Goal: Information Seeking & Learning: Learn about a topic

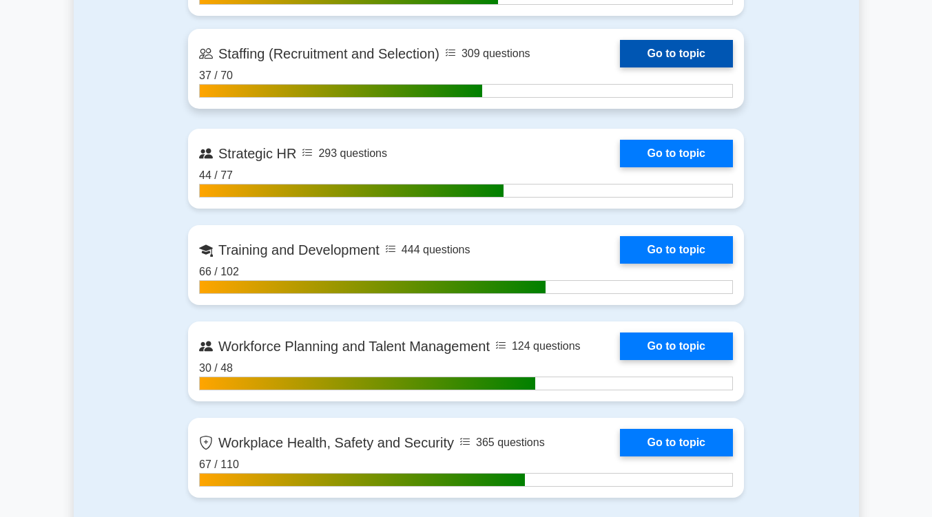
scroll to position [1993, 0]
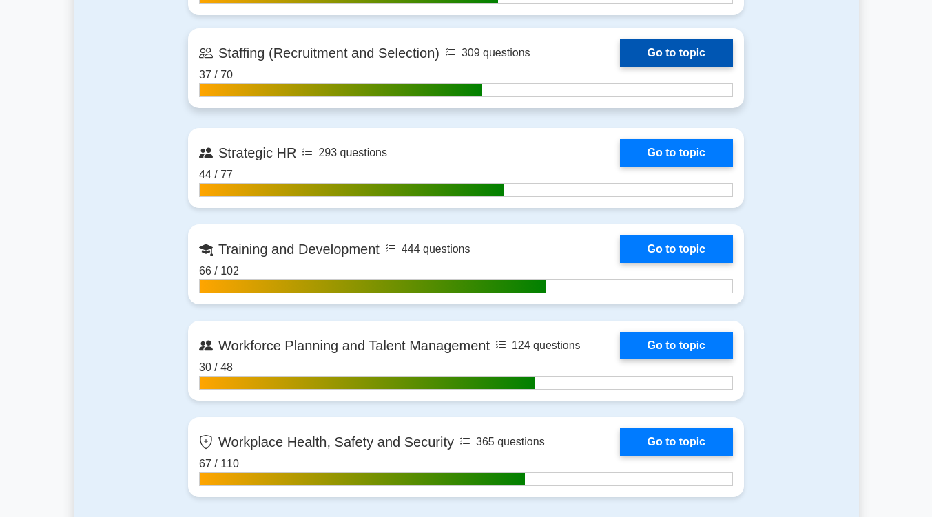
click at [684, 43] on link "Go to topic" at bounding box center [676, 53] width 113 height 28
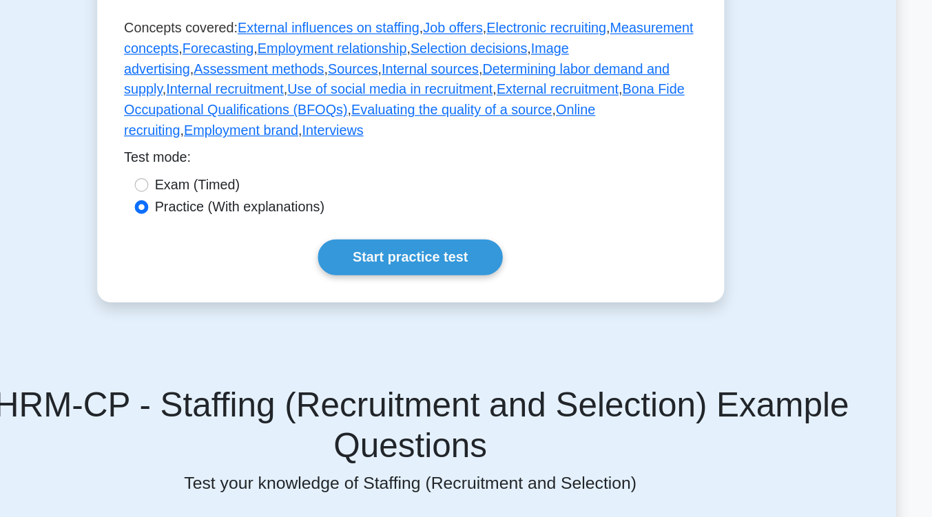
scroll to position [348, 0]
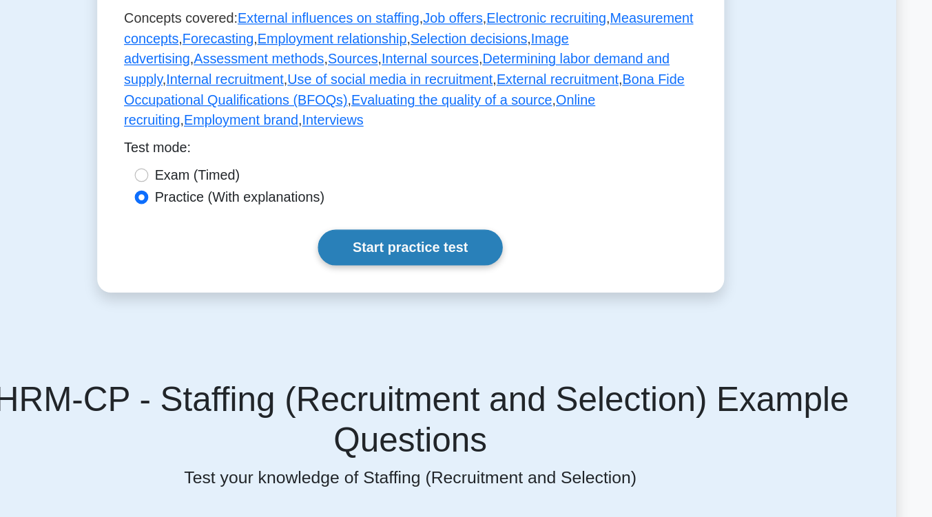
click at [485, 286] on link "Start practice test" at bounding box center [465, 298] width 149 height 29
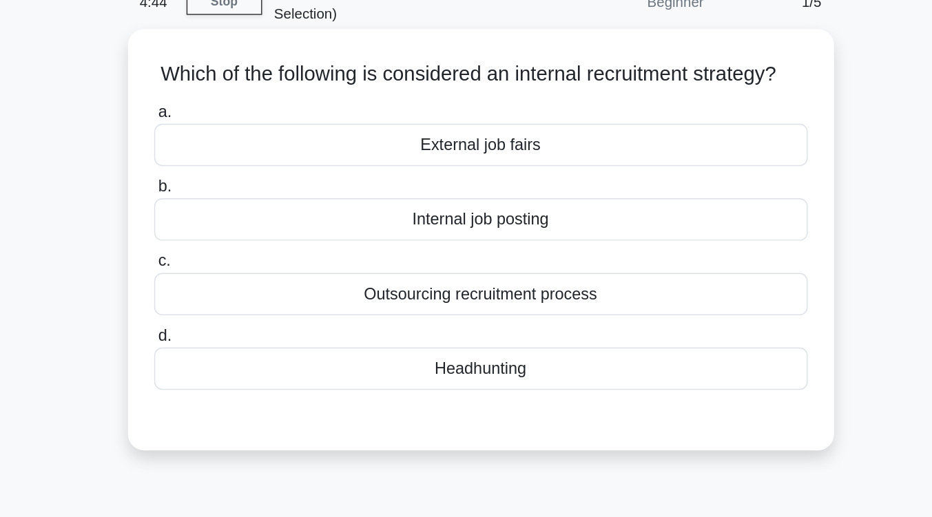
click at [437, 238] on div "Internal job posting" at bounding box center [466, 223] width 446 height 29
click at [243, 206] on input "b. Internal job posting" at bounding box center [243, 201] width 0 height 9
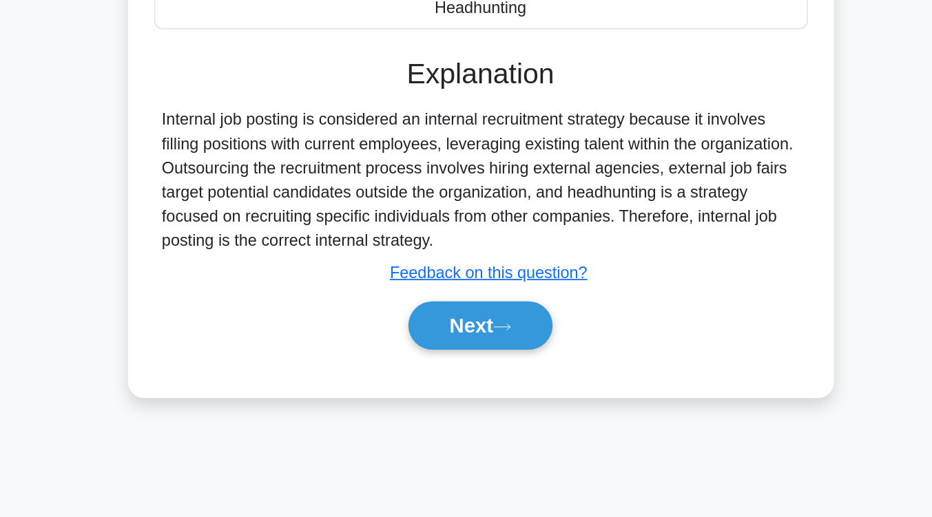
scroll to position [214, 0]
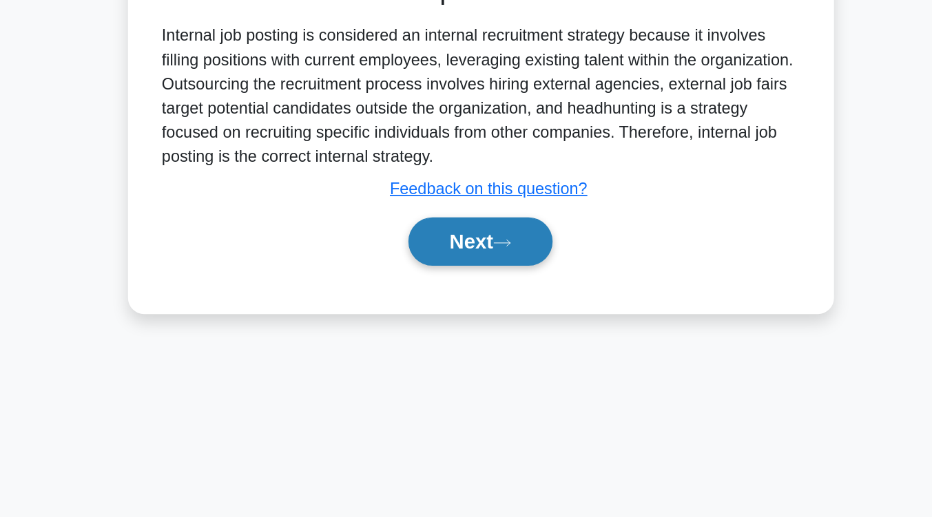
click at [438, 345] on button "Next" at bounding box center [466, 328] width 98 height 33
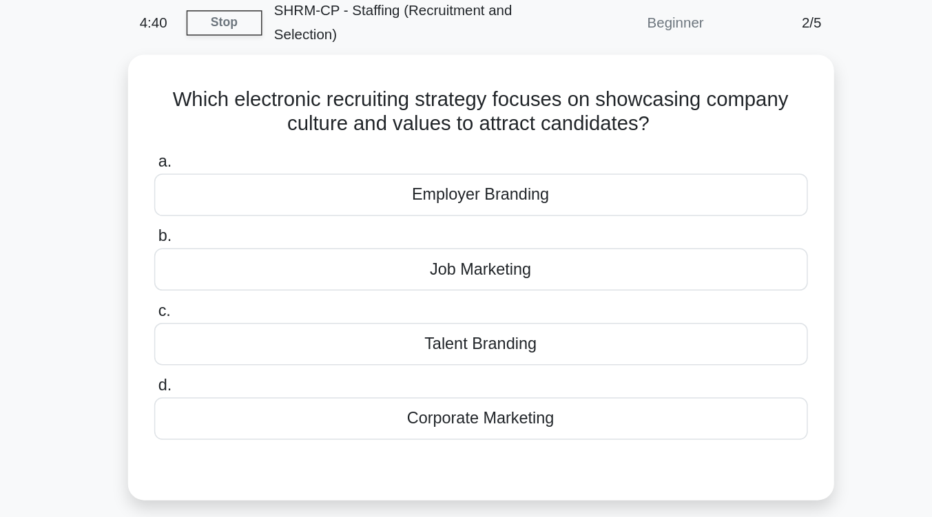
scroll to position [59, 0]
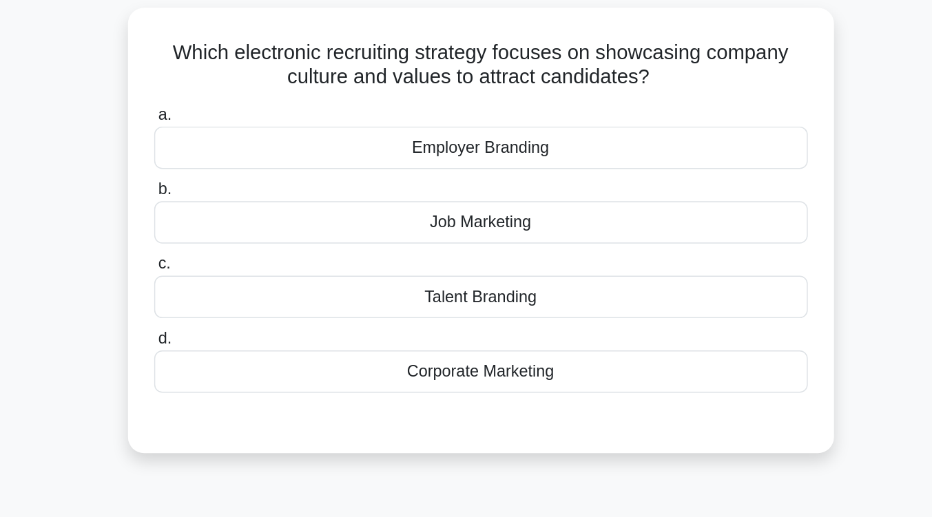
click at [458, 135] on div "Employer Branding" at bounding box center [466, 130] width 446 height 29
click at [243, 112] on input "a. Employer Branding" at bounding box center [243, 107] width 0 height 9
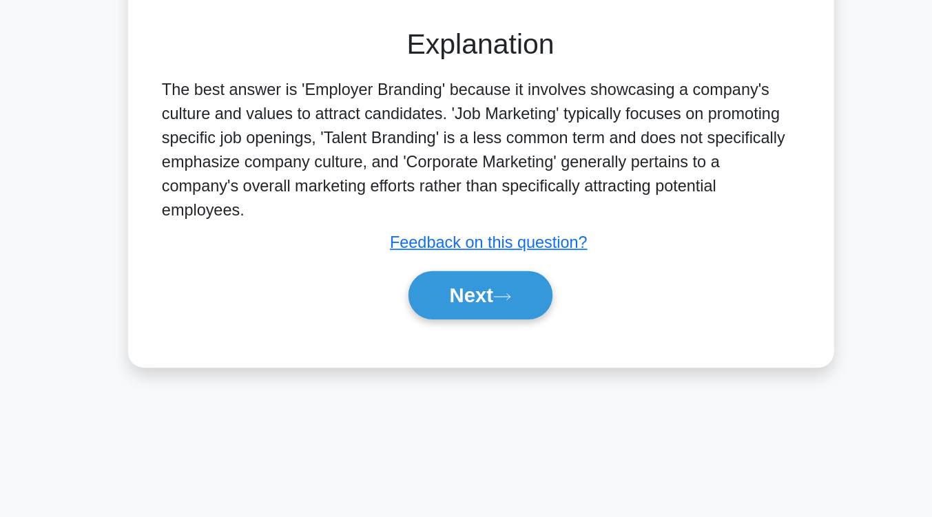
scroll to position [195, 0]
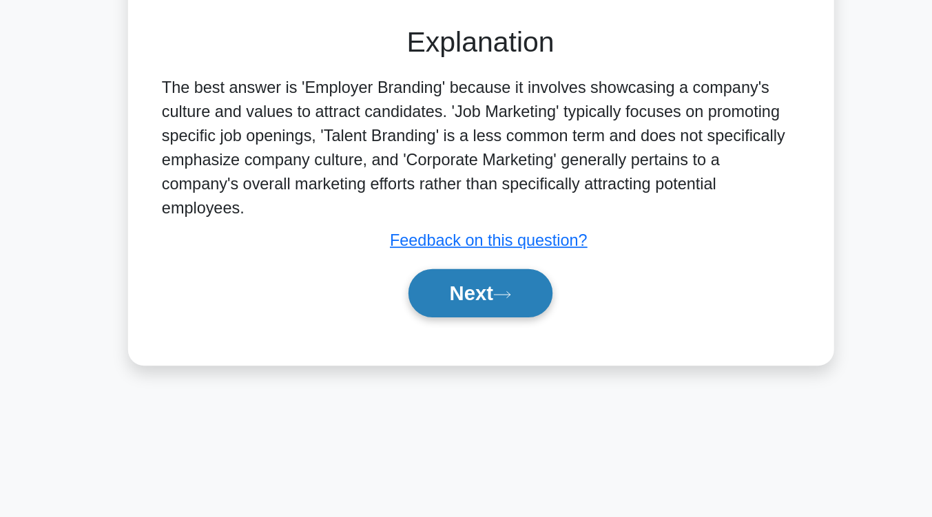
click at [455, 362] on button "Next" at bounding box center [466, 364] width 98 height 33
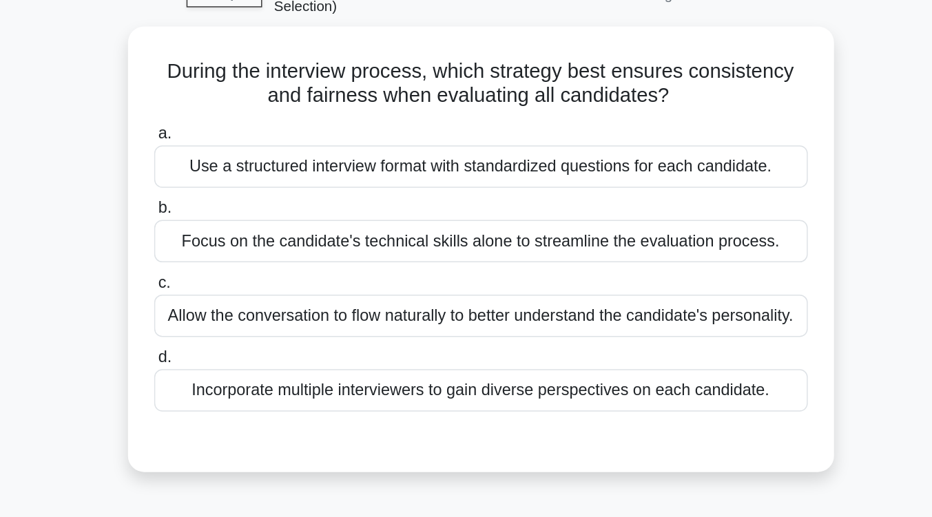
scroll to position [79, 0]
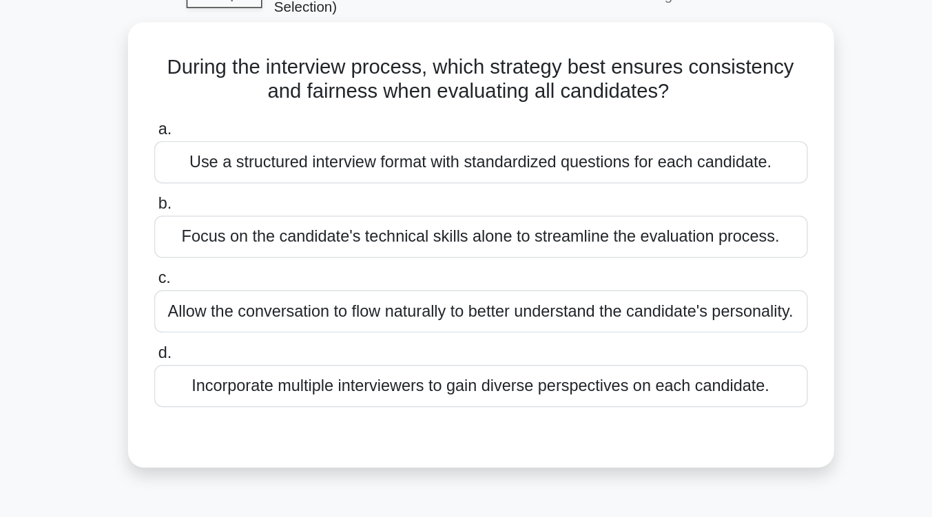
click at [466, 118] on div "Use a structured interview format with standardized questions for each candidat…" at bounding box center [466, 110] width 446 height 29
click at [243, 93] on input "a. Use a structured interview format with standardized questions for each candi…" at bounding box center [243, 88] width 0 height 9
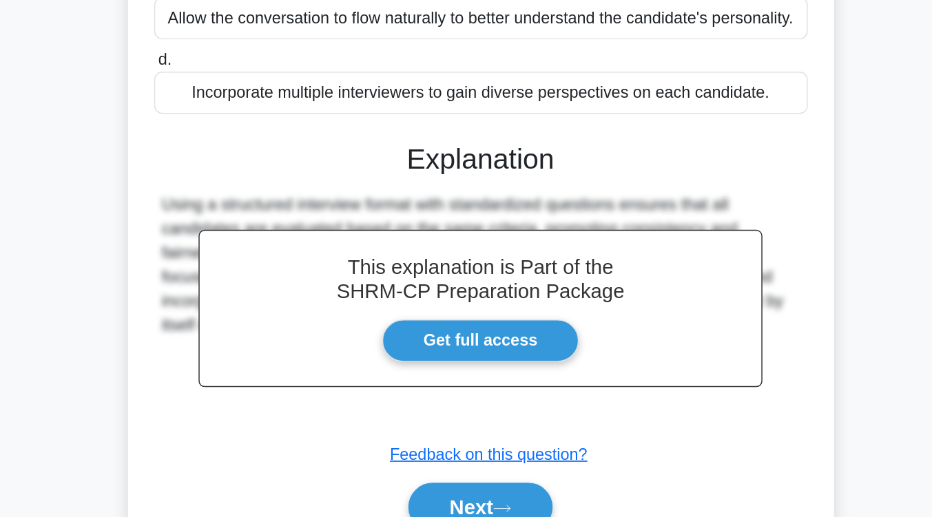
scroll to position [227, 0]
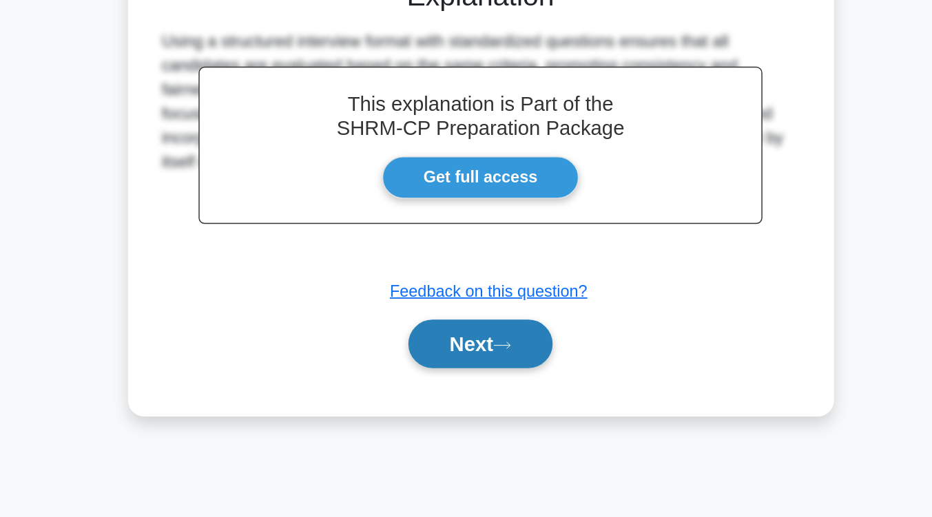
click at [466, 395] on button "Next" at bounding box center [466, 398] width 98 height 33
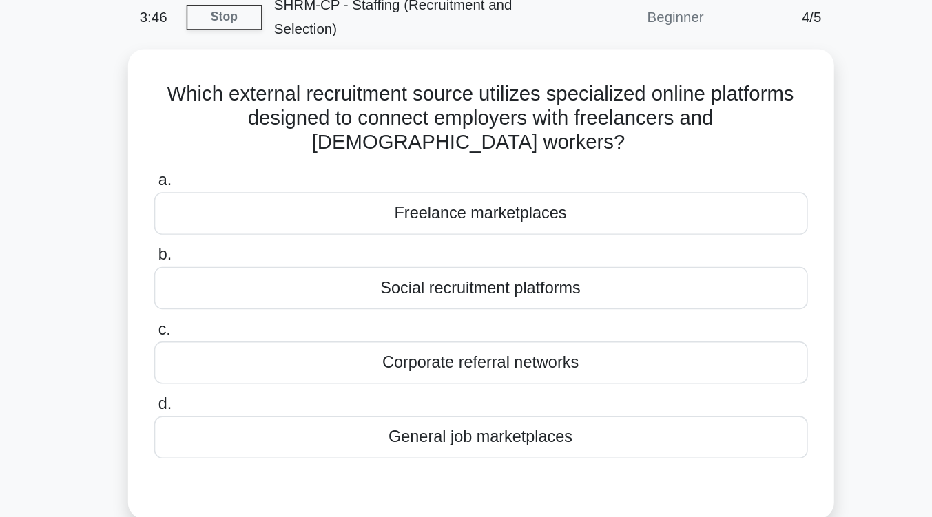
scroll to position [63, 0]
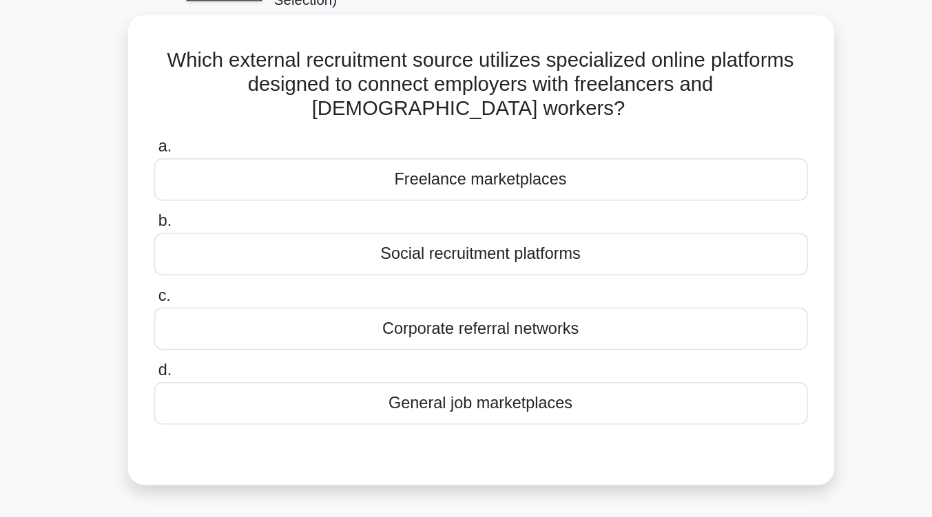
click at [470, 185] on div "Social recruitment platforms" at bounding box center [466, 194] width 446 height 29
click at [243, 176] on input "b. Social recruitment platforms" at bounding box center [243, 171] width 0 height 9
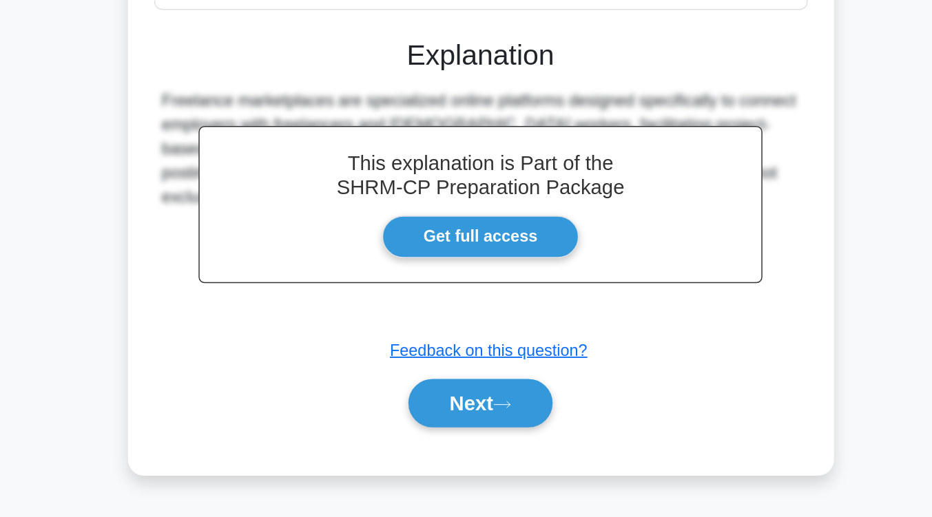
scroll to position [205, 0]
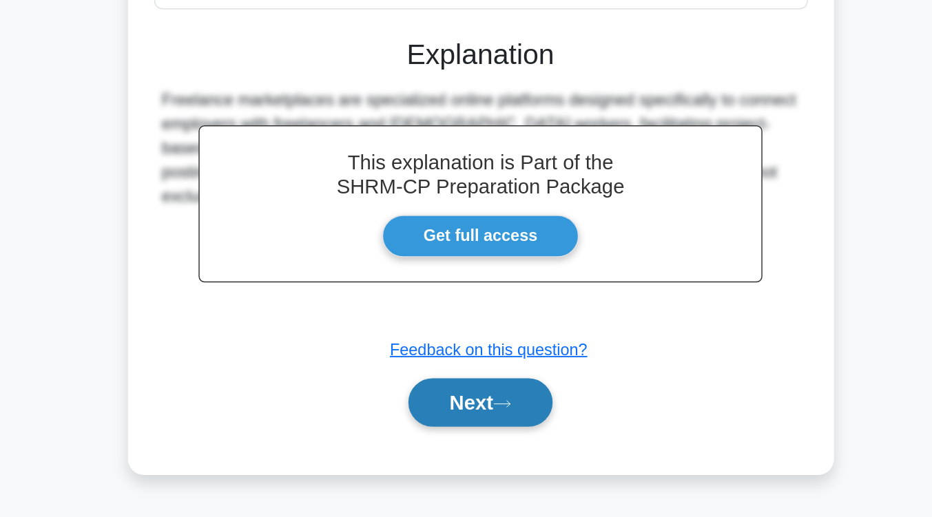
click at [468, 422] on button "Next" at bounding box center [466, 438] width 98 height 33
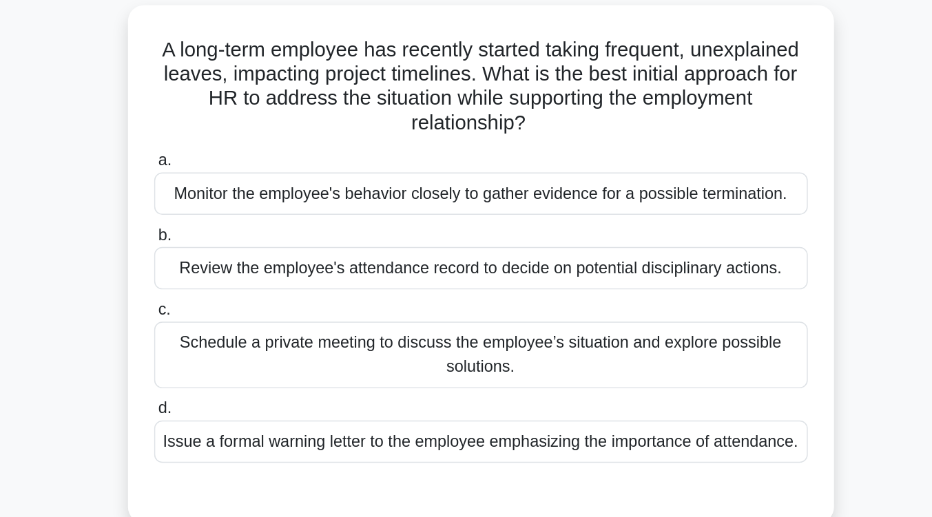
scroll to position [93, 0]
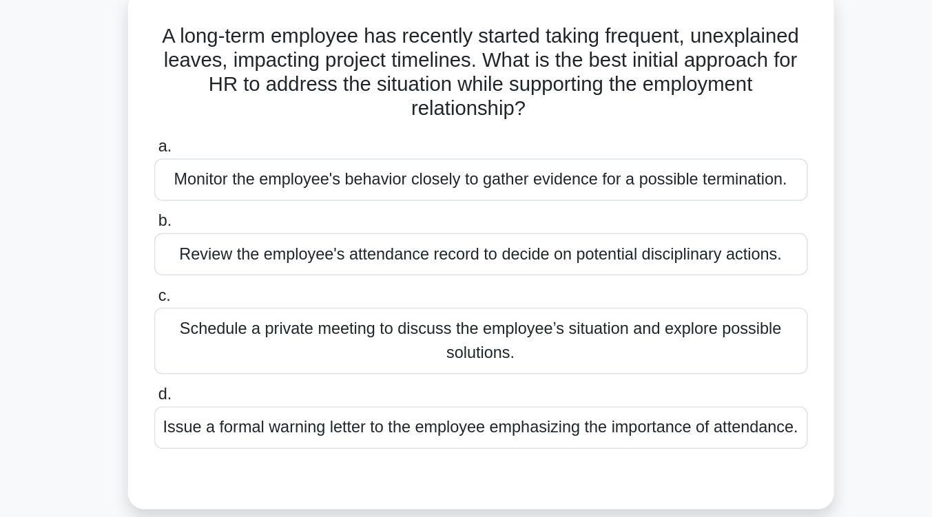
click at [468, 258] on div "Schedule a private meeting to discuss the employee’s situation and explore poss…" at bounding box center [466, 239] width 446 height 45
click at [243, 213] on input "c. Schedule a private meeting to discuss the employee’s situation and explore p…" at bounding box center [243, 209] width 0 height 9
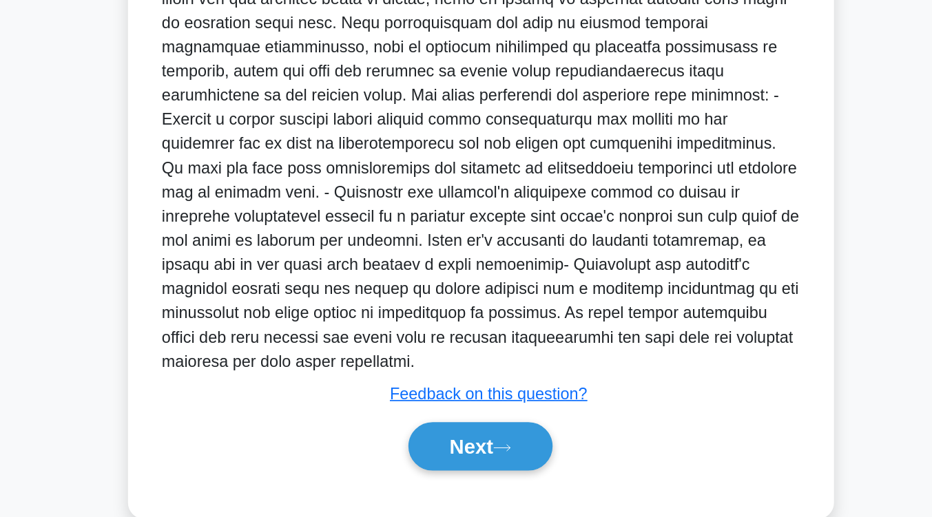
scroll to position [399, 0]
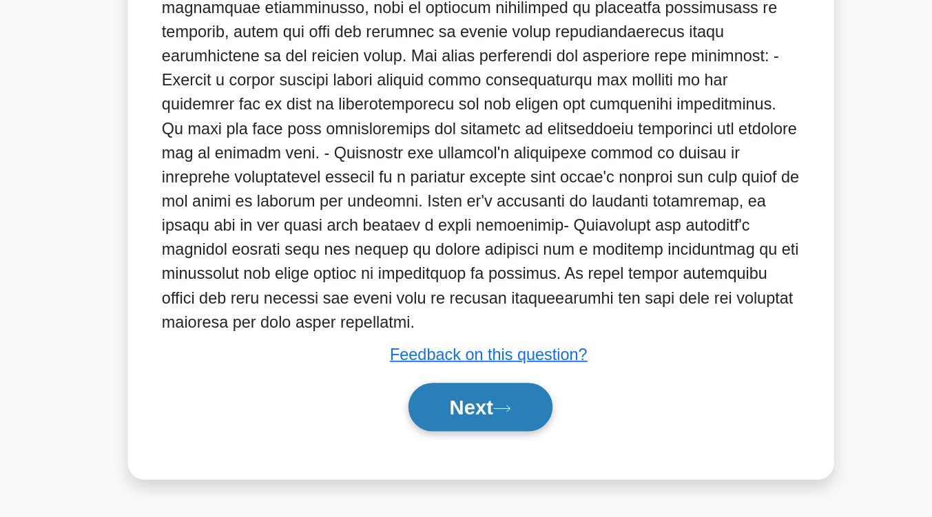
click at [466, 436] on button "Next" at bounding box center [466, 442] width 98 height 33
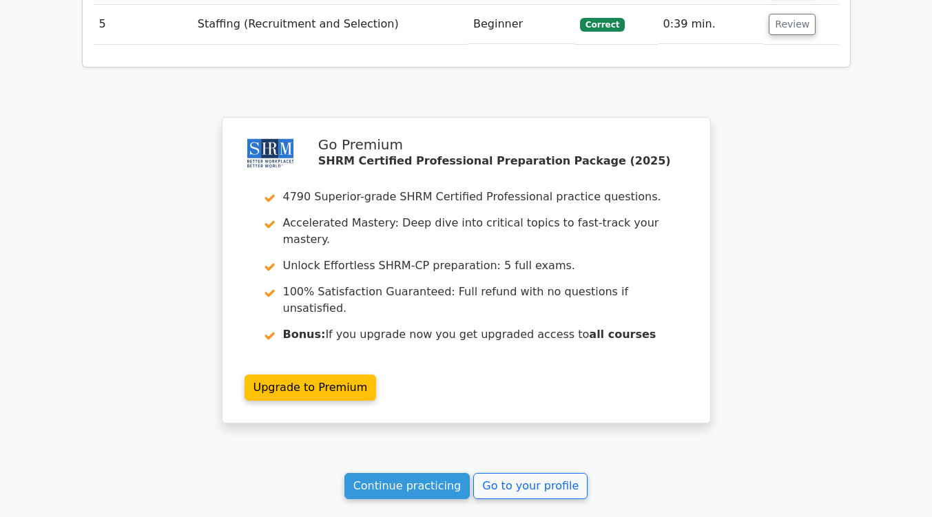
scroll to position [1687, 0]
click at [410, 472] on link "Continue practicing" at bounding box center [407, 485] width 126 height 26
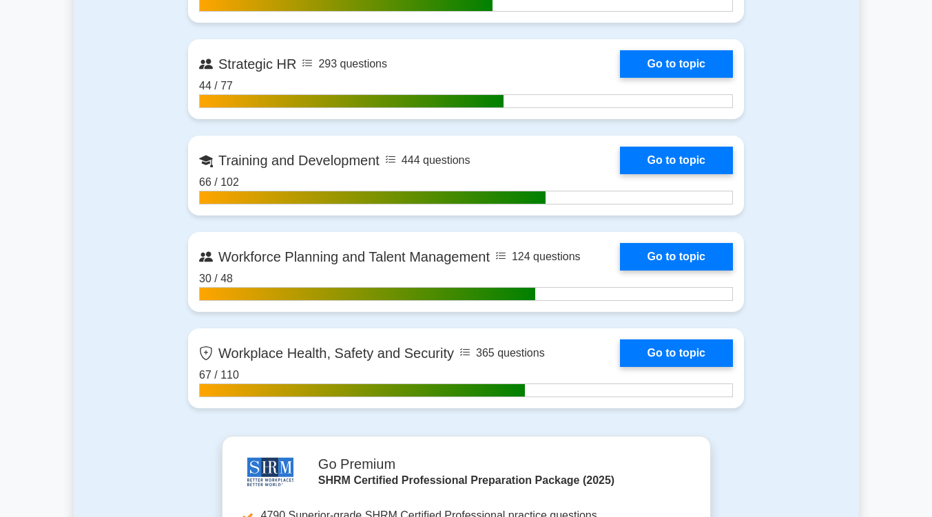
scroll to position [2083, 0]
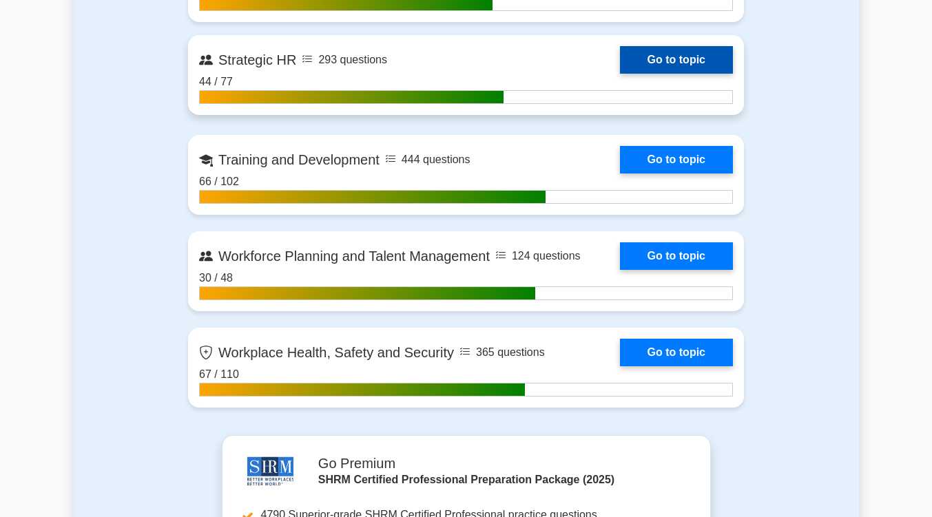
click at [656, 54] on link "Go to topic" at bounding box center [676, 60] width 113 height 28
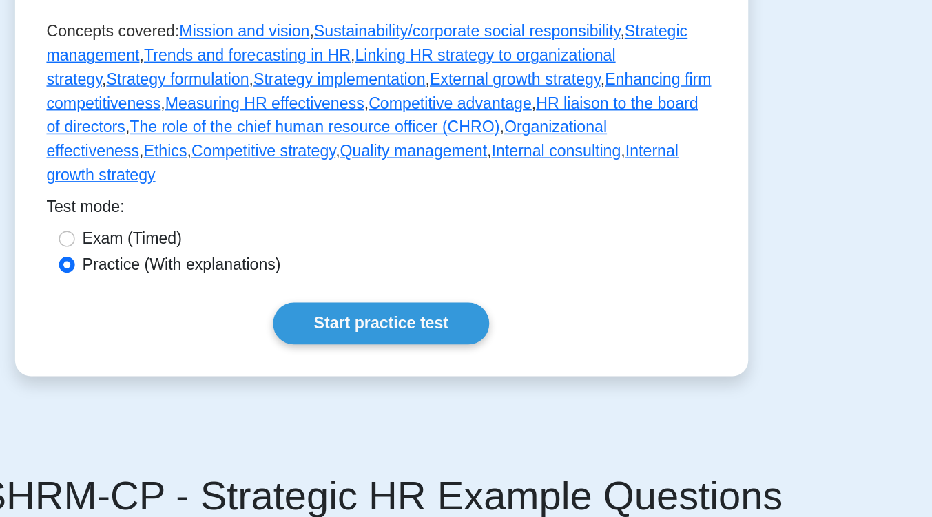
scroll to position [410, 0]
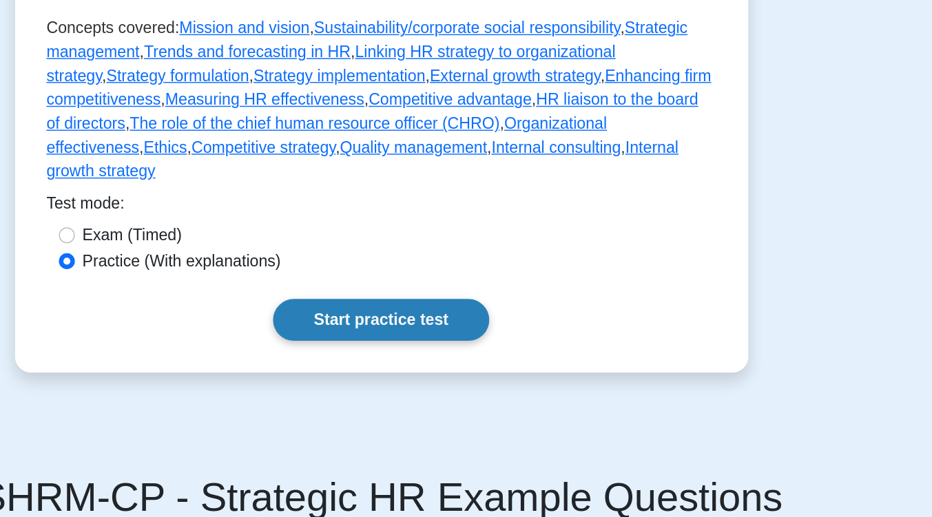
click at [524, 207] on link "Start practice test" at bounding box center [465, 221] width 149 height 29
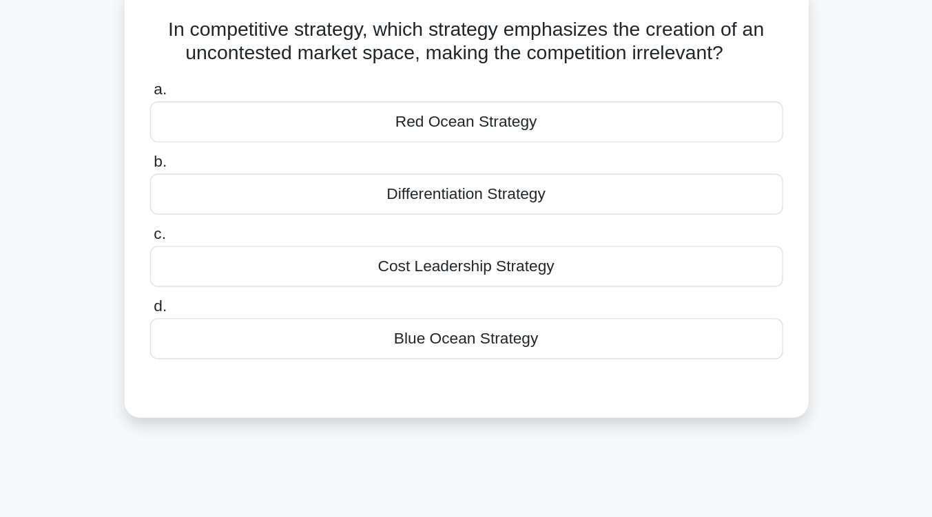
click at [479, 331] on div "Blue Ocean Strategy" at bounding box center [466, 325] width 446 height 29
click at [243, 308] on input "d. Blue Ocean Strategy" at bounding box center [243, 303] width 0 height 9
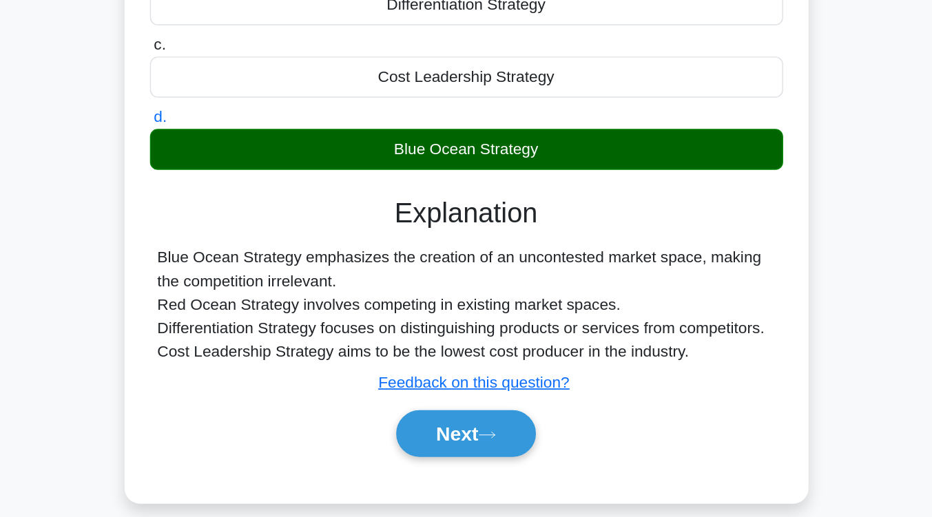
scroll to position [92, 0]
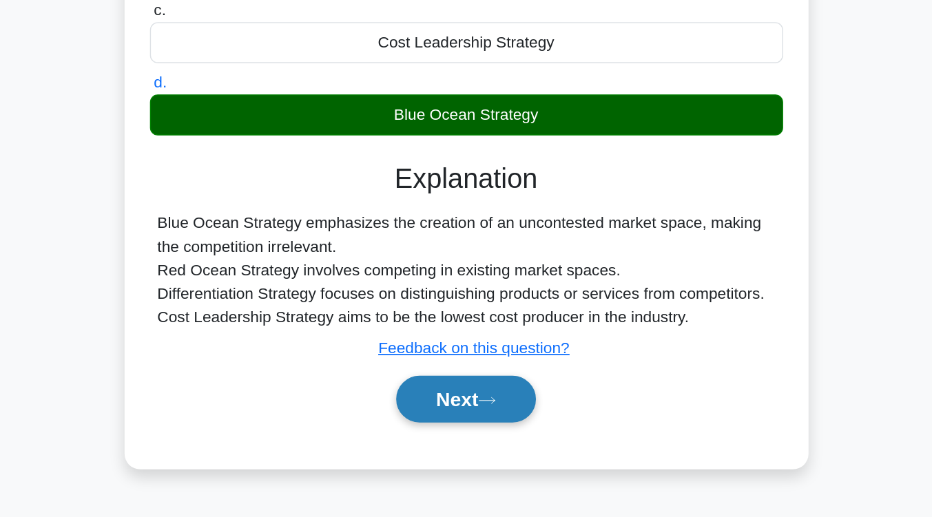
click at [477, 429] on button "Next" at bounding box center [466, 433] width 98 height 33
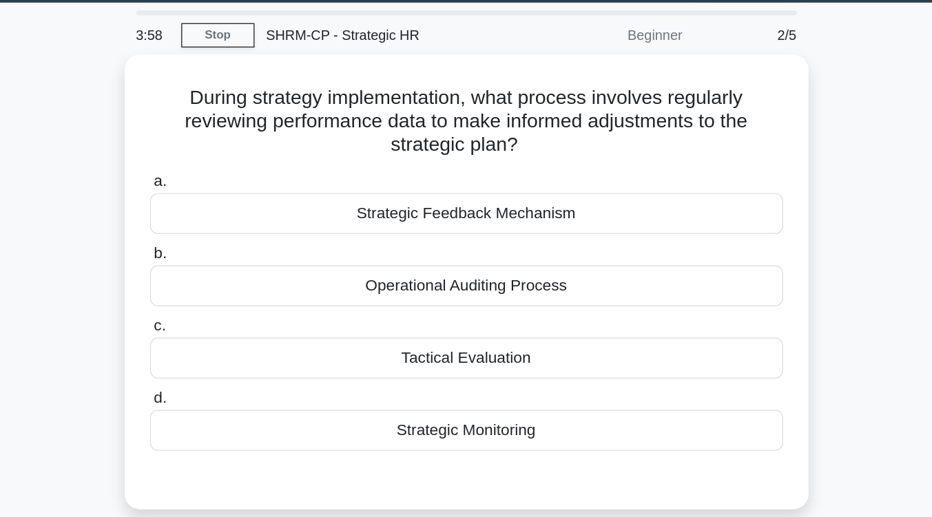
scroll to position [40, 0]
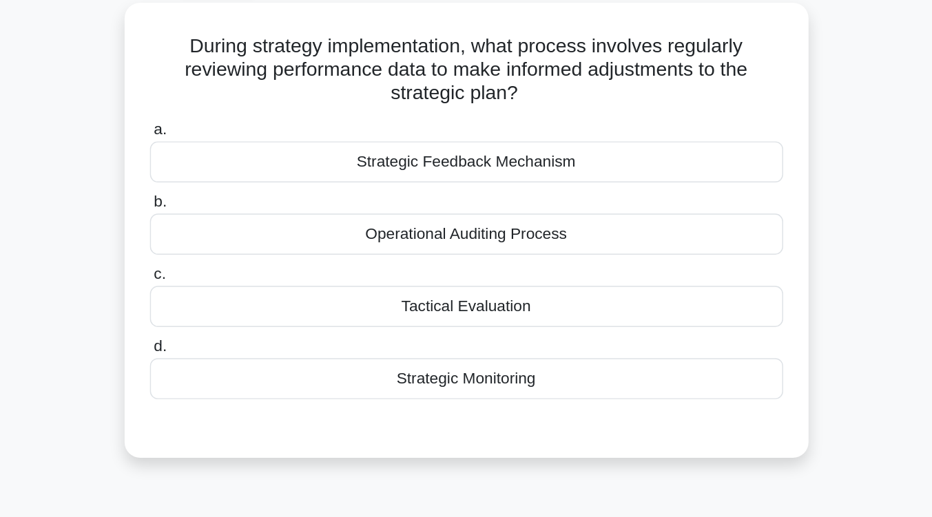
click at [477, 315] on div "Strategic Monitoring" at bounding box center [466, 305] width 446 height 29
click at [243, 288] on input "d. Strategic Monitoring" at bounding box center [243, 283] width 0 height 9
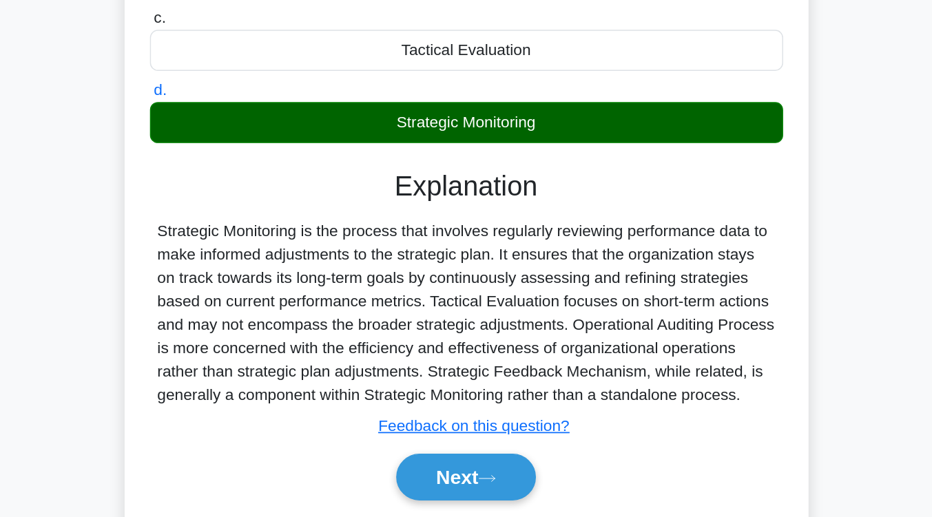
scroll to position [130, 0]
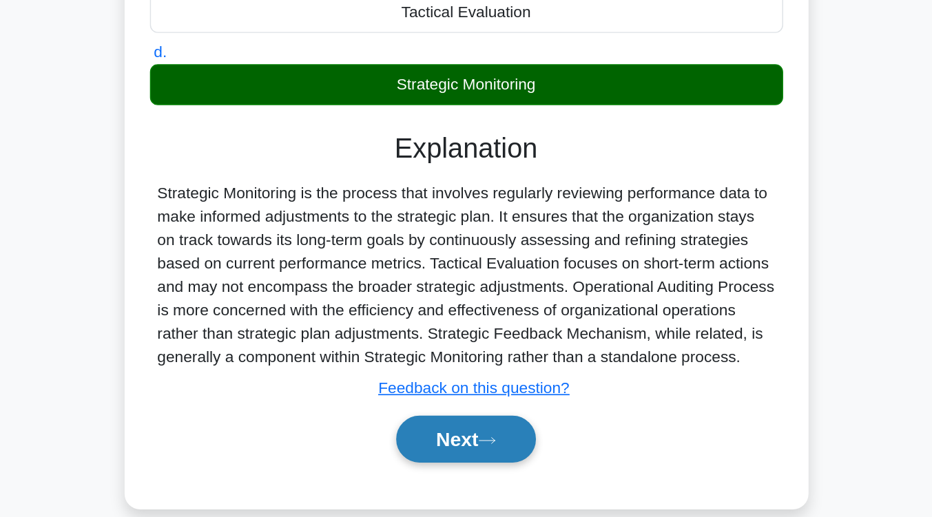
click at [468, 454] on button "Next" at bounding box center [466, 462] width 98 height 33
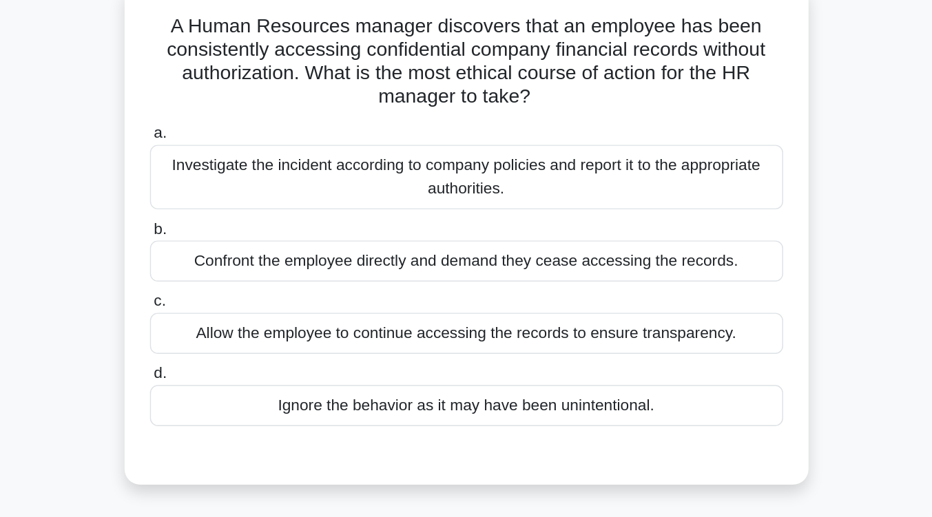
scroll to position [83, 0]
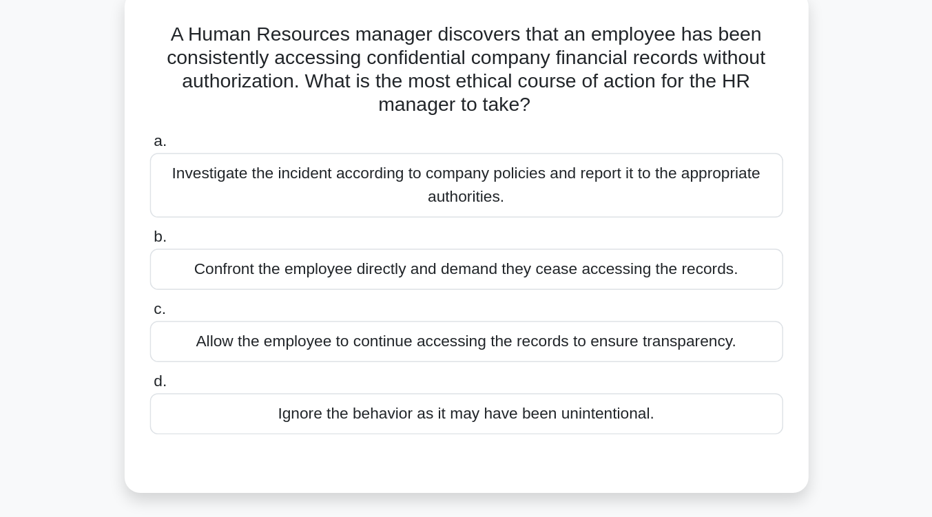
click at [510, 147] on div "Investigate the incident according to company policies and report it to the app…" at bounding box center [466, 130] width 446 height 45
click at [243, 105] on input "a. Investigate the incident according to company policies and report it to the …" at bounding box center [243, 100] width 0 height 9
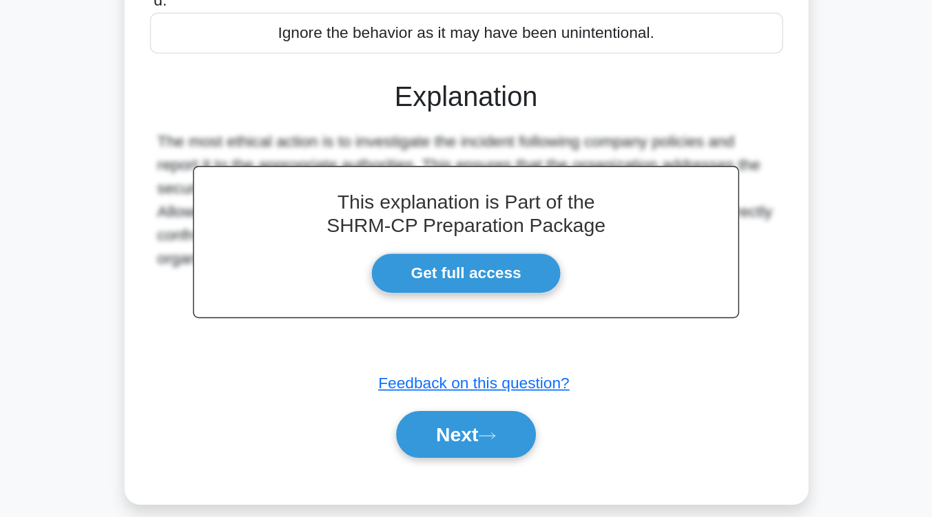
scroll to position [200, 0]
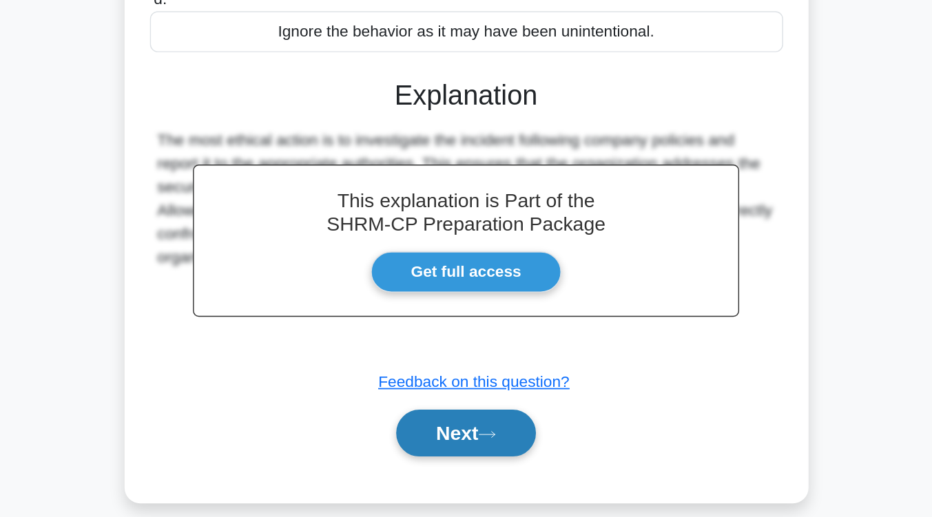
click at [481, 453] on button "Next" at bounding box center [466, 457] width 98 height 33
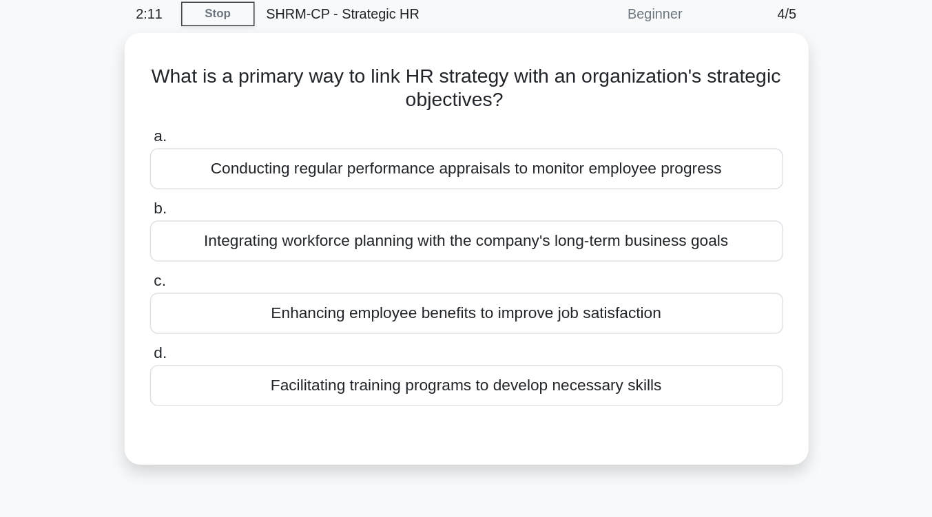
scroll to position [52, 0]
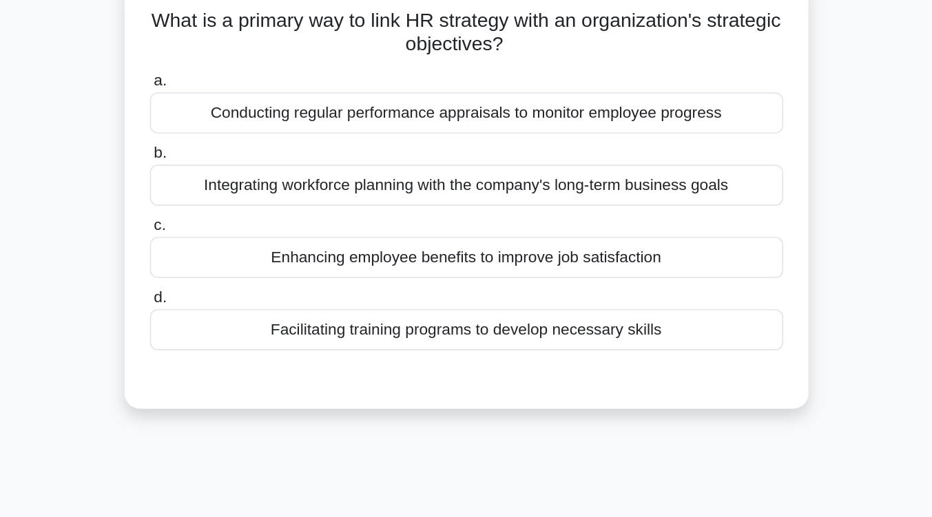
click at [554, 176] on div "Integrating workforce planning with the company's long-term business goals" at bounding box center [466, 172] width 446 height 29
click at [243, 154] on input "b. Integrating workforce planning with the company's long-term business goals" at bounding box center [243, 149] width 0 height 9
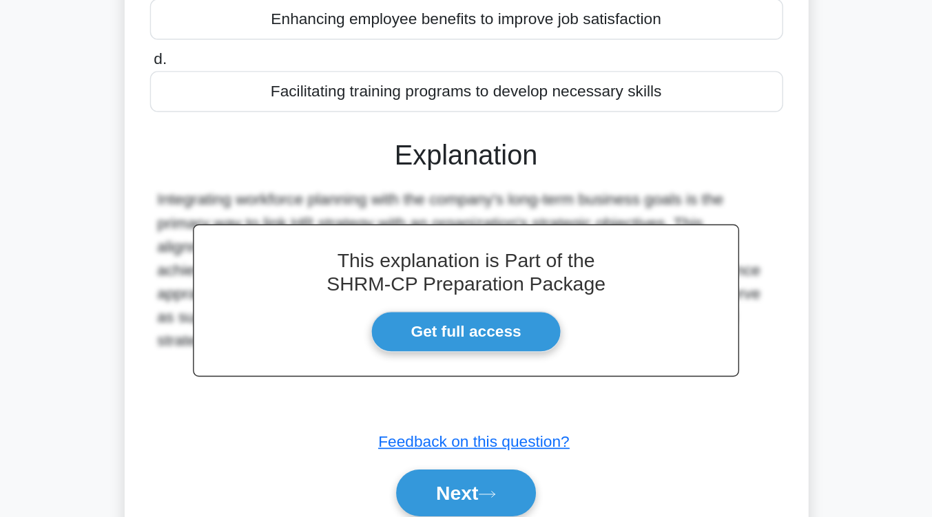
scroll to position [227, 0]
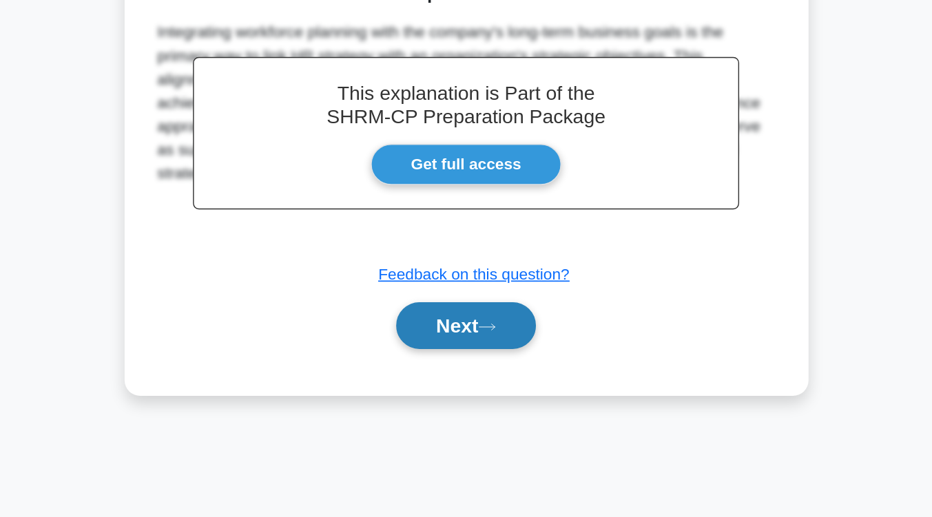
click at [499, 384] on button "Next" at bounding box center [466, 382] width 98 height 33
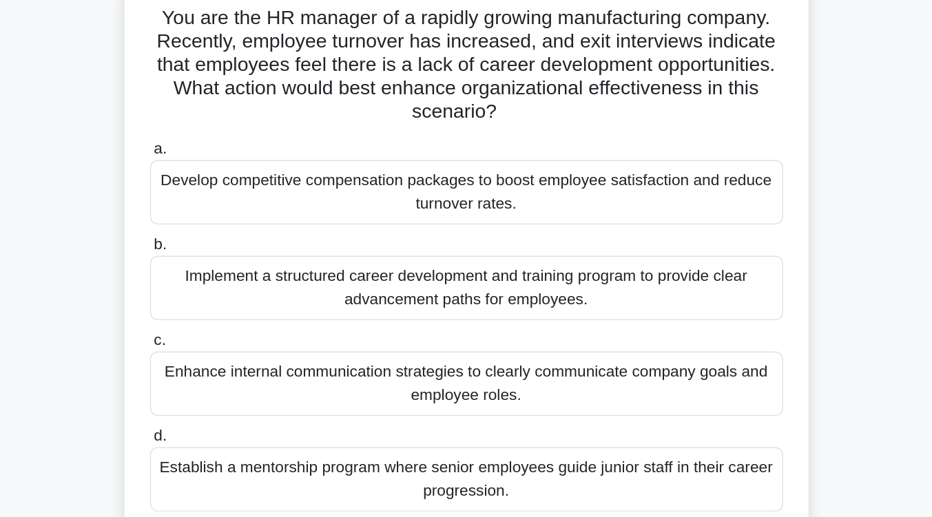
scroll to position [98, 0]
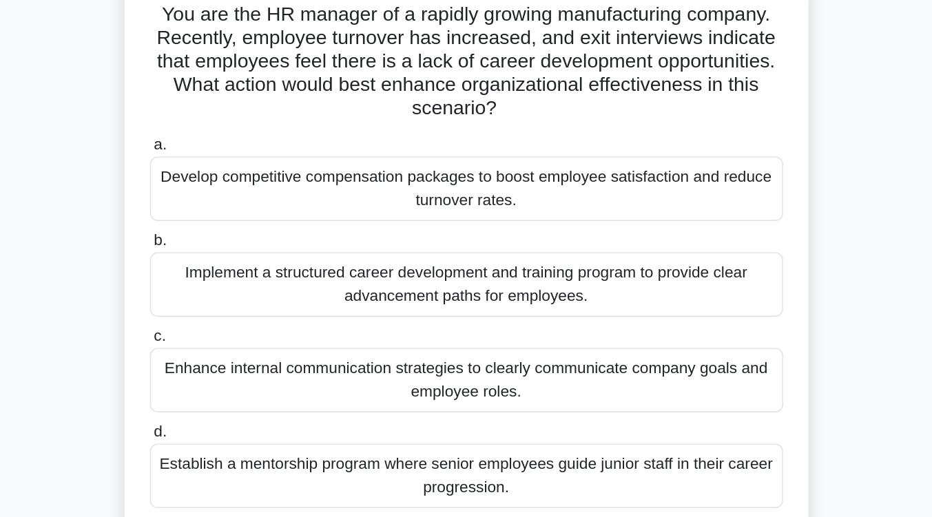
click at [499, 216] on div "Implement a structured career development and training program to provide clear…" at bounding box center [466, 200] width 446 height 45
click at [243, 174] on input "b. Implement a structured career development and training program to provide cl…" at bounding box center [243, 169] width 0 height 9
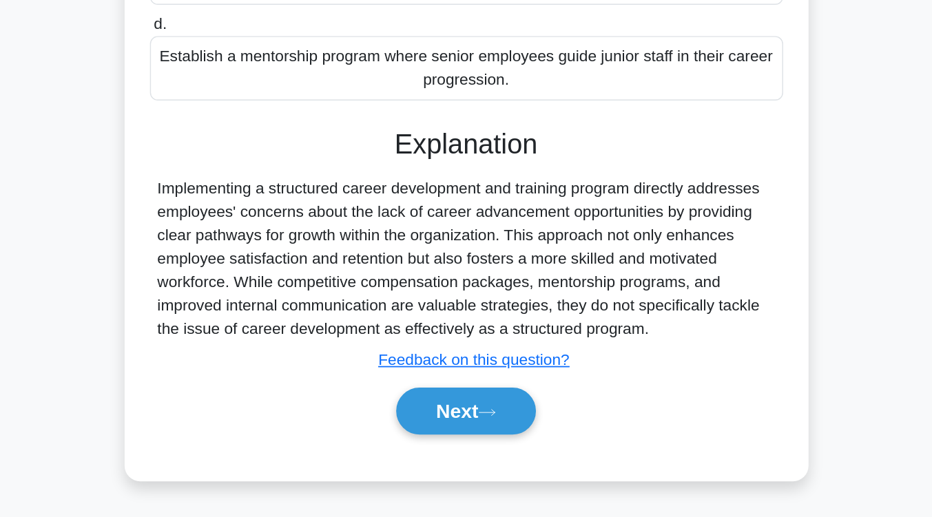
scroll to position [233, 0]
click at [468, 446] on button "Next" at bounding box center [466, 442] width 98 height 33
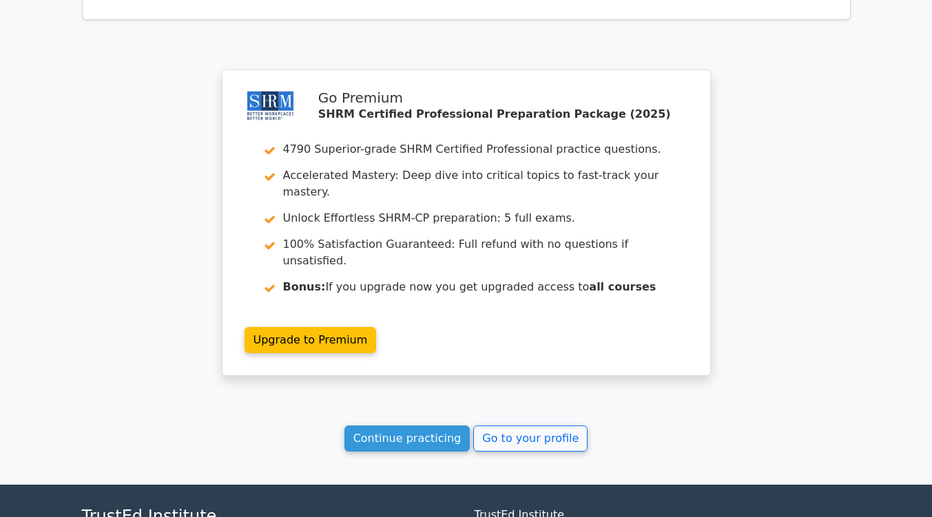
scroll to position [1795, 0]
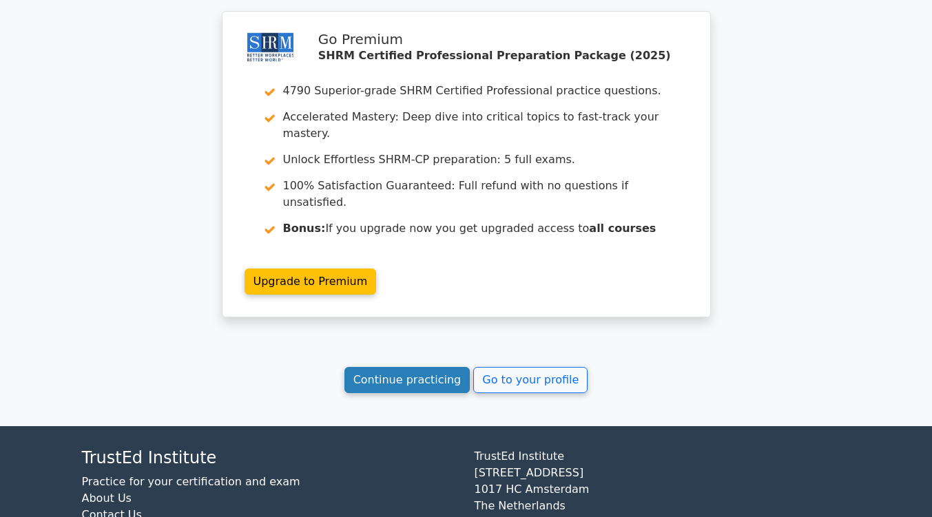
click at [402, 367] on link "Continue practicing" at bounding box center [407, 380] width 126 height 26
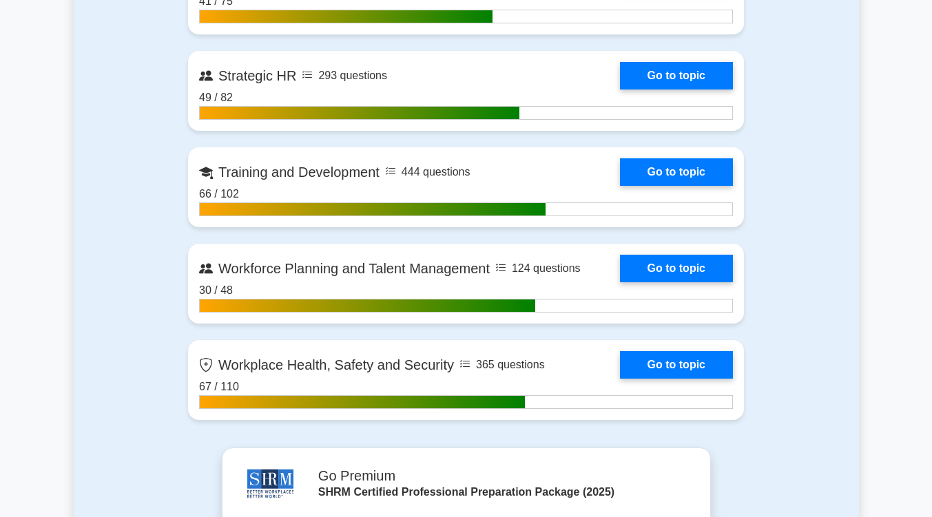
scroll to position [2070, 0]
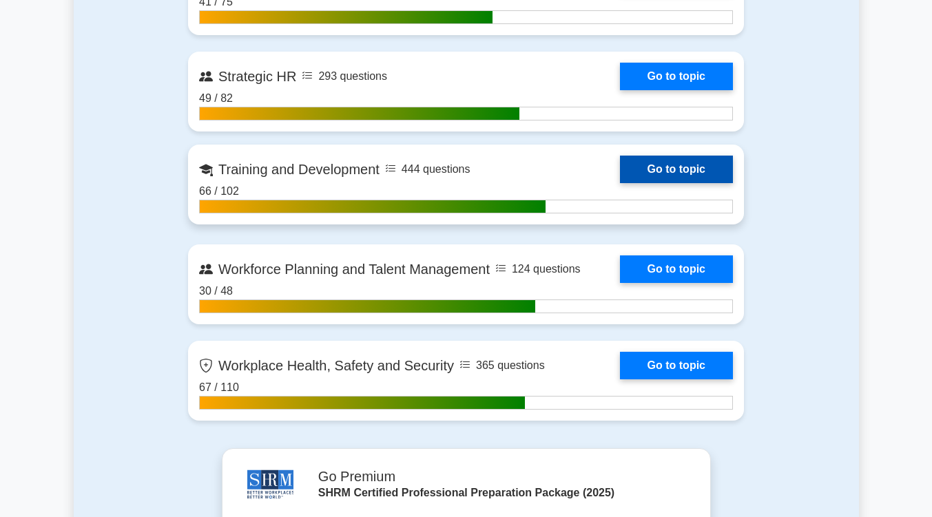
click at [668, 173] on link "Go to topic" at bounding box center [676, 170] width 113 height 28
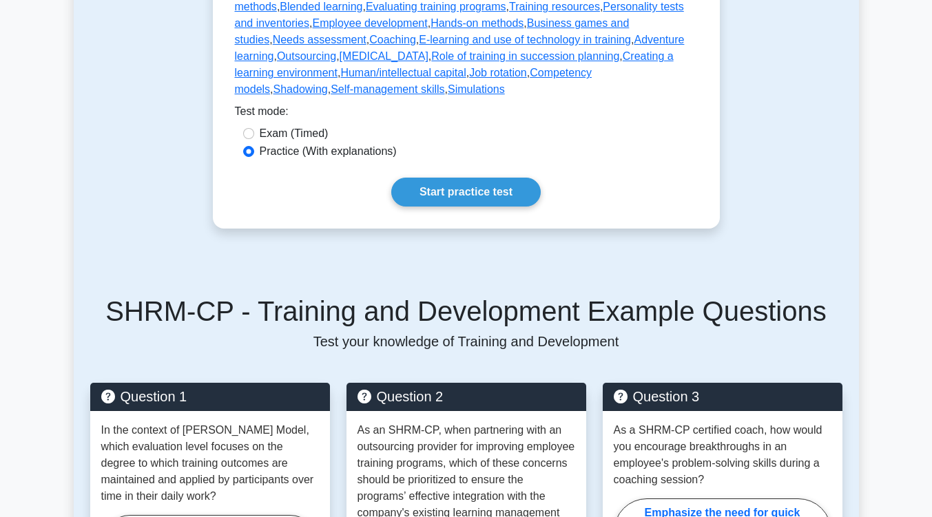
scroll to position [508, 0]
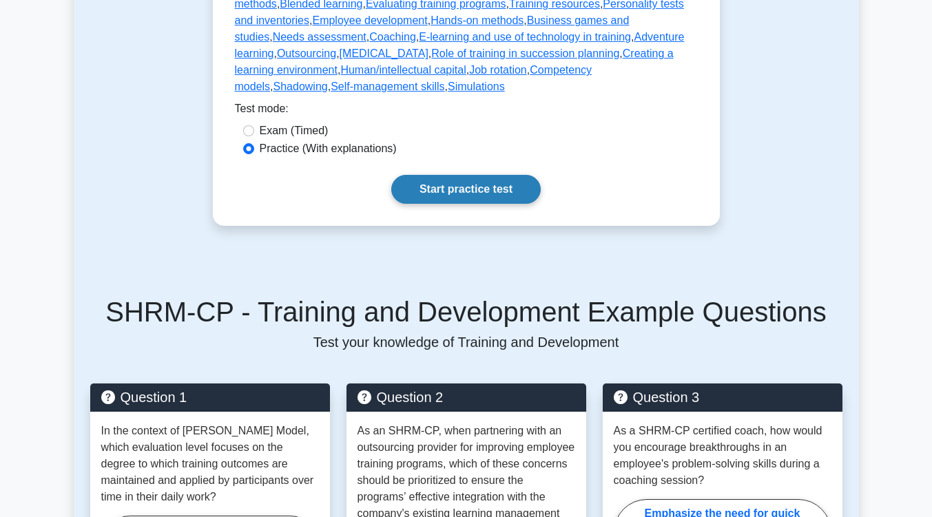
click at [448, 175] on link "Start practice test" at bounding box center [465, 189] width 149 height 29
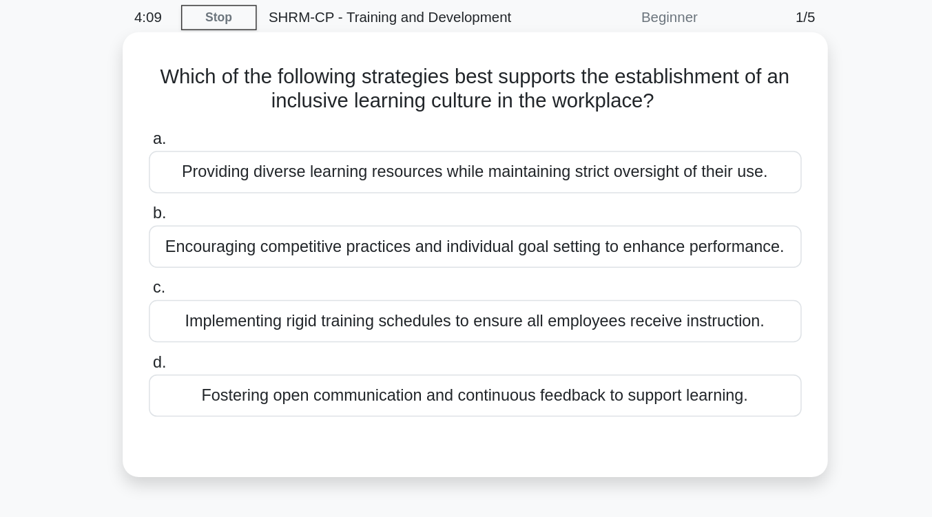
click at [497, 331] on div "Fostering open communication and continuous feedback to support learning." at bounding box center [466, 325] width 446 height 29
click at [243, 308] on input "d. Fostering open communication and continuous feedback to support learning." at bounding box center [243, 303] width 0 height 9
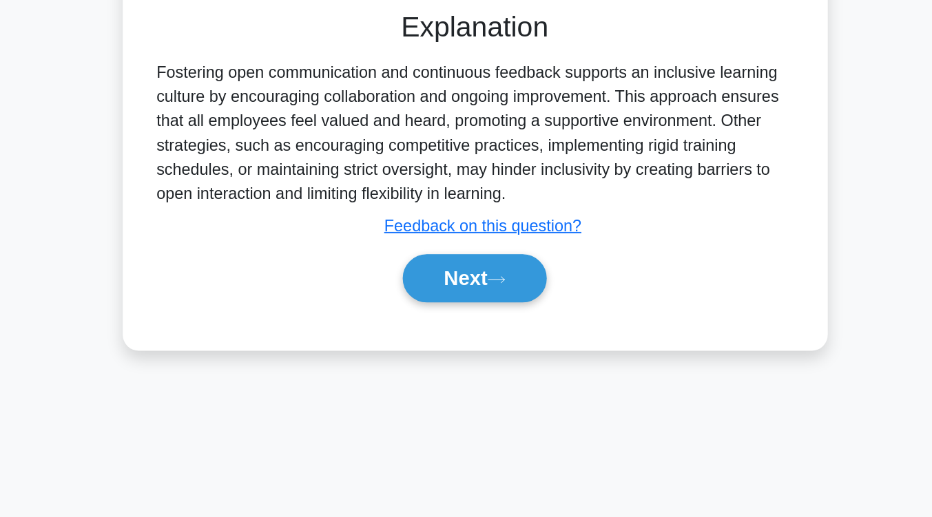
scroll to position [190, 0]
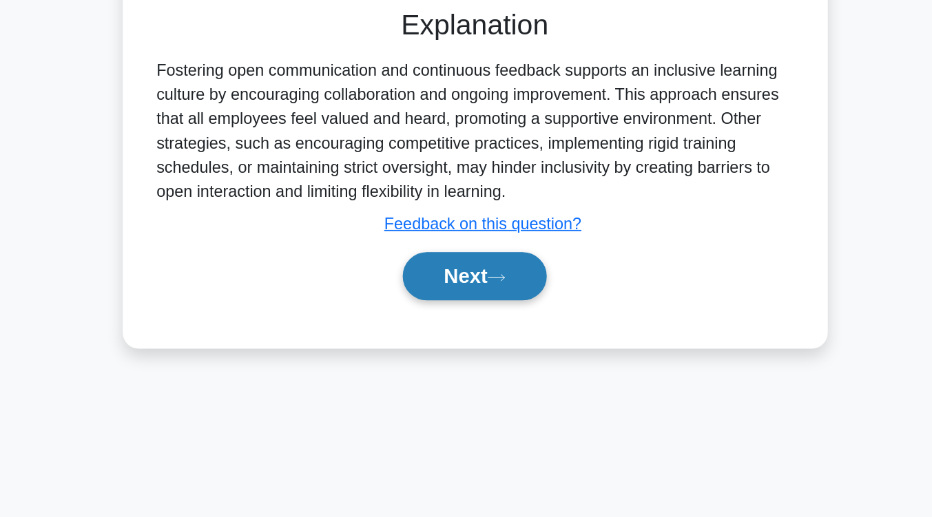
click at [421, 344] on button "Next" at bounding box center [466, 352] width 98 height 33
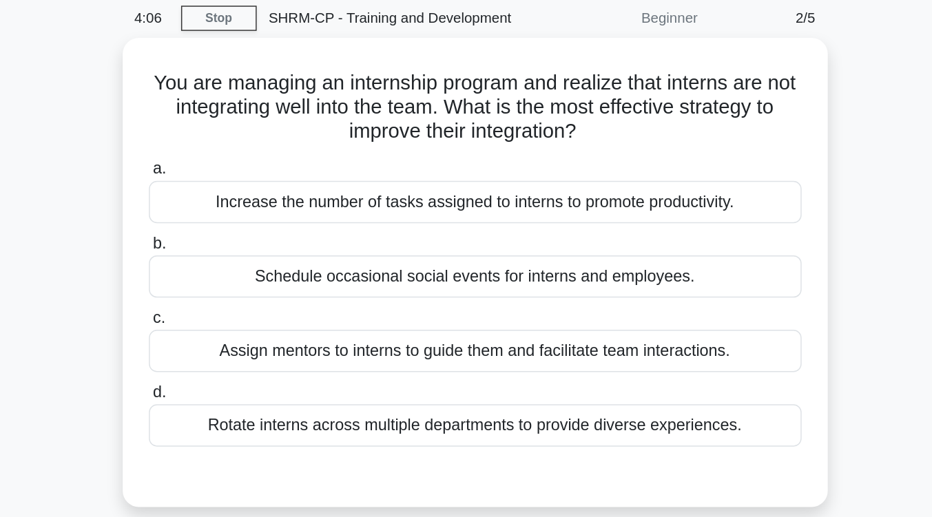
scroll to position [53, 0]
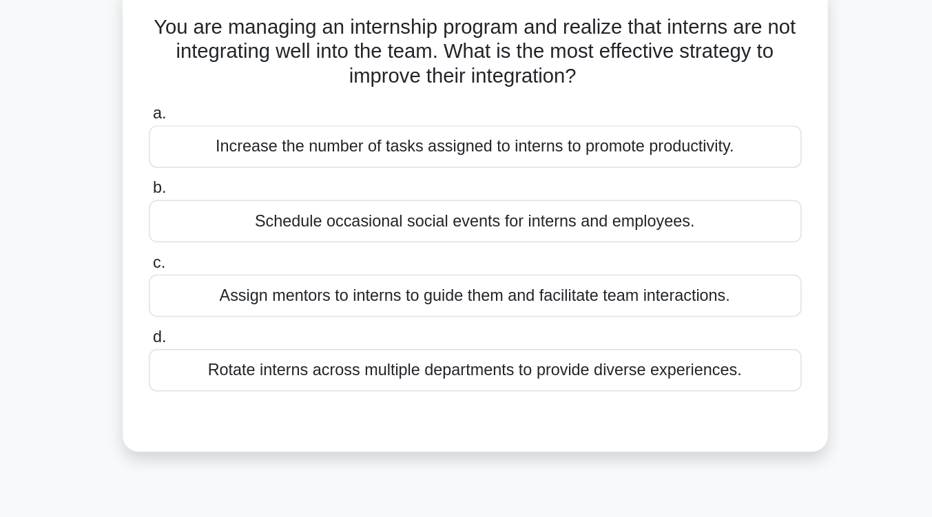
click at [421, 237] on div "Assign mentors to interns to guide them and facilitate team interactions." at bounding box center [466, 238] width 446 height 29
click at [243, 220] on input "c. Assign mentors to interns to guide them and facilitate team interactions." at bounding box center [243, 215] width 0 height 9
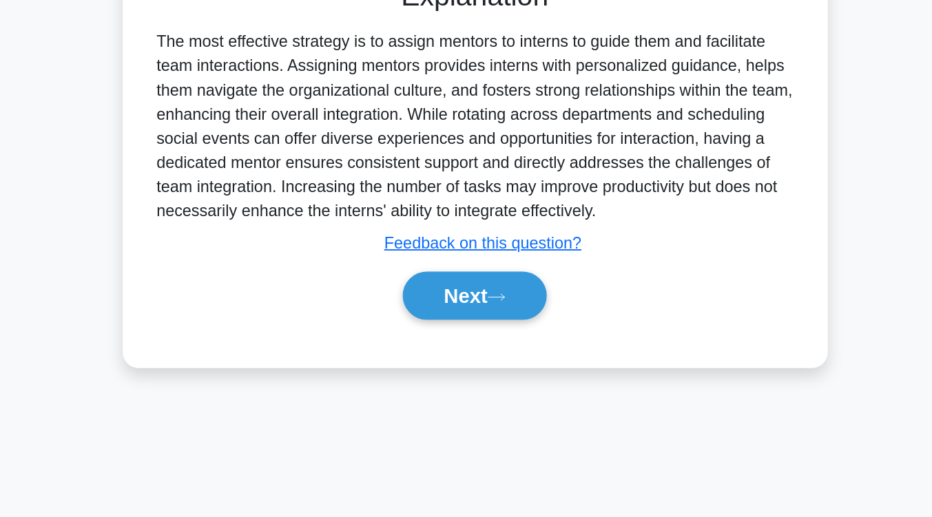
scroll to position [227, 0]
click at [432, 363] on button "Next" at bounding box center [466, 365] width 98 height 33
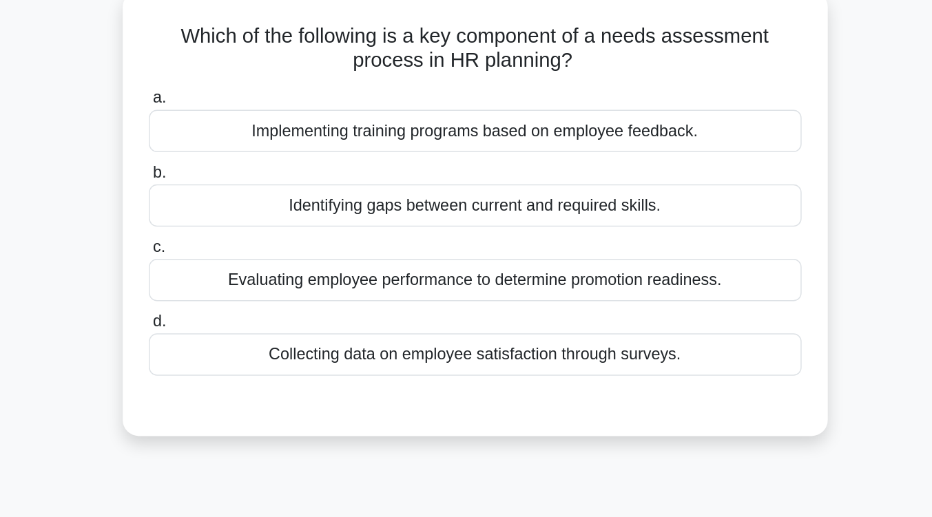
scroll to position [81, 0]
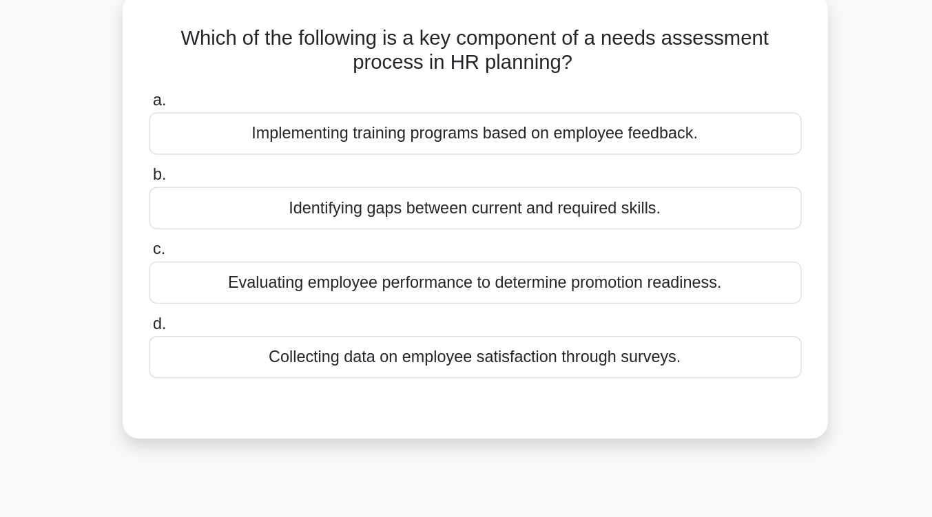
click at [437, 143] on div "Identifying gaps between current and required skills." at bounding box center [466, 142] width 446 height 29
click at [243, 125] on input "b. Identifying gaps between current and required skills." at bounding box center [243, 120] width 0 height 9
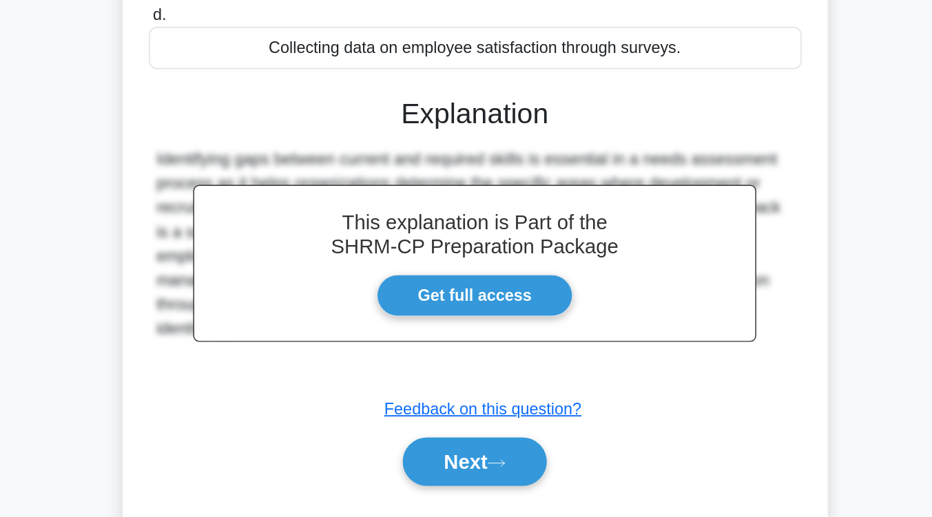
scroll to position [227, 0]
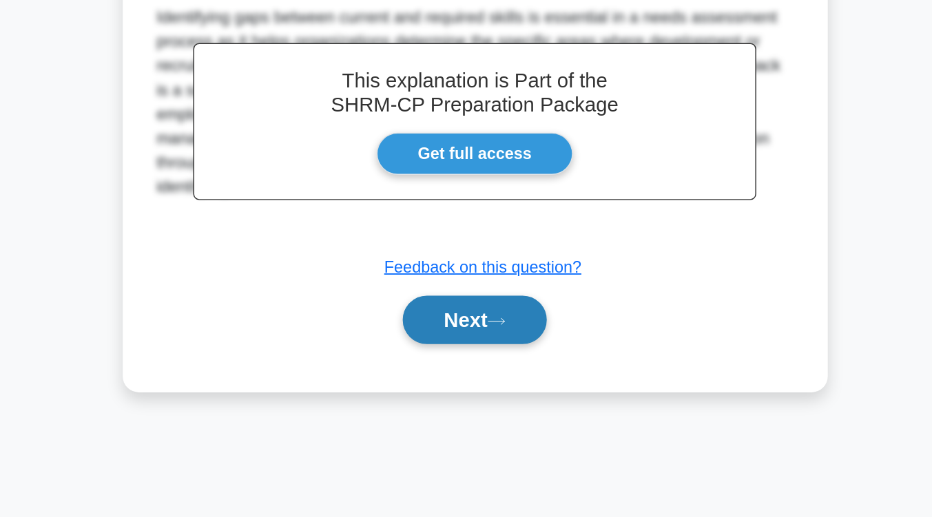
click at [444, 391] on button "Next" at bounding box center [466, 382] width 98 height 33
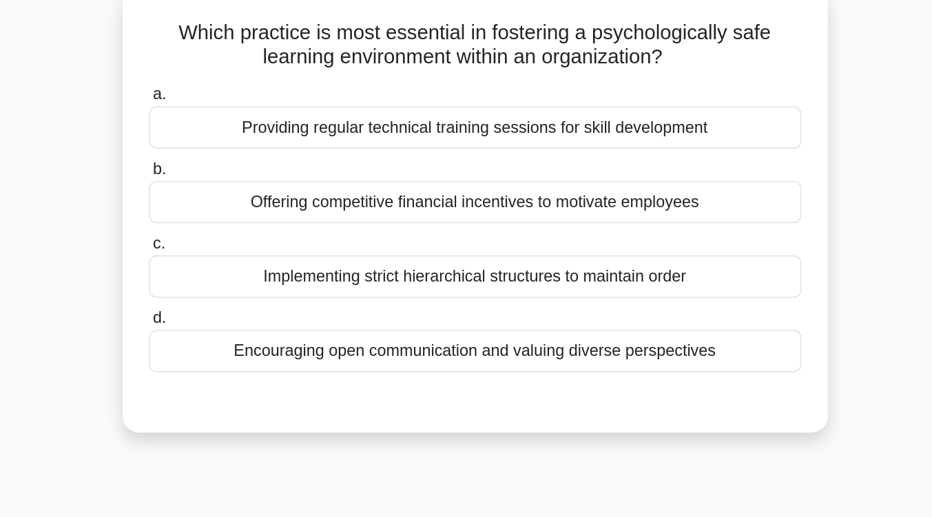
scroll to position [88, 0]
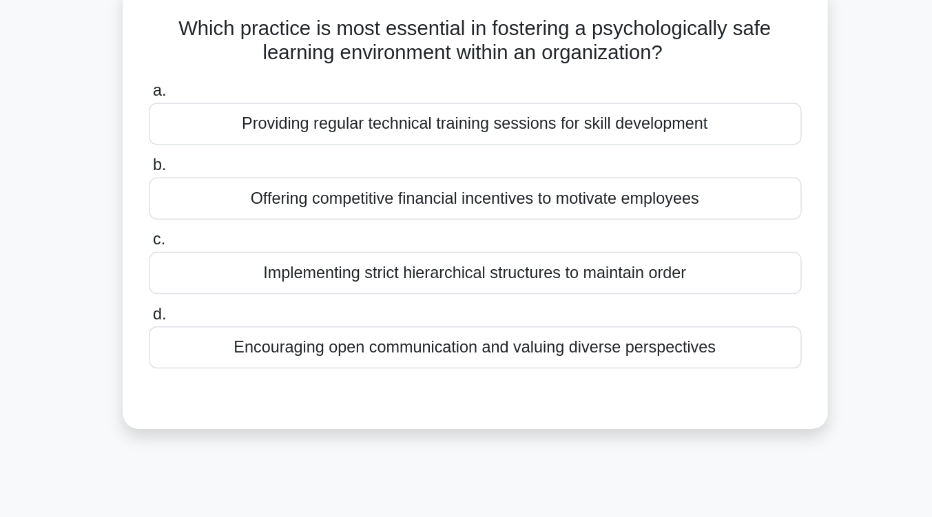
click at [444, 236] on div "Encouraging open communication and valuing diverse perspectives" at bounding box center [466, 237] width 446 height 29
click at [243, 220] on input "d. Encouraging open communication and valuing diverse perspectives" at bounding box center [243, 215] width 0 height 9
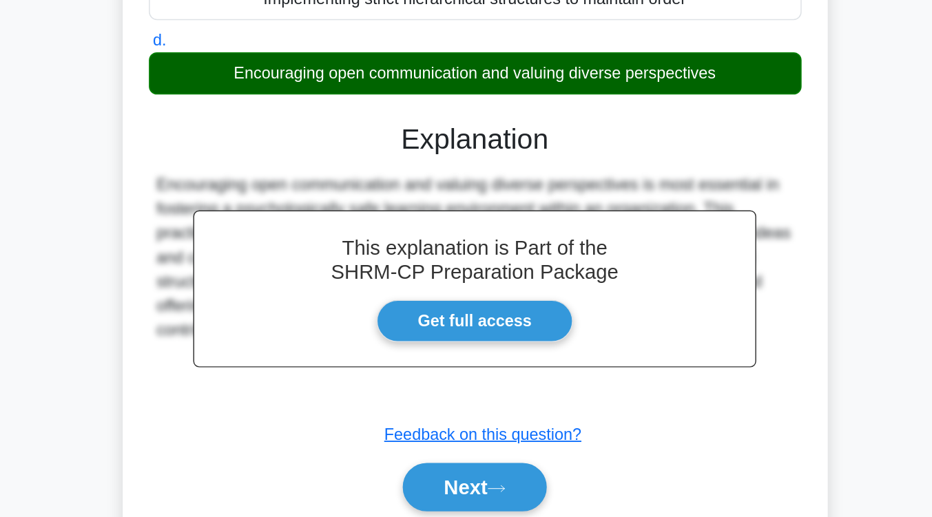
scroll to position [227, 0]
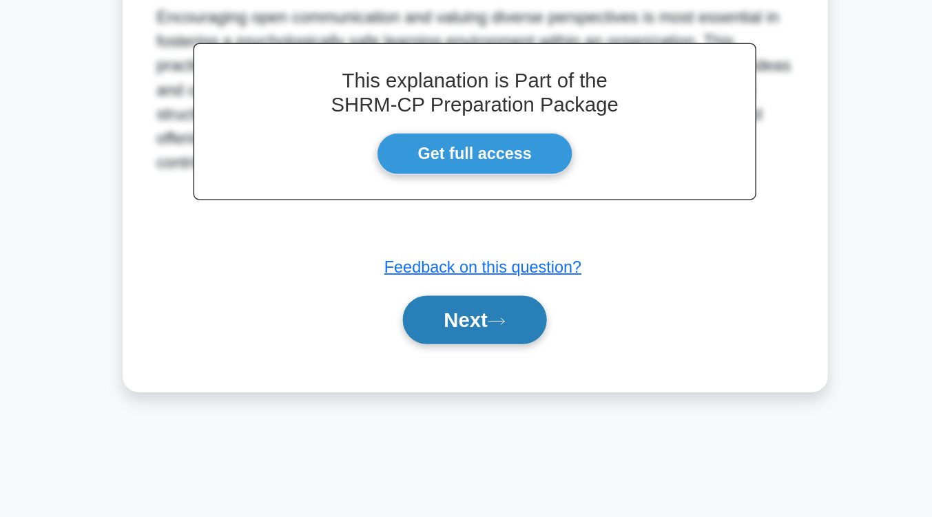
click at [439, 384] on button "Next" at bounding box center [466, 382] width 98 height 33
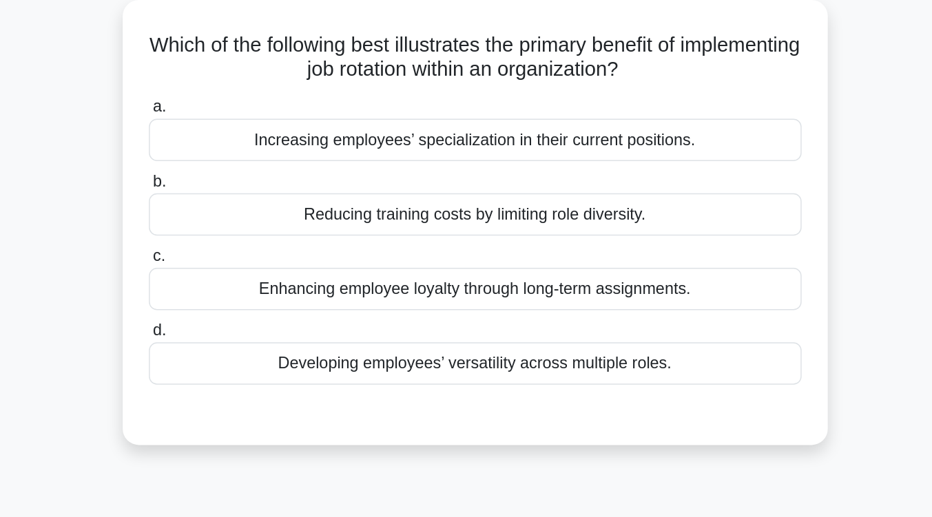
scroll to position [81, 0]
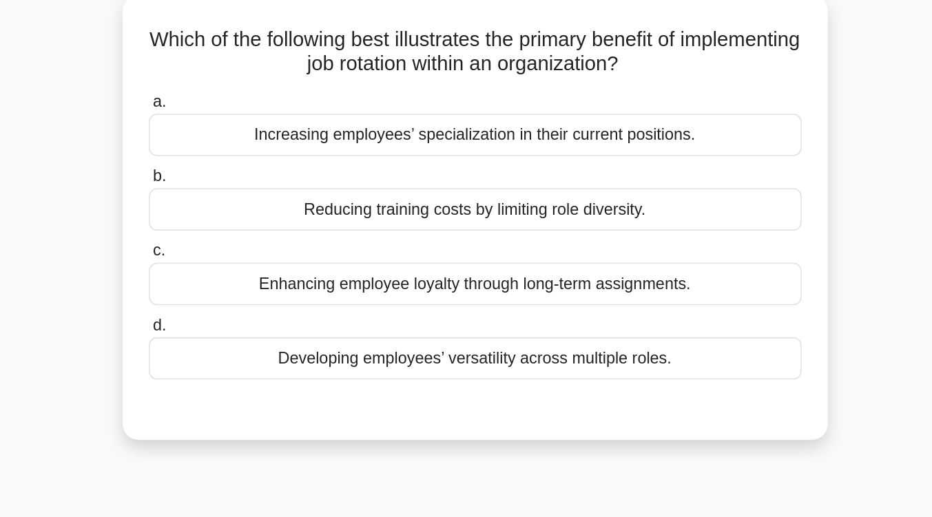
click at [435, 245] on div "Developing employees’ versatility across multiple roles." at bounding box center [466, 245] width 446 height 29
click at [243, 227] on input "d. Developing employees’ versatility across multiple roles." at bounding box center [243, 222] width 0 height 9
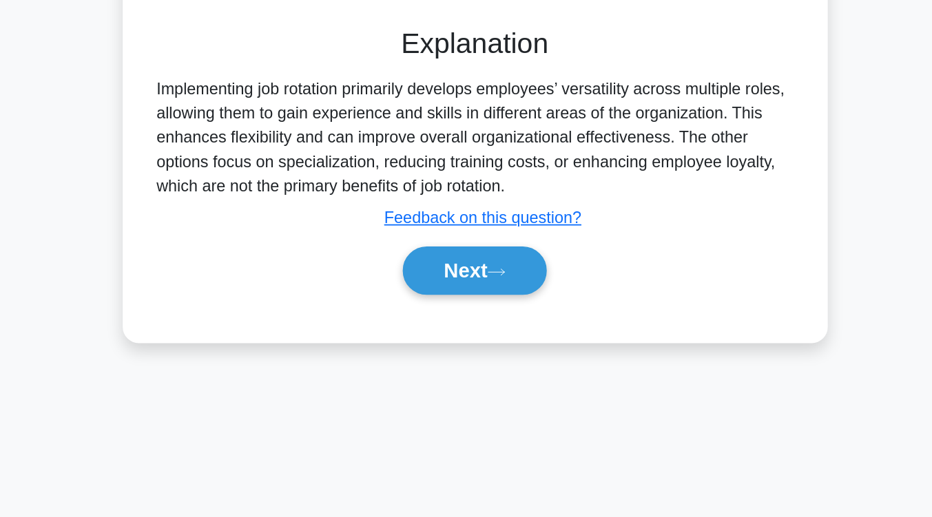
scroll to position [178, 0]
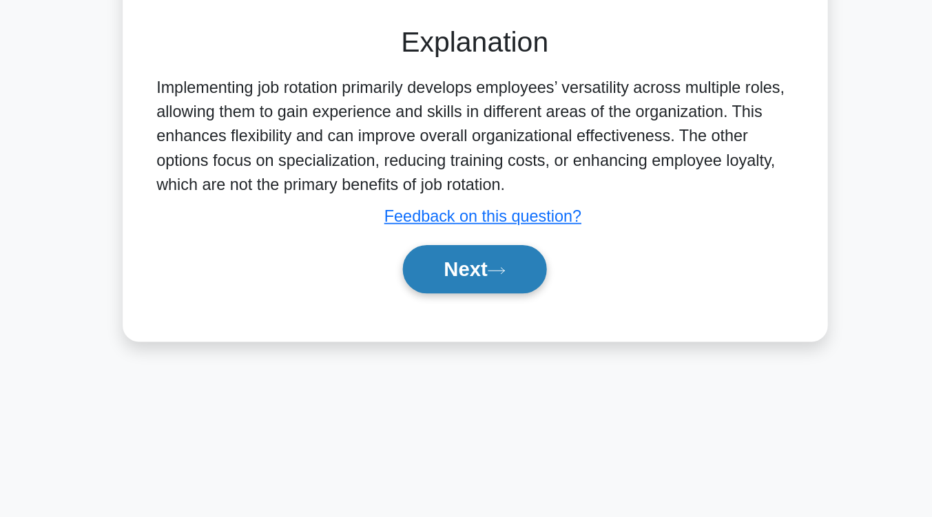
click at [427, 359] on button "Next" at bounding box center [466, 347] width 98 height 33
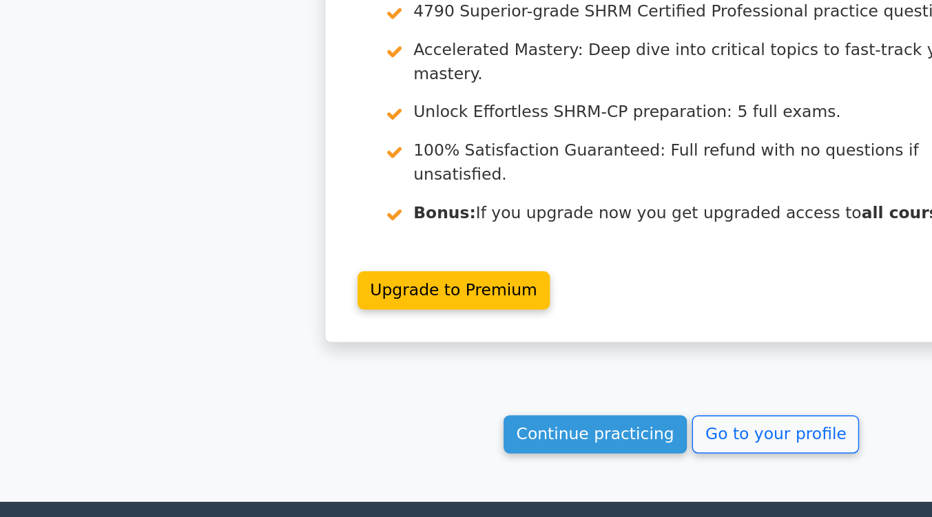
scroll to position [1795, 0]
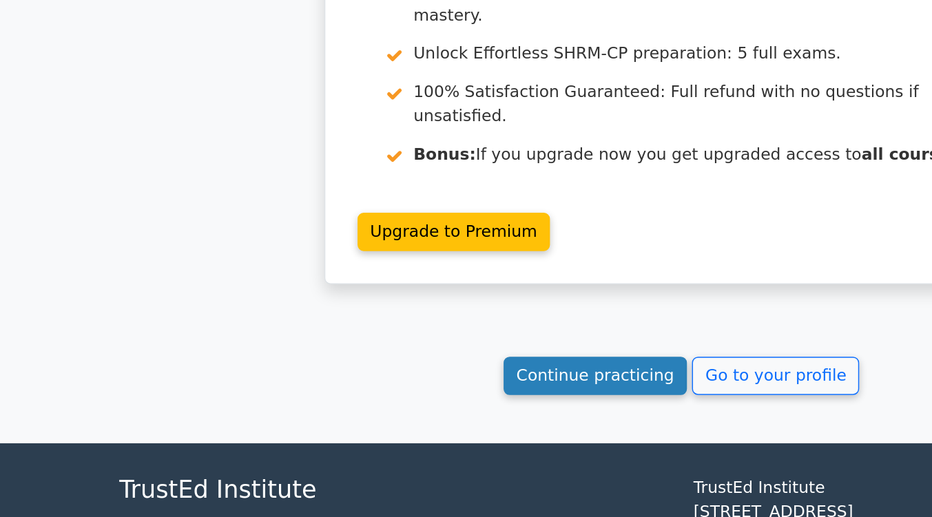
click at [395, 408] on link "Continue practicing" at bounding box center [407, 421] width 126 height 26
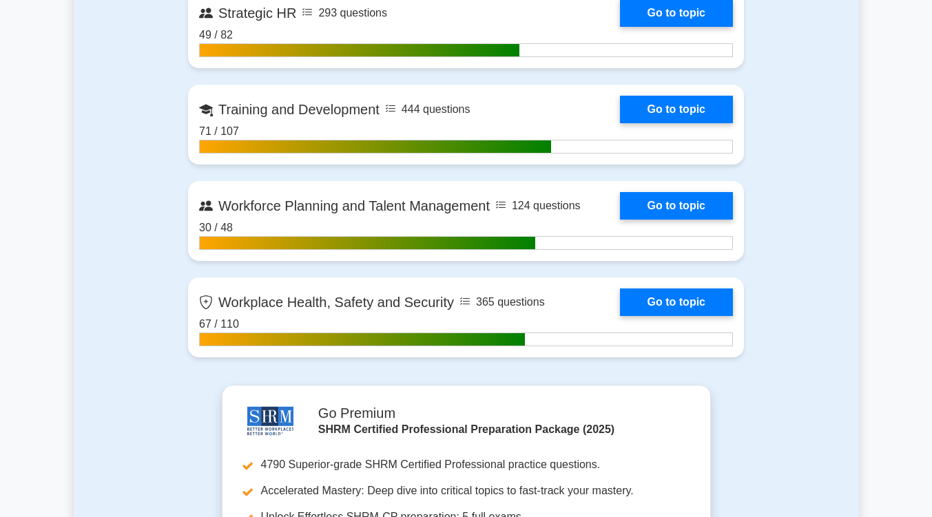
scroll to position [2083, 0]
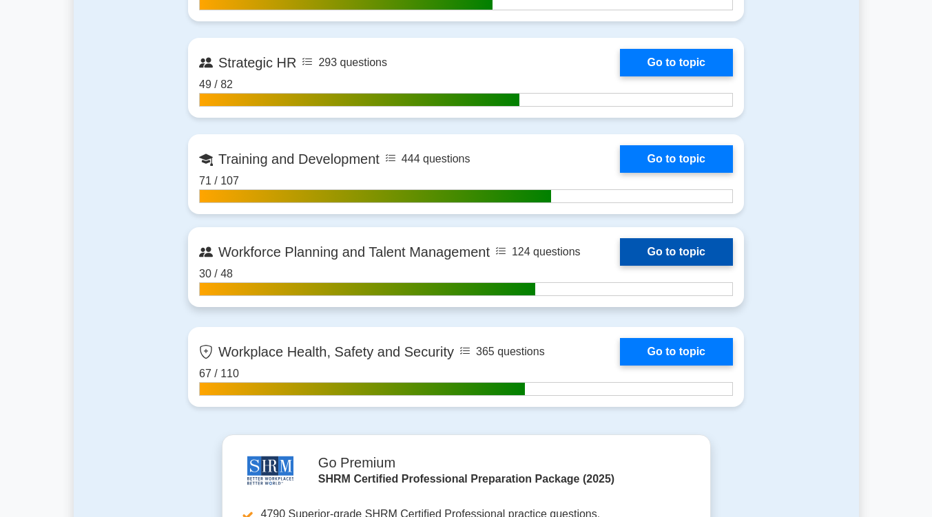
click at [689, 258] on link "Go to topic" at bounding box center [676, 252] width 113 height 28
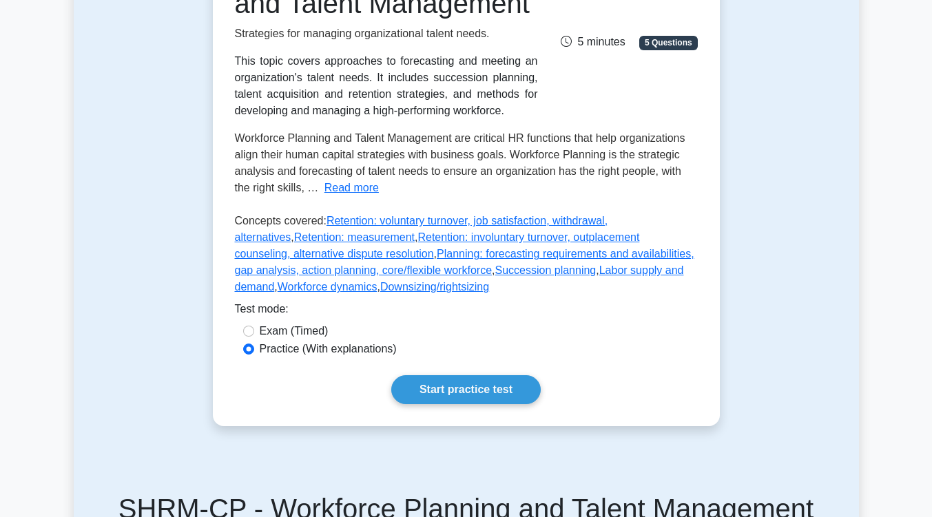
scroll to position [245, 0]
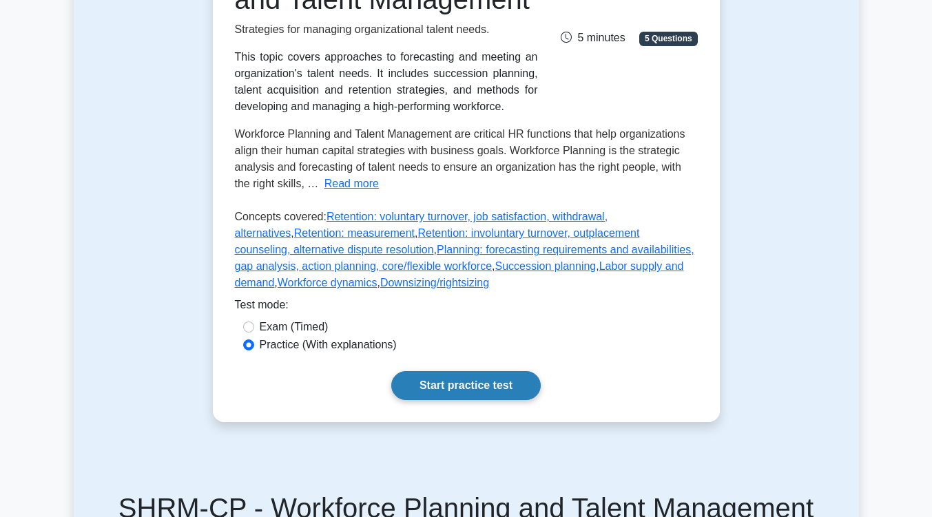
click at [477, 400] on link "Start practice test" at bounding box center [465, 385] width 149 height 29
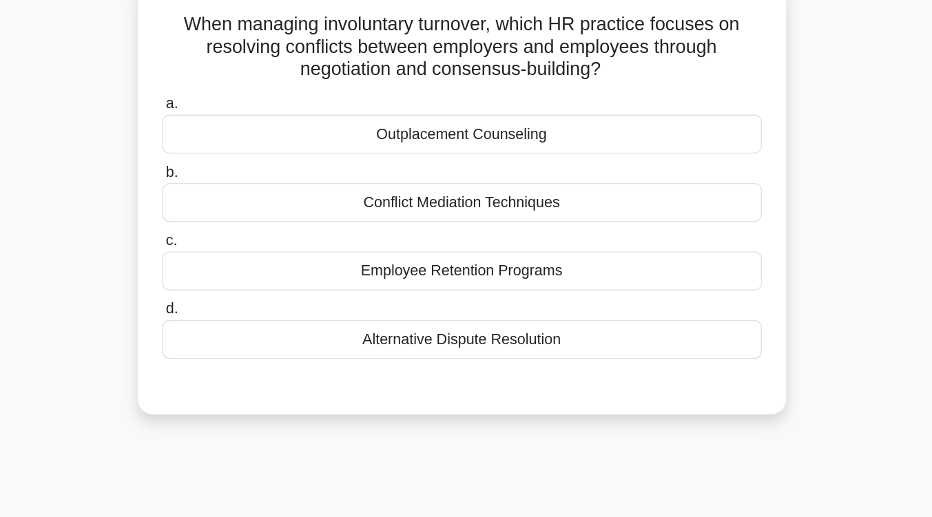
click at [475, 368] on div "Alternative Dispute Resolution" at bounding box center [466, 358] width 446 height 29
click at [243, 341] on input "d. Alternative Dispute Resolution" at bounding box center [243, 336] width 0 height 9
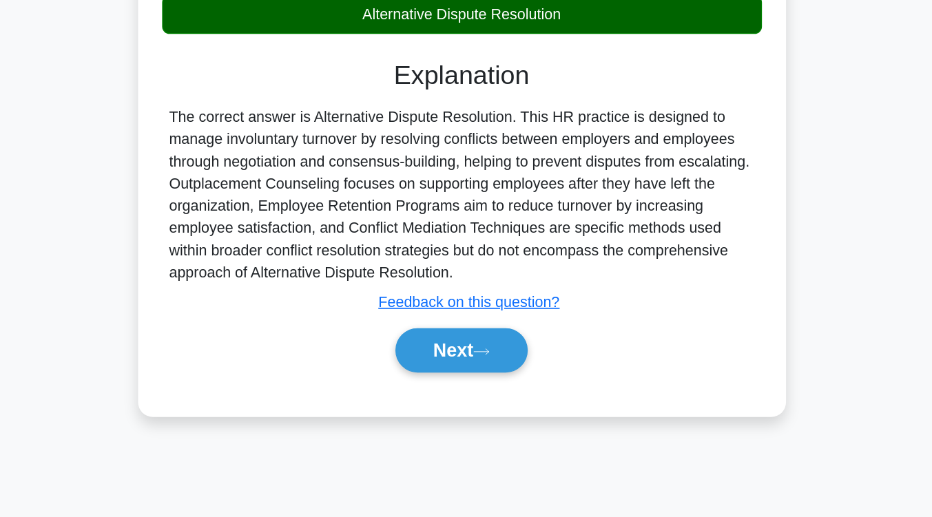
scroll to position [227, 0]
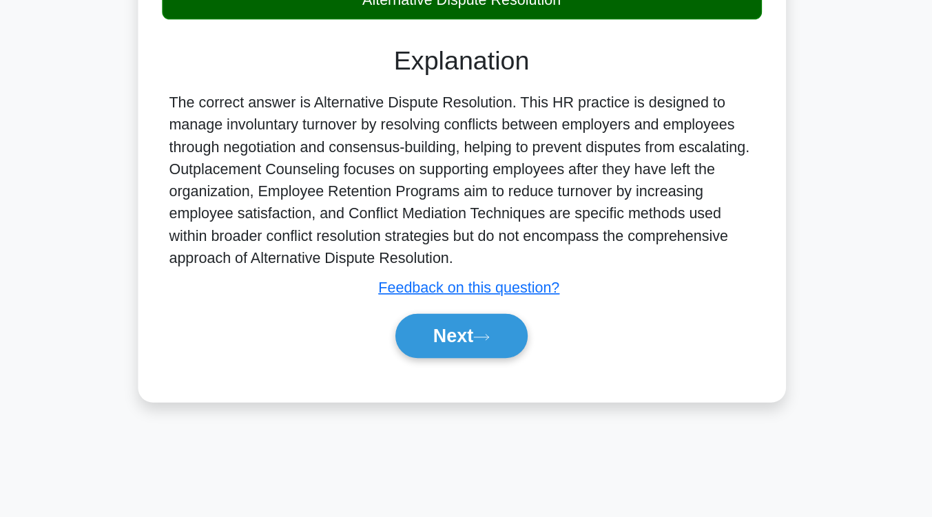
click at [475, 393] on button "Next" at bounding box center [466, 382] width 98 height 33
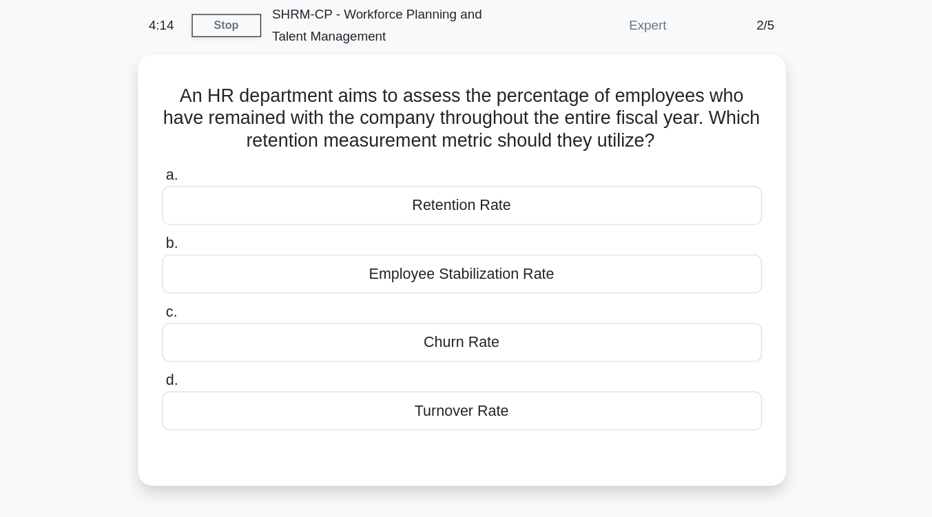
scroll to position [56, 0]
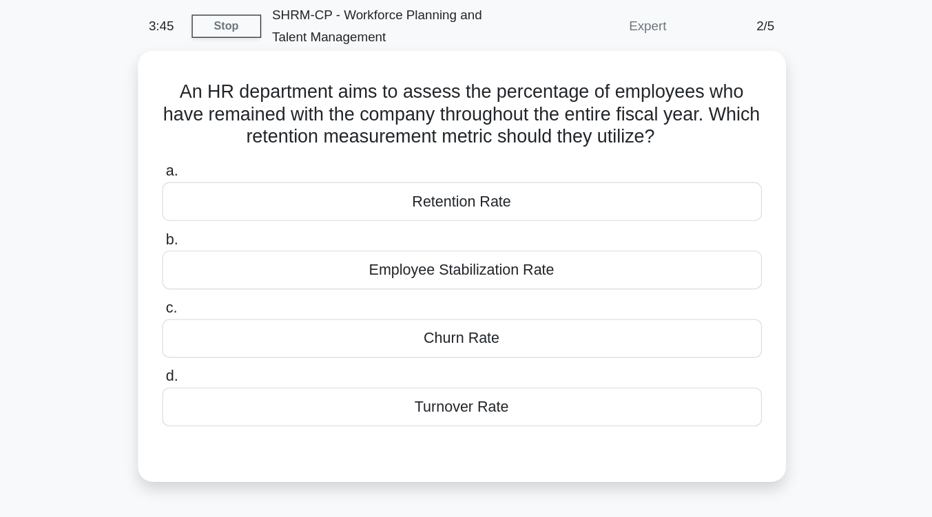
click at [491, 156] on div "Retention Rate" at bounding box center [466, 150] width 446 height 29
click at [243, 132] on input "a. Retention Rate" at bounding box center [243, 127] width 0 height 9
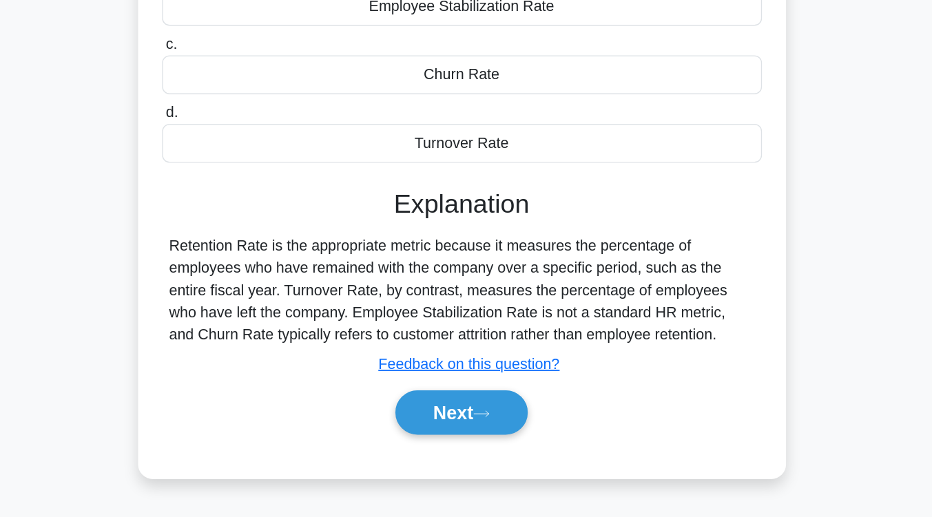
scroll to position [203, 0]
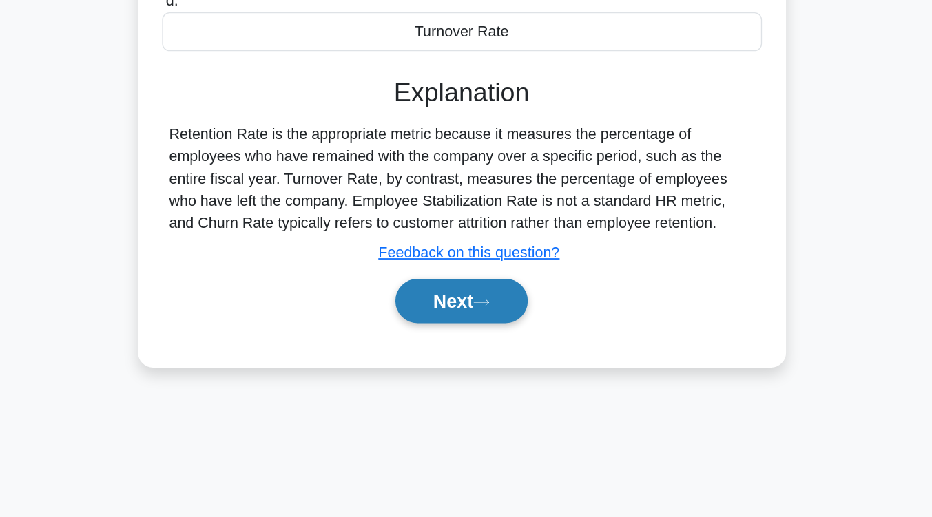
click at [478, 349] on button "Next" at bounding box center [466, 356] width 98 height 33
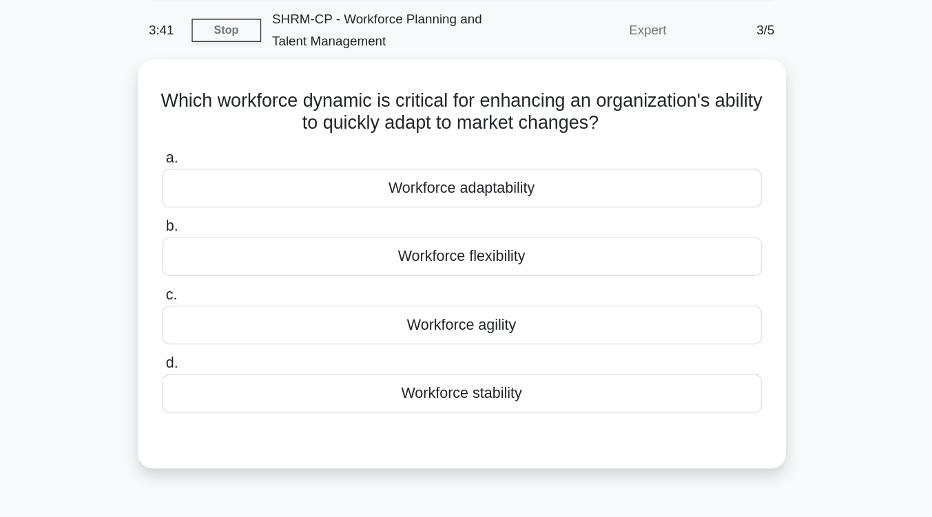
scroll to position [42, 0]
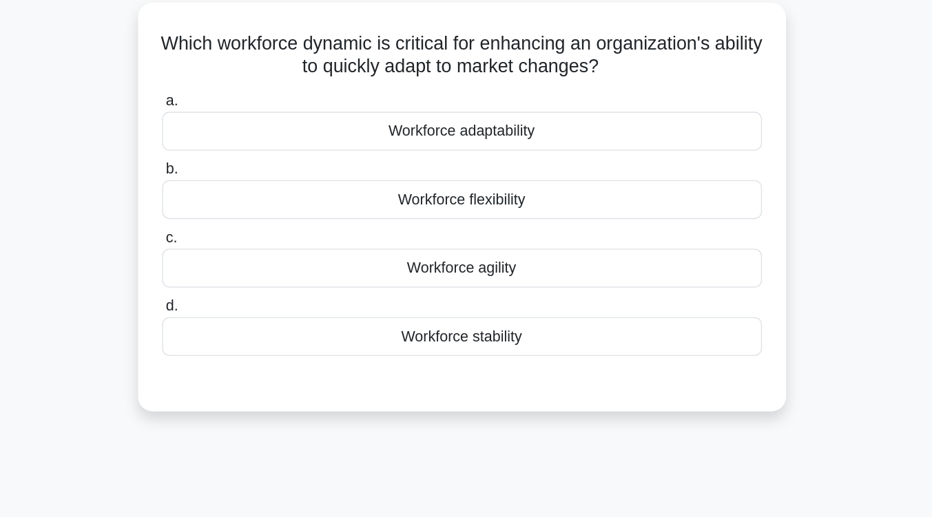
click at [488, 154] on div "Workforce adaptability" at bounding box center [466, 147] width 446 height 29
click at [243, 129] on input "a. Workforce adaptability" at bounding box center [243, 125] width 0 height 9
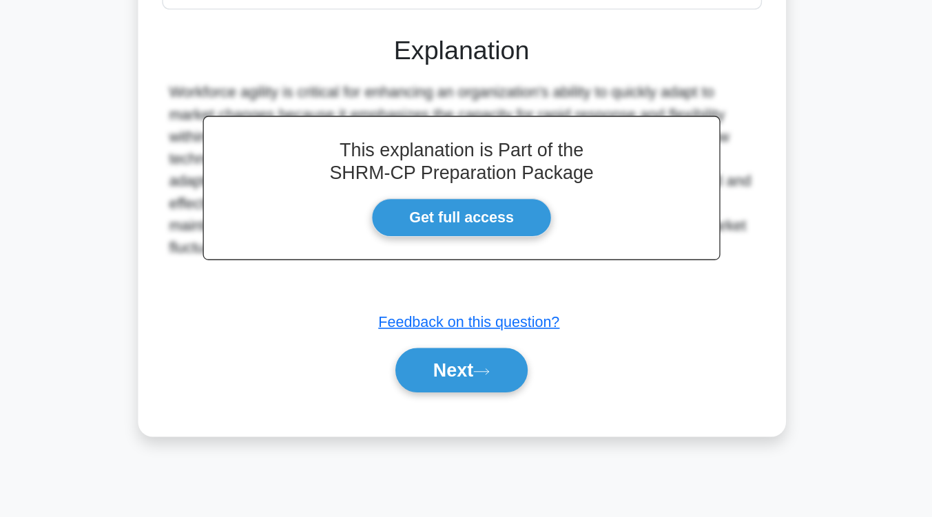
scroll to position [227, 0]
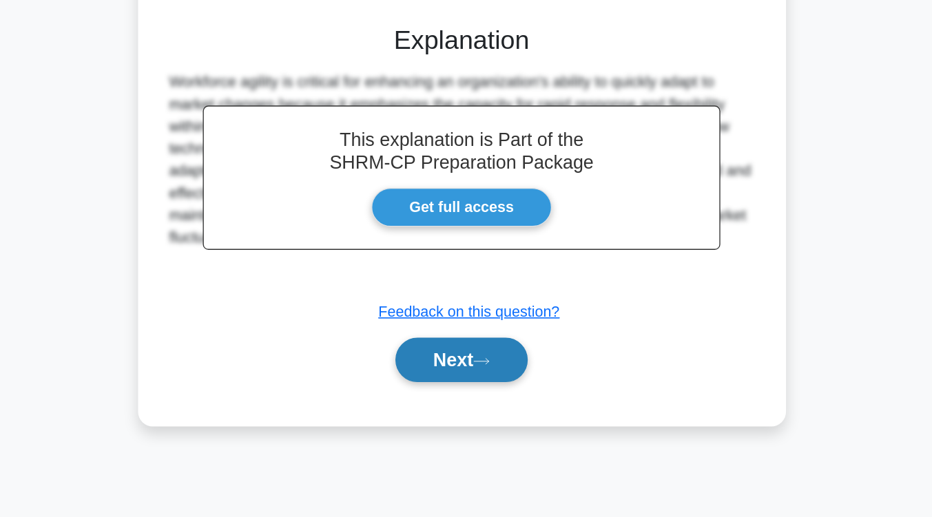
click at [483, 390] on button "Next" at bounding box center [466, 400] width 98 height 33
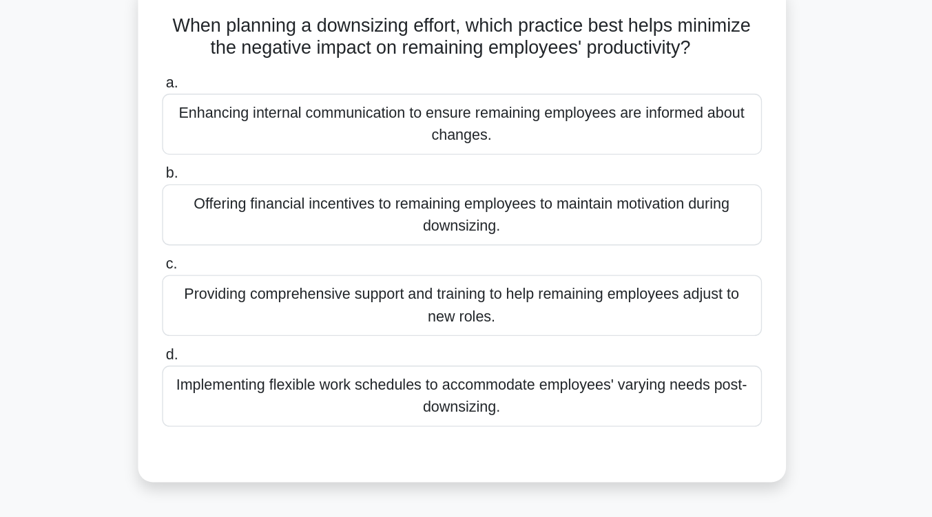
scroll to position [107, 0]
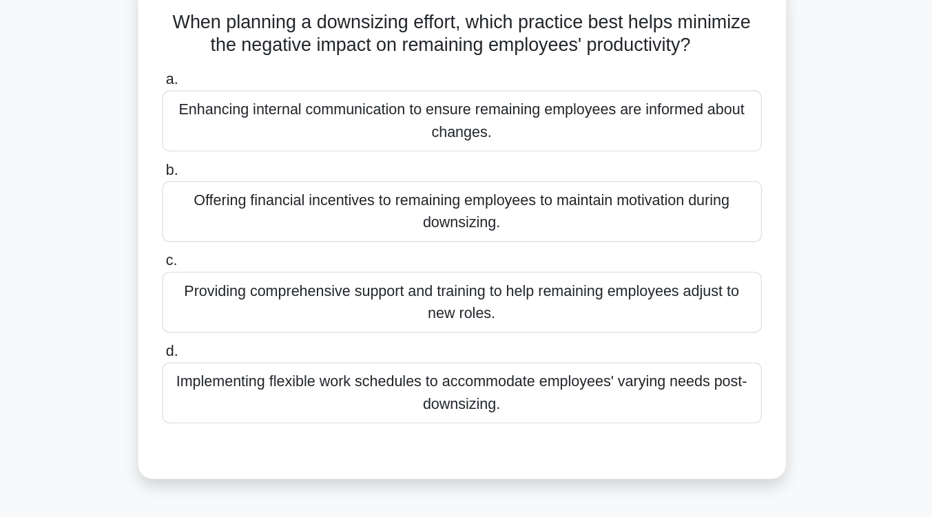
click at [494, 232] on div "Providing comprehensive support and training to help remaining employees adjust…" at bounding box center [466, 224] width 446 height 45
click at [243, 199] on input "c. Providing comprehensive support and training to help remaining employees adj…" at bounding box center [243, 194] width 0 height 9
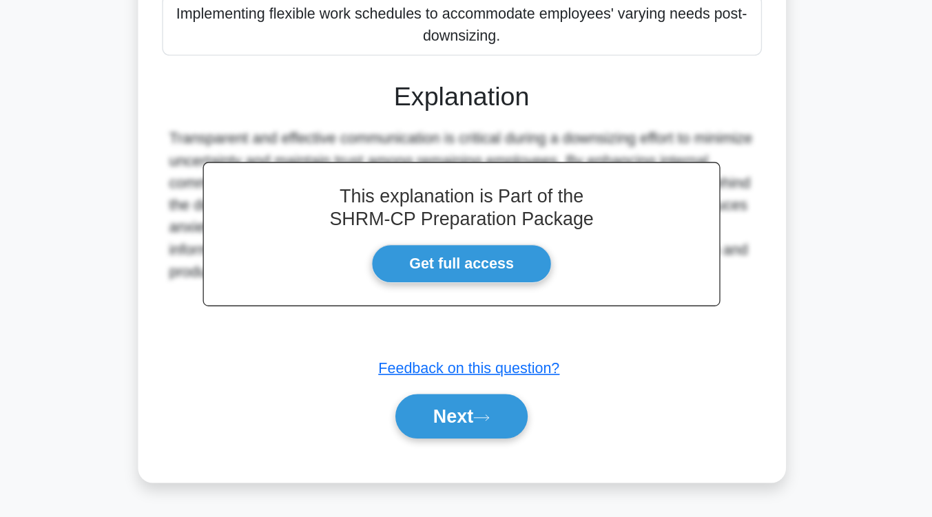
scroll to position [251, 0]
click at [475, 444] on button "Next" at bounding box center [466, 442] width 98 height 33
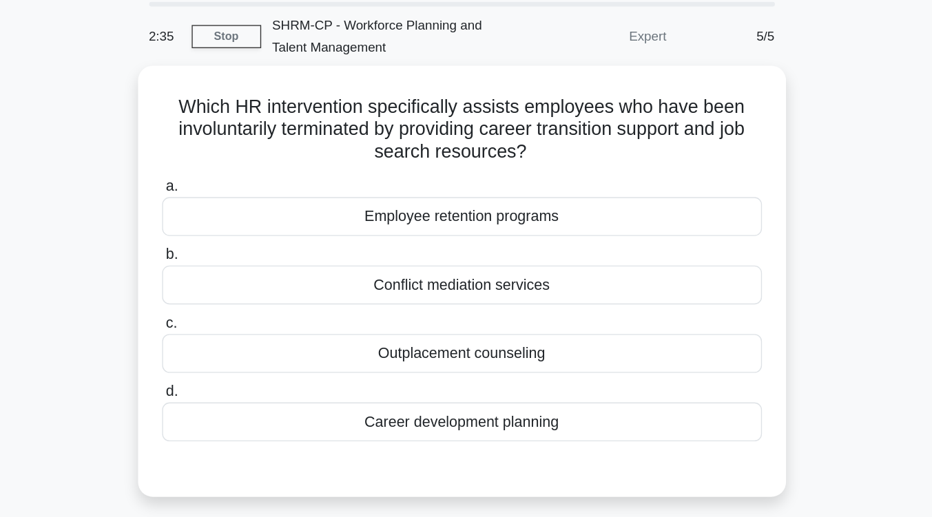
scroll to position [45, 0]
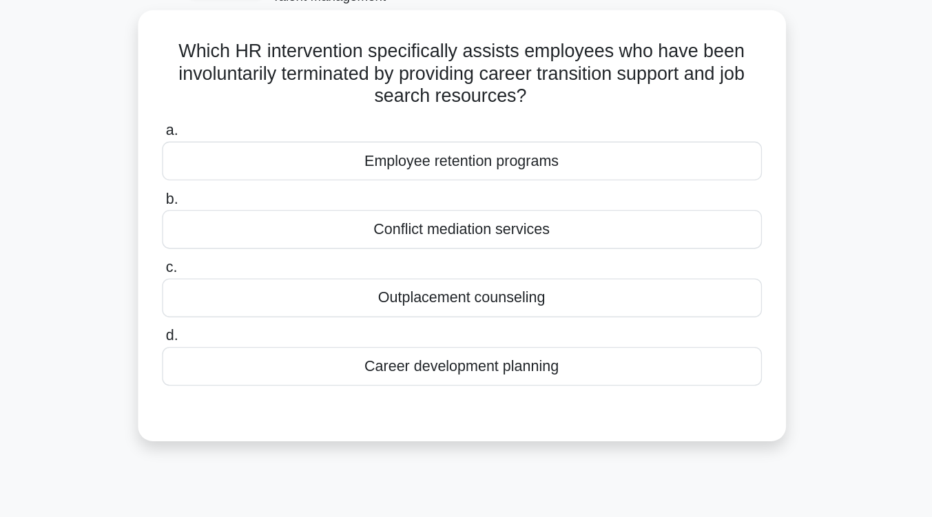
click at [488, 272] on div "Outplacement counseling" at bounding box center [466, 262] width 446 height 29
click at [243, 244] on input "c. Outplacement counseling" at bounding box center [243, 240] width 0 height 9
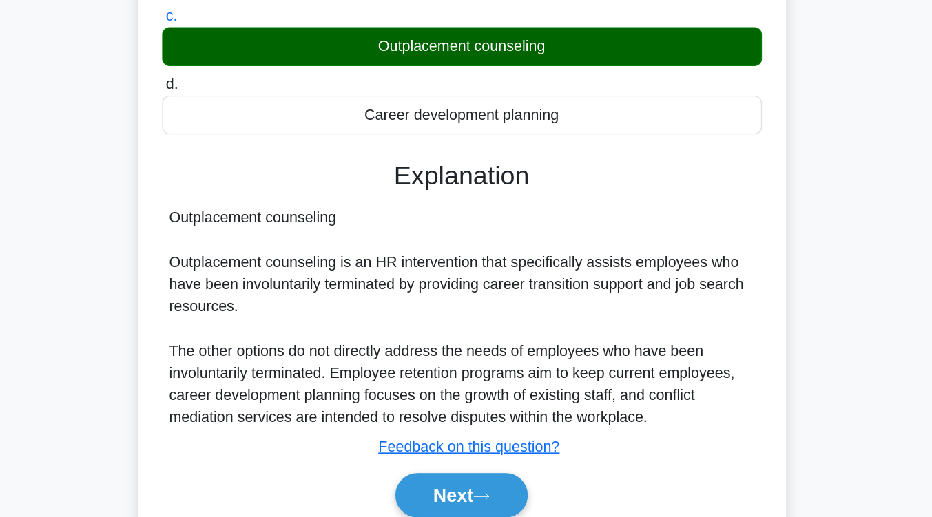
scroll to position [227, 0]
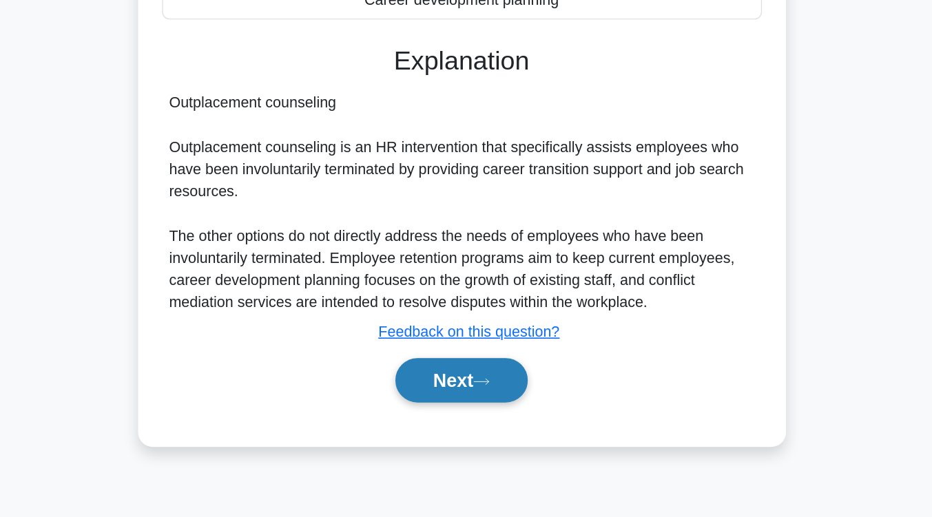
click at [488, 404] on button "Next" at bounding box center [466, 415] width 98 height 33
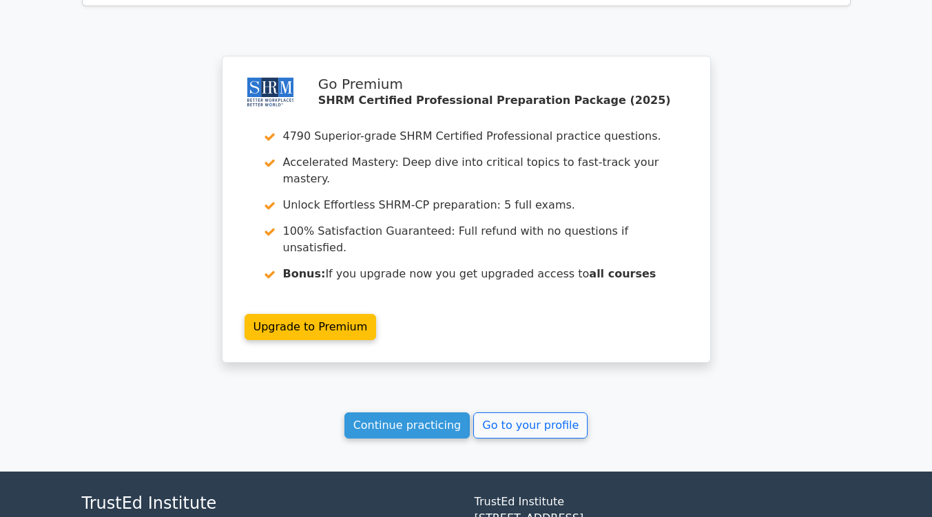
scroll to position [1839, 0]
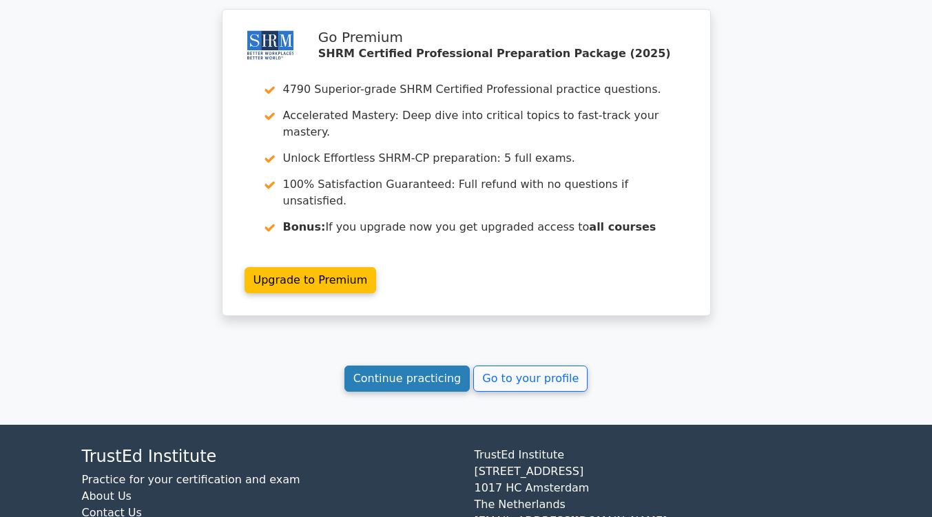
click at [398, 366] on link "Continue practicing" at bounding box center [407, 379] width 126 height 26
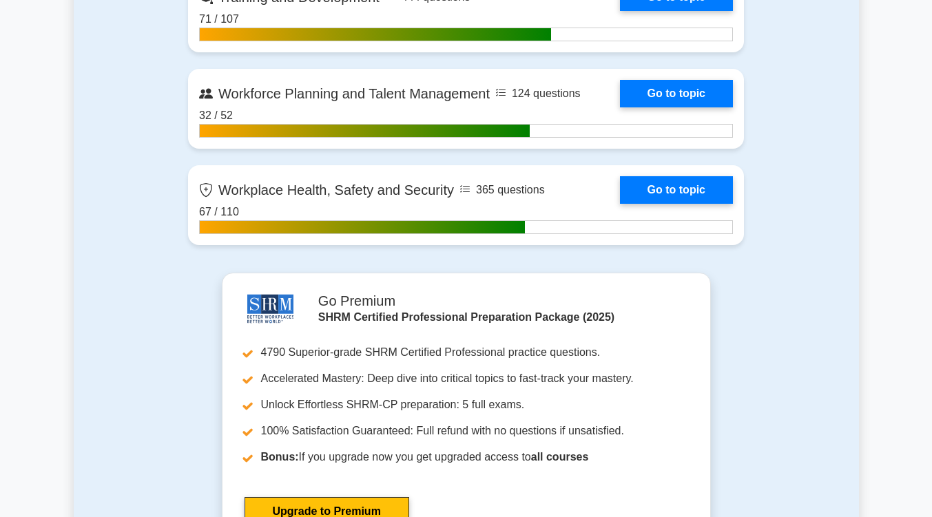
scroll to position [2240, 0]
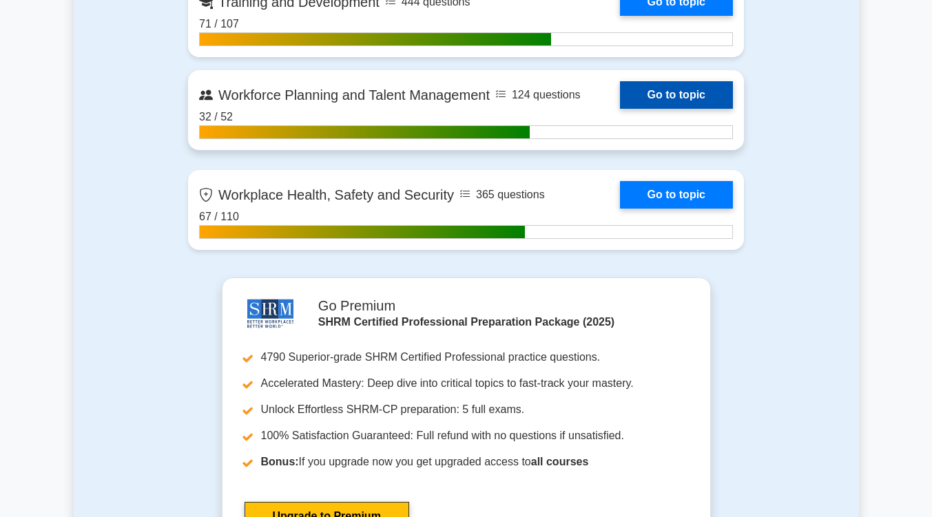
click at [687, 91] on link "Go to topic" at bounding box center [676, 95] width 113 height 28
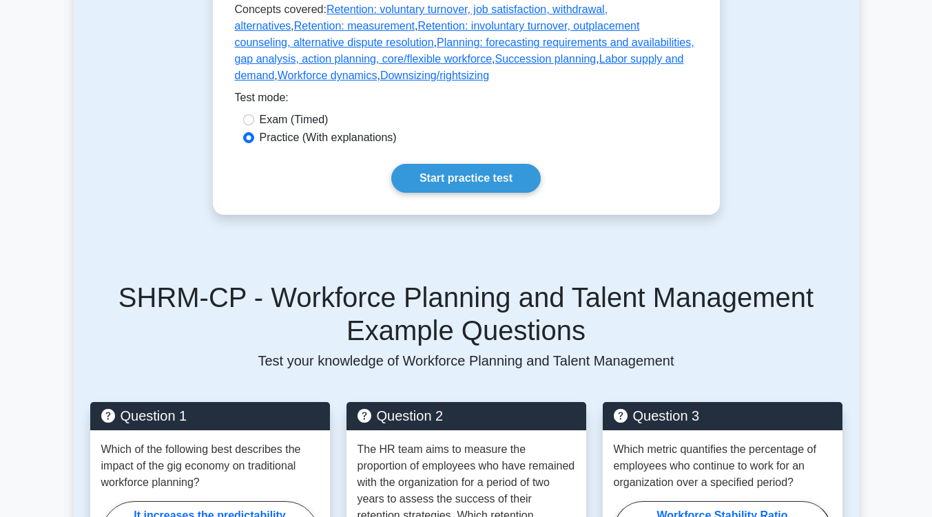
scroll to position [435, 0]
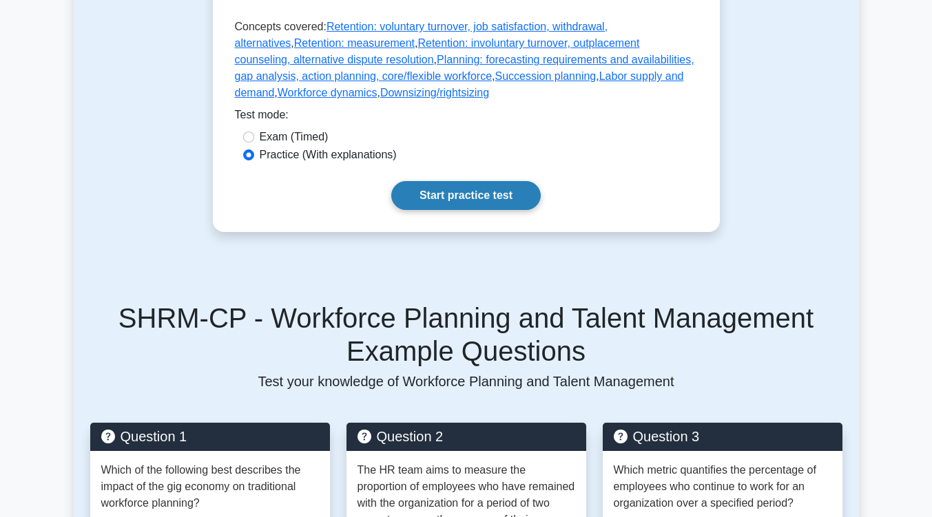
click at [516, 210] on link "Start practice test" at bounding box center [465, 195] width 149 height 29
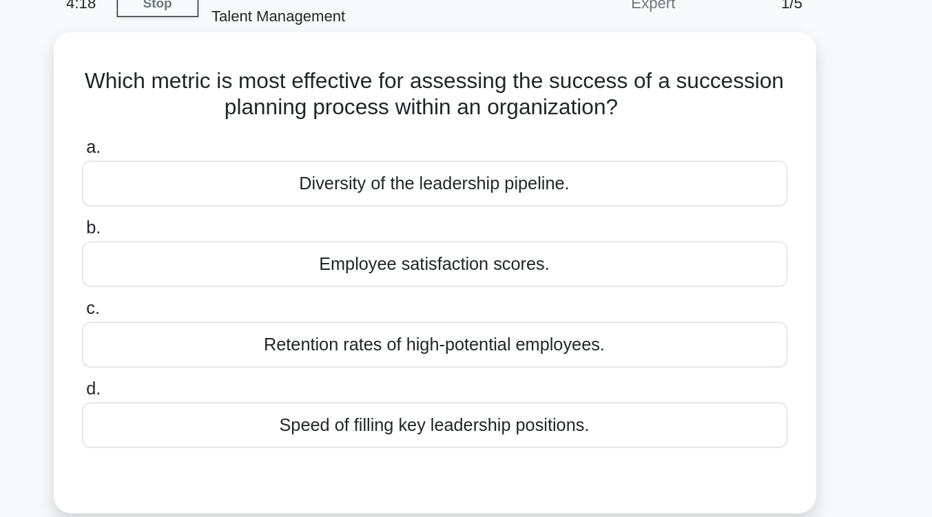
click at [531, 341] on div "Speed of filling key leadership positions." at bounding box center [466, 342] width 446 height 29
click at [243, 324] on input "d. Speed of filling key leadership positions." at bounding box center [243, 319] width 0 height 9
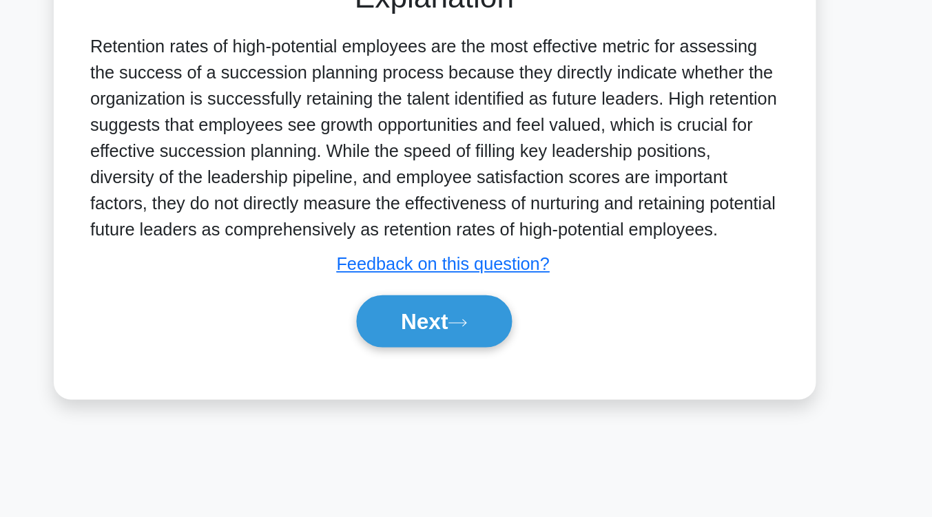
scroll to position [202, 0]
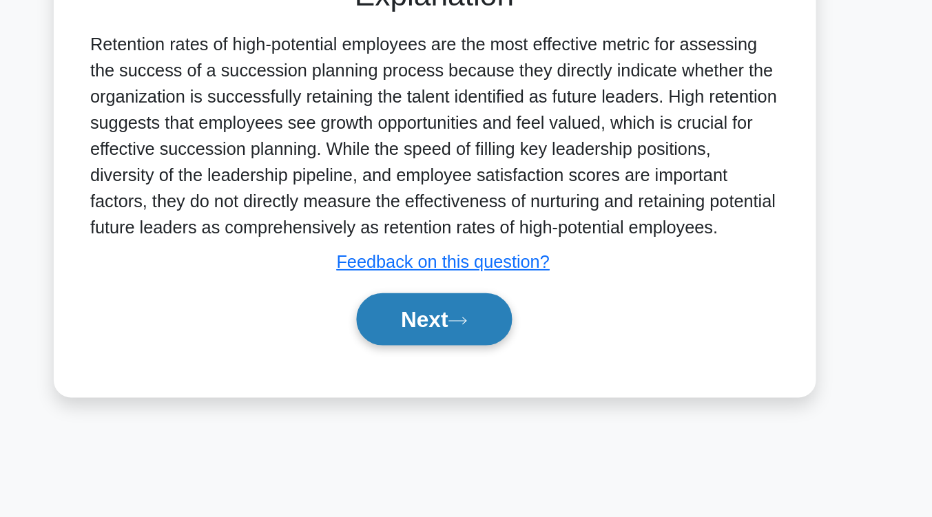
click at [483, 390] on icon at bounding box center [481, 393] width 12 height 8
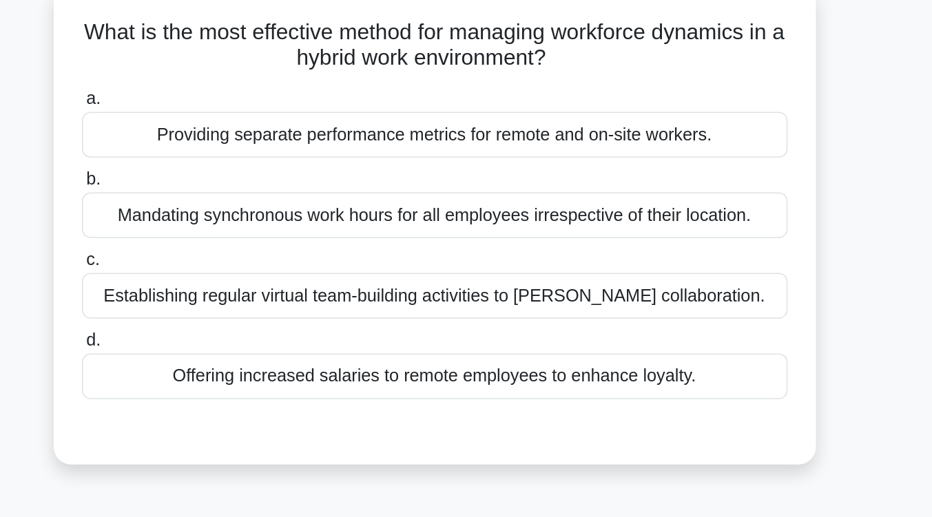
scroll to position [98, 0]
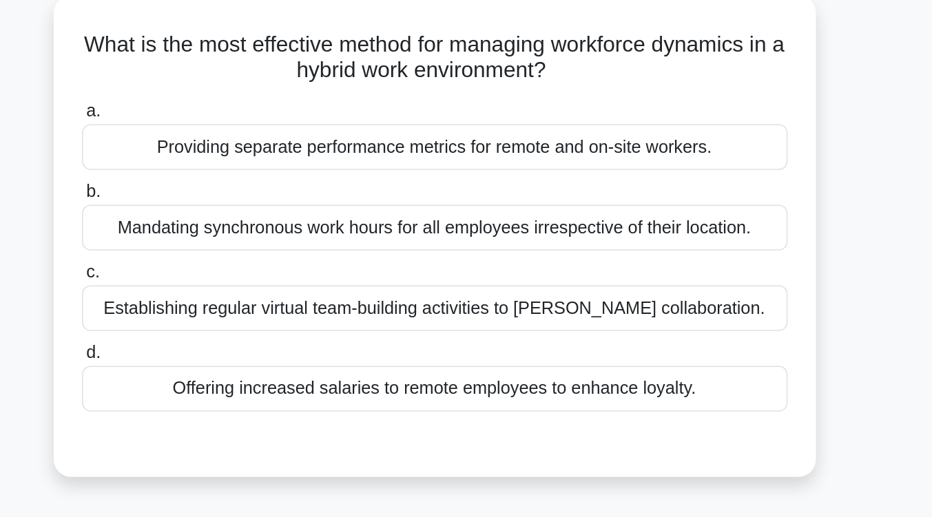
click at [483, 201] on div "Establishing regular virtual team-building activities to foster collaboration." at bounding box center [466, 196] width 446 height 29
click at [243, 178] on input "c. Establishing regular virtual team-building activities to foster collaboratio…" at bounding box center [243, 173] width 0 height 9
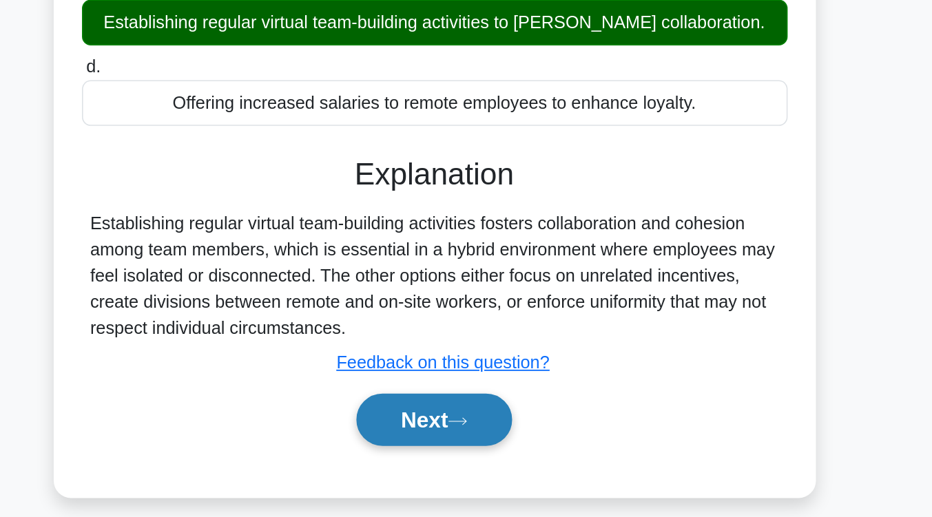
click at [472, 457] on button "Next" at bounding box center [466, 444] width 98 height 33
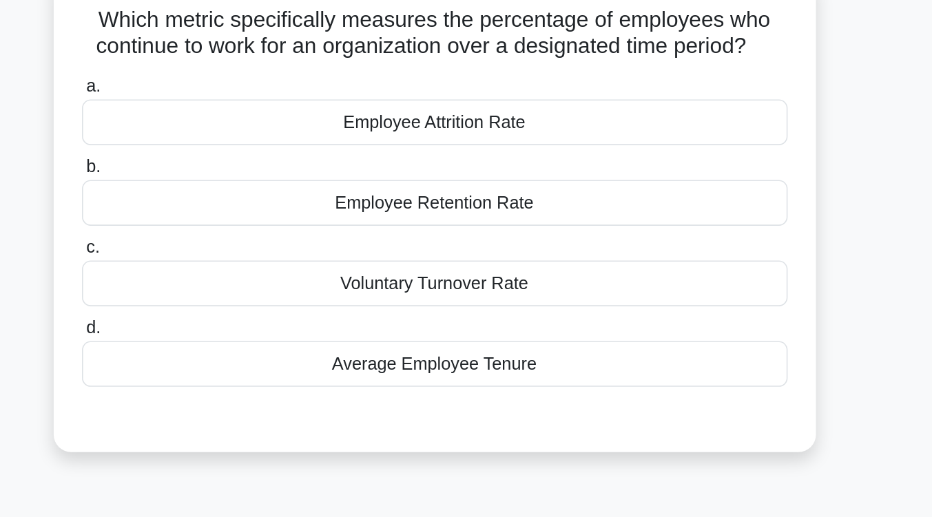
click at [475, 252] on div "Average Employee Tenure" at bounding box center [466, 243] width 446 height 29
click at [243, 226] on input "d. Average Employee Tenure" at bounding box center [243, 221] width 0 height 9
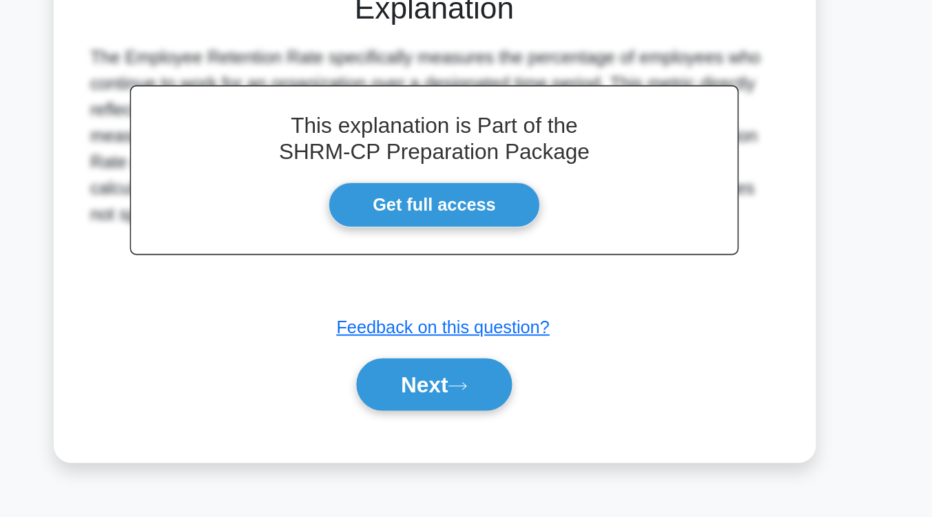
scroll to position [193, 0]
click at [475, 428] on button "Next" at bounding box center [466, 433] width 98 height 33
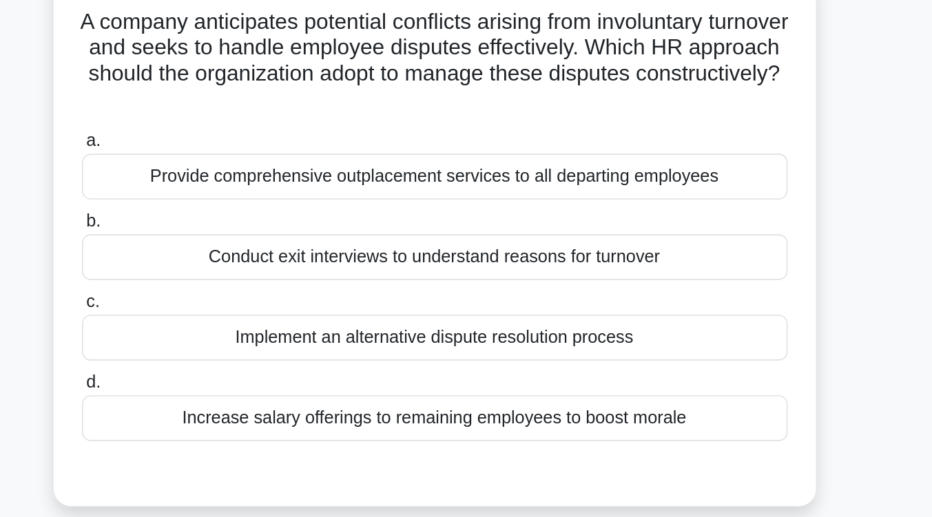
scroll to position [114, 0]
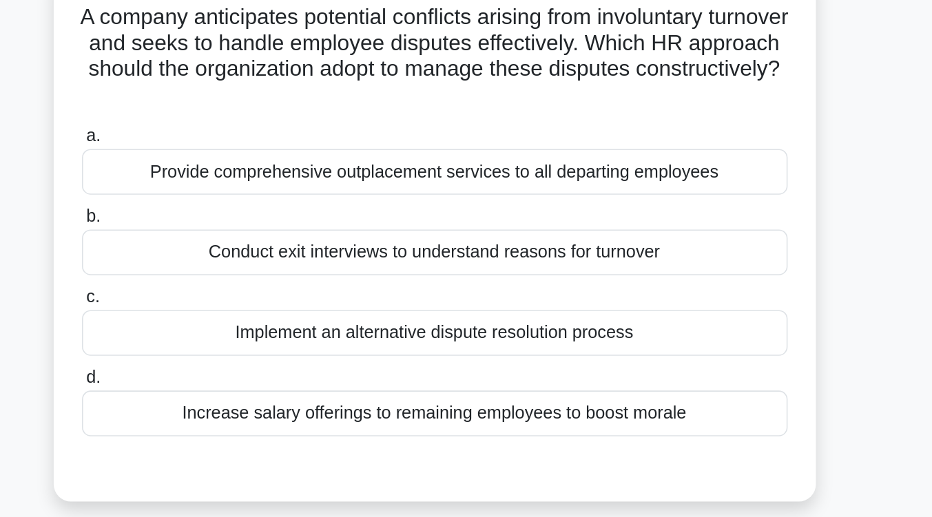
click at [483, 222] on div "Implement an alternative dispute resolution process" at bounding box center [466, 210] width 446 height 29
click at [243, 193] on input "c. Implement an alternative dispute resolution process" at bounding box center [243, 188] width 0 height 9
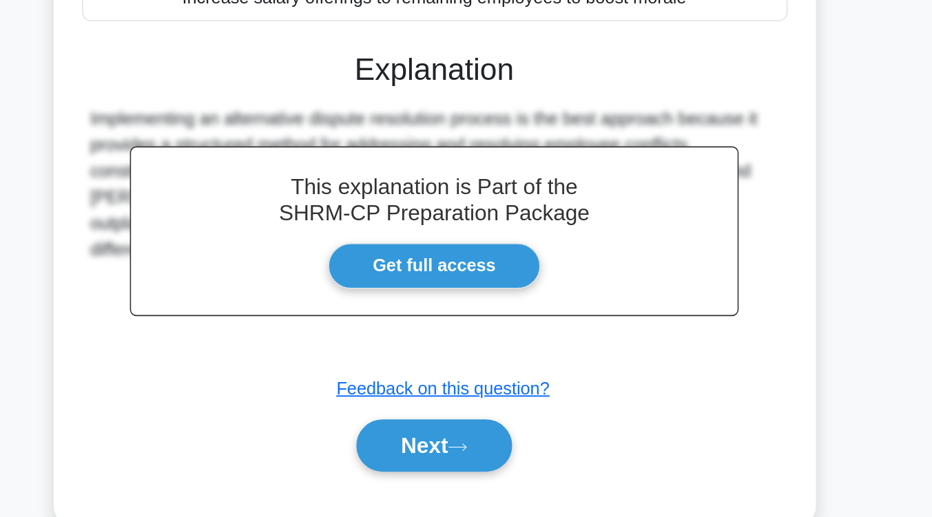
scroll to position [187, 0]
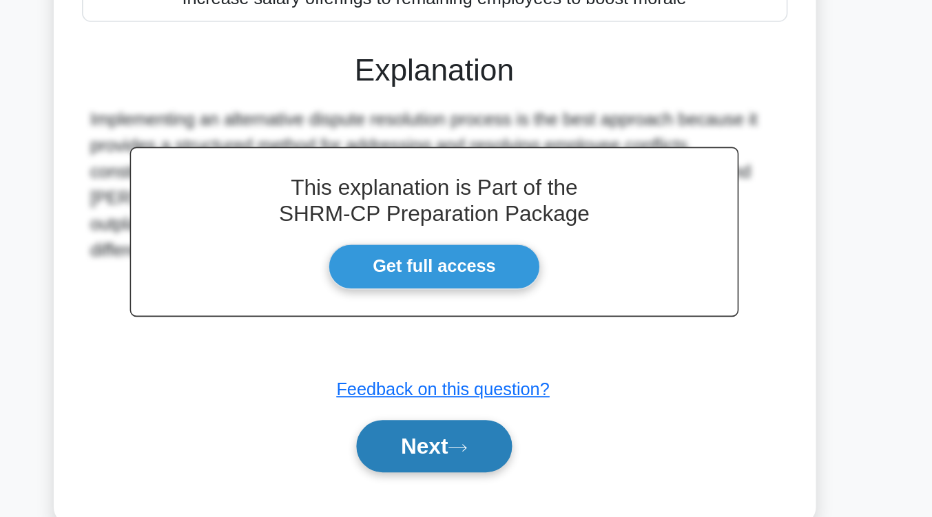
click at [475, 472] on button "Next" at bounding box center [466, 471] width 98 height 33
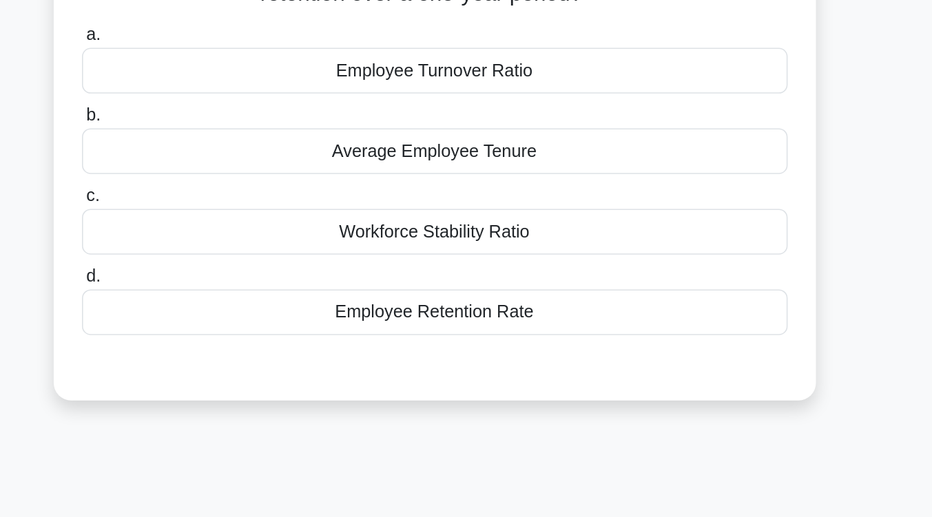
scroll to position [95, 0]
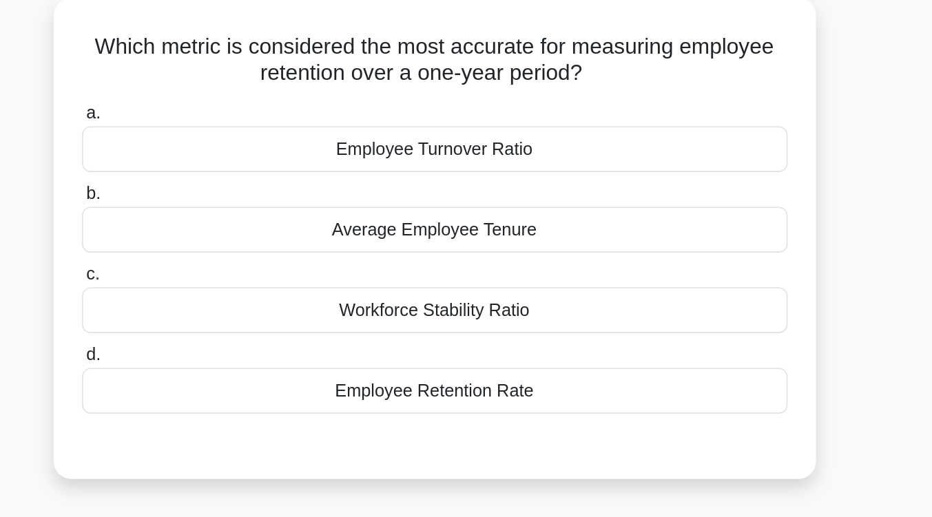
click at [475, 262] on div "Employee Retention Rate" at bounding box center [466, 247] width 446 height 29
click at [243, 229] on input "d. Employee Retention Rate" at bounding box center [243, 224] width 0 height 9
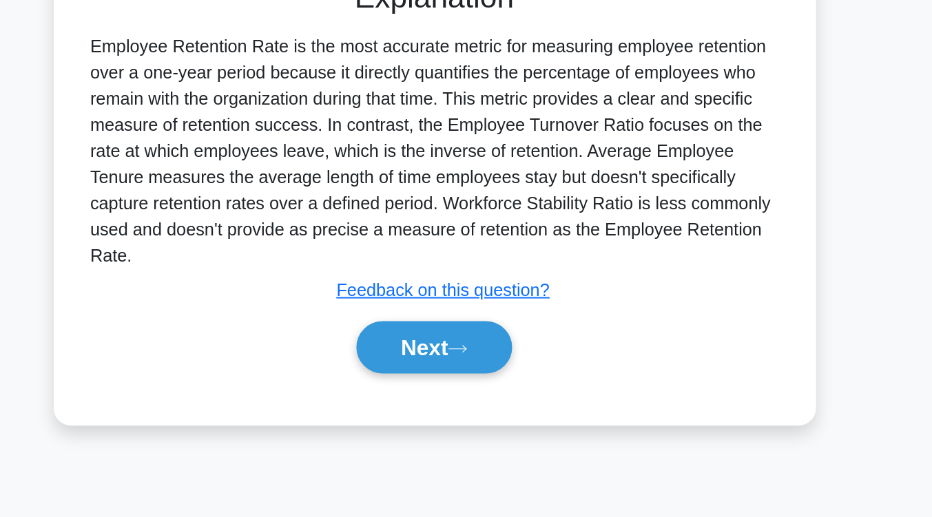
scroll to position [199, 0]
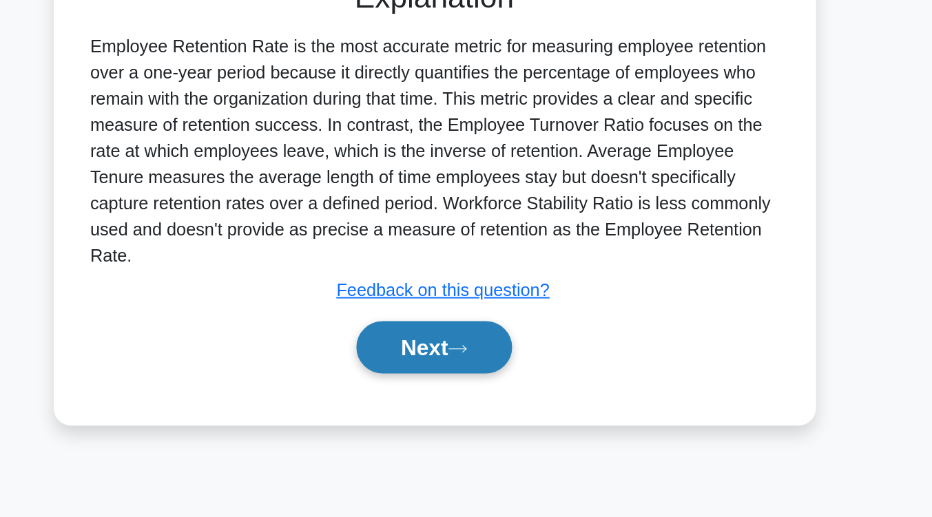
click at [464, 410] on button "Next" at bounding box center [466, 409] width 98 height 33
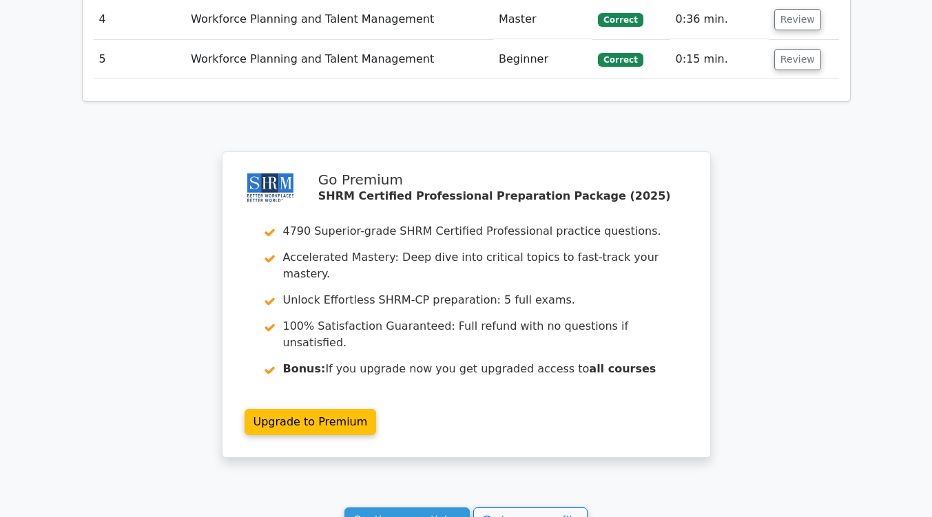
scroll to position [1837, 0]
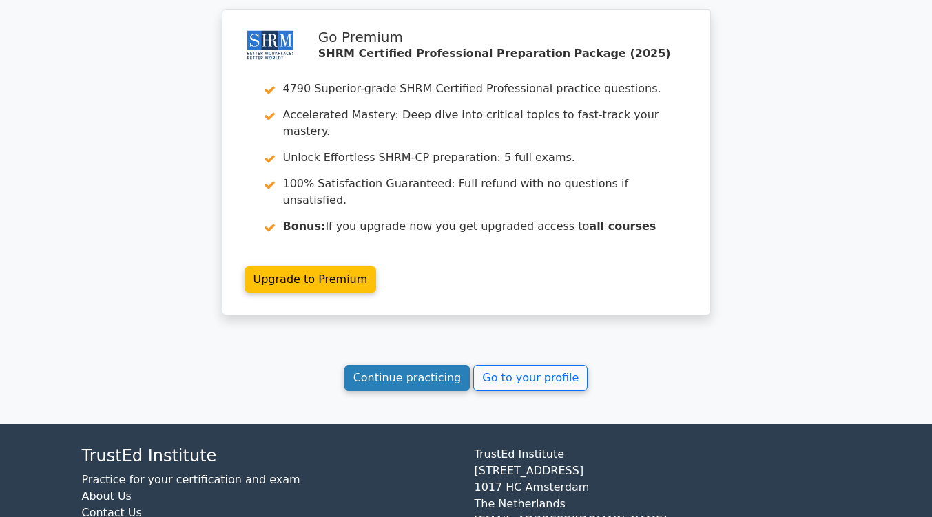
click at [397, 365] on link "Continue practicing" at bounding box center [407, 378] width 126 height 26
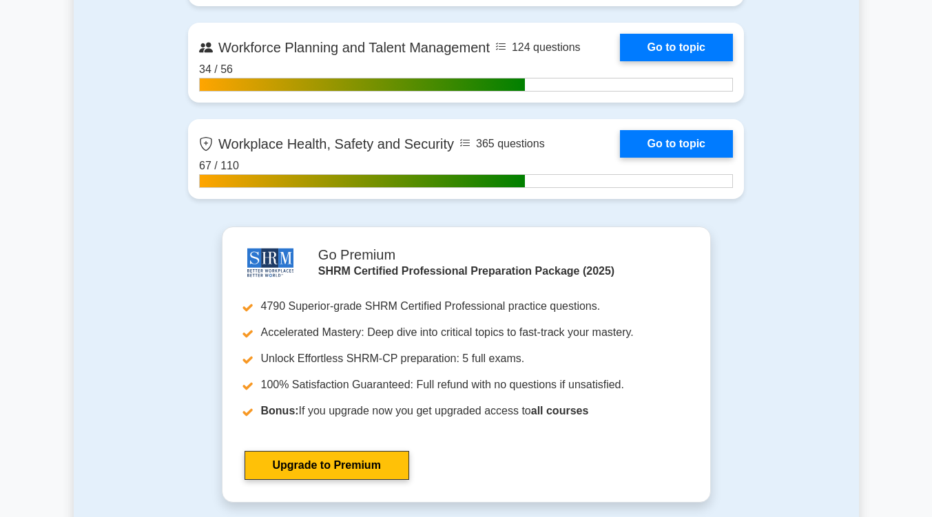
scroll to position [2292, 0]
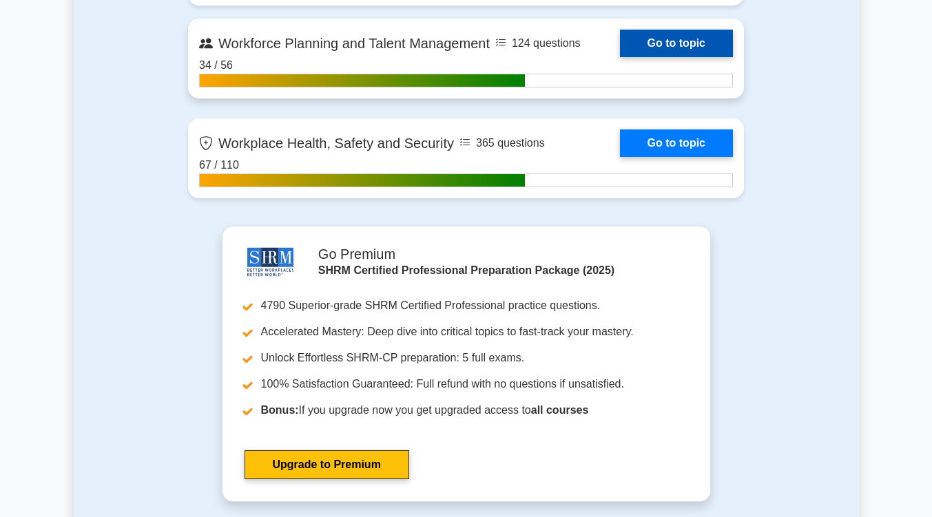
click at [643, 43] on link "Go to topic" at bounding box center [676, 44] width 113 height 28
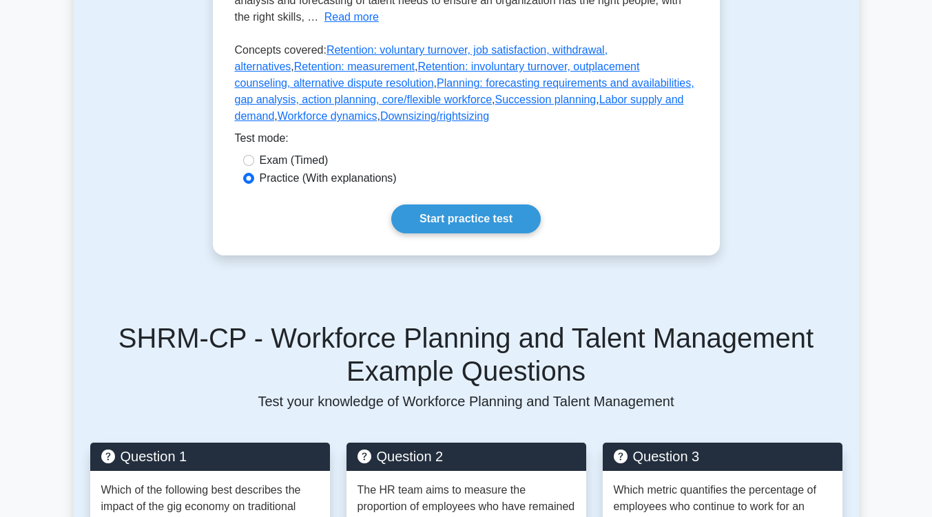
scroll to position [416, 0]
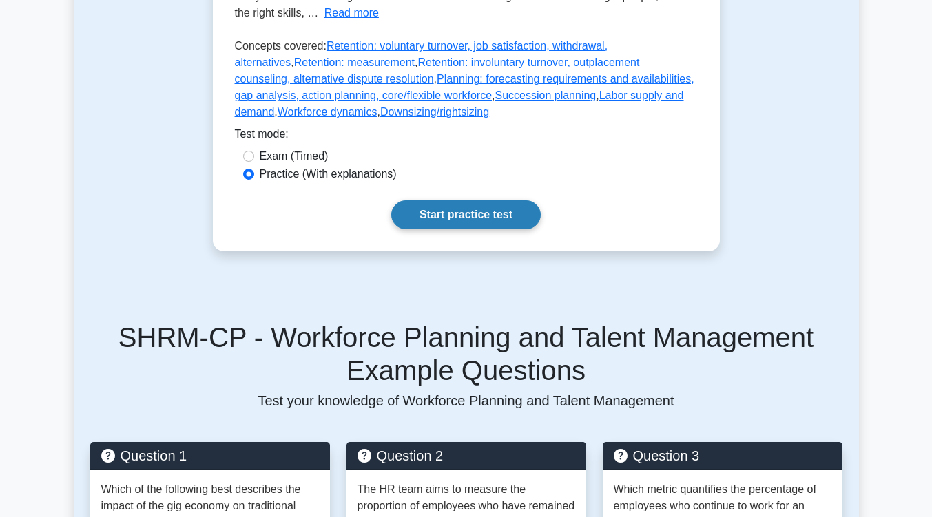
click at [521, 229] on link "Start practice test" at bounding box center [465, 214] width 149 height 29
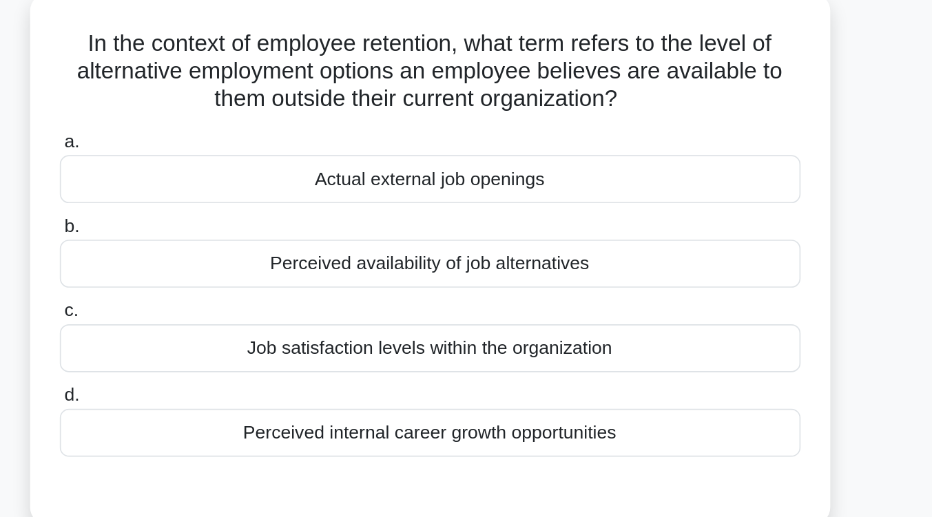
click at [520, 253] on div "Perceived availability of job alternatives" at bounding box center [466, 256] width 446 height 29
click at [243, 239] on input "b. Perceived availability of job alternatives" at bounding box center [243, 234] width 0 height 9
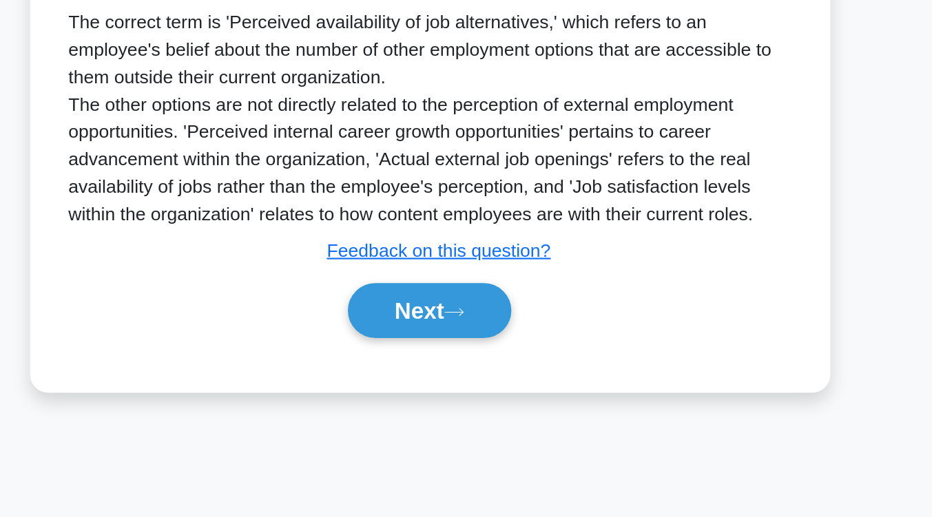
scroll to position [217, 0]
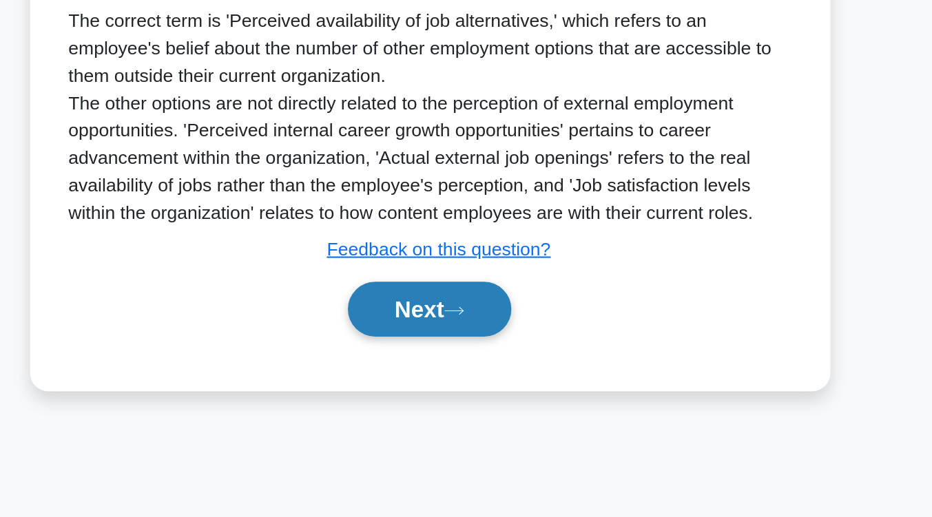
click at [501, 400] on button "Next" at bounding box center [466, 391] width 98 height 33
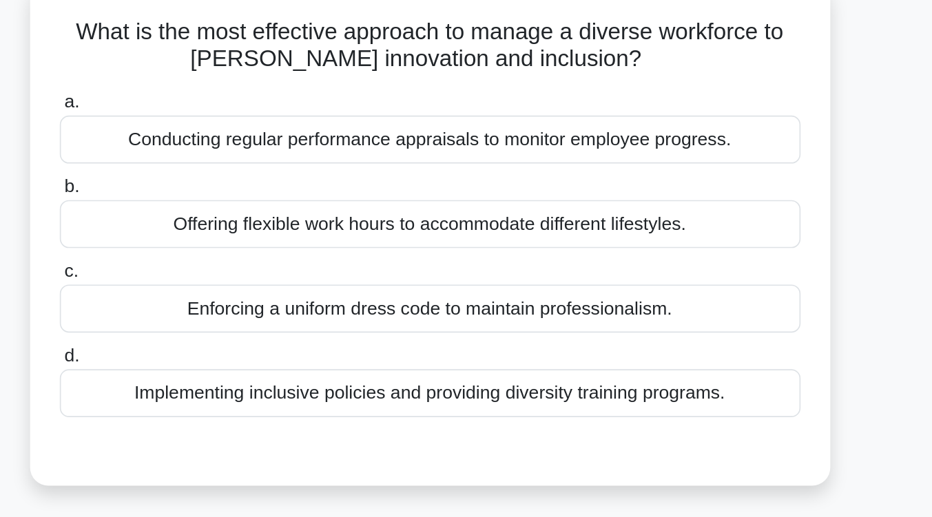
scroll to position [108, 0]
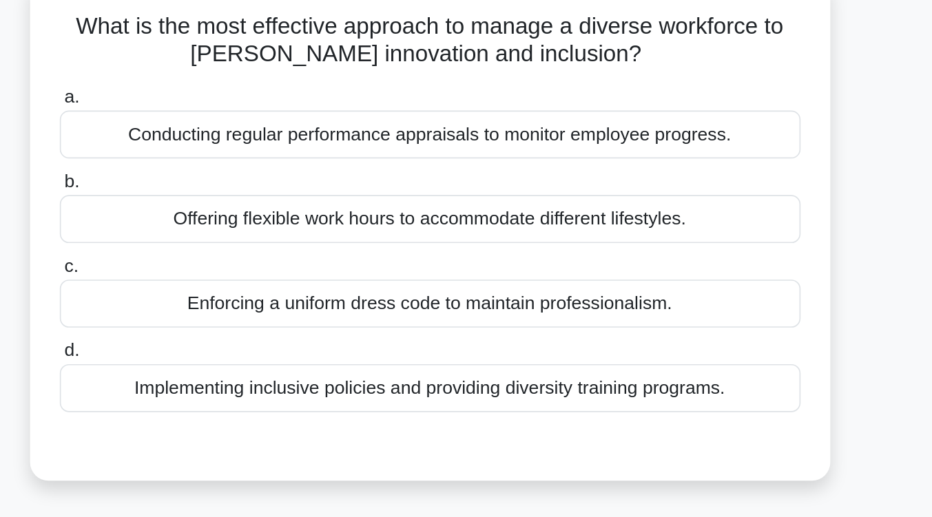
click at [505, 234] on div "Implementing inclusive policies and providing diversity training programs." at bounding box center [466, 234] width 446 height 29
click at [243, 216] on input "d. Implementing inclusive policies and providing diversity training programs." at bounding box center [243, 211] width 0 height 9
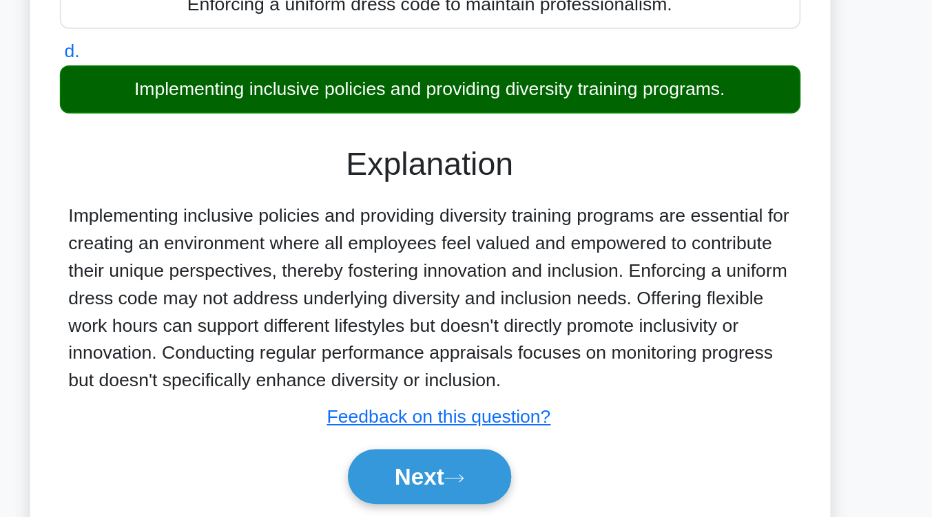
scroll to position [149, 0]
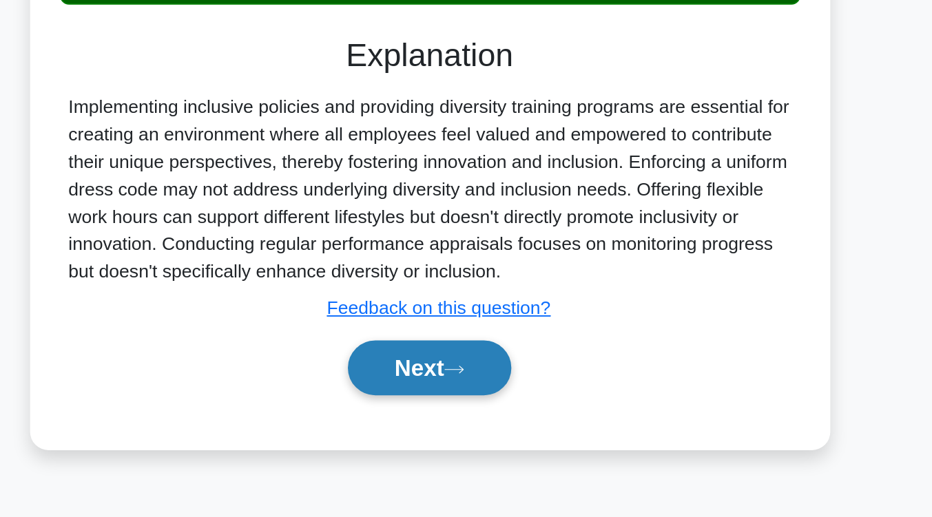
click at [486, 435] on button "Next" at bounding box center [466, 426] width 98 height 33
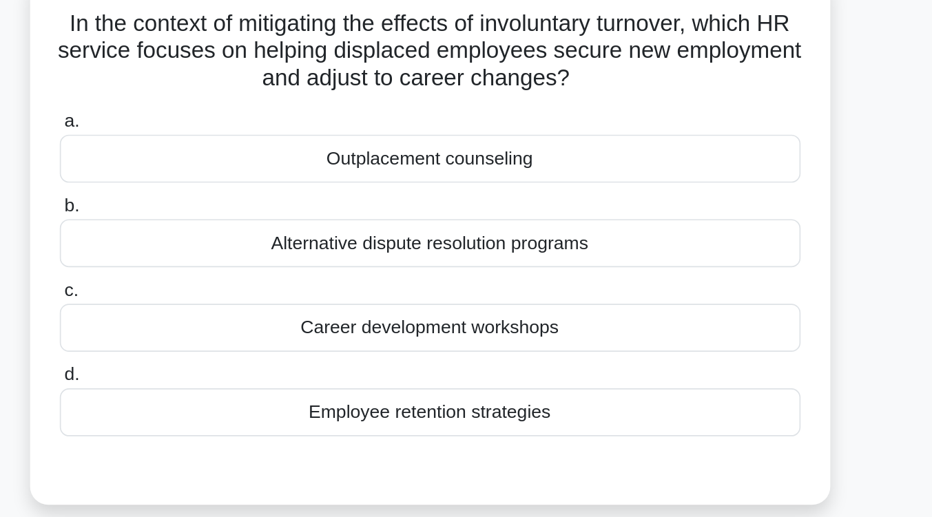
scroll to position [112, 0]
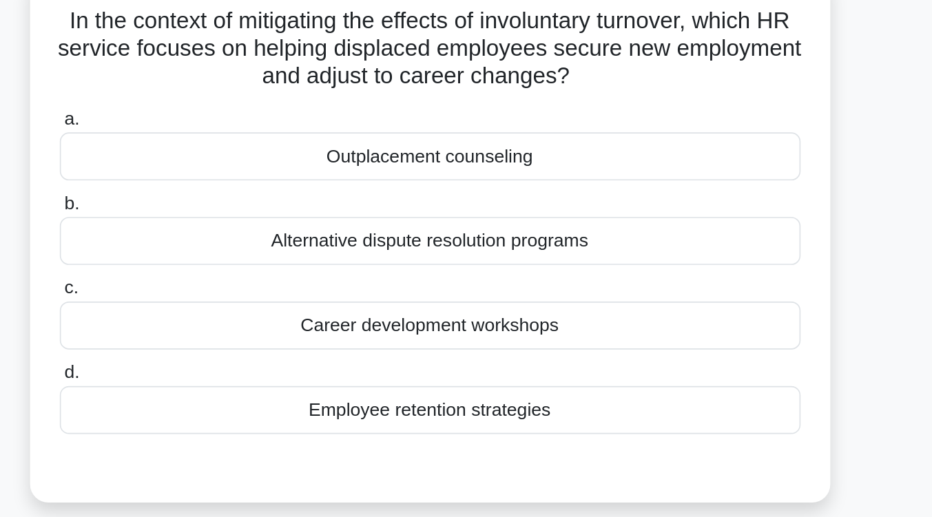
click at [505, 156] on div "Alternative dispute resolution programs" at bounding box center [466, 145] width 446 height 29
click at [243, 127] on input "b. Alternative dispute resolution programs" at bounding box center [243, 122] width 0 height 9
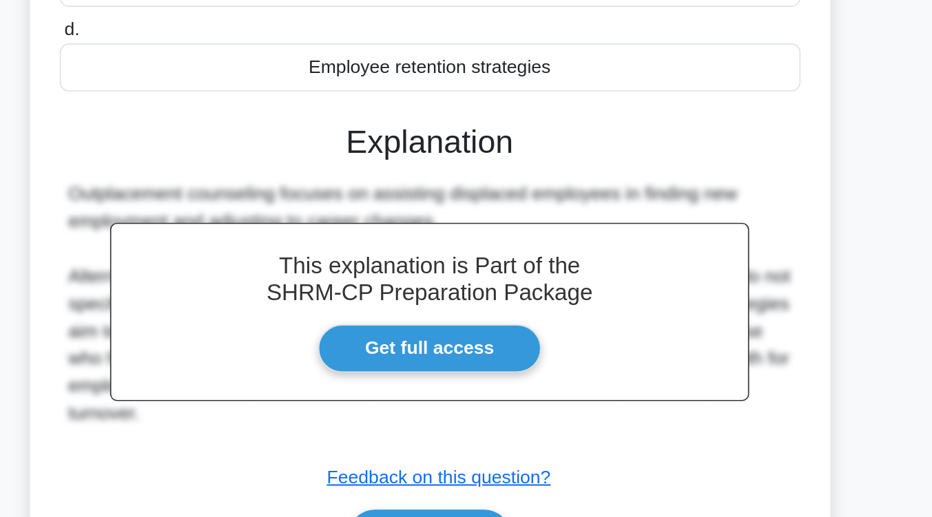
scroll to position [164, 0]
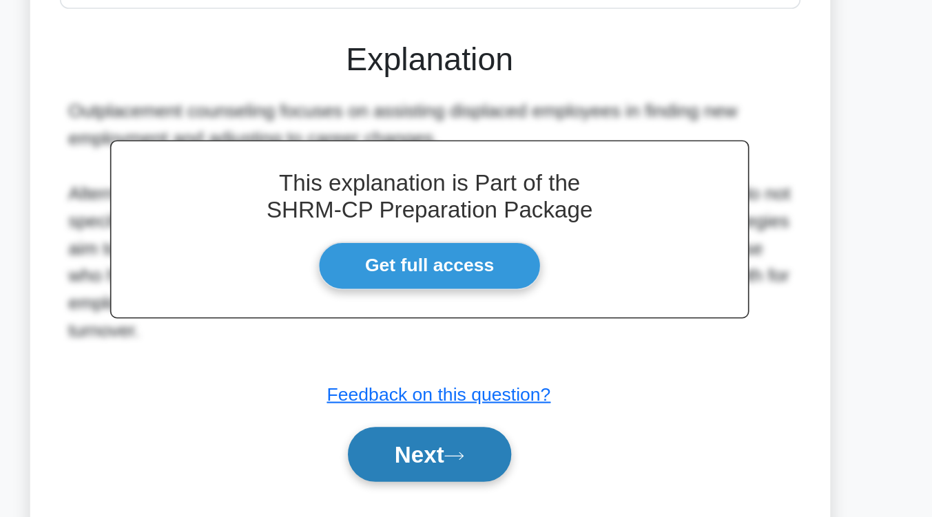
click at [499, 481] on button "Next" at bounding box center [466, 479] width 98 height 33
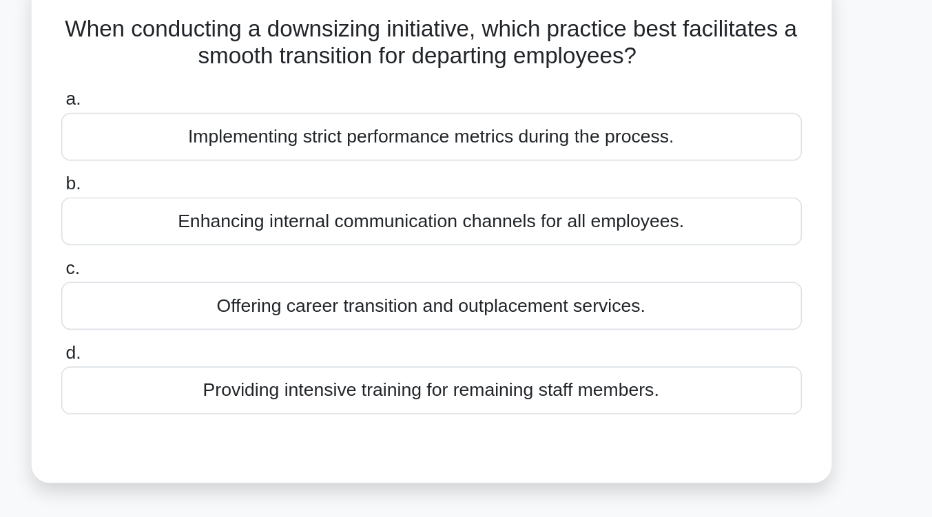
scroll to position [110, 0]
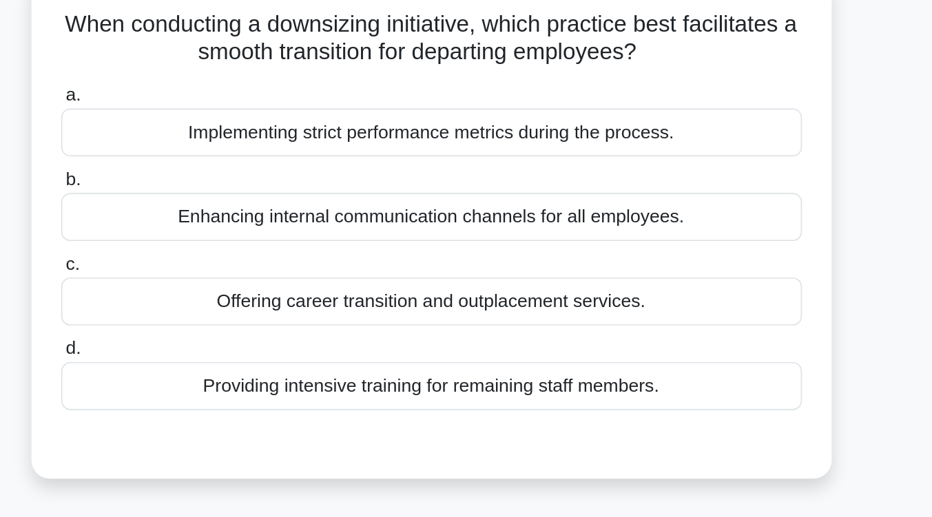
click at [505, 191] on div "Offering career transition and outplacement services." at bounding box center [466, 181] width 446 height 29
click at [243, 164] on input "c. Offering career transition and outplacement services." at bounding box center [243, 159] width 0 height 9
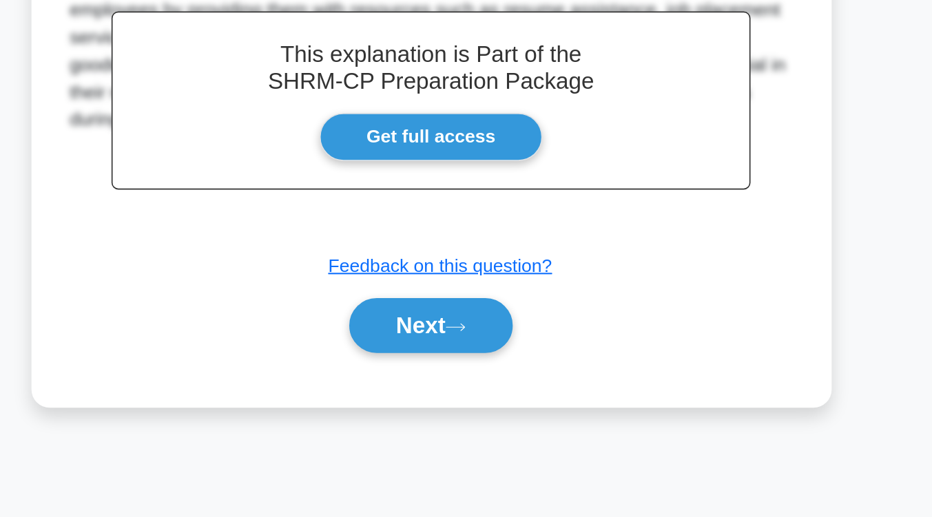
scroll to position [225, 0]
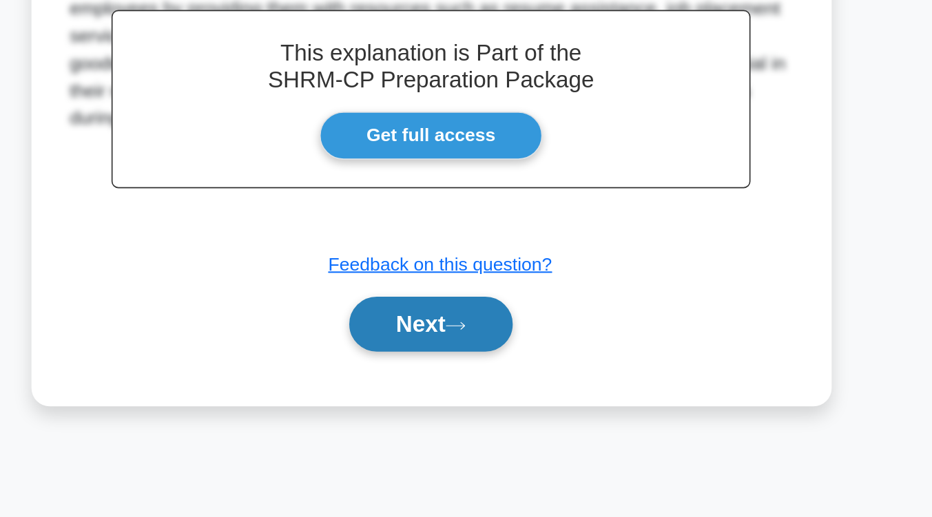
click at [486, 403] on icon at bounding box center [481, 402] width 12 height 8
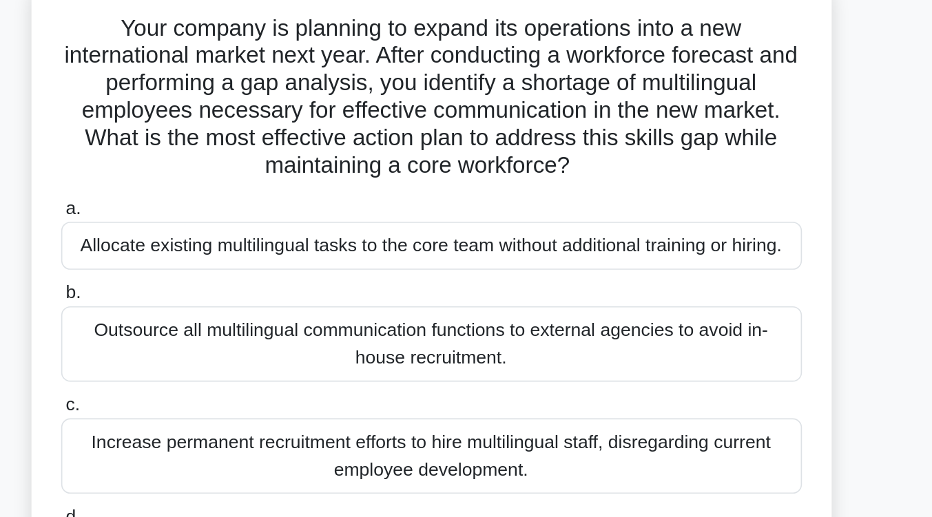
scroll to position [110, 0]
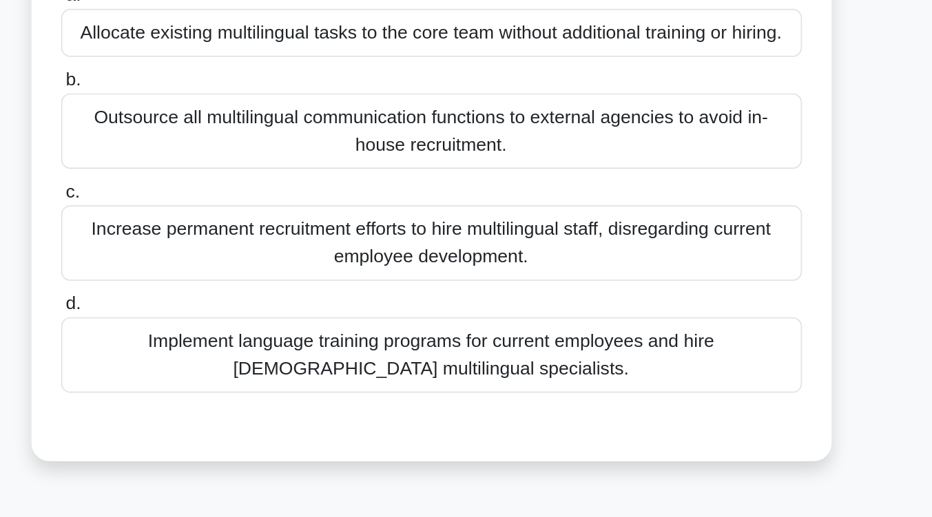
click at [486, 330] on div "Implement language training programs for current employees and hire temporary m…" at bounding box center [466, 339] width 446 height 45
click at [243, 313] on input "d. Implement language training programs for current employees and hire temporar…" at bounding box center [243, 308] width 0 height 9
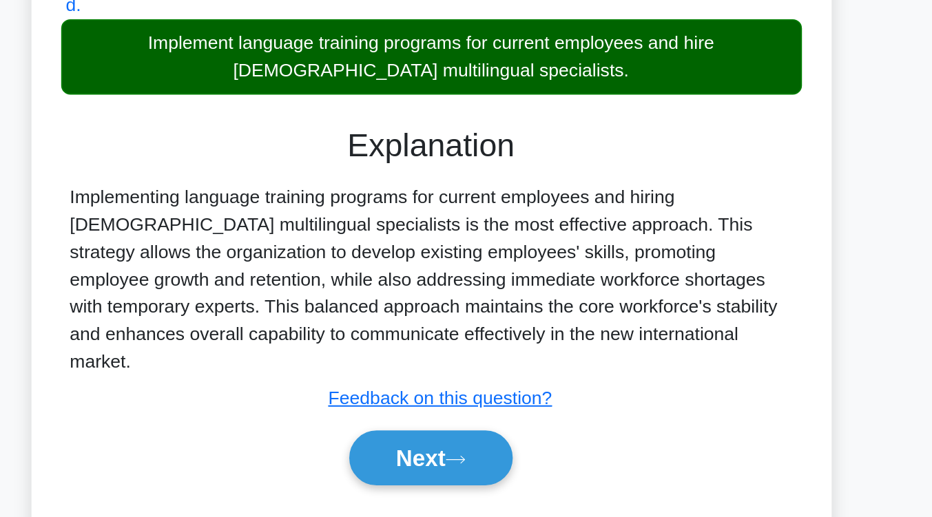
scroll to position [233, 0]
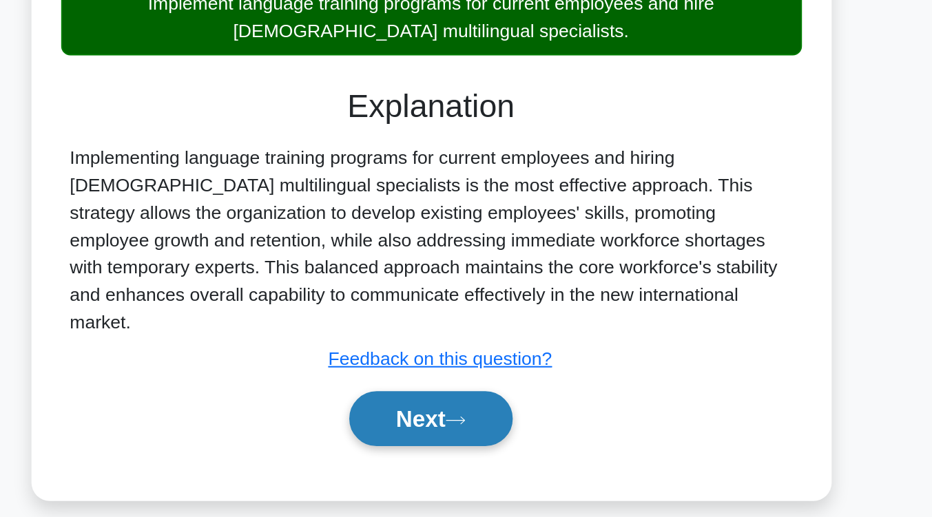
click at [471, 447] on button "Next" at bounding box center [466, 457] width 98 height 33
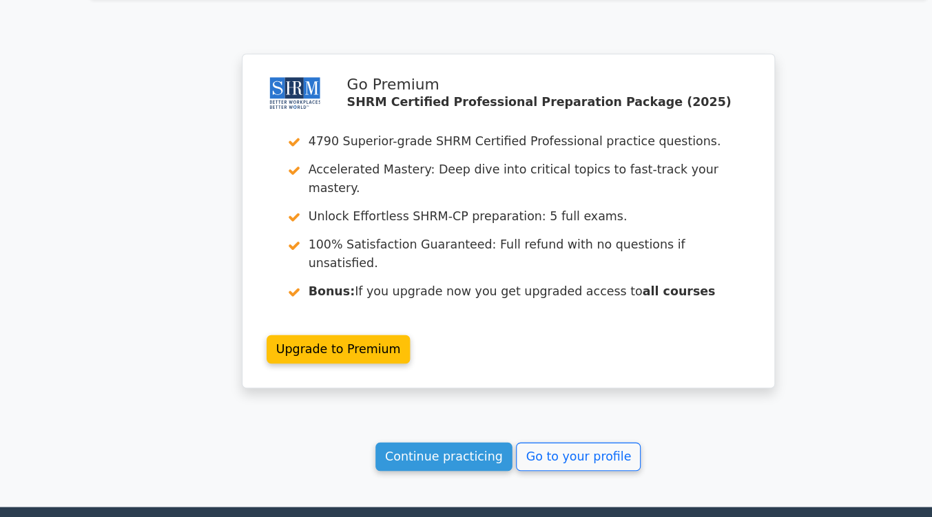
scroll to position [1839, 0]
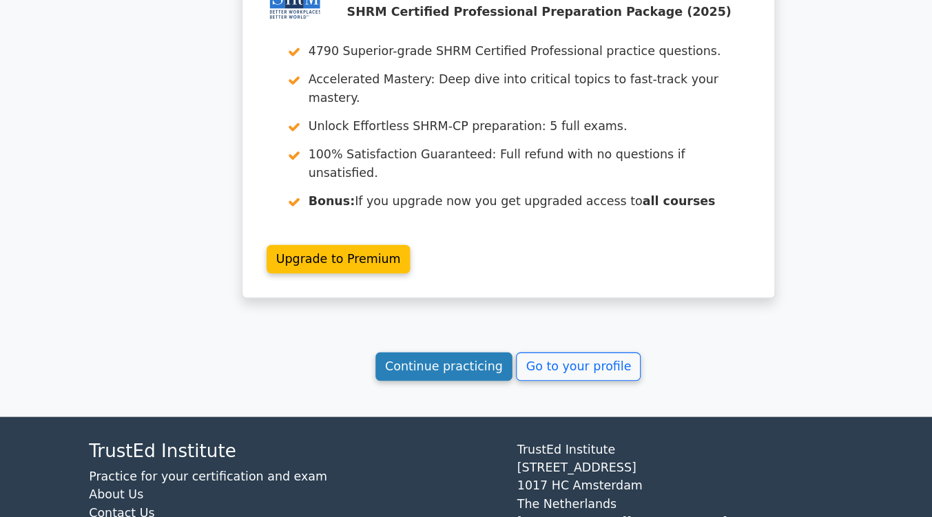
click at [399, 366] on link "Continue practicing" at bounding box center [407, 379] width 126 height 26
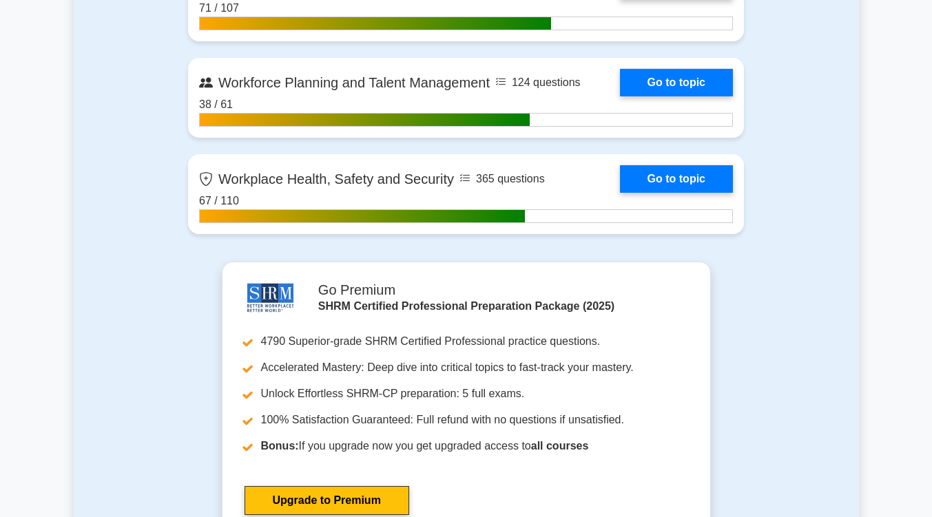
scroll to position [2257, 0]
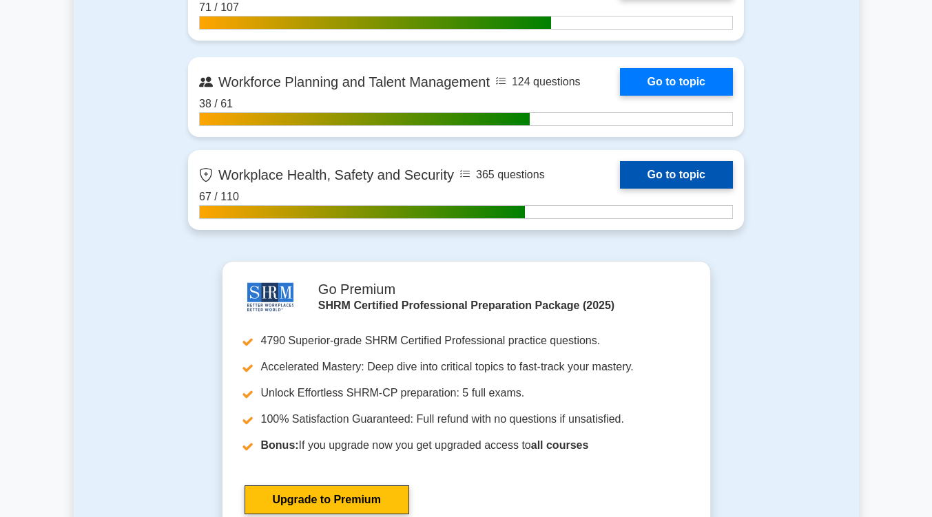
click at [656, 170] on link "Go to topic" at bounding box center [676, 175] width 113 height 28
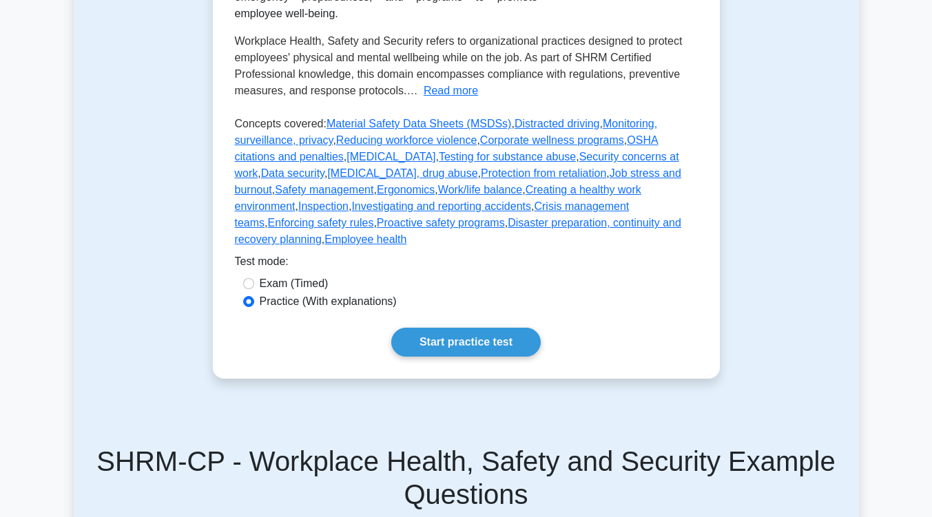
scroll to position [359, 0]
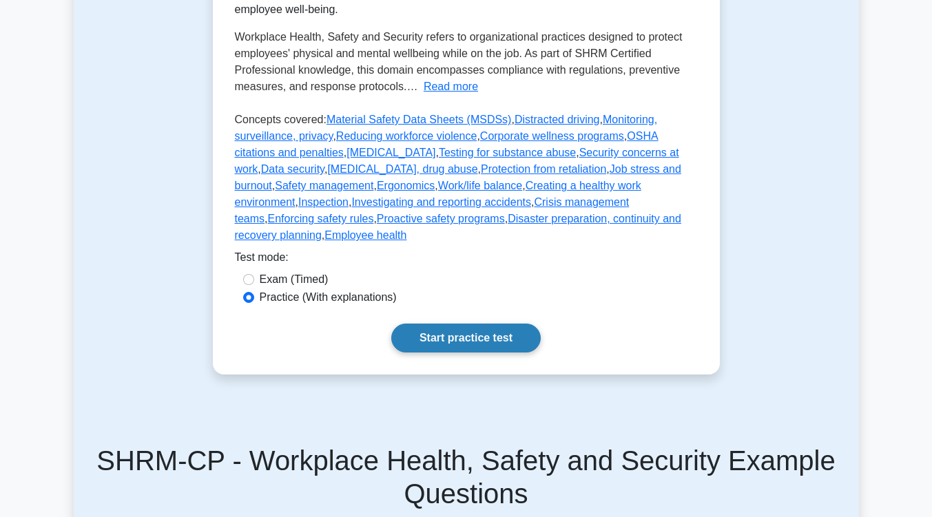
click at [492, 324] on link "Start practice test" at bounding box center [465, 338] width 149 height 29
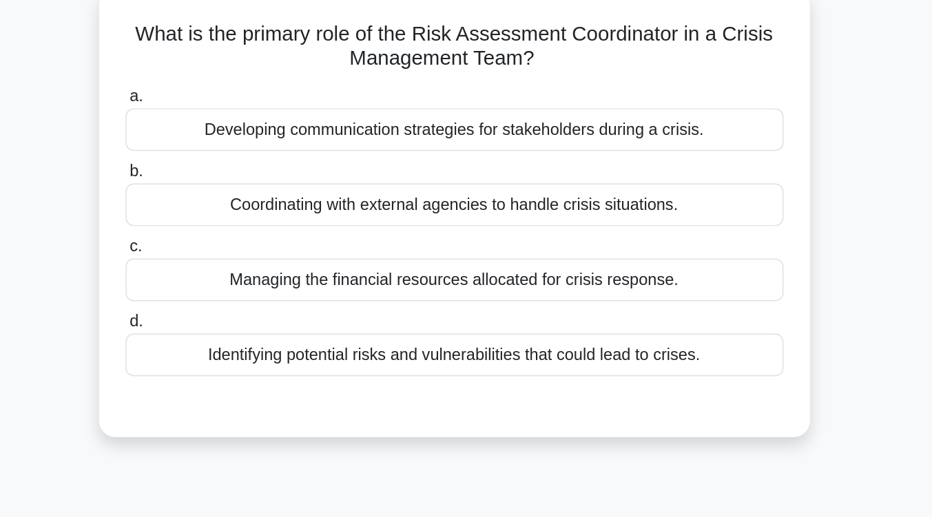
click at [509, 355] on div "Identifying potential risks and vulnerabilities that could lead to crises." at bounding box center [466, 342] width 446 height 29
click at [243, 324] on input "d. Identifying potential risks and vulnerabilities that could lead to crises." at bounding box center [243, 319] width 0 height 9
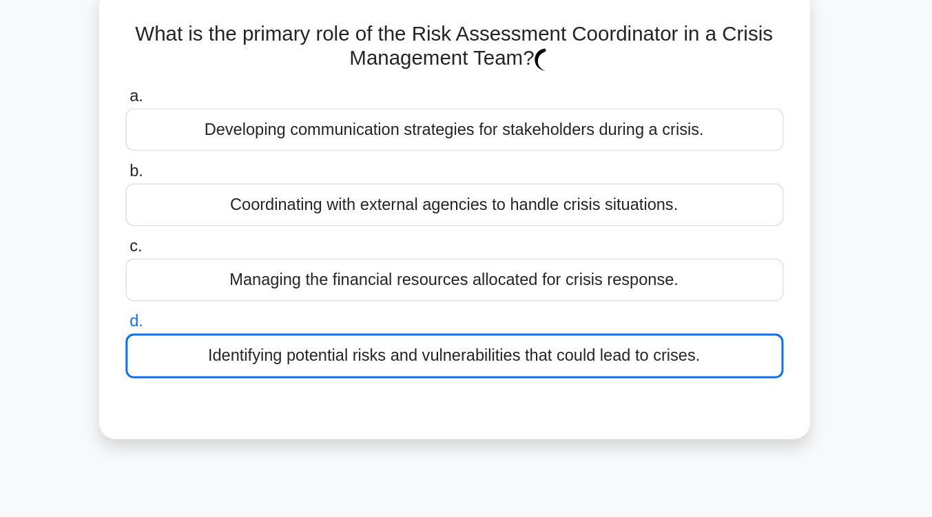
click at [509, 355] on div "Identifying potential risks and vulnerabilities that could lead to crises." at bounding box center [466, 343] width 446 height 30
click at [243, 324] on input "d. Identifying potential risks and vulnerabilities that could lead to crises." at bounding box center [243, 319] width 0 height 9
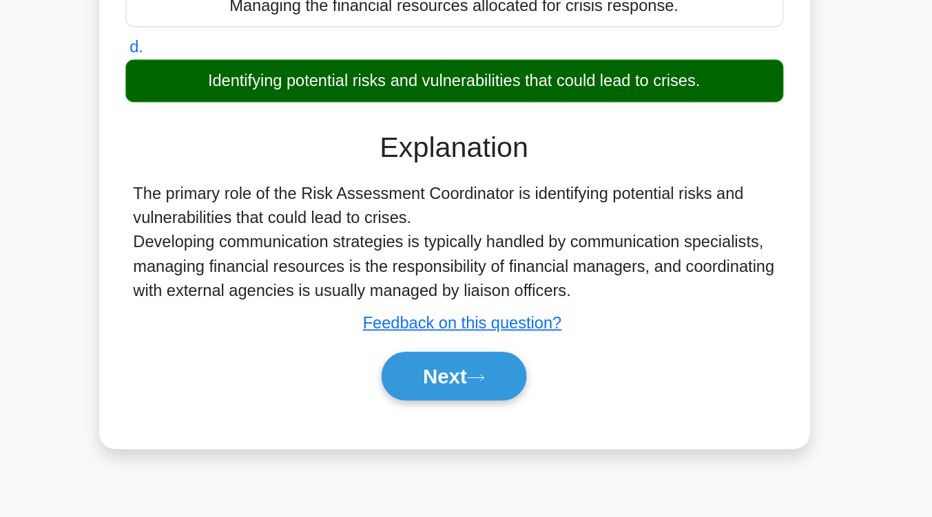
scroll to position [220, 0]
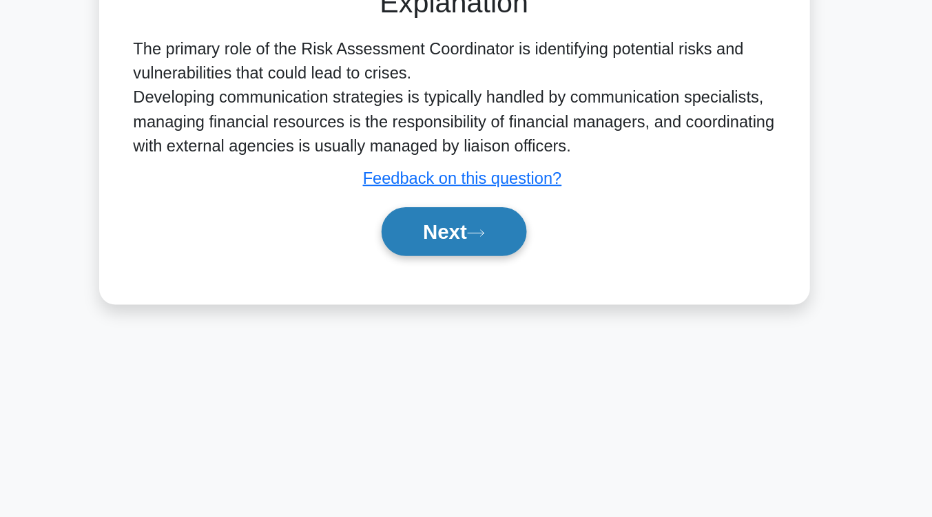
click at [466, 321] on button "Next" at bounding box center [466, 322] width 98 height 33
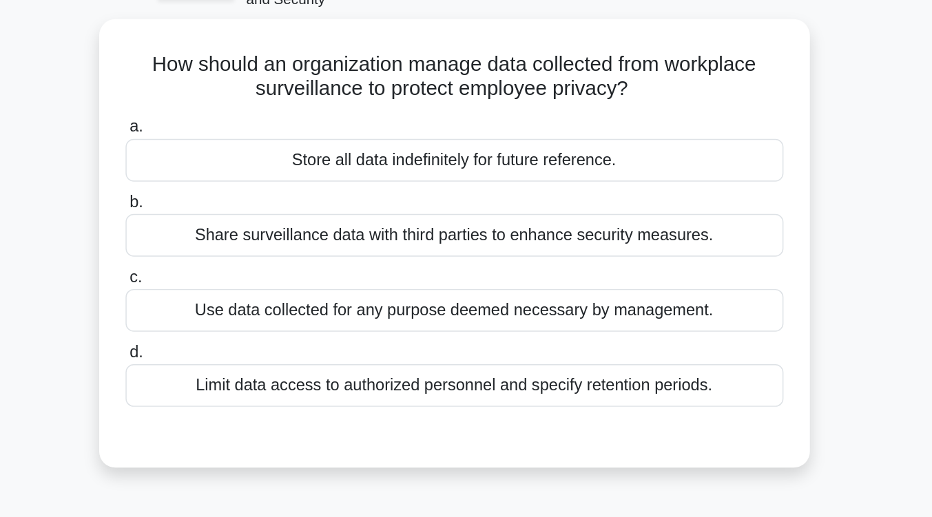
scroll to position [83, 0]
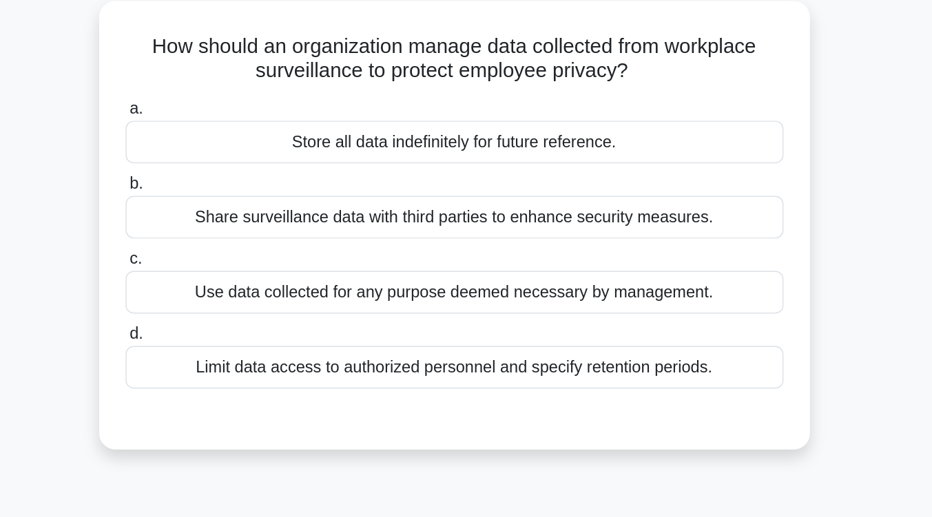
click at [642, 267] on div "Limit data access to authorized personnel and specify retention periods." at bounding box center [466, 258] width 446 height 29
click at [243, 241] on input "d. Limit data access to authorized personnel and specify retention periods." at bounding box center [243, 236] width 0 height 9
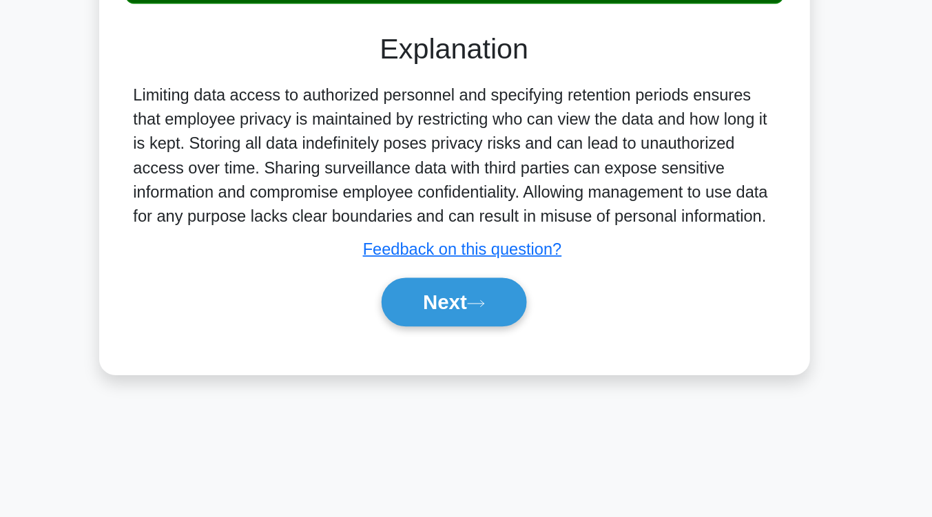
scroll to position [227, 0]
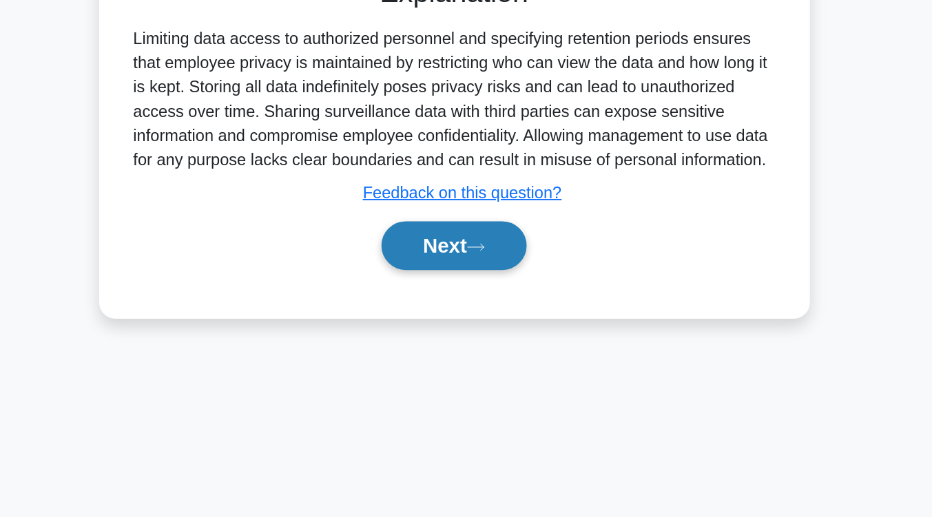
click at [461, 349] on button "Next" at bounding box center [466, 332] width 98 height 33
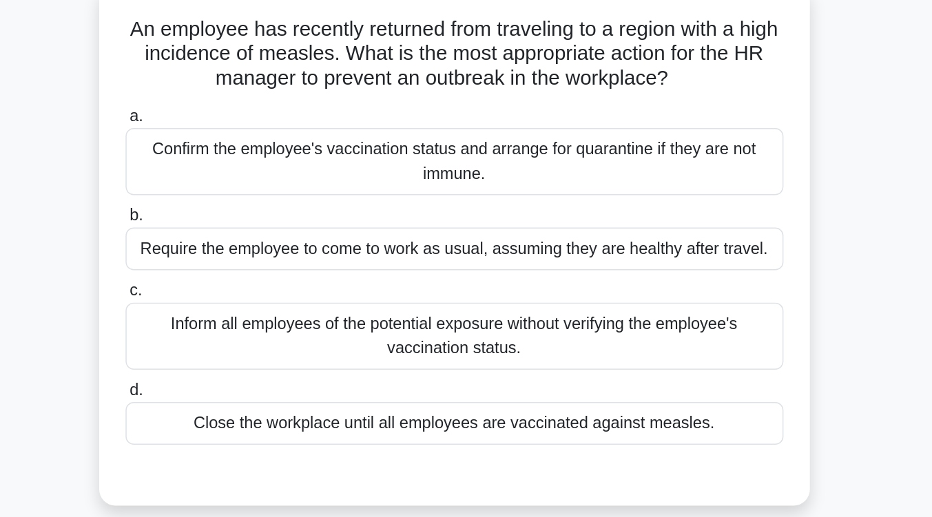
scroll to position [105, 0]
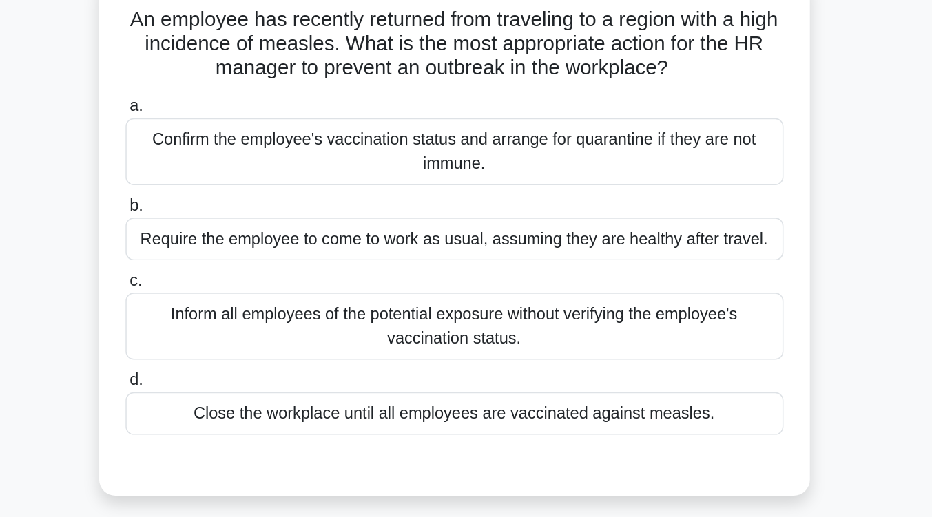
click at [466, 228] on div "Inform all employees of the potential exposure without verifying the employee's…" at bounding box center [466, 227] width 446 height 45
click at [243, 202] on input "c. Inform all employees of the potential exposure without verifying the employe…" at bounding box center [243, 197] width 0 height 9
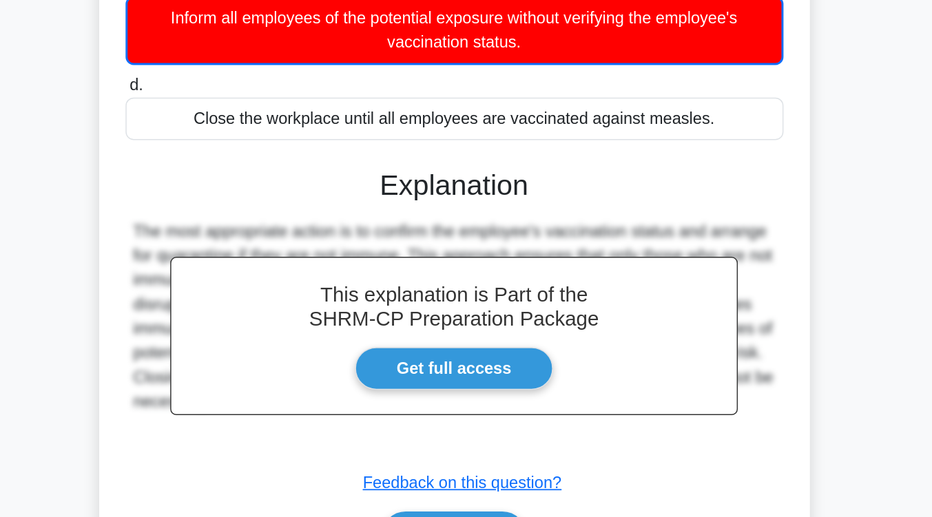
scroll to position [235, 0]
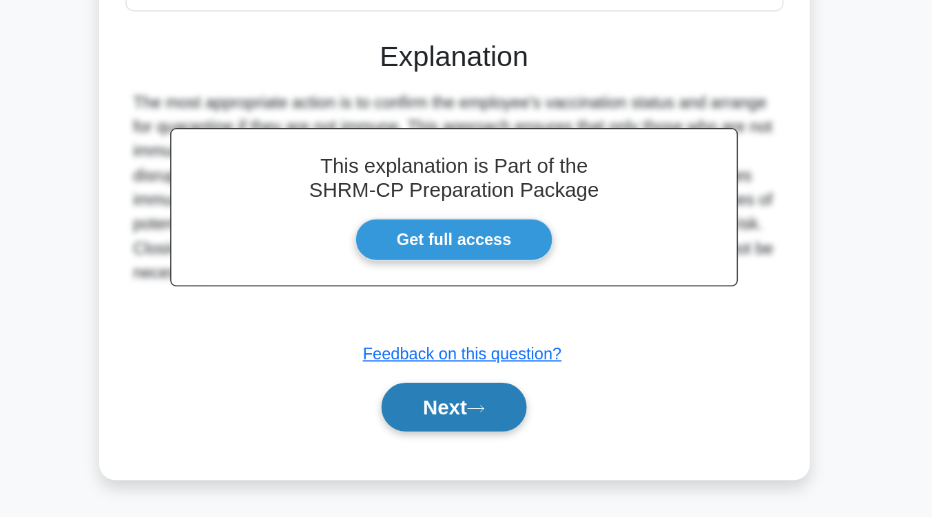
click at [450, 446] on button "Next" at bounding box center [466, 442] width 98 height 33
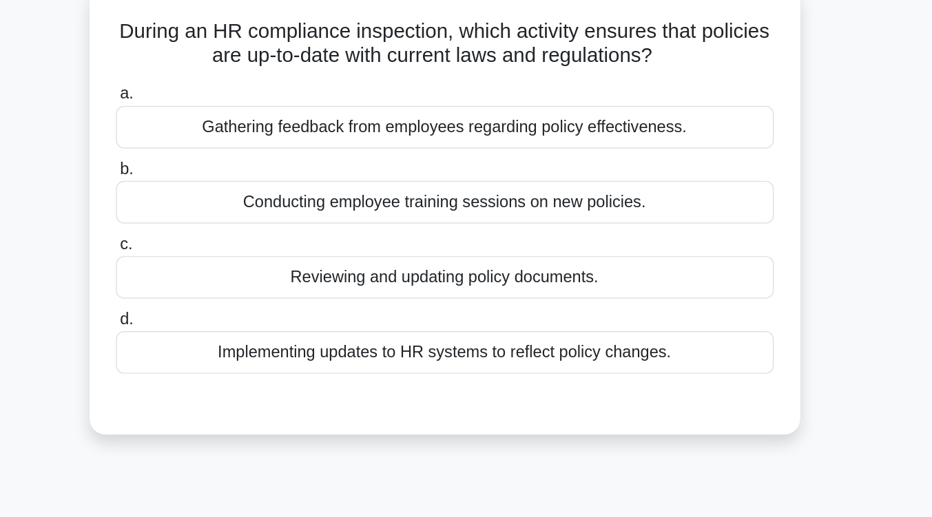
scroll to position [58, 0]
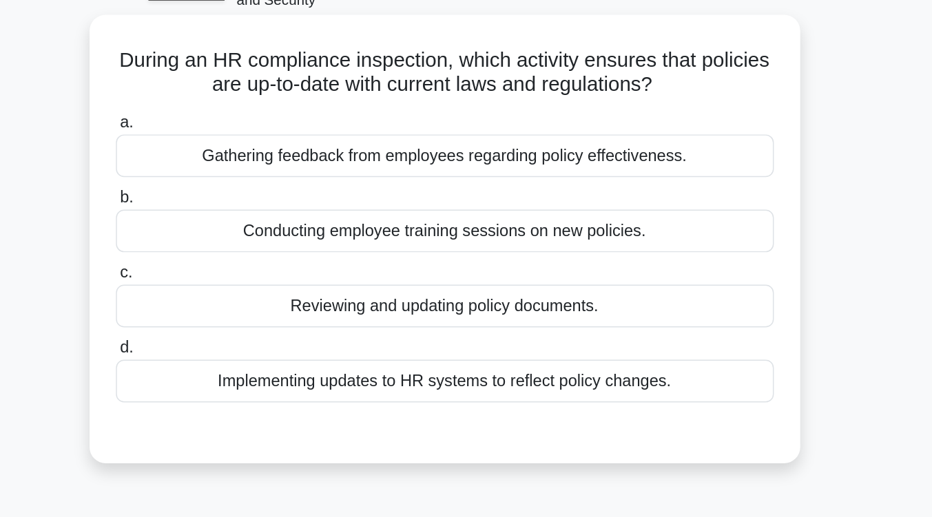
click at [508, 288] on div "Implementing updates to HR systems to reflect policy changes." at bounding box center [466, 284] width 446 height 29
click at [243, 267] on input "d. Implementing updates to HR systems to reflect policy changes." at bounding box center [243, 262] width 0 height 9
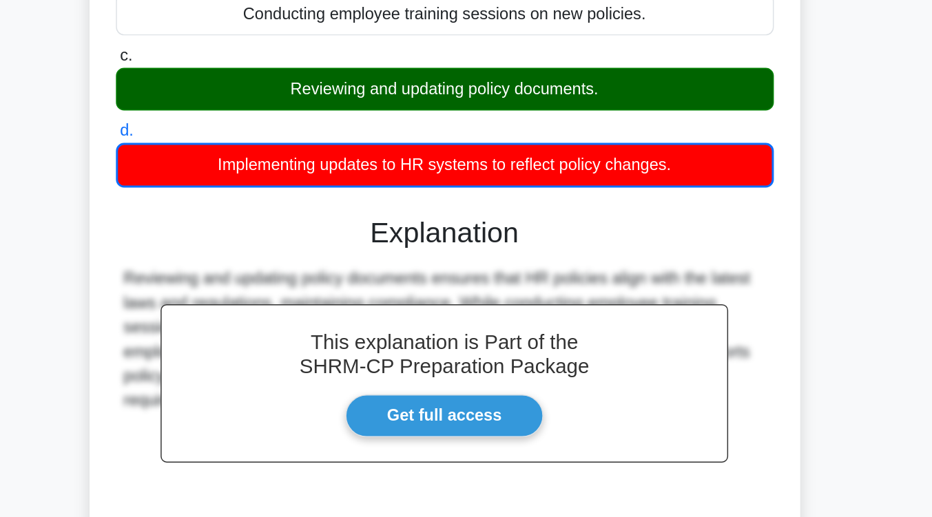
scroll to position [202, 0]
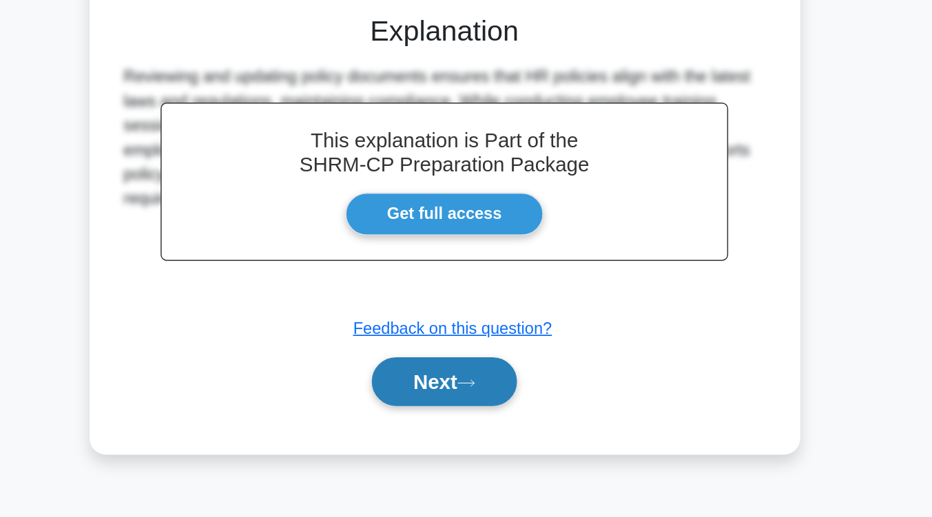
click at [507, 428] on button "Next" at bounding box center [466, 424] width 98 height 33
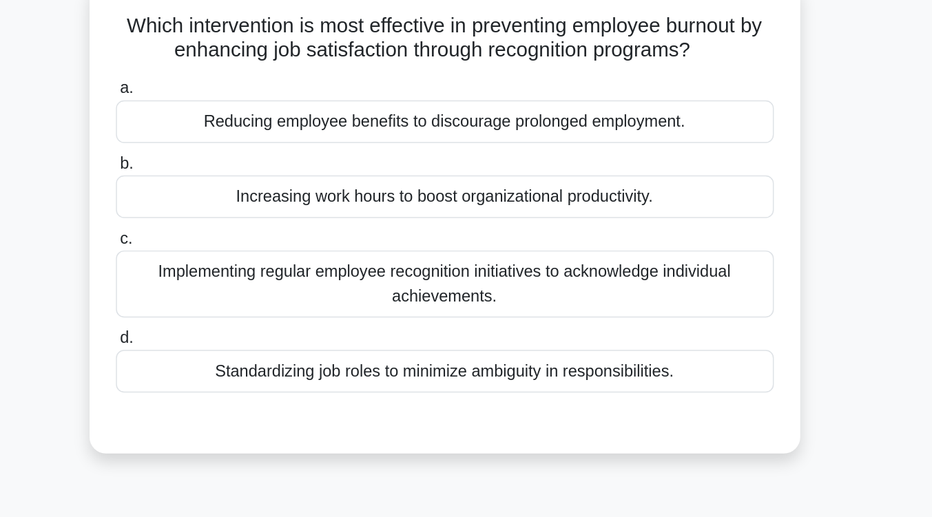
scroll to position [107, 0]
click at [528, 195] on div "Implementing regular employee recognition initiatives to acknowledge individual…" at bounding box center [466, 191] width 446 height 45
click at [243, 166] on input "c. Implementing regular employee recognition initiatives to acknowledge individ…" at bounding box center [243, 161] width 0 height 9
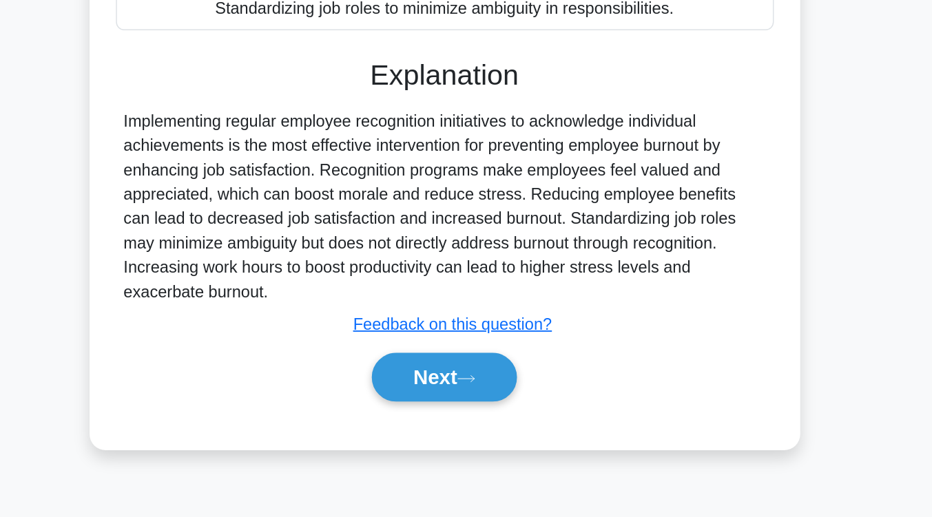
scroll to position [197, 0]
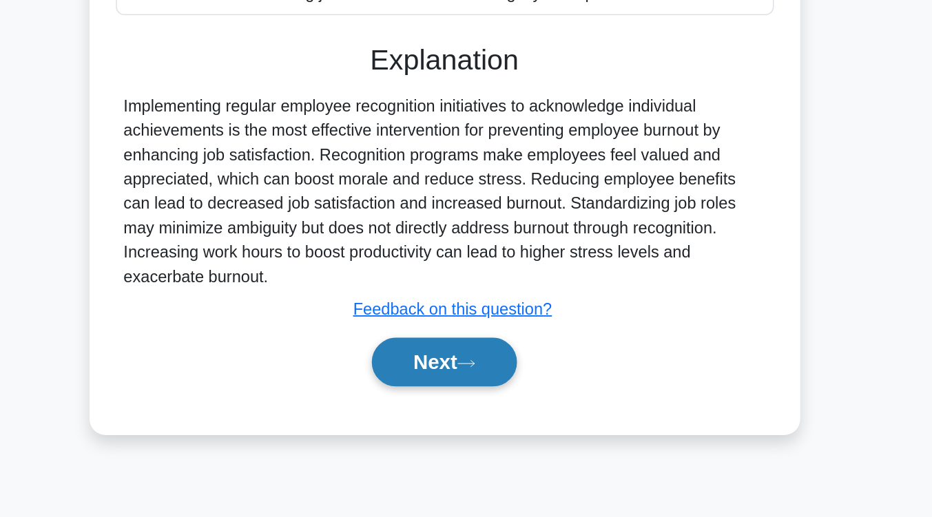
click at [487, 415] on icon at bounding box center [481, 413] width 12 height 8
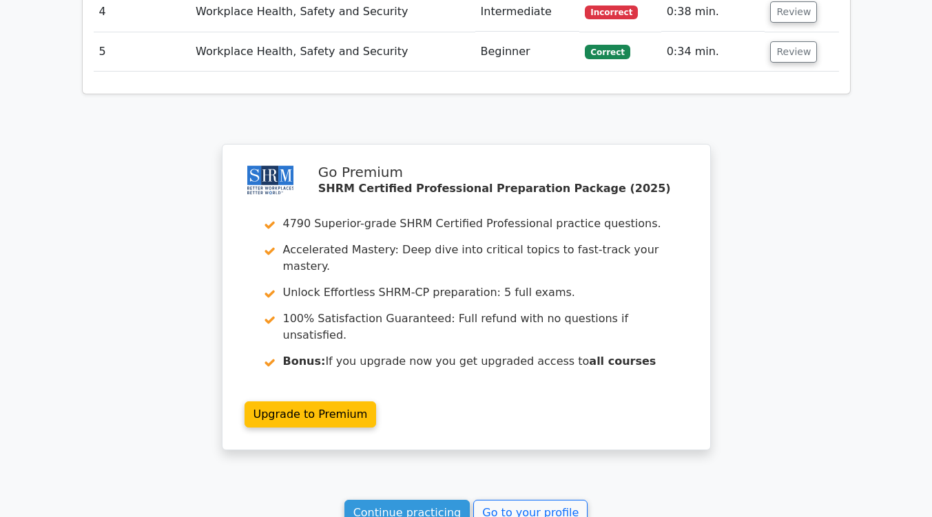
scroll to position [1774, 0]
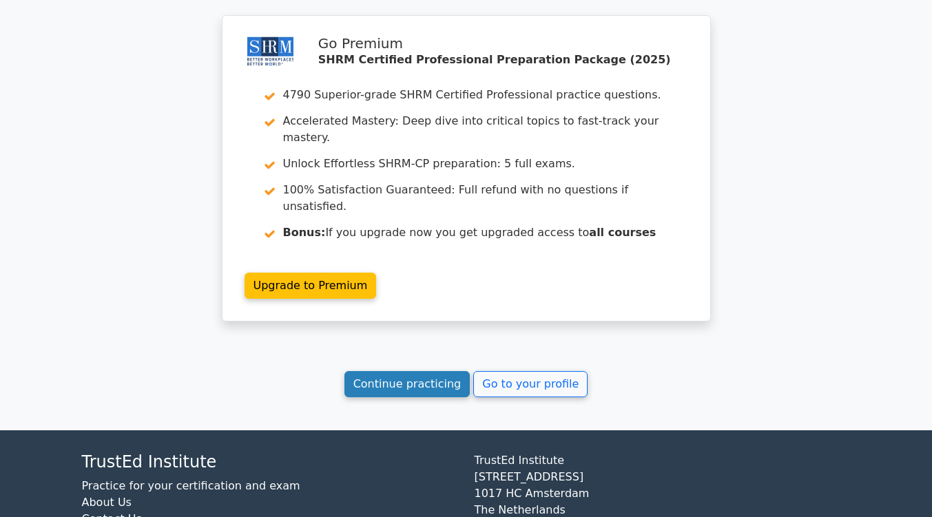
click at [407, 371] on link "Continue practicing" at bounding box center [407, 384] width 126 height 26
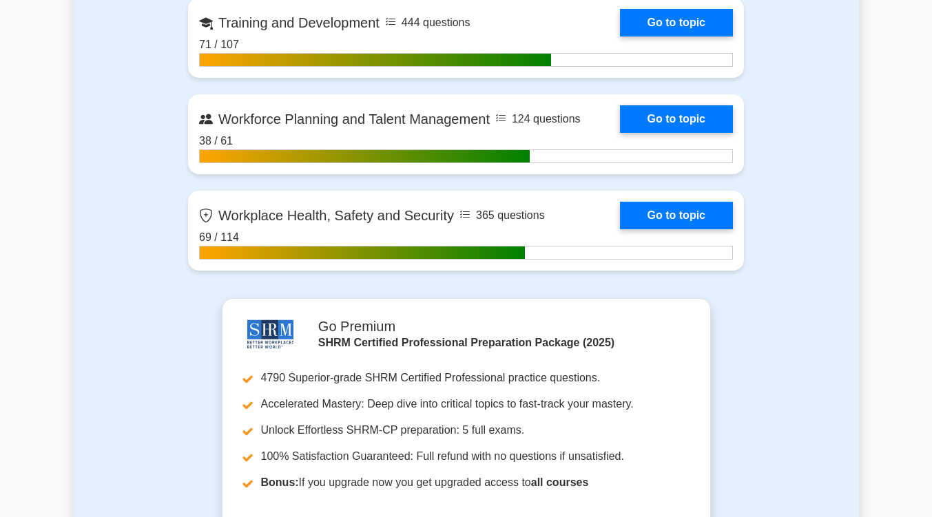
scroll to position [2378, 0]
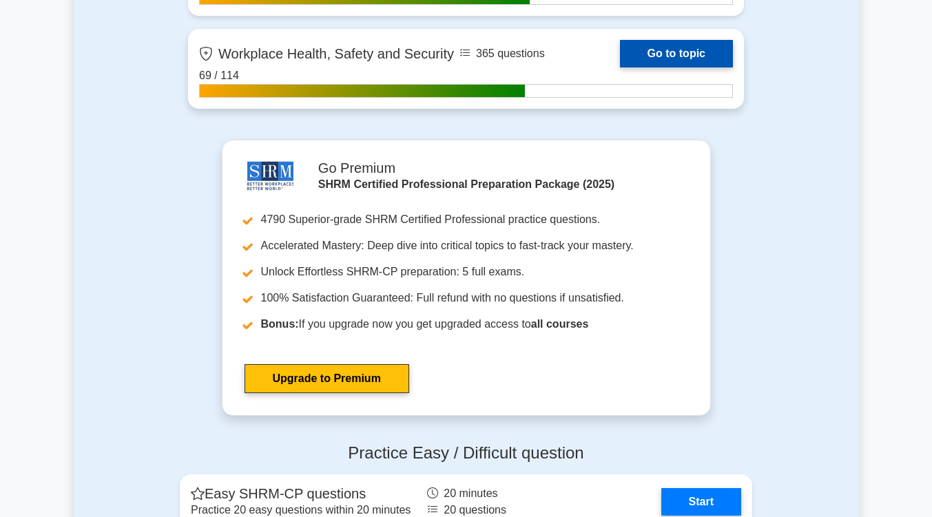
click at [704, 48] on link "Go to topic" at bounding box center [676, 54] width 113 height 28
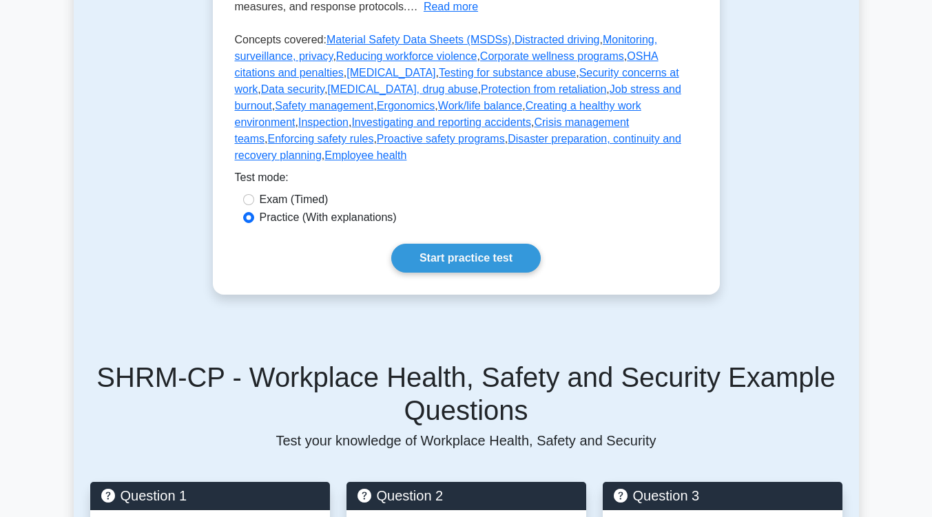
scroll to position [443, 0]
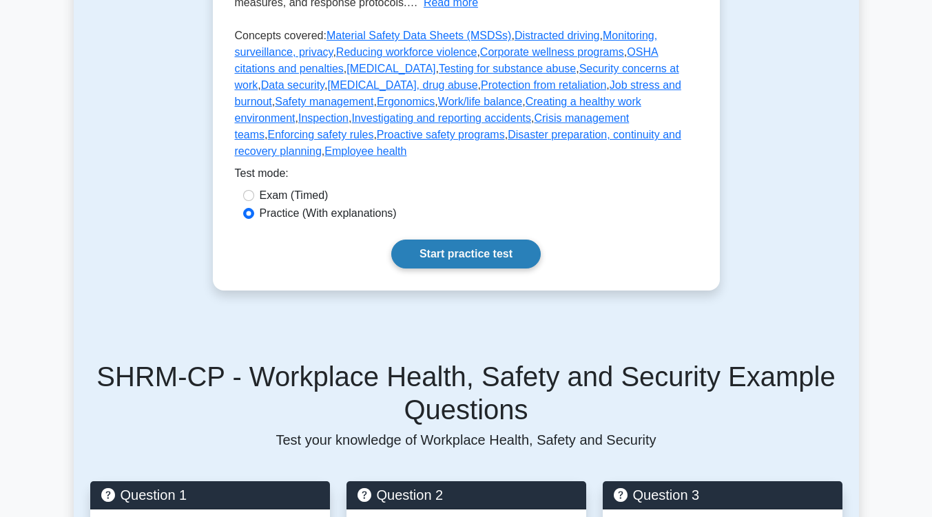
click at [455, 240] on link "Start practice test" at bounding box center [465, 254] width 149 height 29
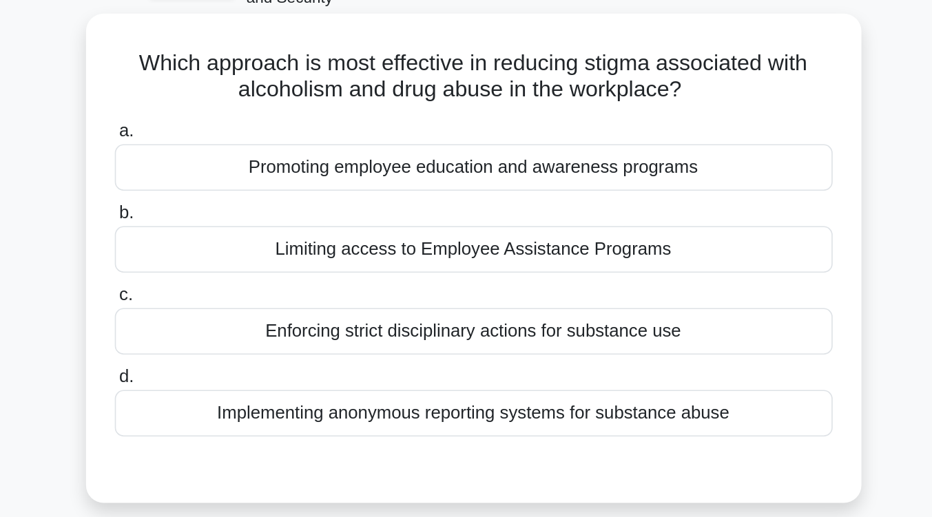
click at [473, 190] on div "Promoting employee education and awareness programs" at bounding box center [466, 189] width 446 height 29
click at [243, 171] on input "a. Promoting employee education and awareness programs" at bounding box center [243, 167] width 0 height 9
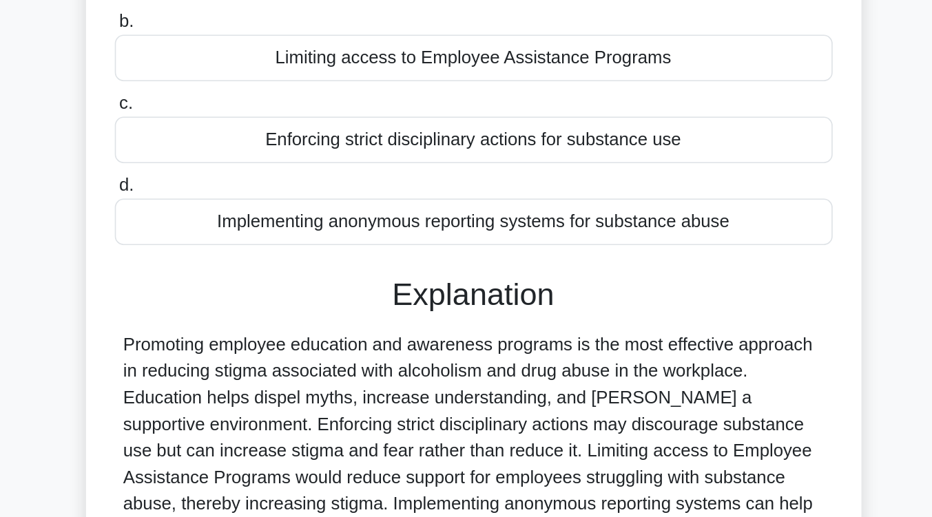
scroll to position [140, 0]
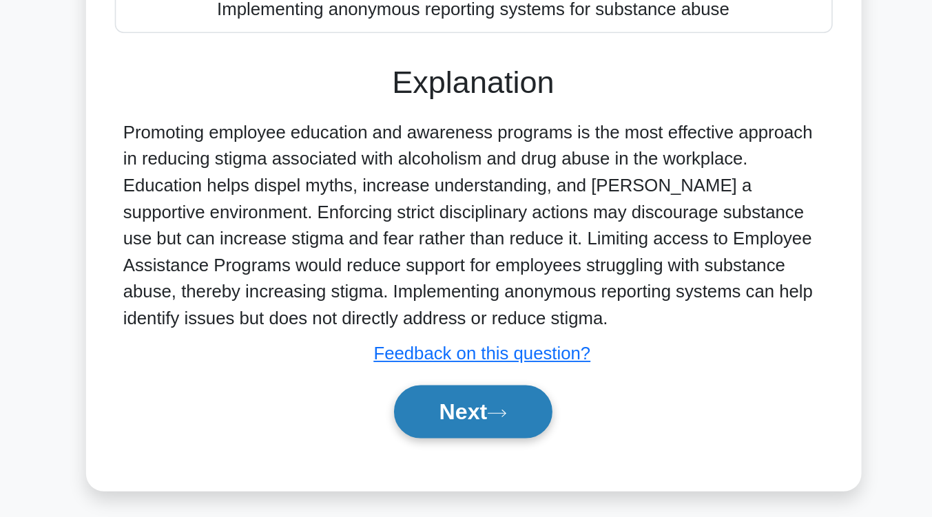
click at [458, 456] on button "Next" at bounding box center [466, 451] width 98 height 33
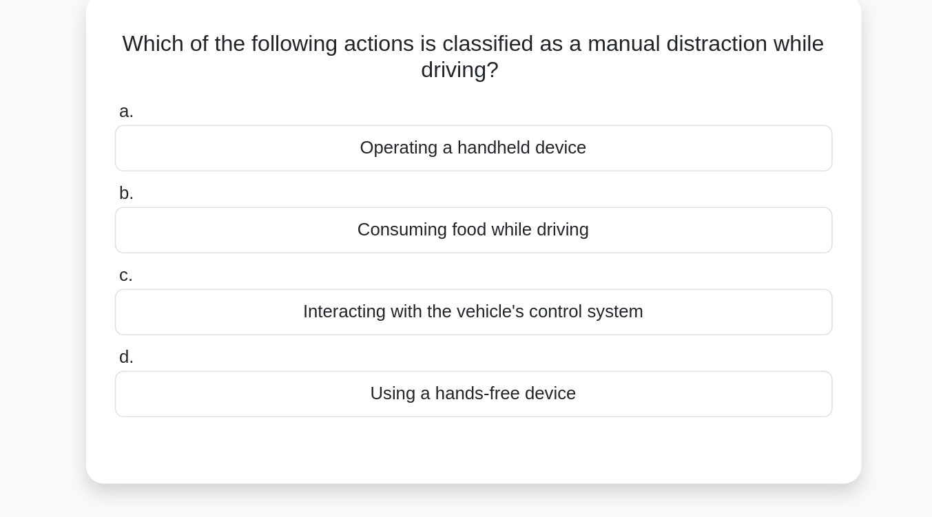
scroll to position [98, 0]
click at [463, 151] on div "Consuming food while driving" at bounding box center [466, 142] width 446 height 29
click at [243, 125] on input "b. Consuming food while driving" at bounding box center [243, 120] width 0 height 9
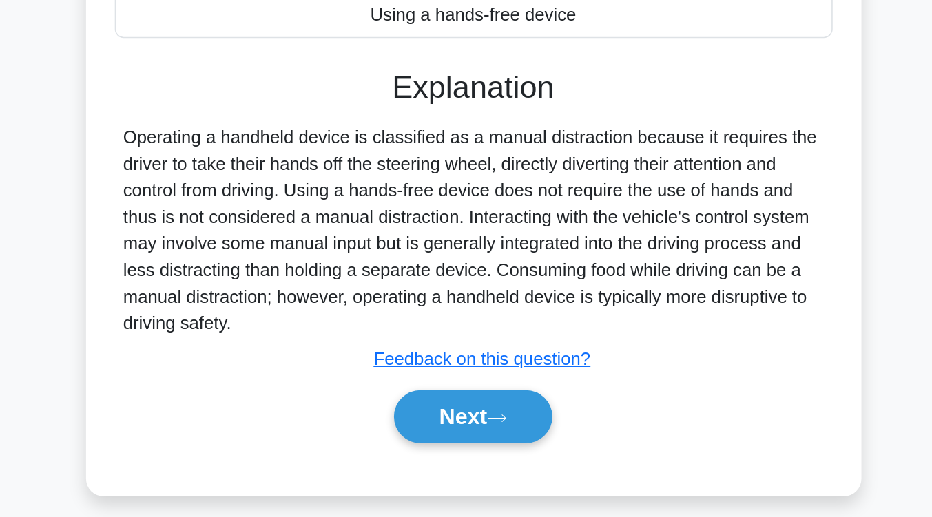
scroll to position [145, 0]
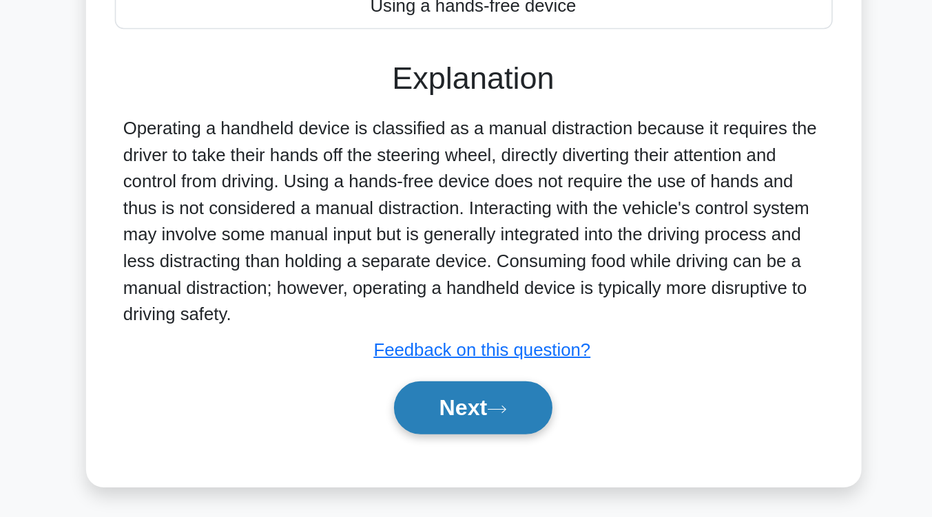
click at [446, 447] on button "Next" at bounding box center [466, 448] width 98 height 33
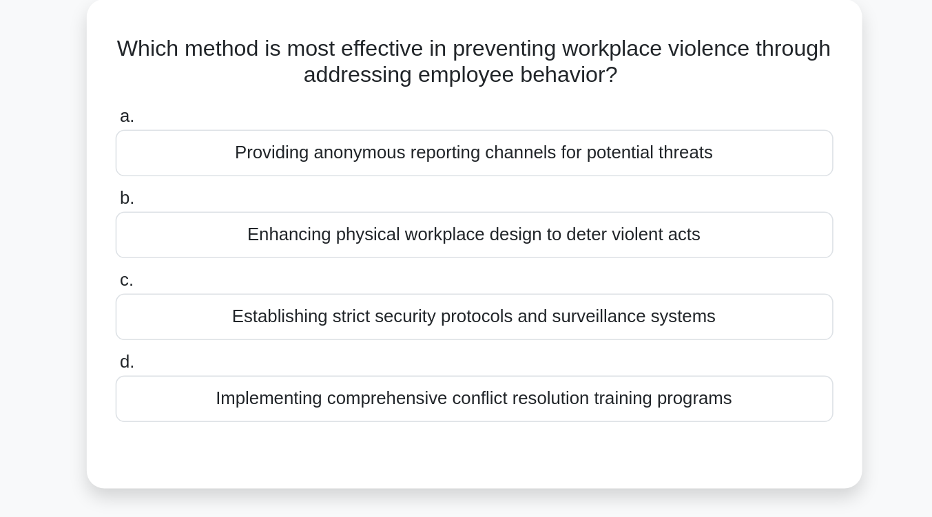
scroll to position [98, 0]
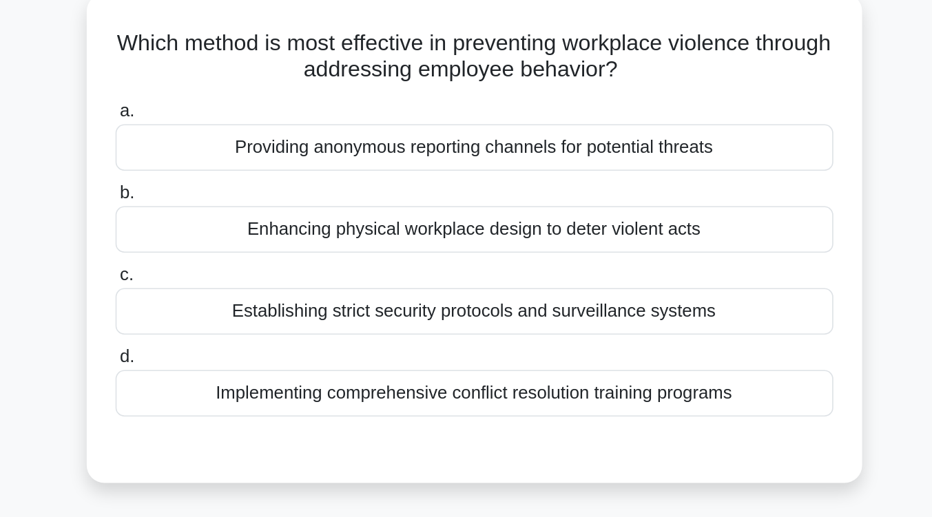
click at [457, 194] on div "Establishing strict security protocols and surveillance systems" at bounding box center [466, 193] width 446 height 29
click at [243, 176] on input "c. Establishing strict security protocols and surveillance systems" at bounding box center [243, 171] width 0 height 9
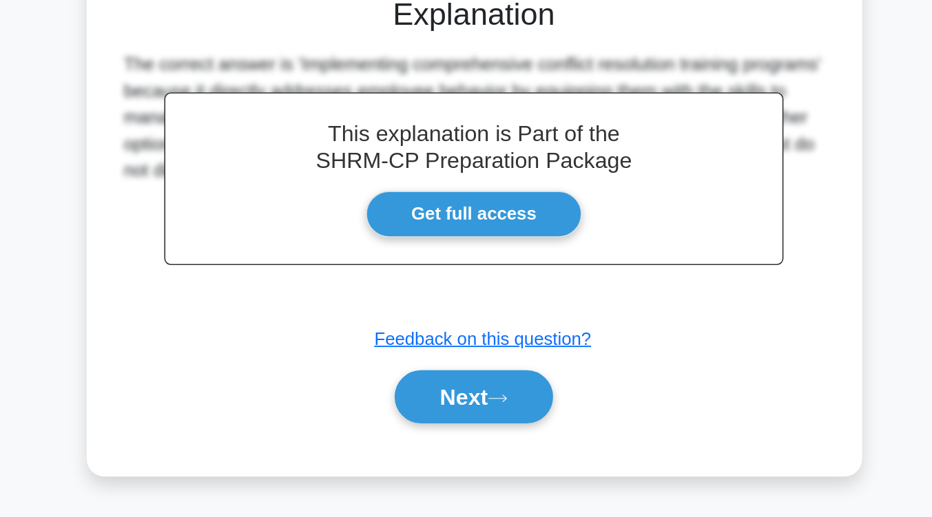
scroll to position [227, 0]
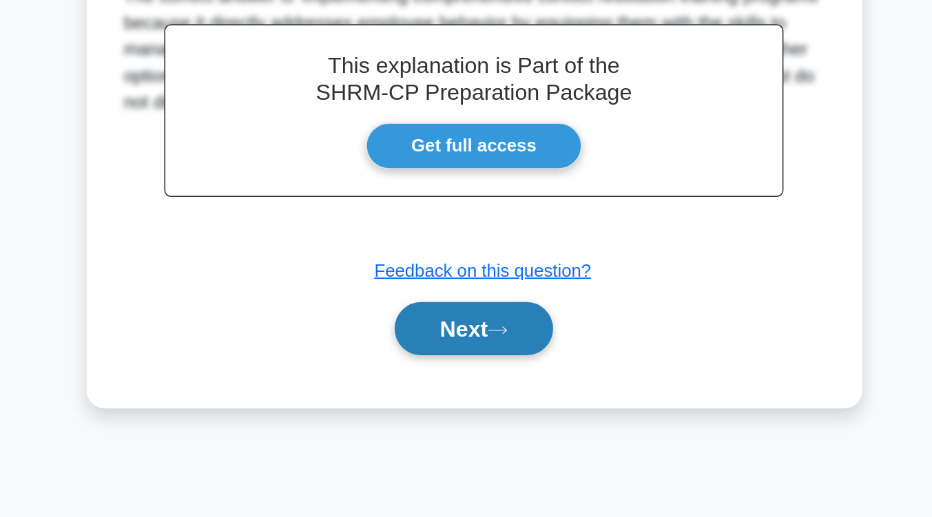
click at [457, 405] on button "Next" at bounding box center [466, 400] width 98 height 33
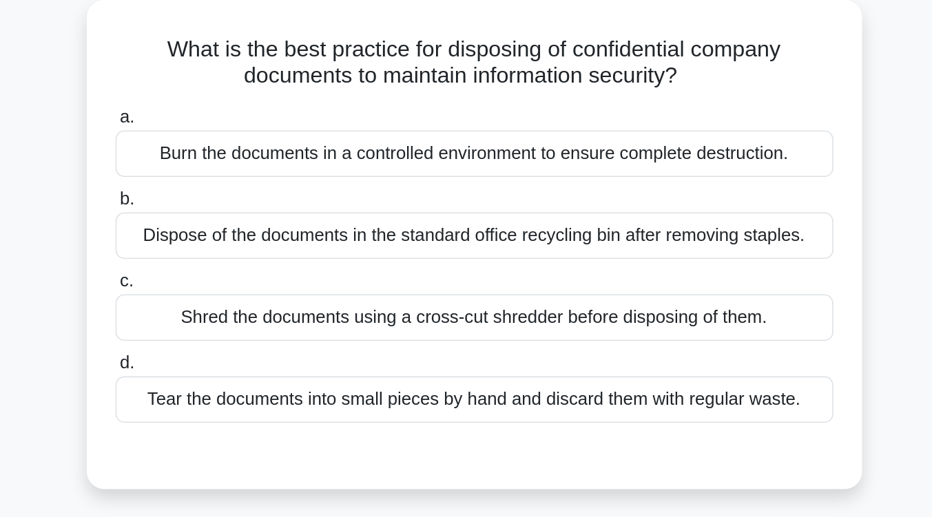
scroll to position [96, 0]
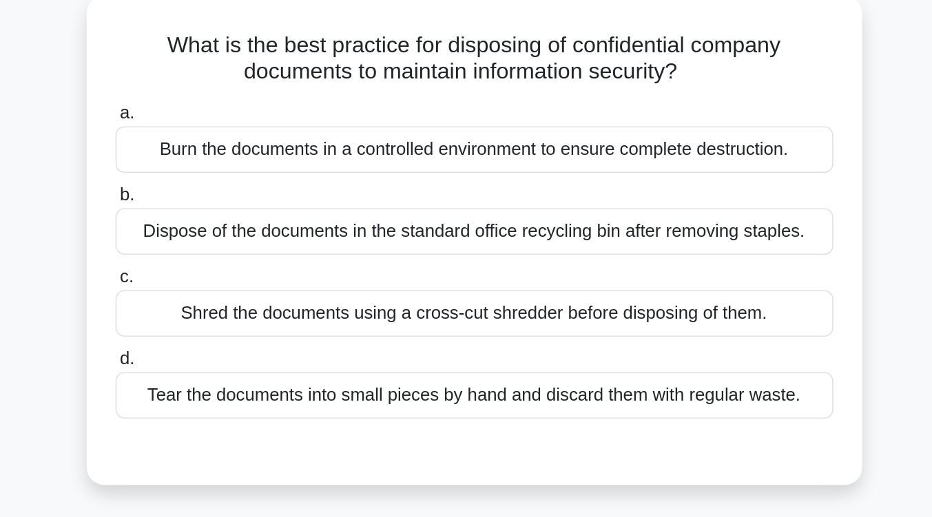
click at [464, 196] on div "Shred the documents using a cross-cut shredder before disposing of them." at bounding box center [466, 194] width 446 height 29
click at [243, 177] on input "c. Shred the documents using a cross-cut shredder before disposing of them." at bounding box center [243, 172] width 0 height 9
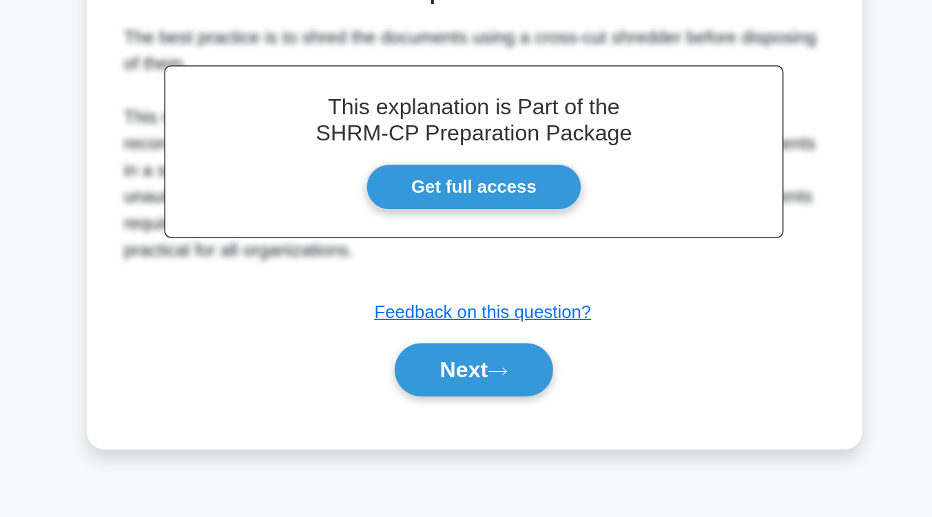
scroll to position [202, 0]
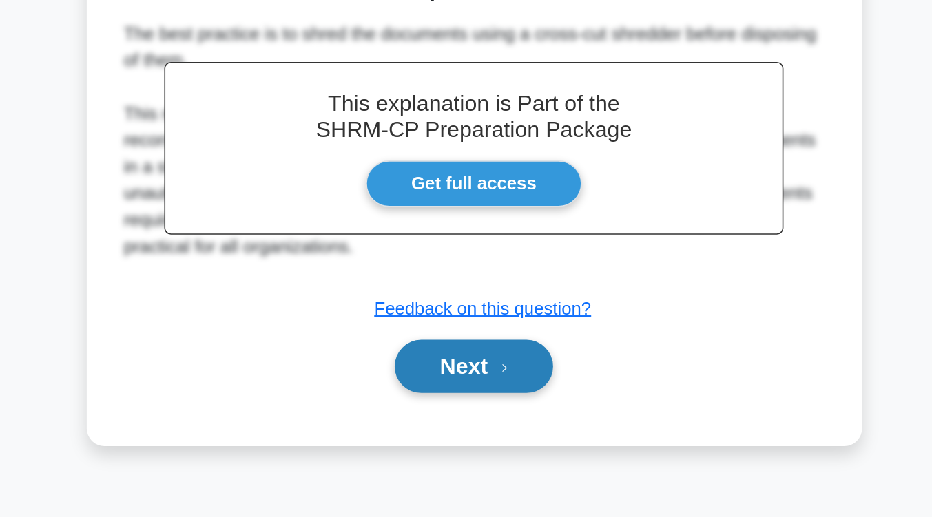
click at [466, 430] on button "Next" at bounding box center [466, 423] width 98 height 33
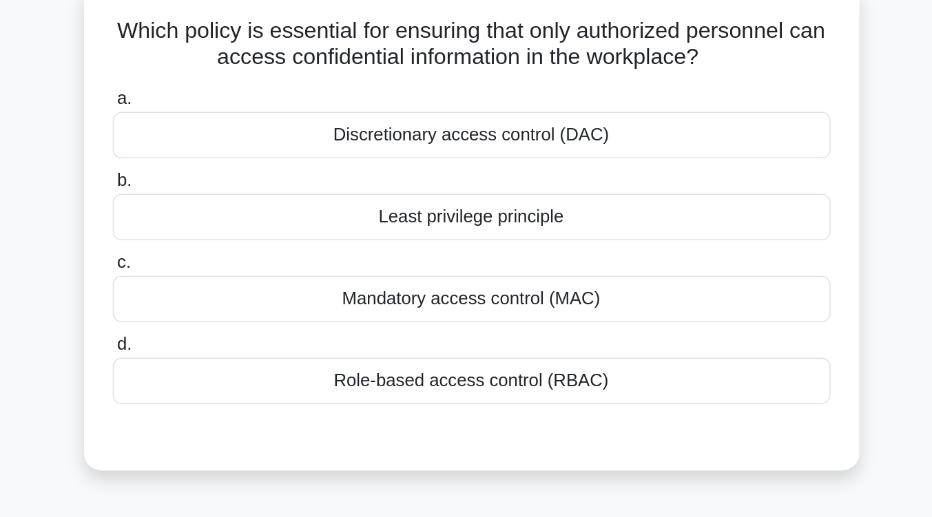
scroll to position [108, 0]
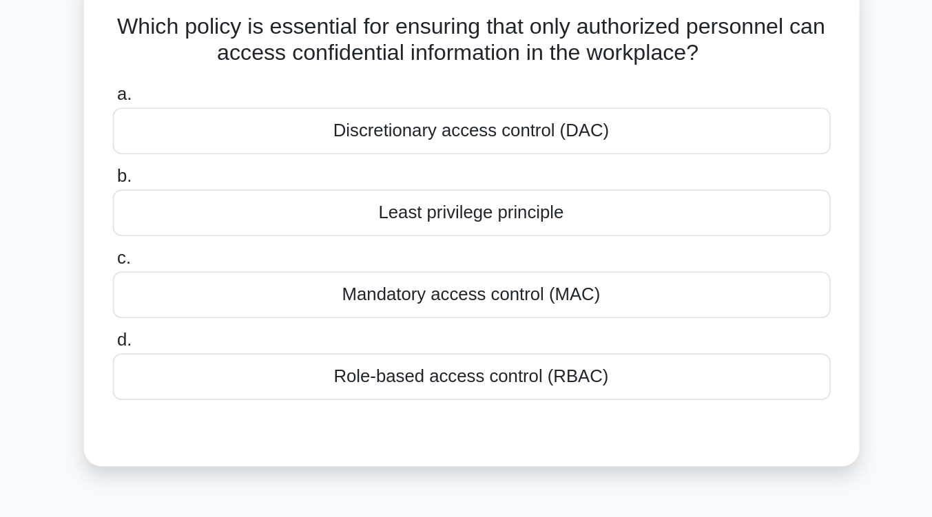
click at [500, 87] on div "Discretionary access control (DAC)" at bounding box center [466, 81] width 446 height 29
click at [243, 63] on input "a. Discretionary access control (DAC)" at bounding box center [243, 58] width 0 height 9
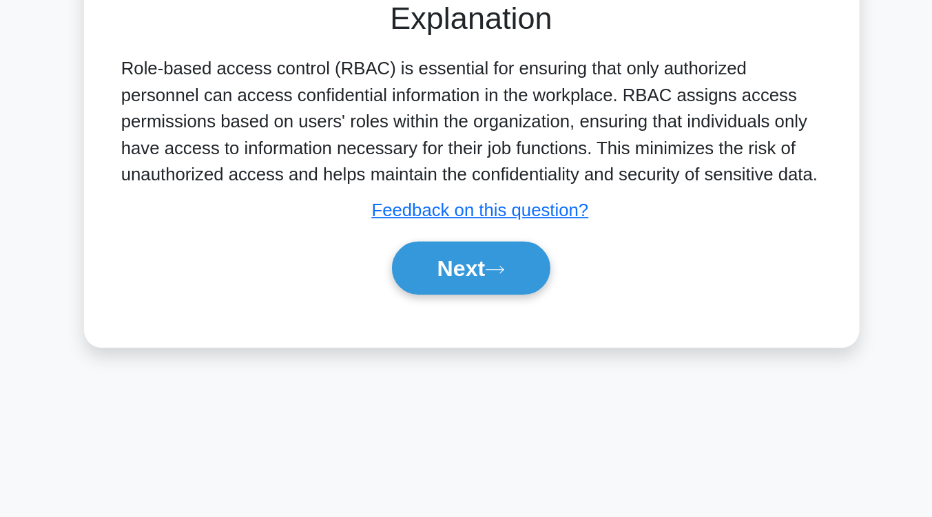
scroll to position [181, 0]
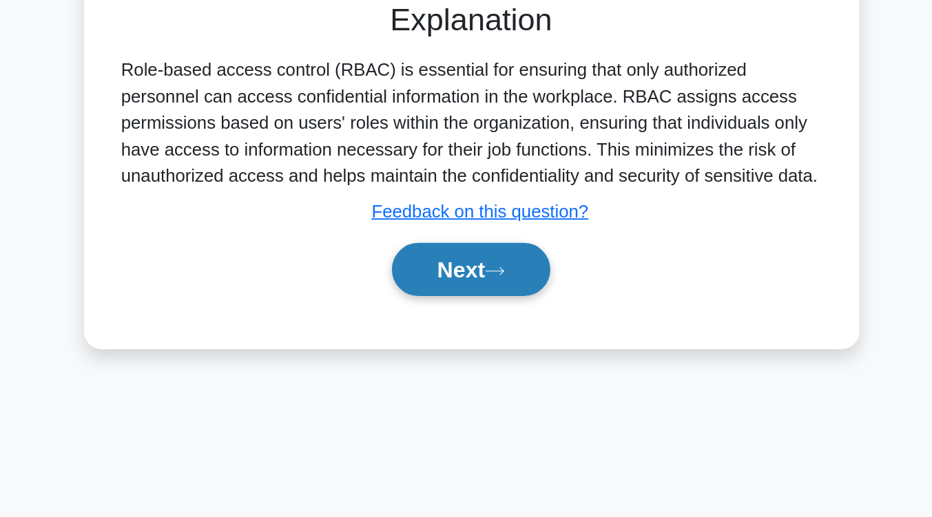
click at [492, 355] on button "Next" at bounding box center [466, 362] width 98 height 33
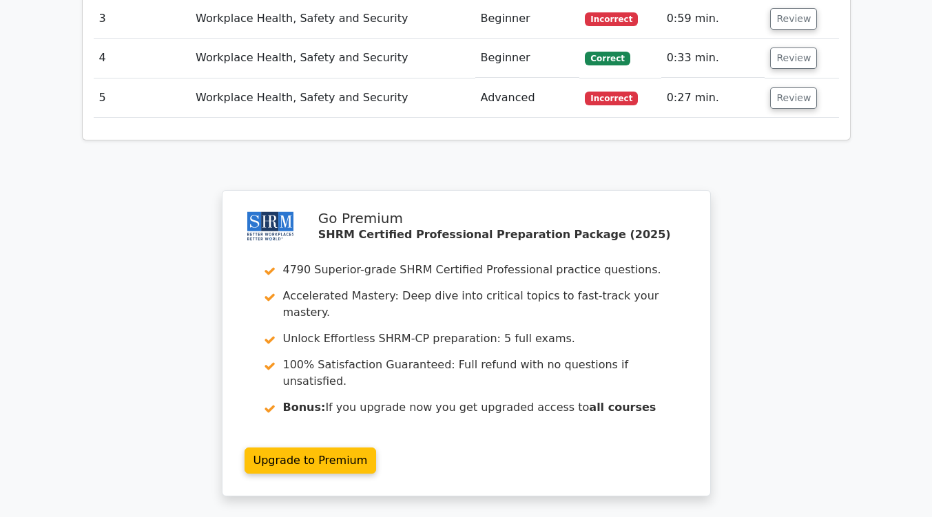
scroll to position [1823, 0]
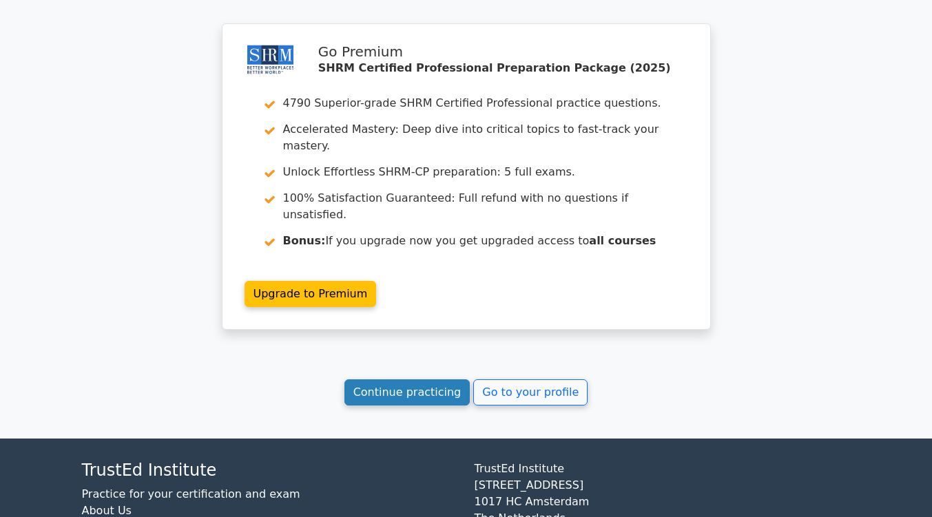
click at [428, 379] on link "Continue practicing" at bounding box center [407, 392] width 126 height 26
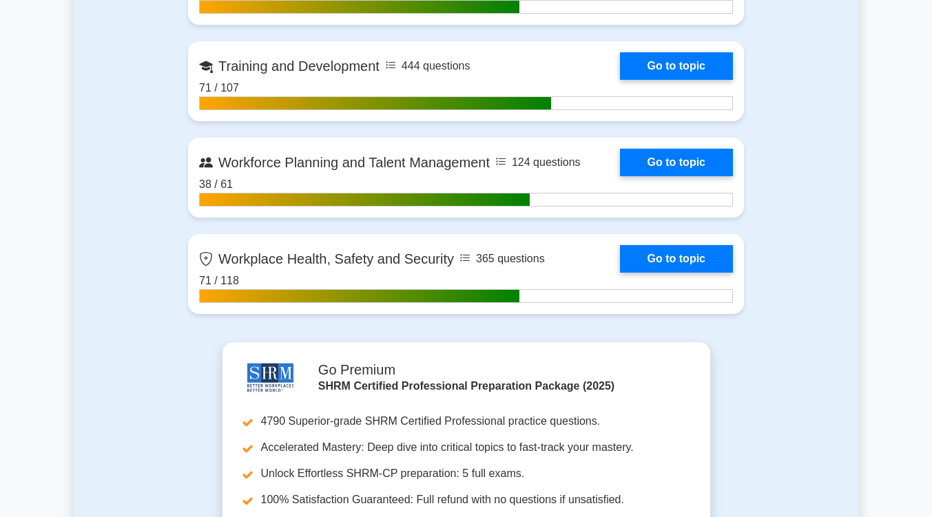
scroll to position [2264, 0]
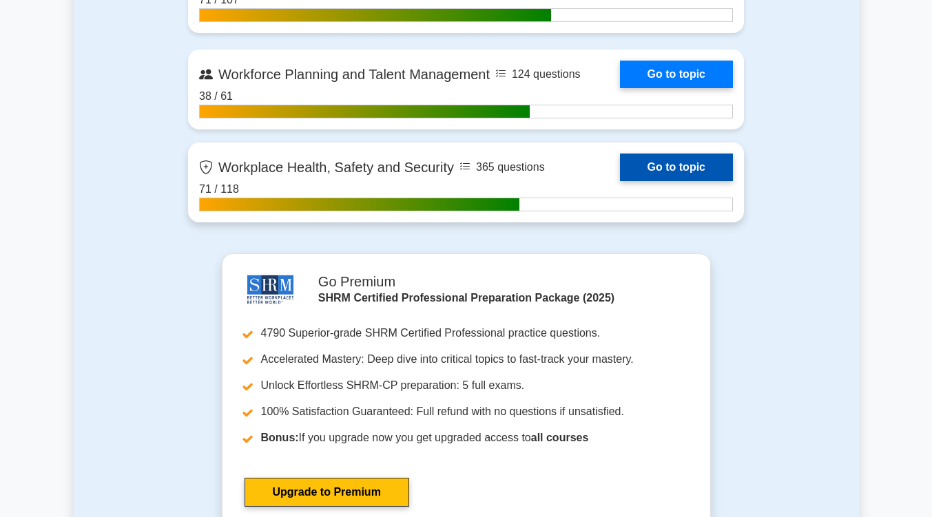
click at [674, 162] on link "Go to topic" at bounding box center [676, 168] width 113 height 28
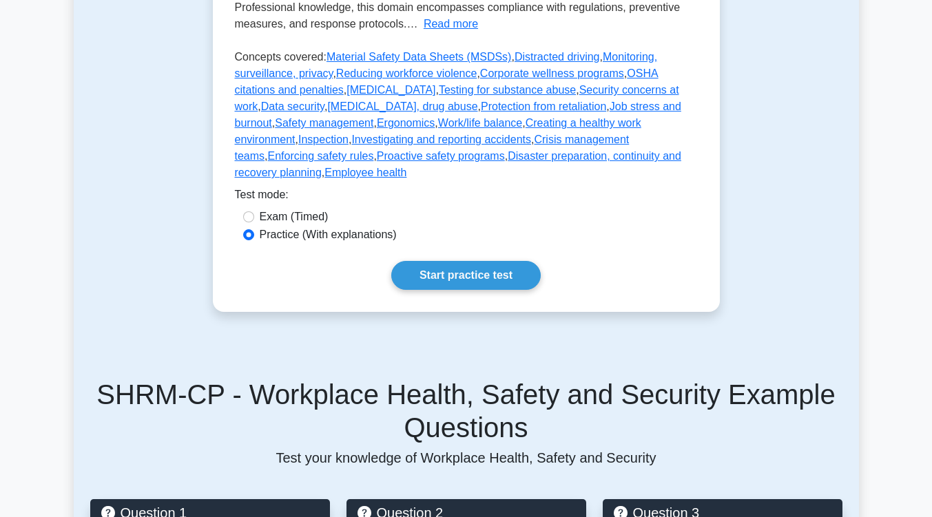
scroll to position [426, 0]
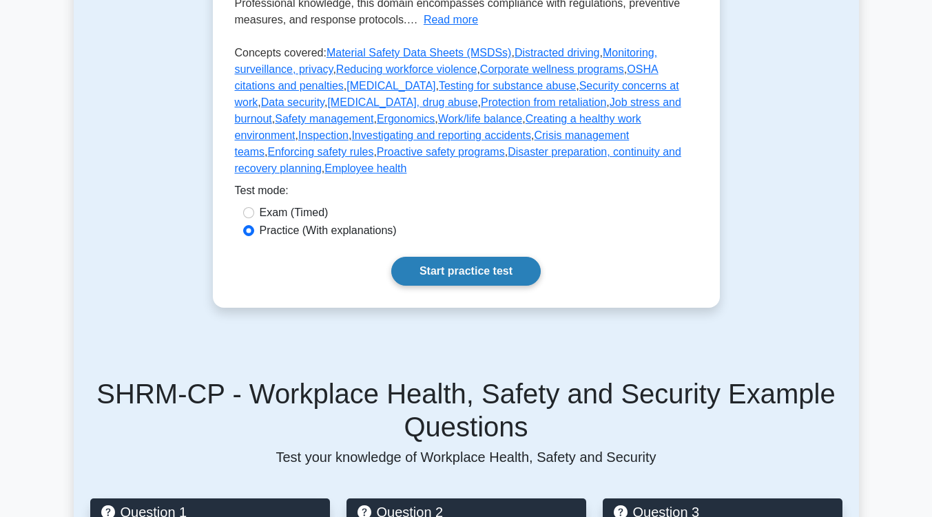
click at [436, 257] on link "Start practice test" at bounding box center [465, 271] width 149 height 29
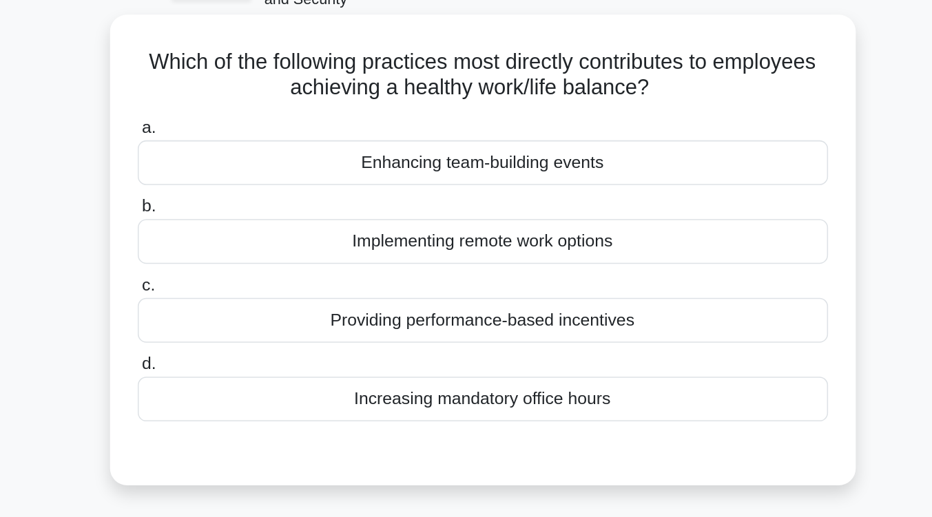
click at [437, 241] on div "Implementing remote work options" at bounding box center [466, 240] width 446 height 29
click at [243, 222] on input "b. Implementing remote work options" at bounding box center [243, 217] width 0 height 9
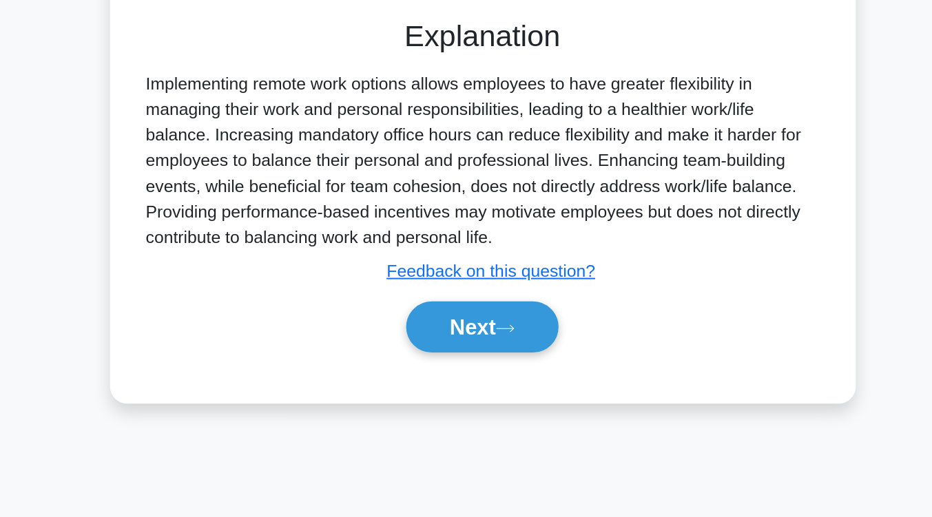
scroll to position [183, 0]
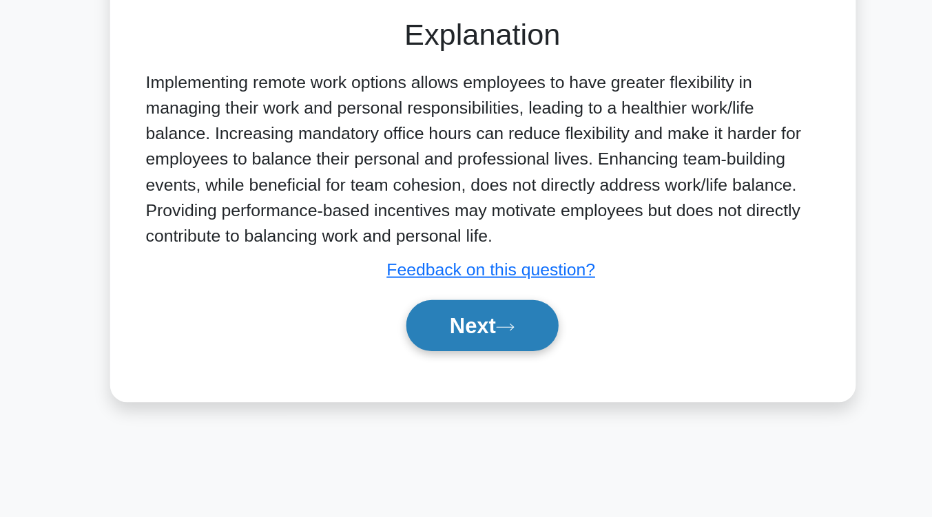
click at [439, 387] on button "Next" at bounding box center [466, 393] width 98 height 33
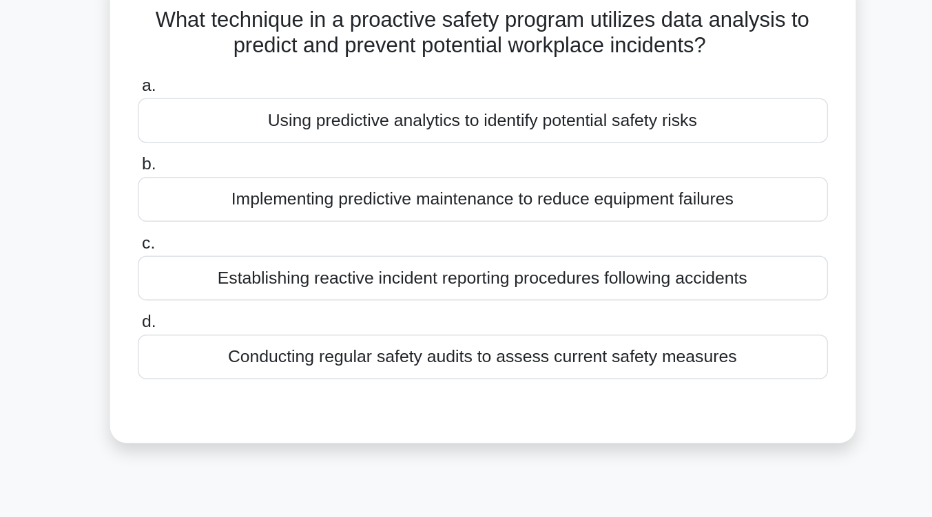
scroll to position [90, 0]
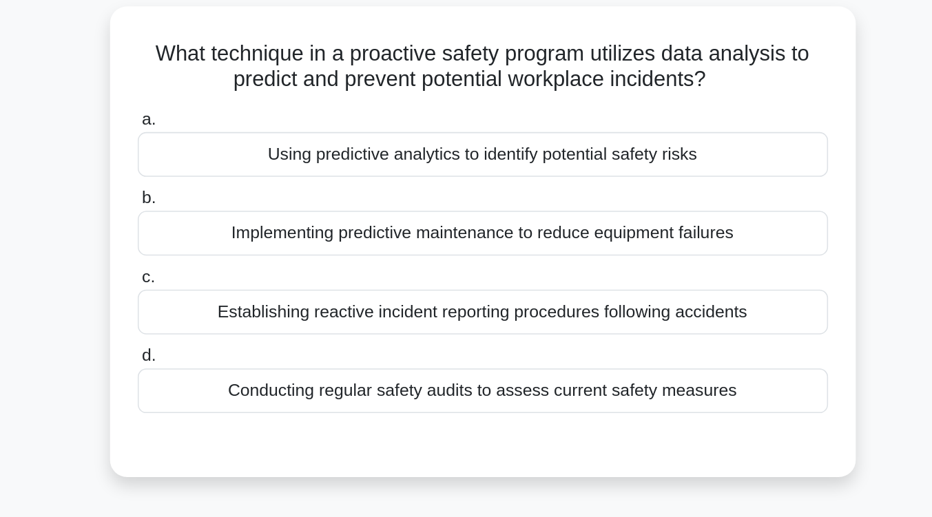
click at [453, 101] on div "Using predictive analytics to identify potential safety risks" at bounding box center [466, 99] width 446 height 29
click at [243, 82] on input "a. Using predictive analytics to identify potential safety risks" at bounding box center [243, 77] width 0 height 9
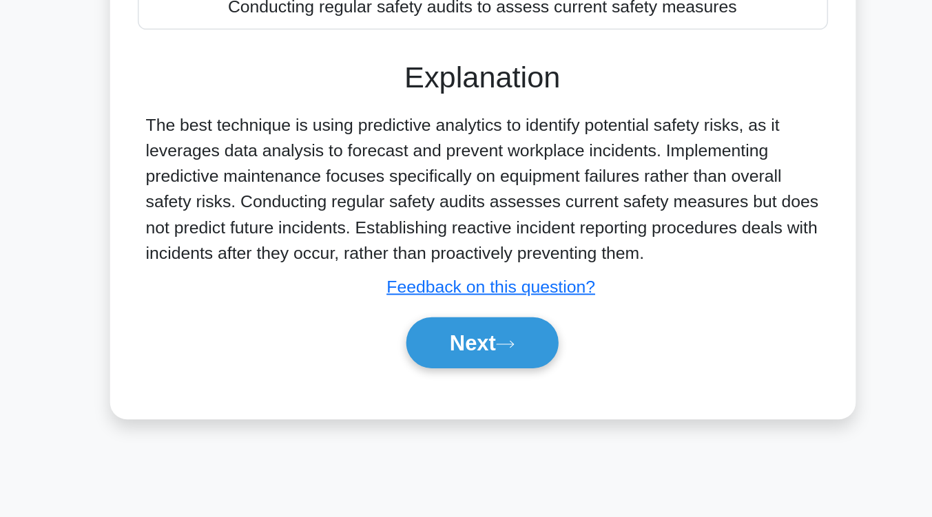
scroll to position [156, 0]
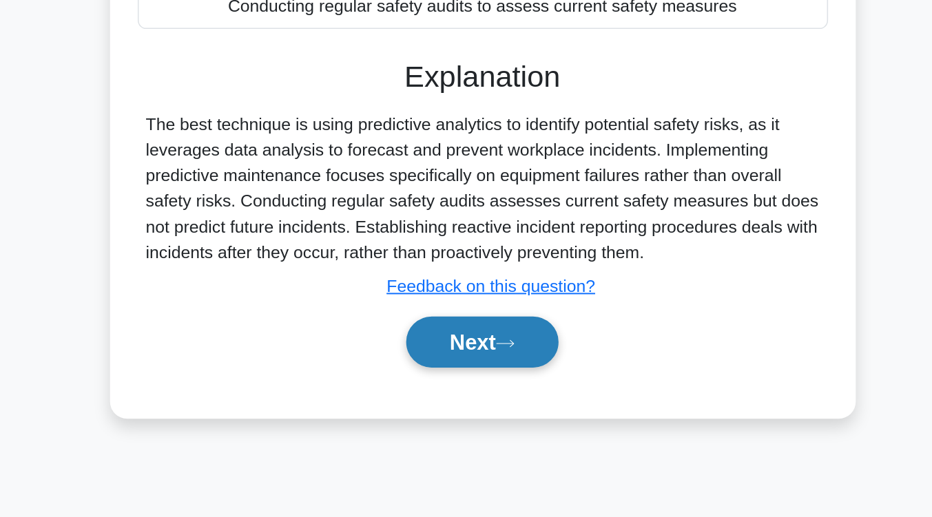
click at [457, 404] on button "Next" at bounding box center [466, 403] width 98 height 33
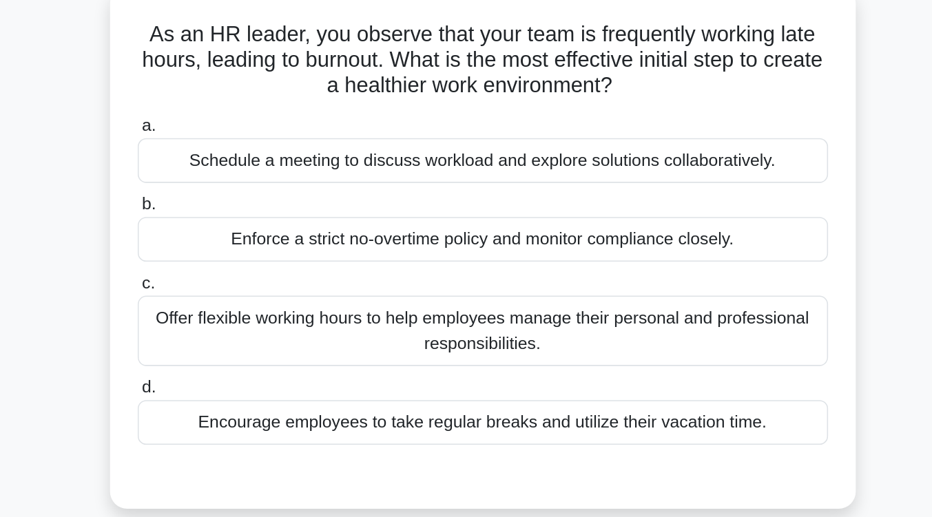
scroll to position [98, 0]
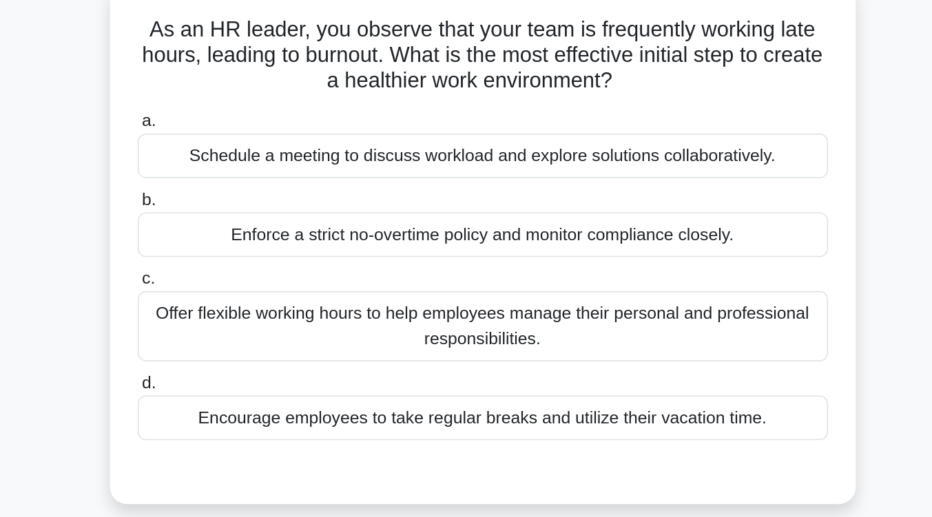
click at [468, 112] on div "Schedule a meeting to discuss workload and explore solutions collaboratively." at bounding box center [466, 107] width 446 height 29
click at [243, 90] on input "a. Schedule a meeting to discuss workload and explore solutions collaboratively." at bounding box center [243, 85] width 0 height 9
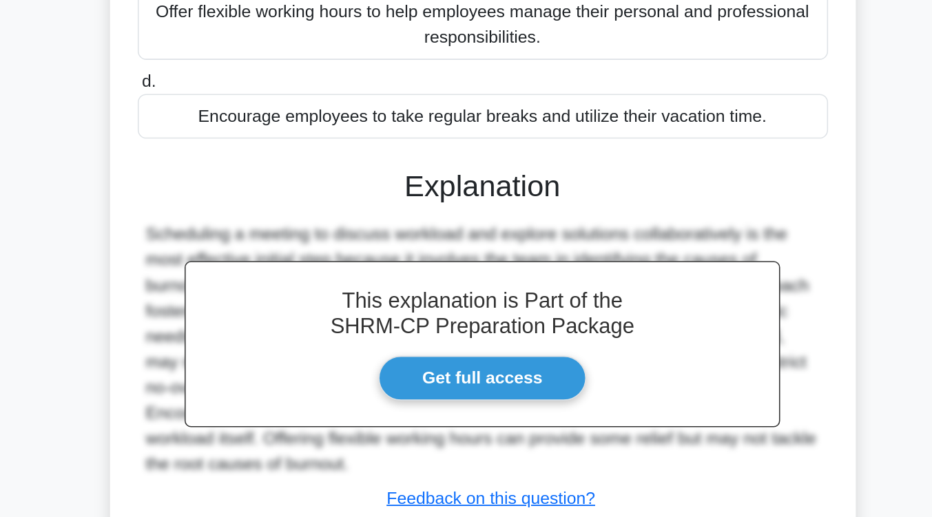
scroll to position [210, 0]
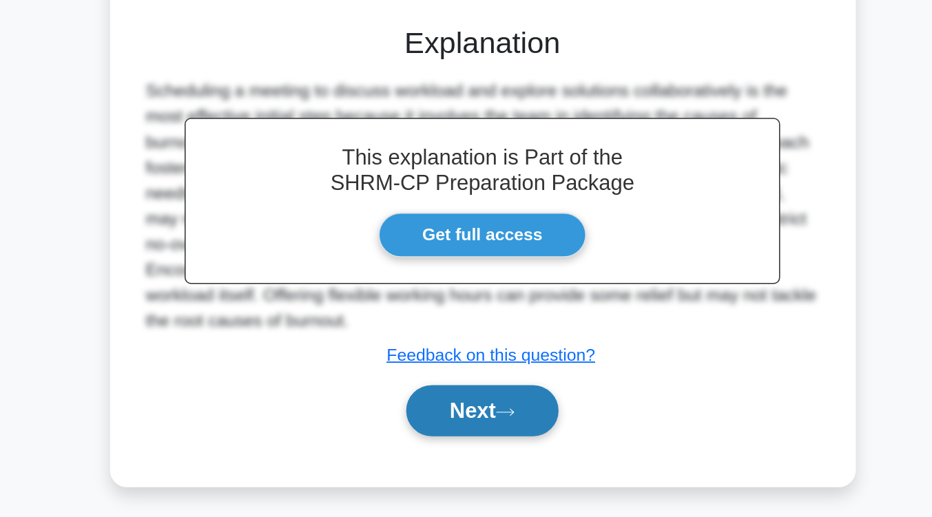
click at [468, 445] on button "Next" at bounding box center [466, 448] width 98 height 33
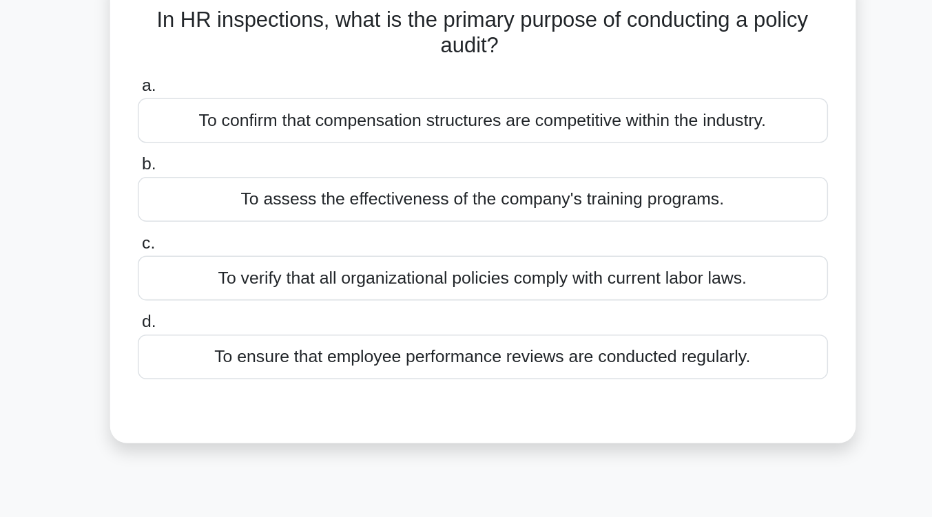
scroll to position [104, 0]
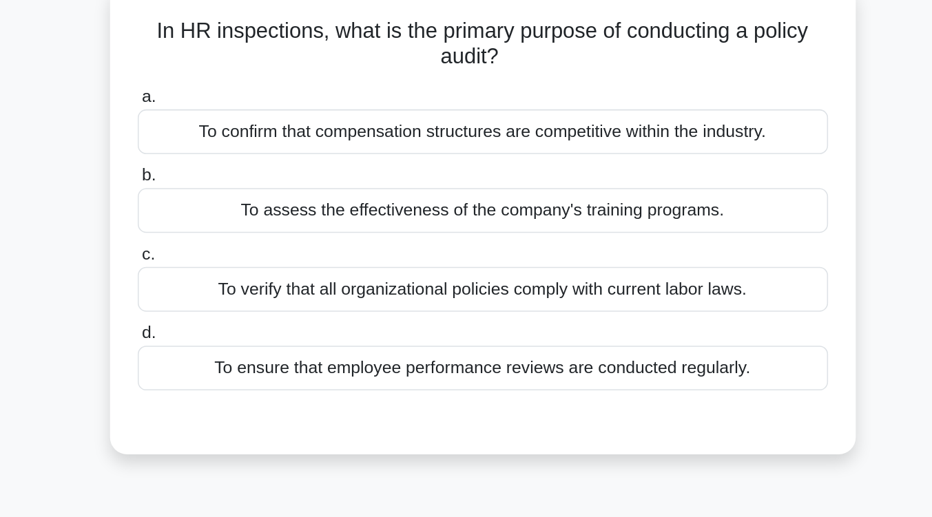
click at [492, 193] on div "To verify that all organizational policies comply with current labor laws." at bounding box center [466, 187] width 446 height 29
click at [243, 169] on input "c. To verify that all organizational policies comply with current labor laws." at bounding box center [243, 164] width 0 height 9
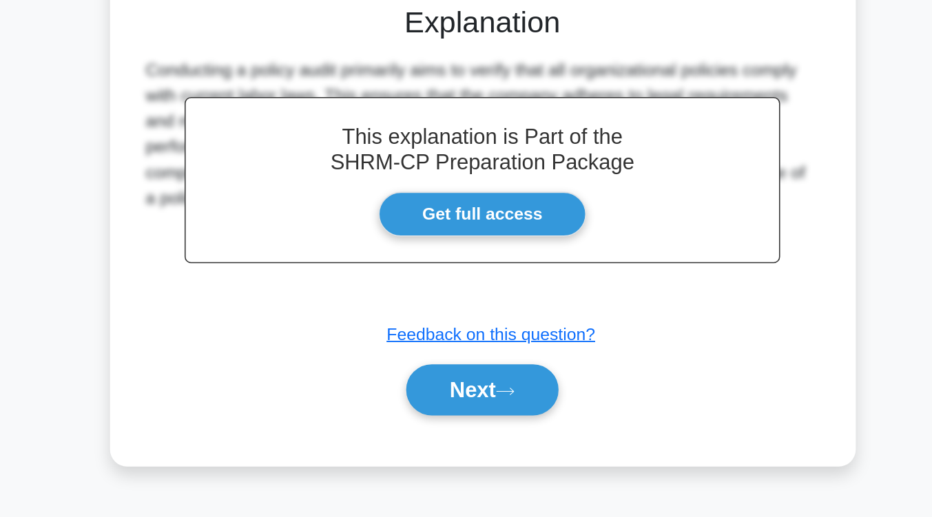
scroll to position [215, 0]
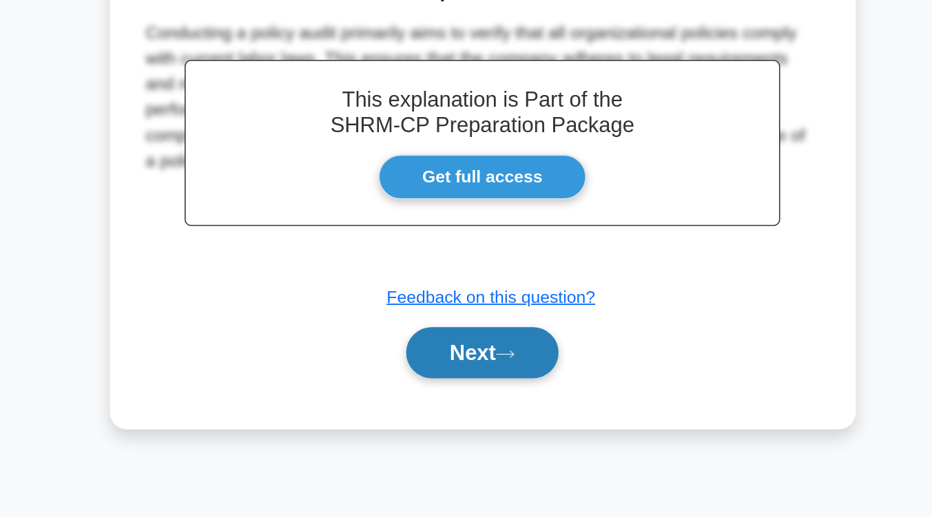
click at [466, 411] on button "Next" at bounding box center [466, 410] width 98 height 33
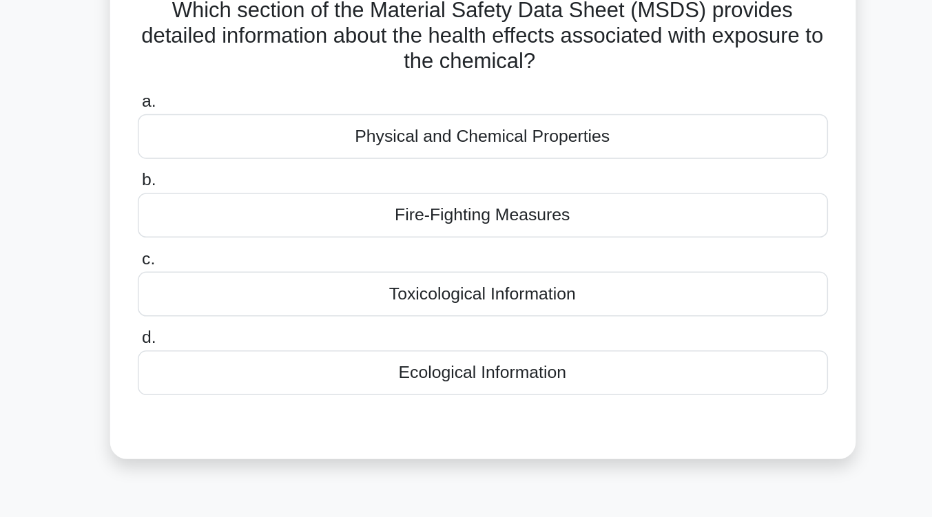
scroll to position [94, 0]
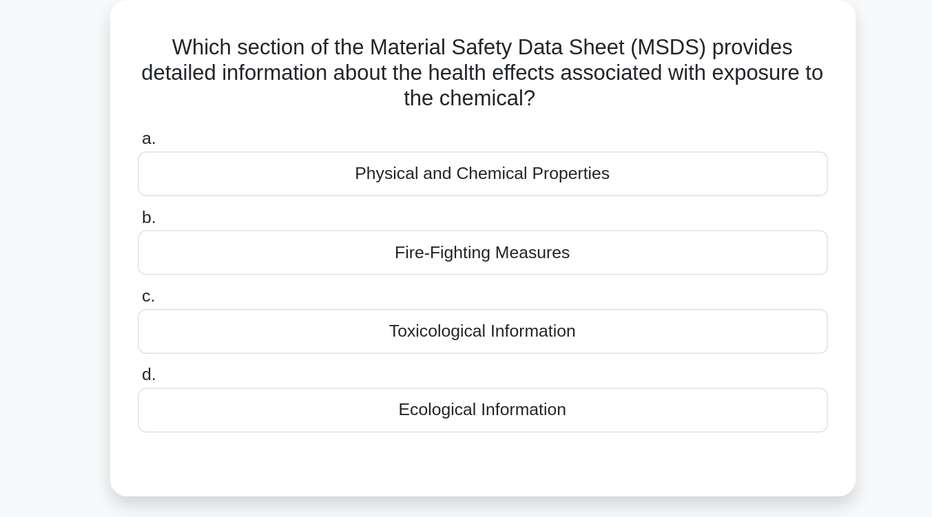
click at [468, 224] on div "Toxicological Information" at bounding box center [466, 214] width 446 height 29
click at [243, 196] on input "c. Toxicological Information" at bounding box center [243, 191] width 0 height 9
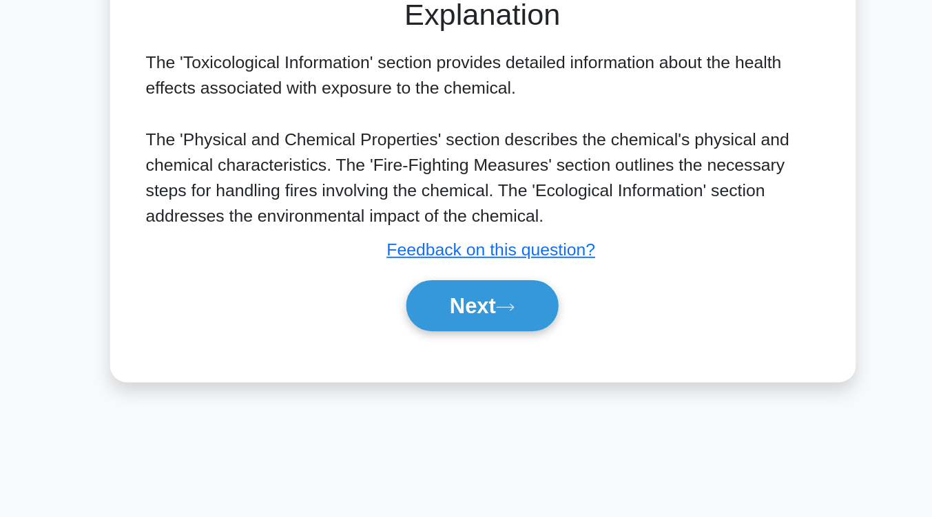
scroll to position [227, 0]
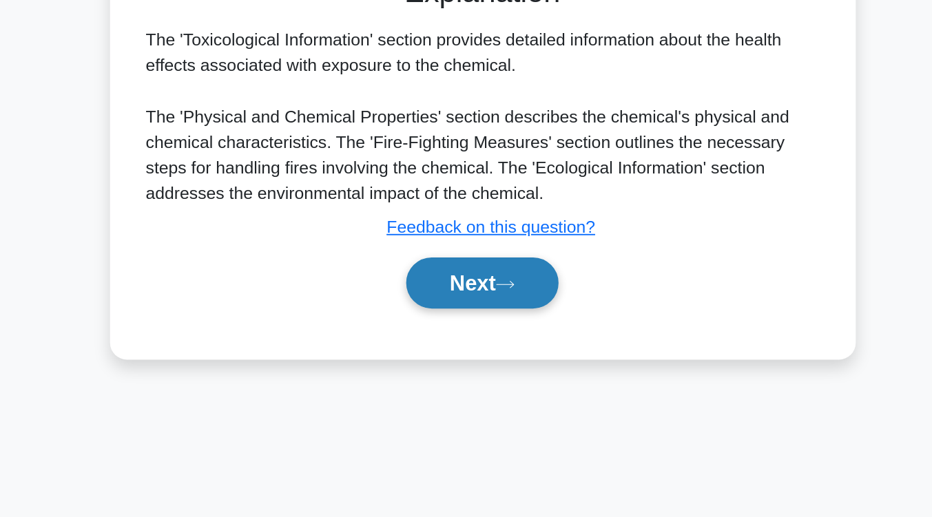
click at [455, 367] on button "Next" at bounding box center [466, 365] width 98 height 33
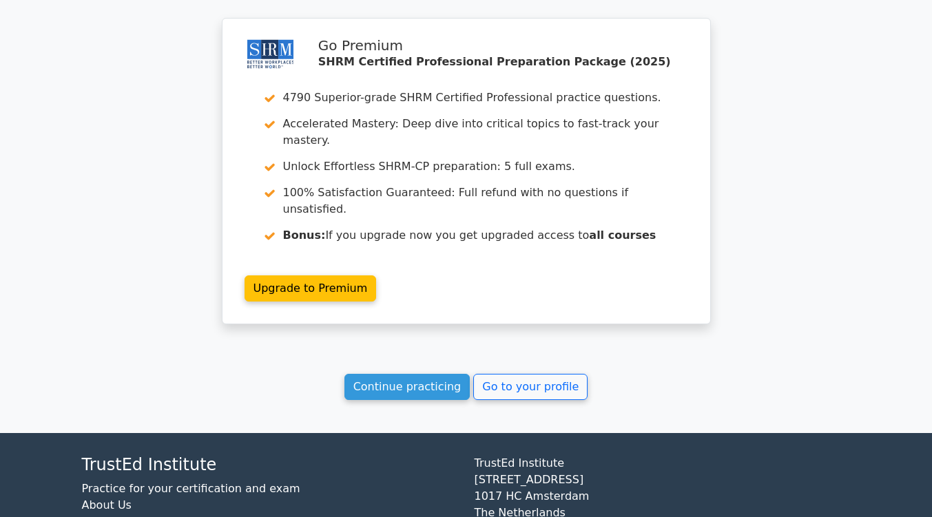
scroll to position [1808, 0]
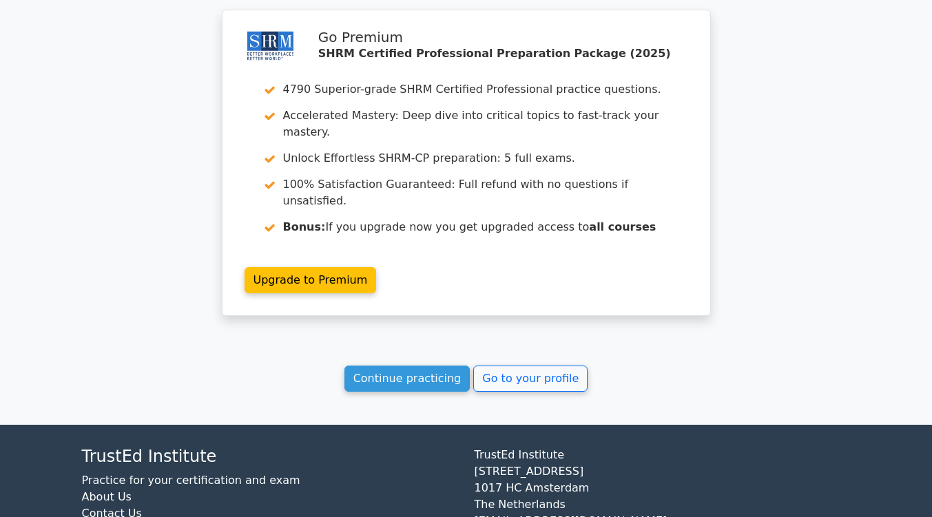
click at [427, 366] on link "Continue practicing" at bounding box center [407, 379] width 126 height 26
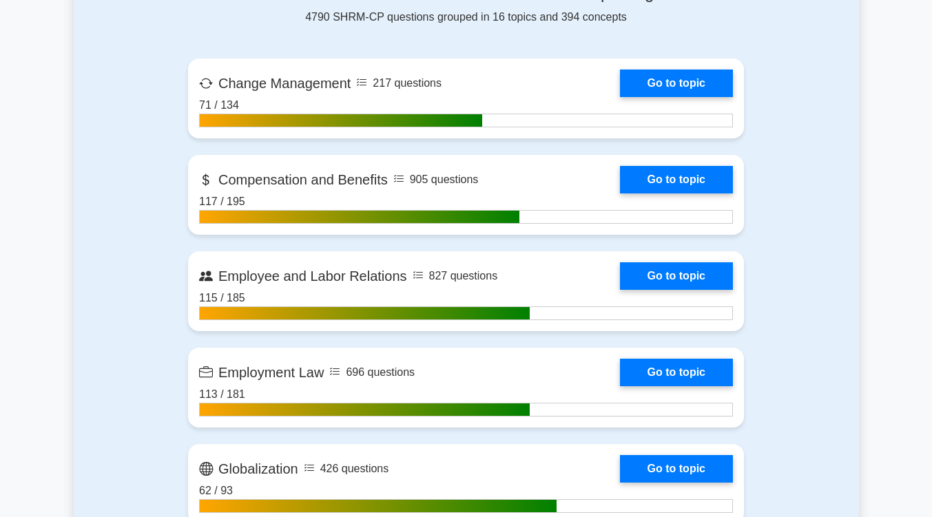
scroll to position [906, 0]
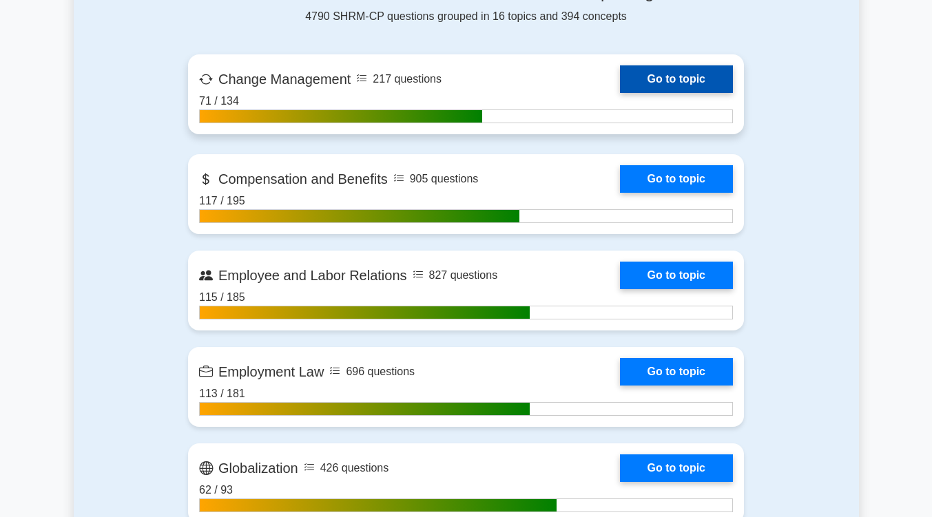
click at [665, 83] on link "Go to topic" at bounding box center [676, 79] width 113 height 28
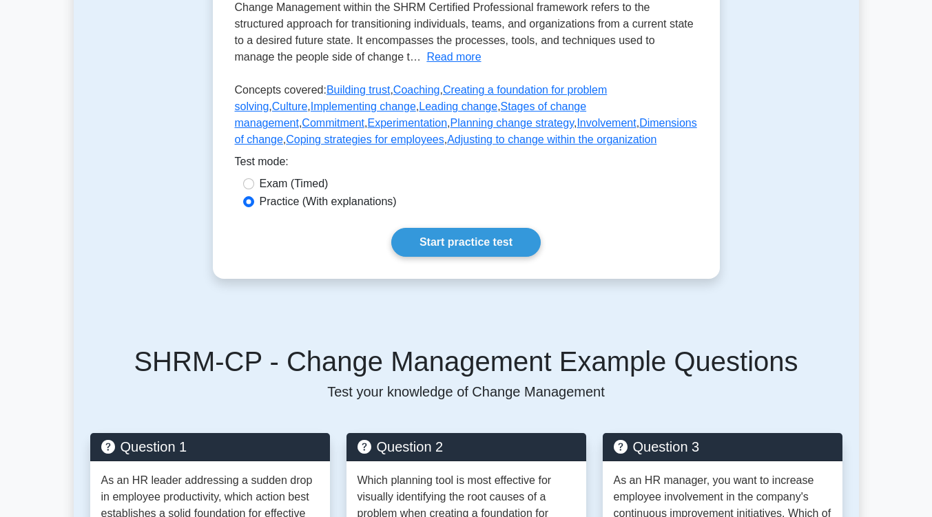
scroll to position [359, 0]
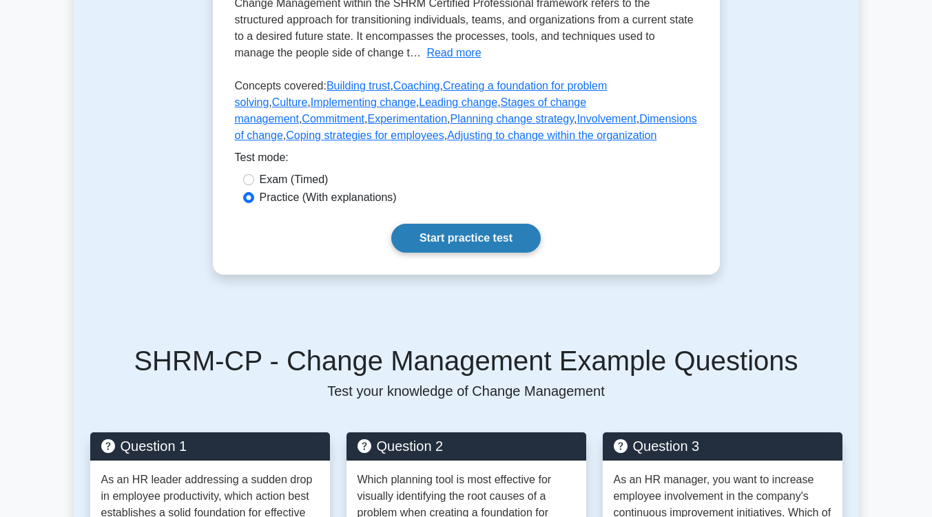
click at [487, 242] on link "Start practice test" at bounding box center [465, 238] width 149 height 29
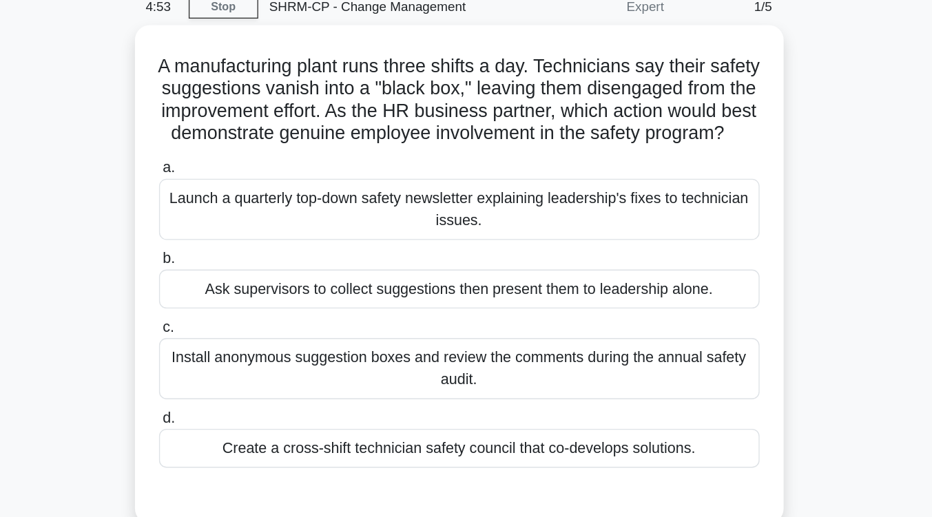
click at [758, 184] on div "A manufacturing plant runs three shifts a day. Technicians say their safety sug…" at bounding box center [466, 274] width 785 height 387
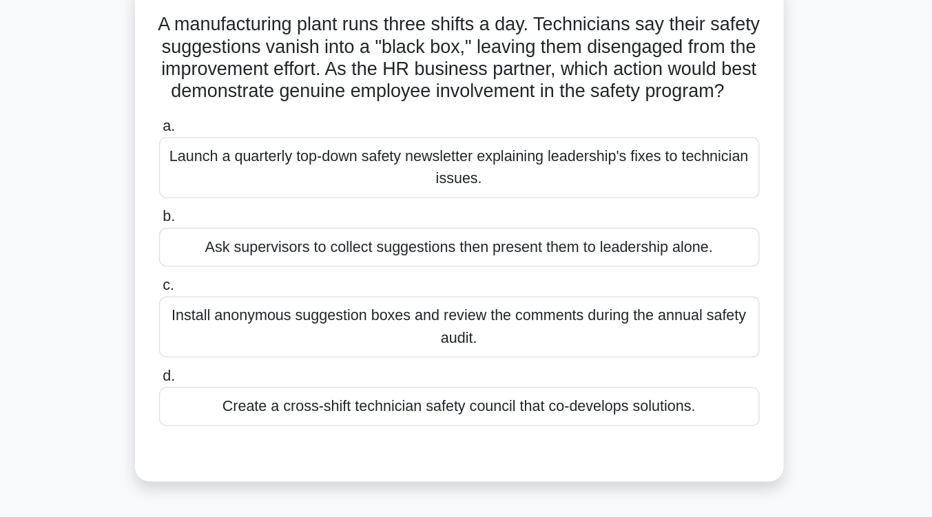
click at [669, 406] on div "Create a cross-shift technician safety council that co-develops solutions." at bounding box center [466, 391] width 446 height 29
click at [243, 374] on input "d. Create a cross-shift technician safety council that co-develops solutions." at bounding box center [243, 369] width 0 height 9
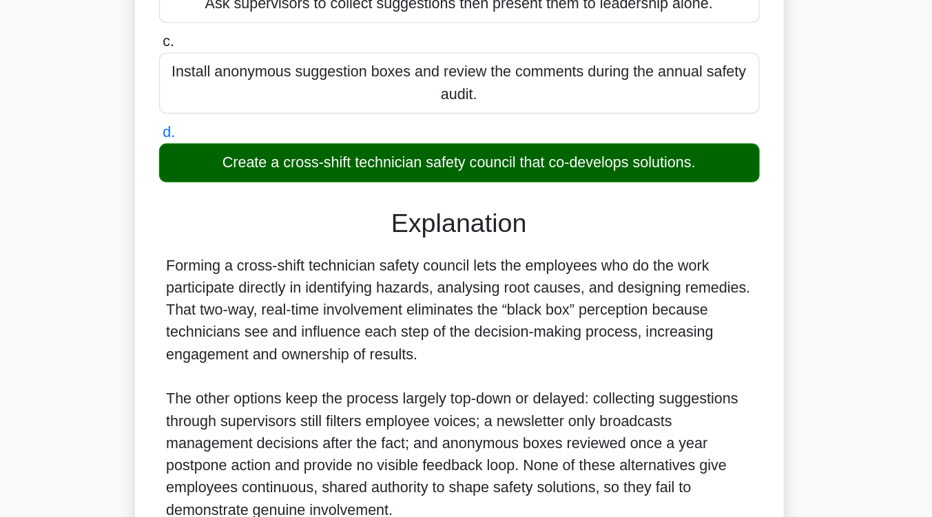
scroll to position [283, 0]
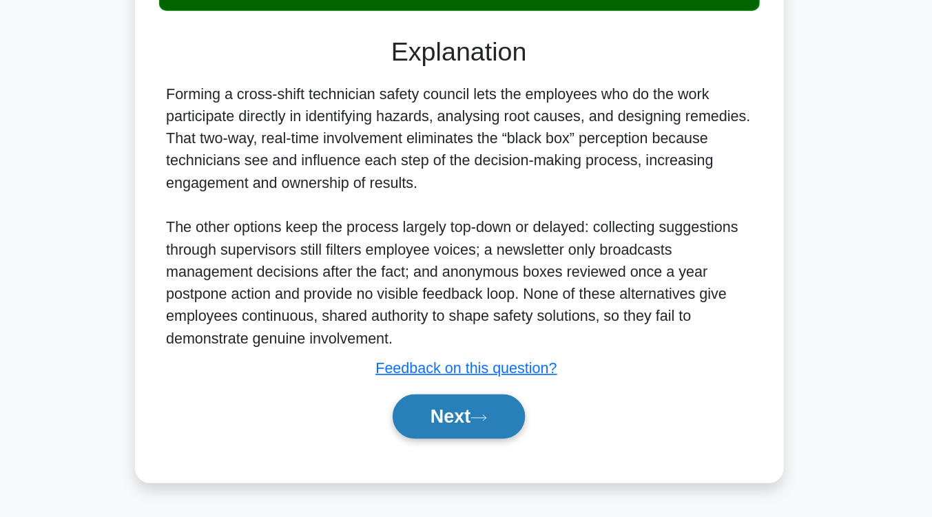
click at [487, 448] on button "Next" at bounding box center [466, 442] width 98 height 33
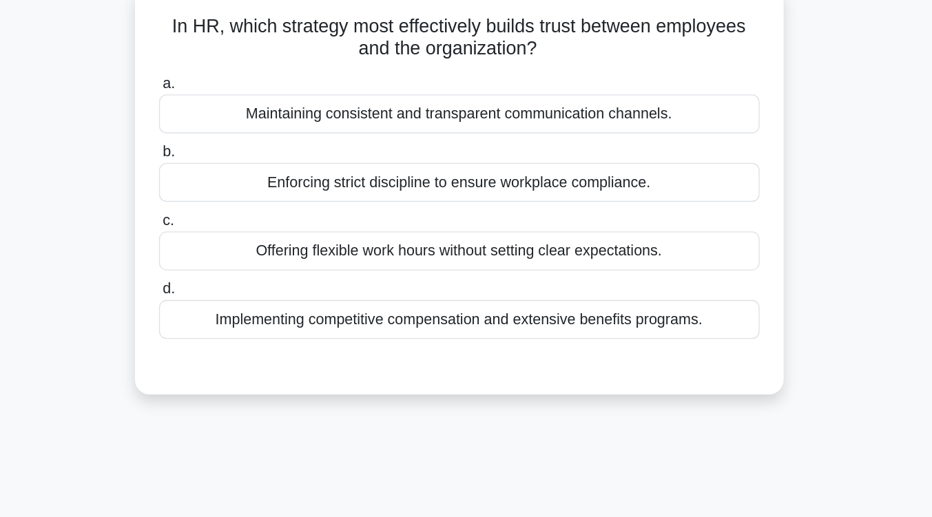
scroll to position [63, 0]
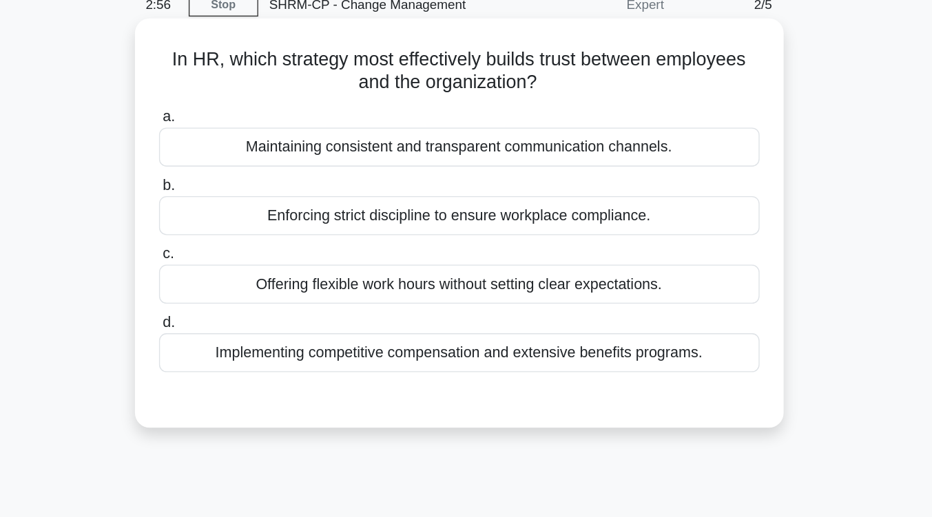
click at [536, 110] on div "Maintaining consistent and transparent communication channels." at bounding box center [466, 109] width 446 height 29
click at [243, 92] on input "a. Maintaining consistent and transparent communication channels." at bounding box center [243, 87] width 0 height 9
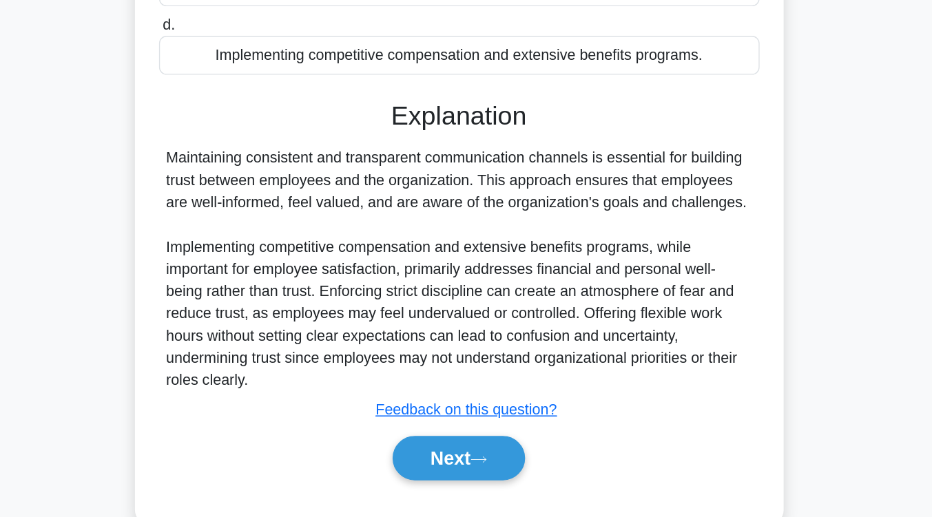
scroll to position [227, 0]
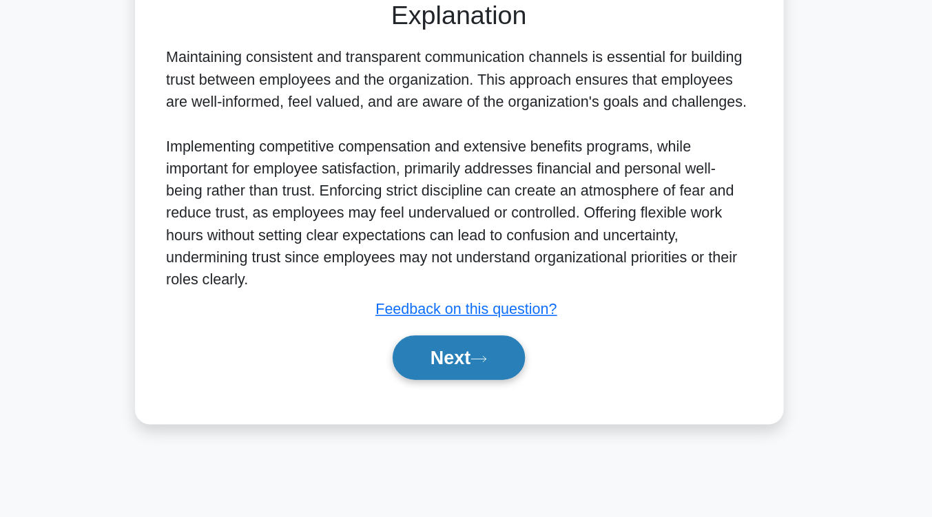
click at [484, 396] on button "Next" at bounding box center [466, 398] width 98 height 33
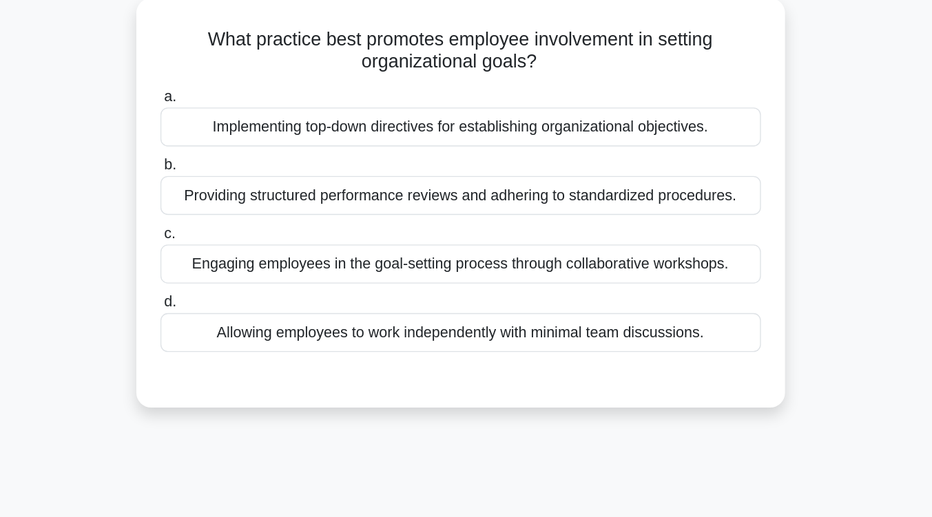
scroll to position [81, 0]
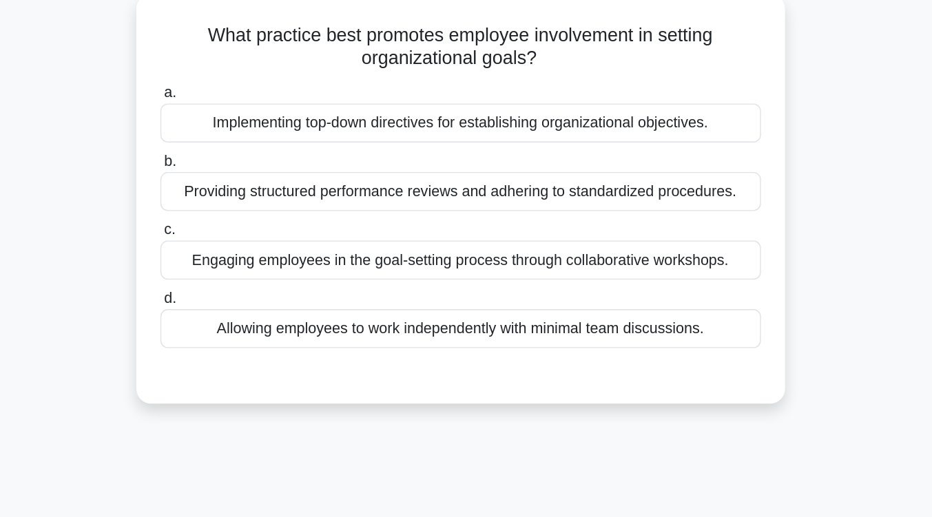
click at [526, 86] on div "Implementing top-down directives for establishing organizational objectives." at bounding box center [466, 91] width 446 height 29
click at [243, 74] on input "a. Implementing top-down directives for establishing organizational objectives." at bounding box center [243, 69] width 0 height 9
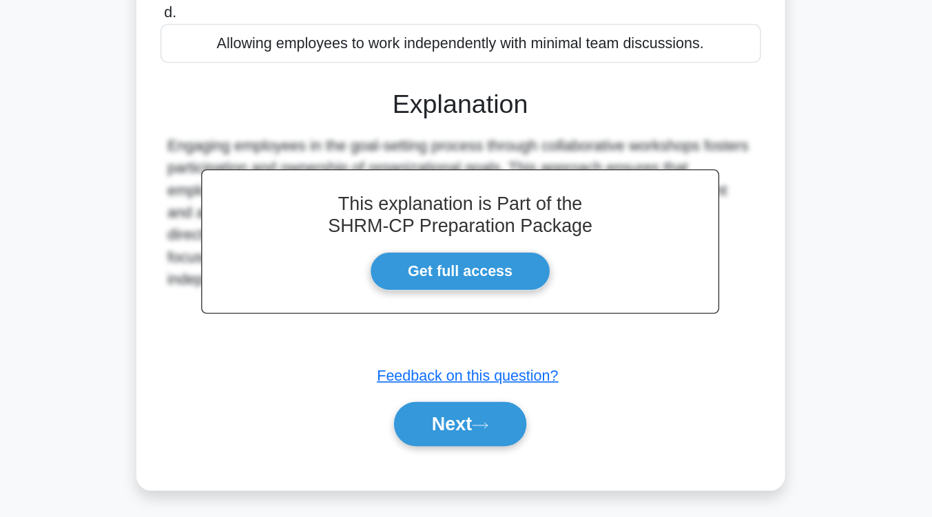
scroll to position [227, 0]
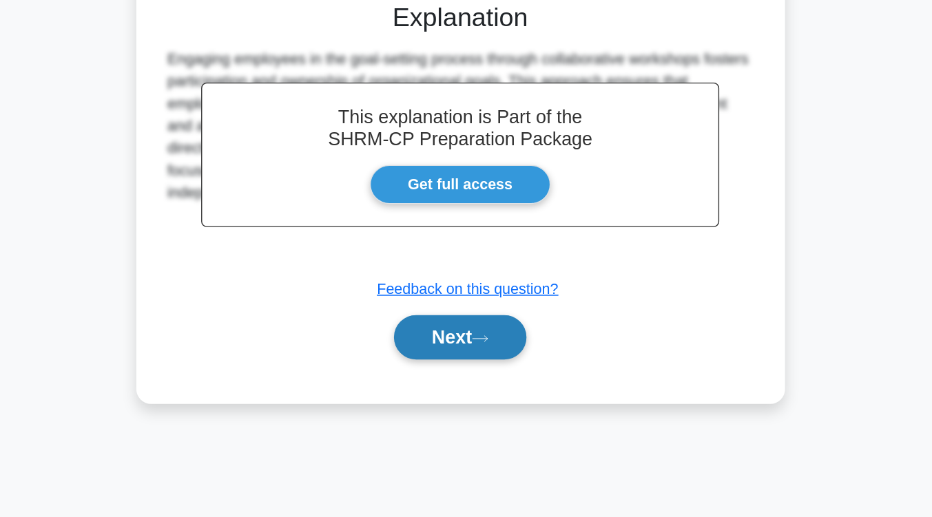
click at [450, 387] on button "Next" at bounding box center [466, 383] width 98 height 33
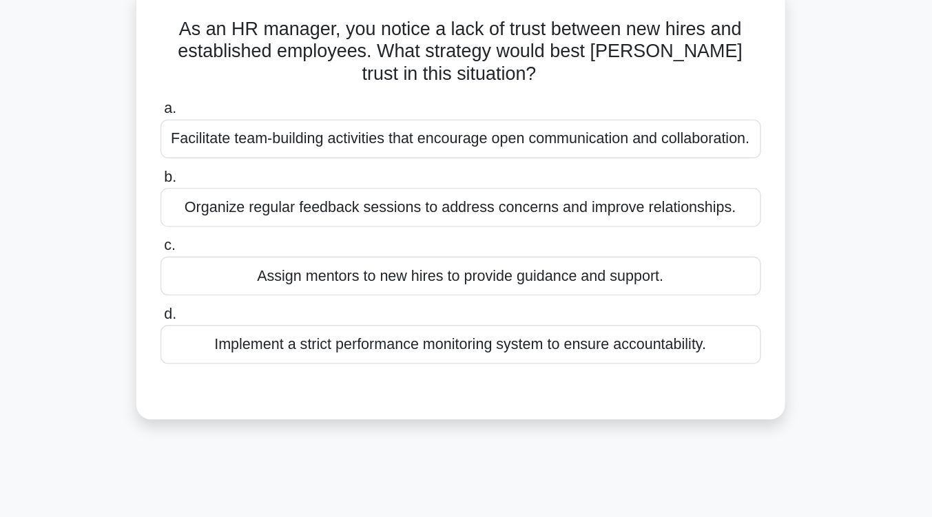
scroll to position [85, 0]
click at [458, 214] on div "Assign mentors to new hires to provide guidance and support." at bounding box center [466, 205] width 446 height 29
click at [243, 188] on input "c. Assign mentors to new hires to provide guidance and support." at bounding box center [243, 183] width 0 height 9
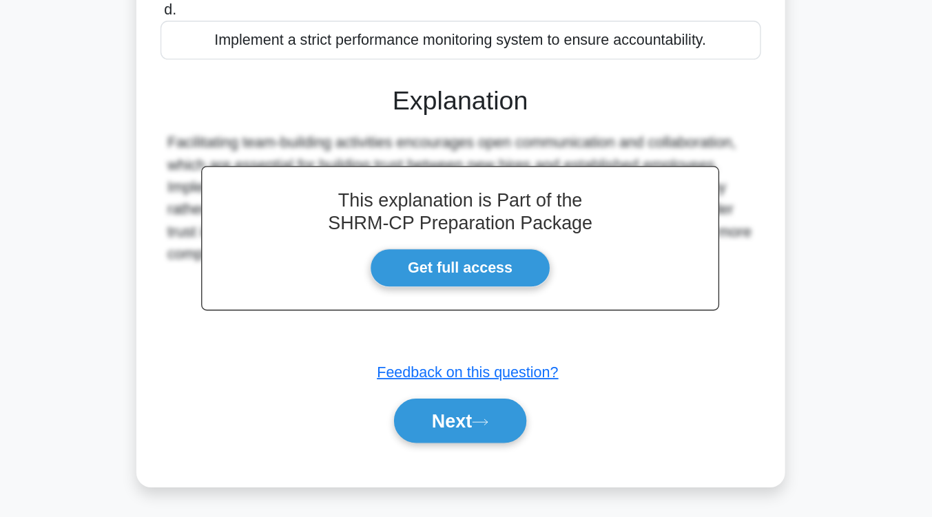
scroll to position [227, 0]
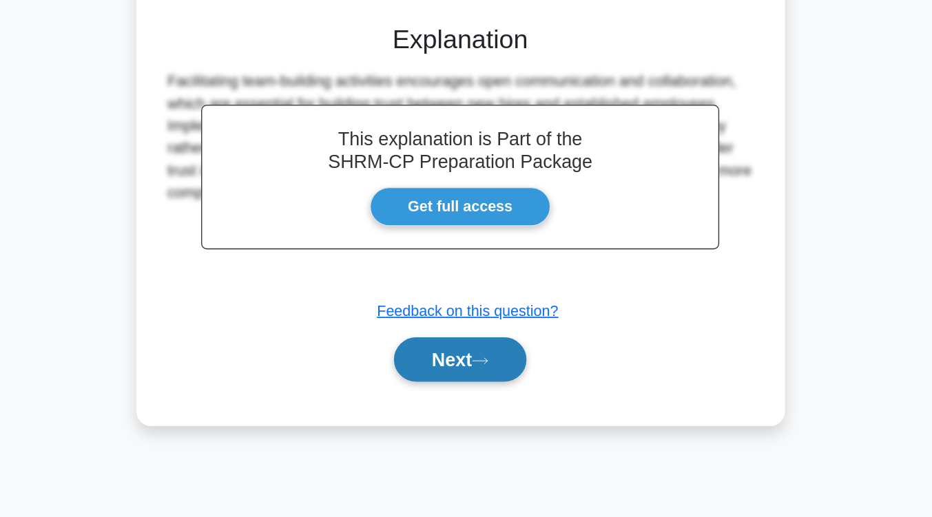
click at [459, 417] on button "Next" at bounding box center [466, 400] width 98 height 33
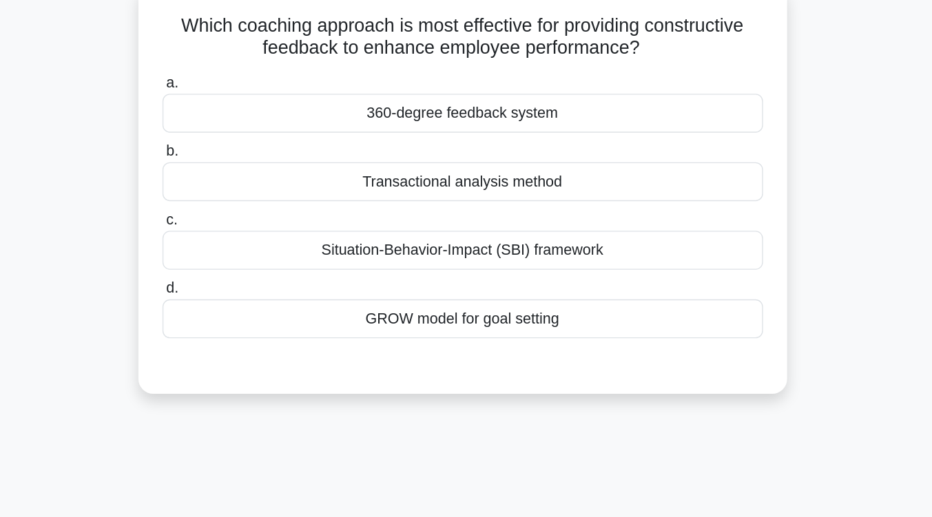
scroll to position [47, 0]
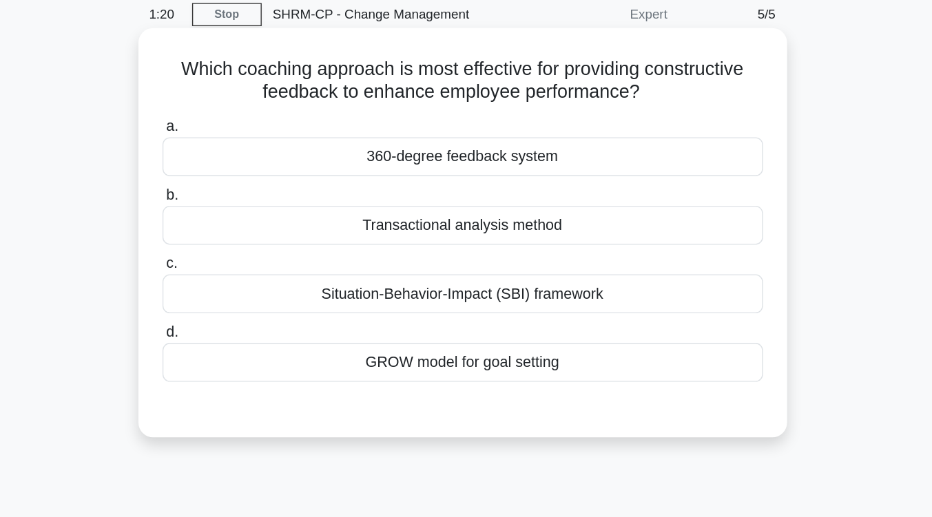
click at [474, 185] on div "Transactional analysis method" at bounding box center [466, 177] width 446 height 29
click at [243, 159] on input "b. Transactional analysis method" at bounding box center [243, 154] width 0 height 9
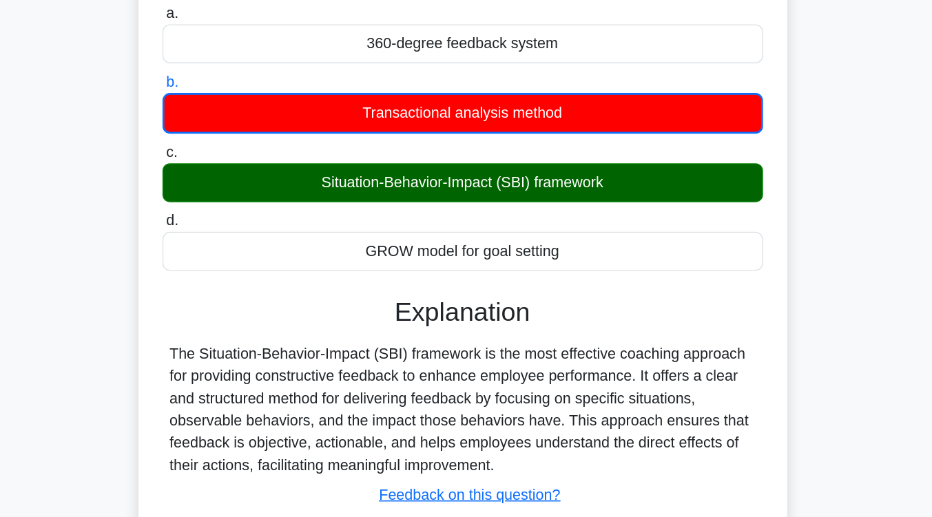
scroll to position [169, 0]
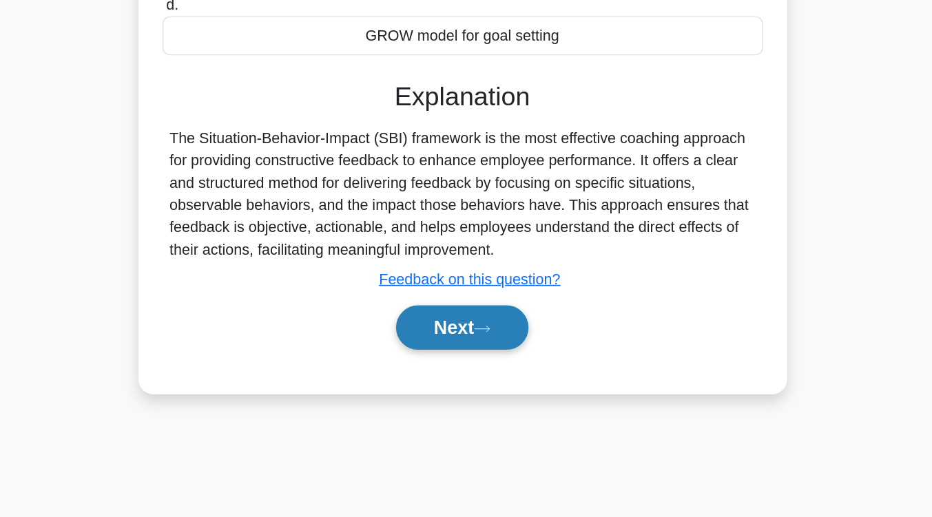
click at [490, 371] on button "Next" at bounding box center [466, 375] width 98 height 33
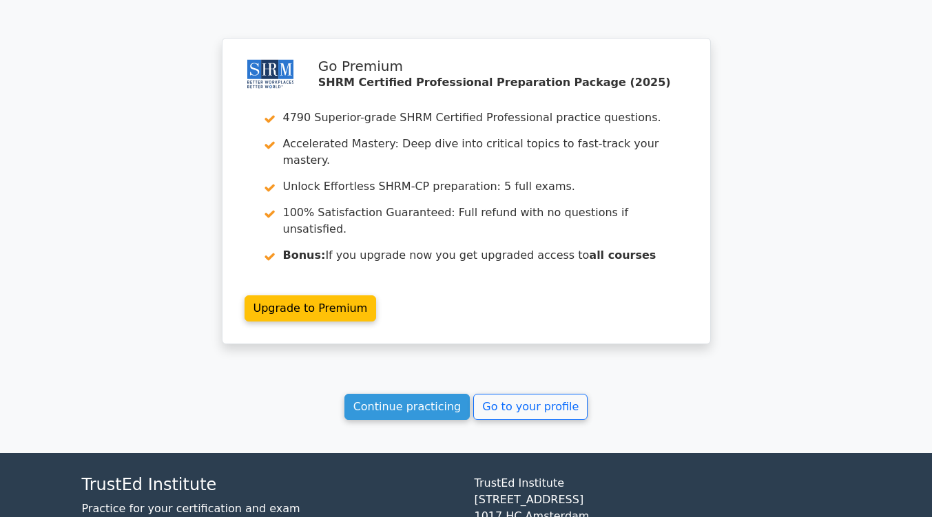
scroll to position [1930, 0]
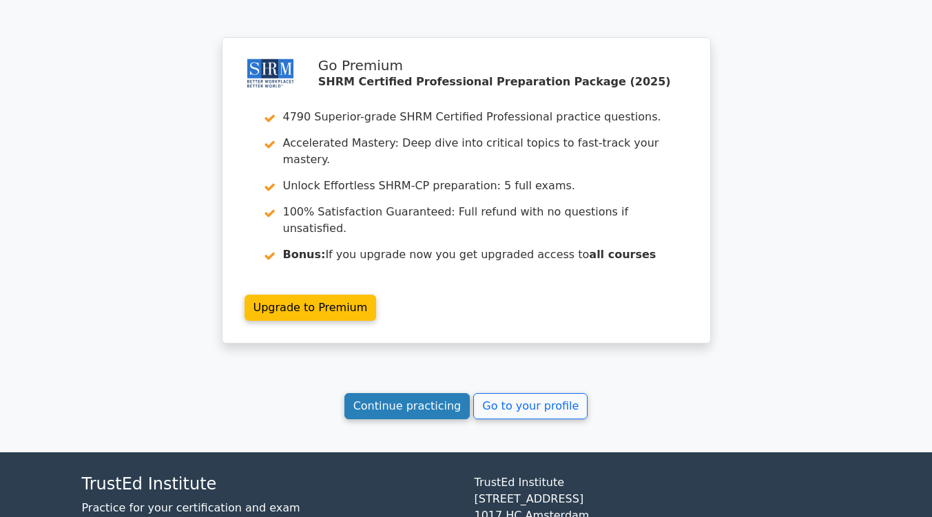
click at [427, 393] on link "Continue practicing" at bounding box center [407, 406] width 126 height 26
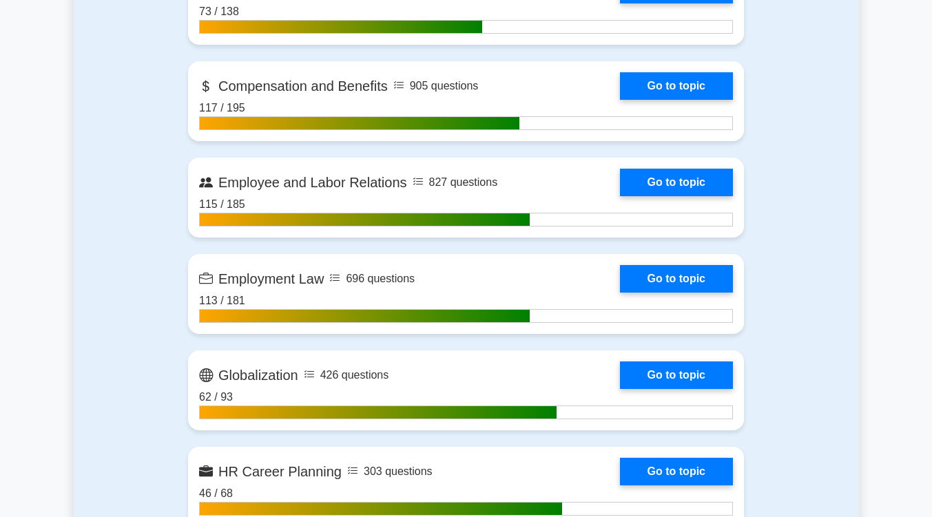
scroll to position [896, 0]
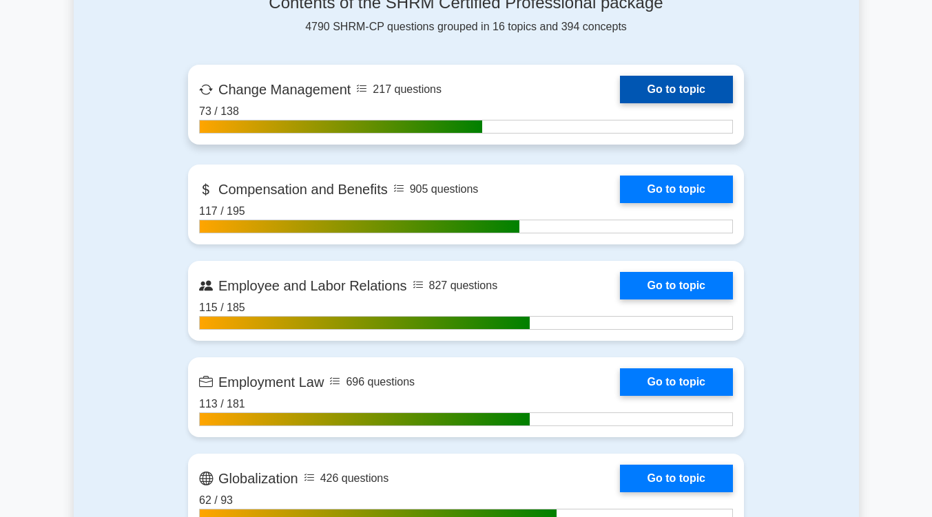
click at [665, 97] on link "Go to topic" at bounding box center [676, 90] width 113 height 28
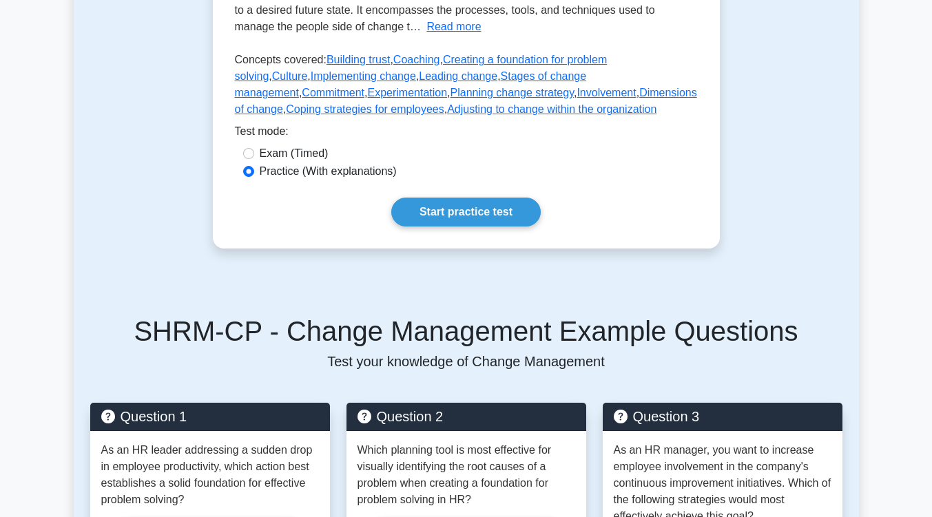
scroll to position [388, 0]
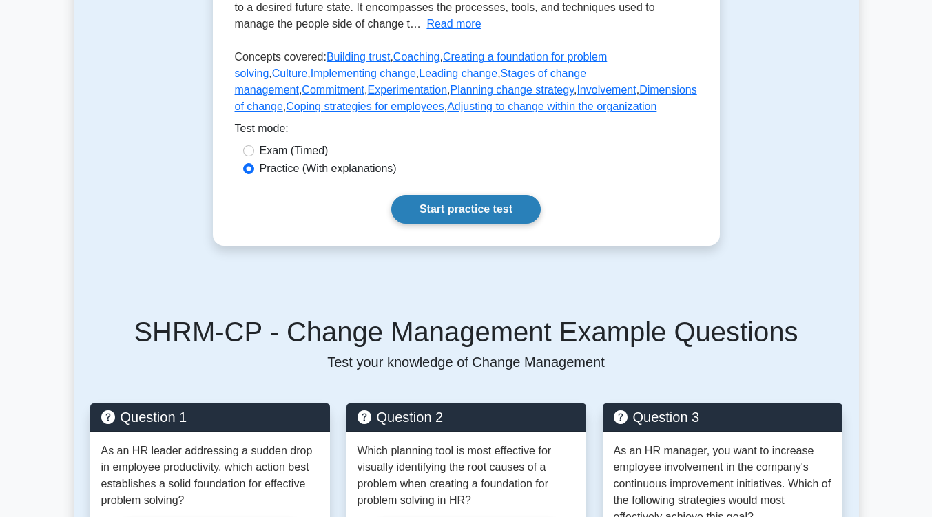
click at [467, 224] on link "Start practice test" at bounding box center [465, 209] width 149 height 29
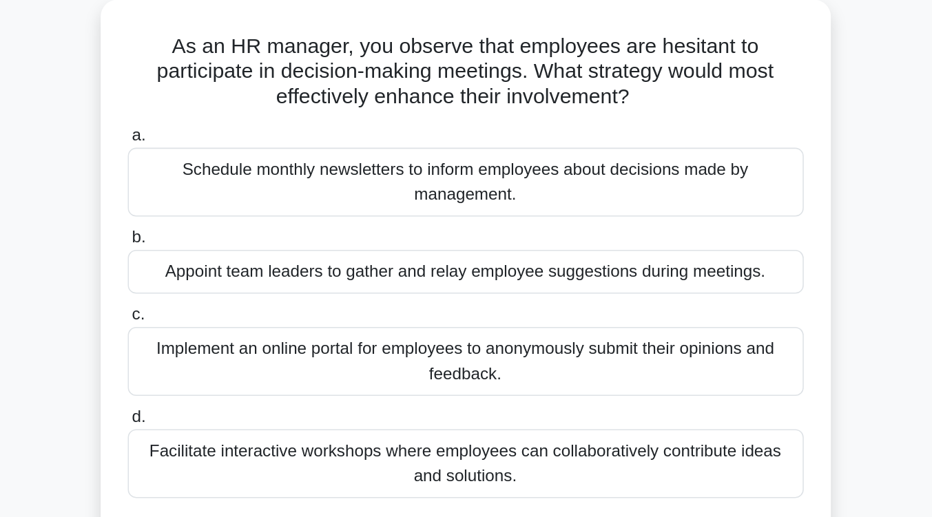
click at [473, 384] on div "Facilitate interactive workshops where employees can collaboratively contribute…" at bounding box center [466, 383] width 446 height 45
click at [243, 357] on input "d. Facilitate interactive workshops where employees can collaboratively contrib…" at bounding box center [243, 352] width 0 height 9
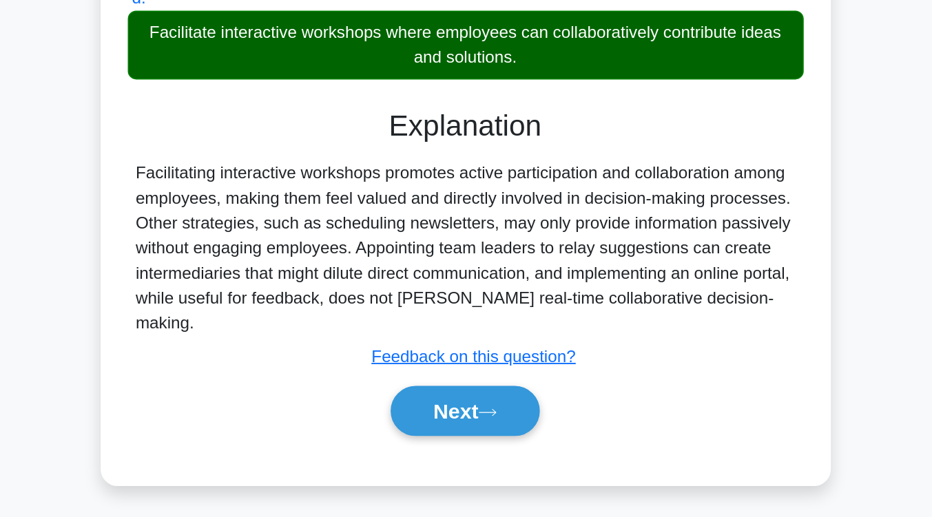
scroll to position [199, 0]
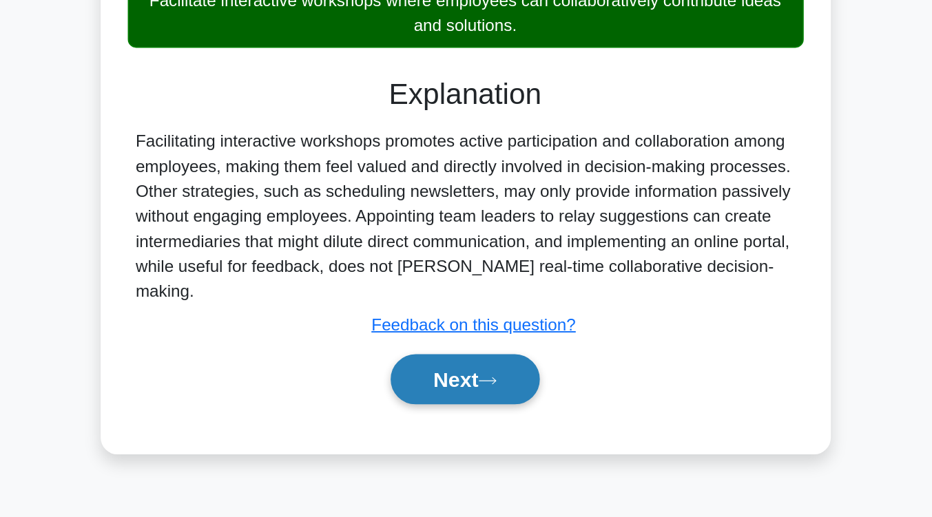
click at [448, 410] on button "Next" at bounding box center [466, 426] width 98 height 33
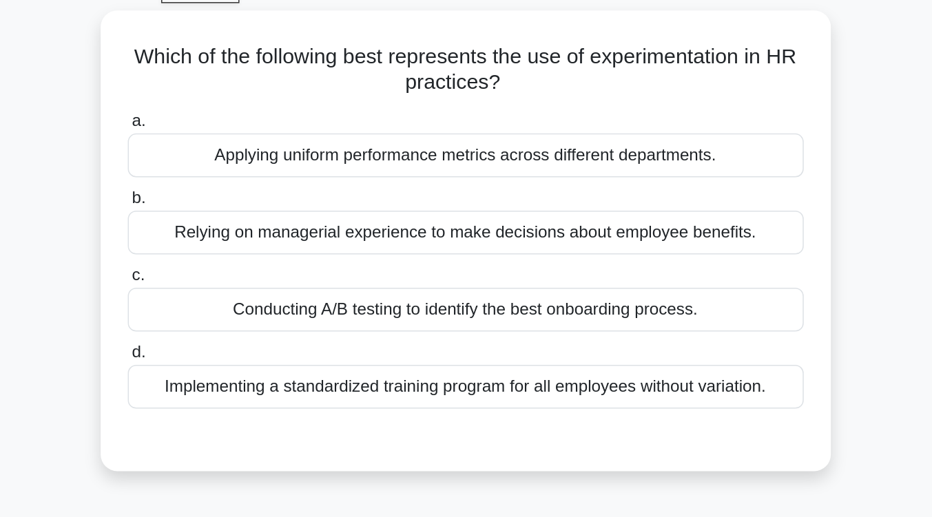
scroll to position [73, 0]
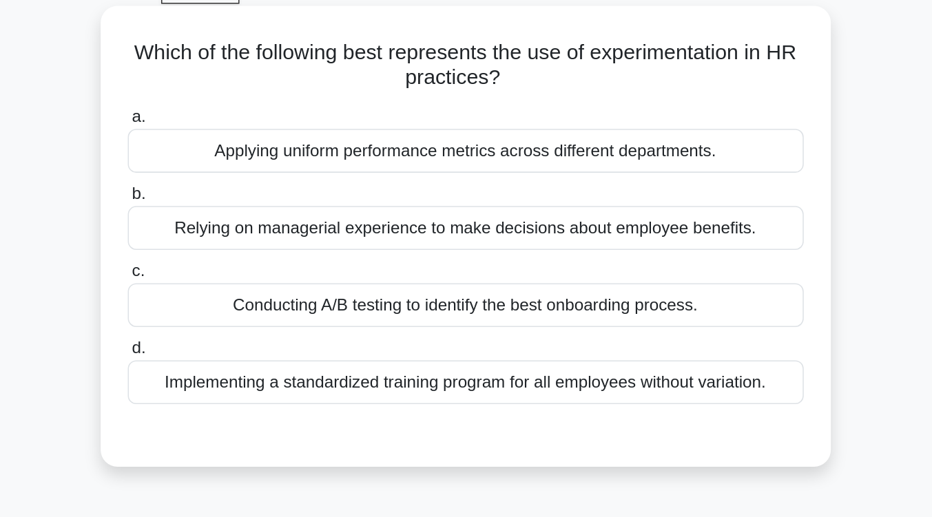
click at [446, 210] on div "Conducting A/B testing to identify the best onboarding process." at bounding box center [466, 201] width 446 height 29
click at [243, 184] on input "c. Conducting A/B testing to identify the best onboarding process." at bounding box center [243, 179] width 0 height 9
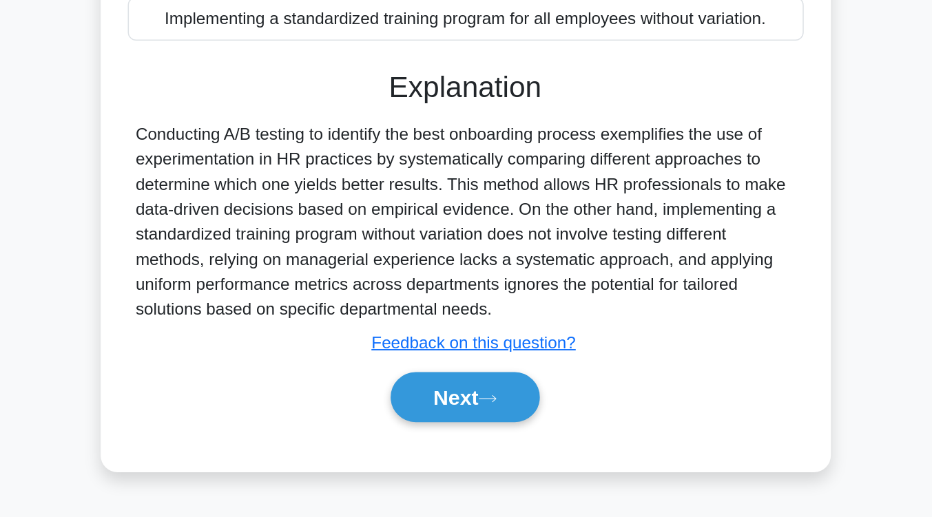
scroll to position [178, 0]
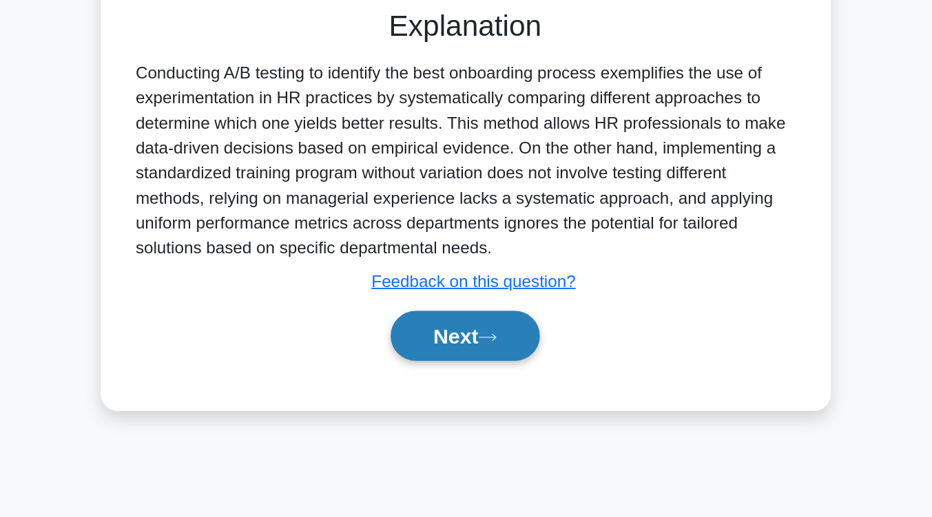
click at [444, 404] on button "Next" at bounding box center [466, 397] width 98 height 33
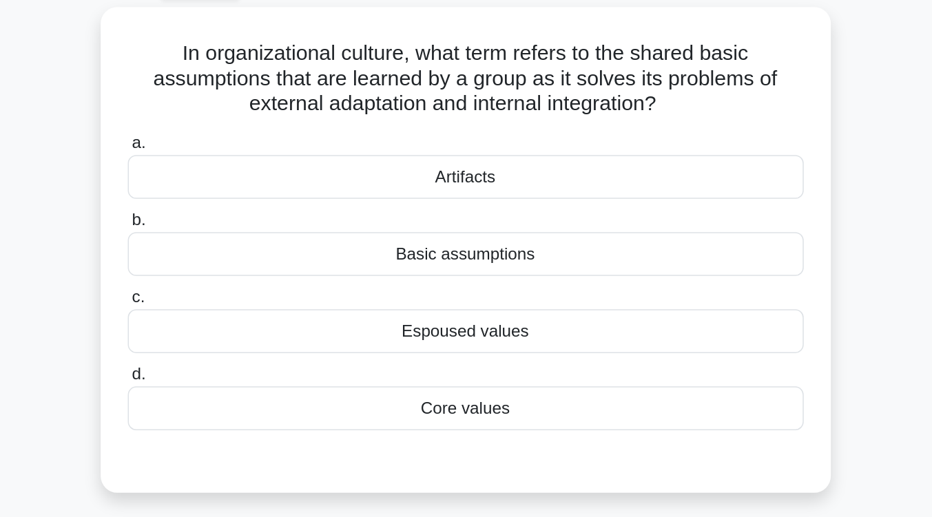
scroll to position [74, 0]
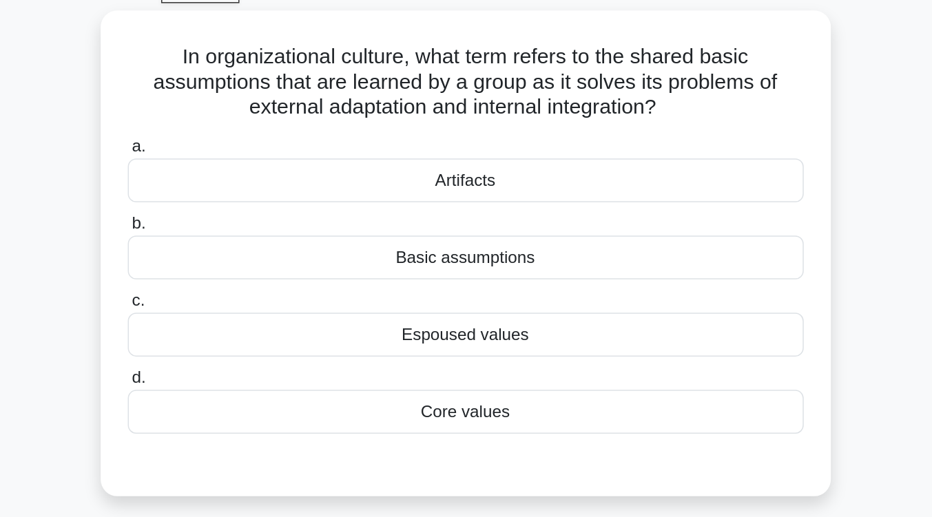
click at [444, 229] on div "Espoused values" at bounding box center [466, 221] width 446 height 29
click at [243, 203] on input "c. Espoused values" at bounding box center [243, 198] width 0 height 9
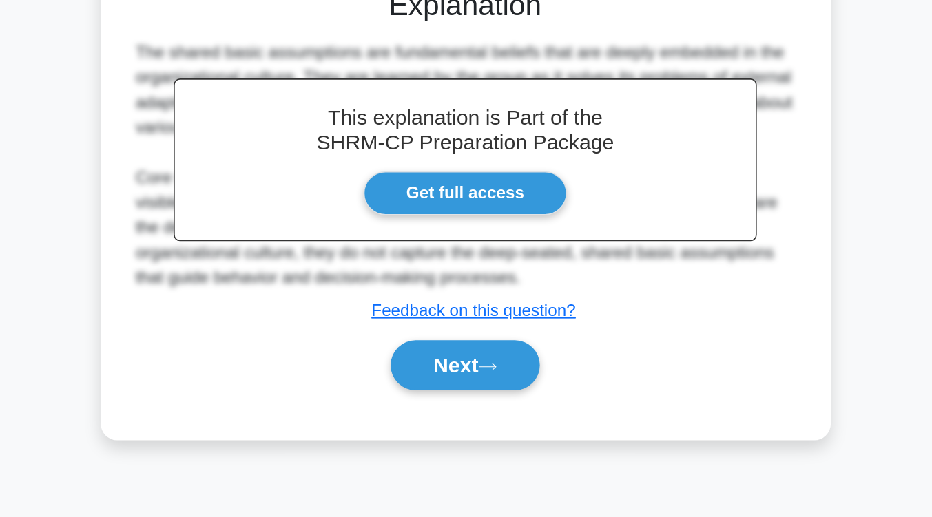
scroll to position [214, 0]
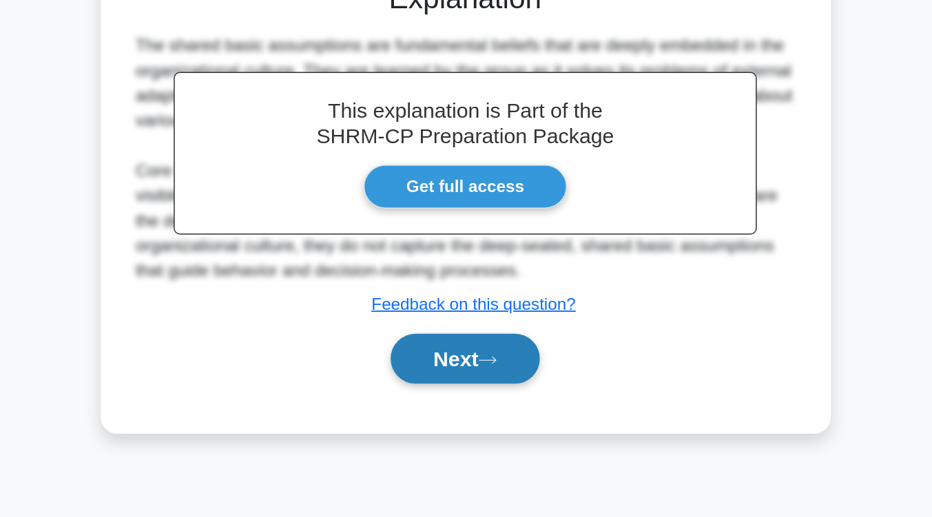
click at [444, 420] on button "Next" at bounding box center [466, 412] width 98 height 33
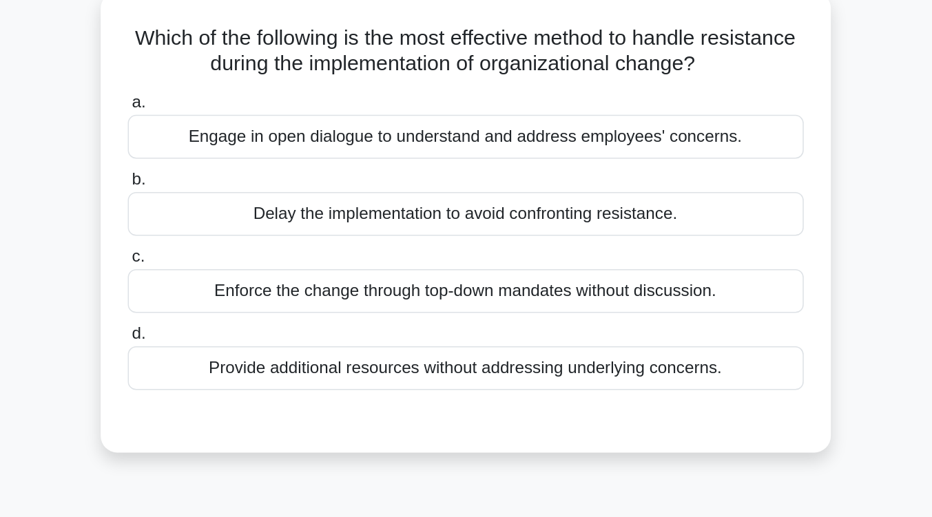
scroll to position [83, 0]
click at [452, 97] on div "Engage in open dialogue to understand and address employees' concerns." at bounding box center [466, 90] width 446 height 29
click at [243, 72] on input "a. Engage in open dialogue to understand and address employees' concerns." at bounding box center [243, 67] width 0 height 9
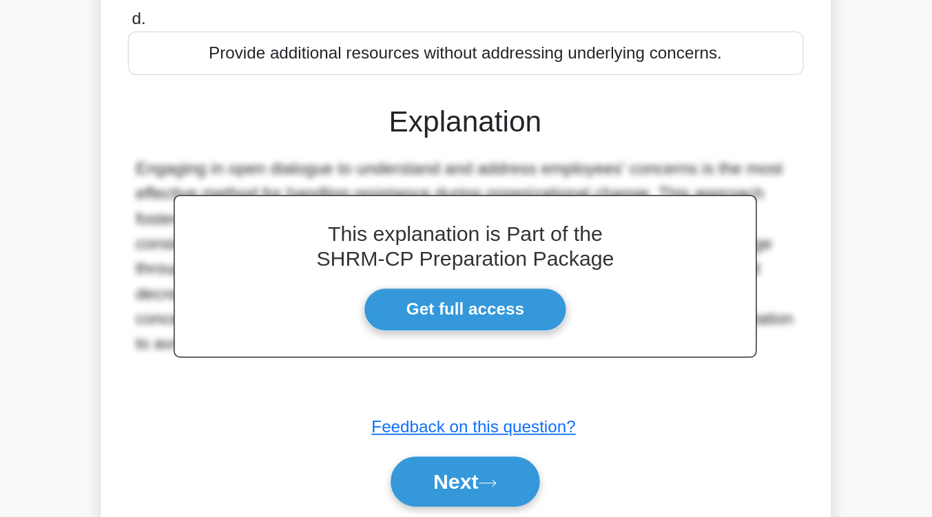
scroll to position [145, 0]
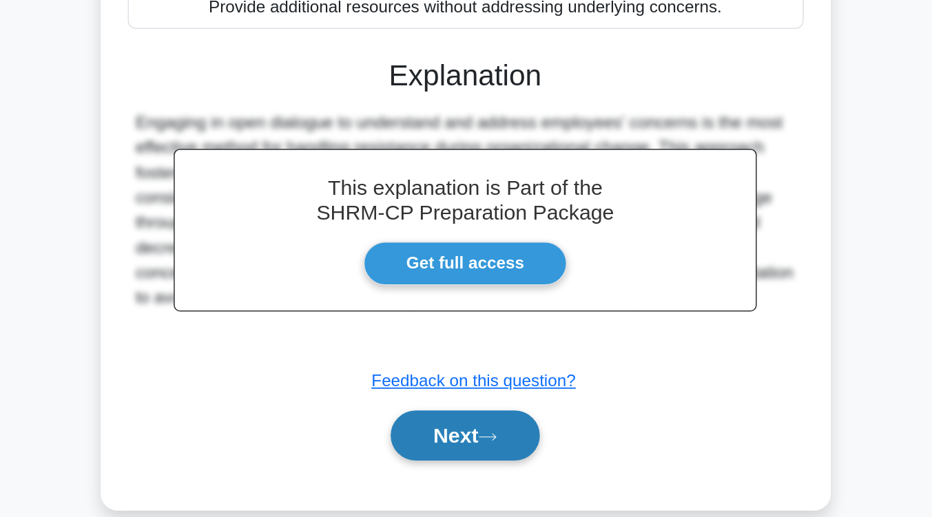
click at [478, 454] on button "Next" at bounding box center [466, 463] width 98 height 33
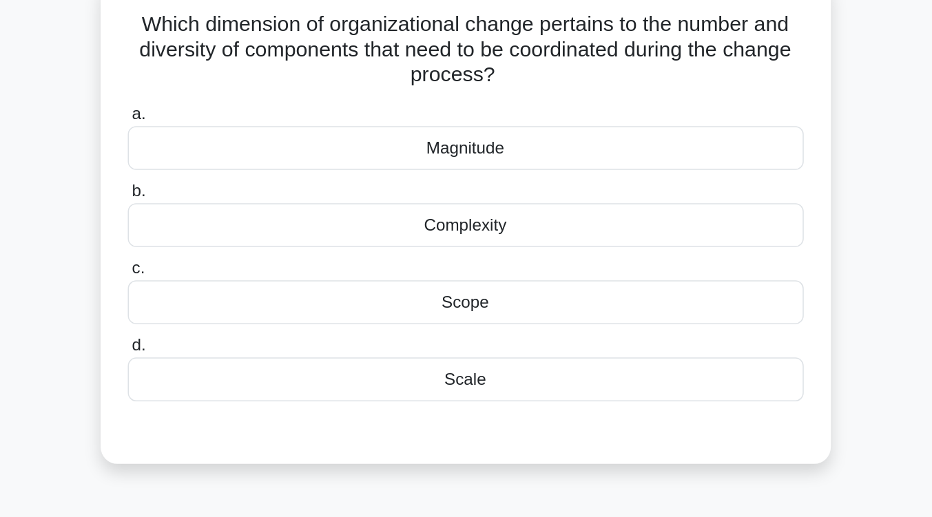
scroll to position [91, 0]
click at [477, 267] on div "a. Magnitude b. Complexity c. d." at bounding box center [466, 167] width 463 height 204
click at [480, 255] on div "Scale" at bounding box center [466, 251] width 446 height 29
click at [243, 233] on input "d. Scale" at bounding box center [243, 229] width 0 height 9
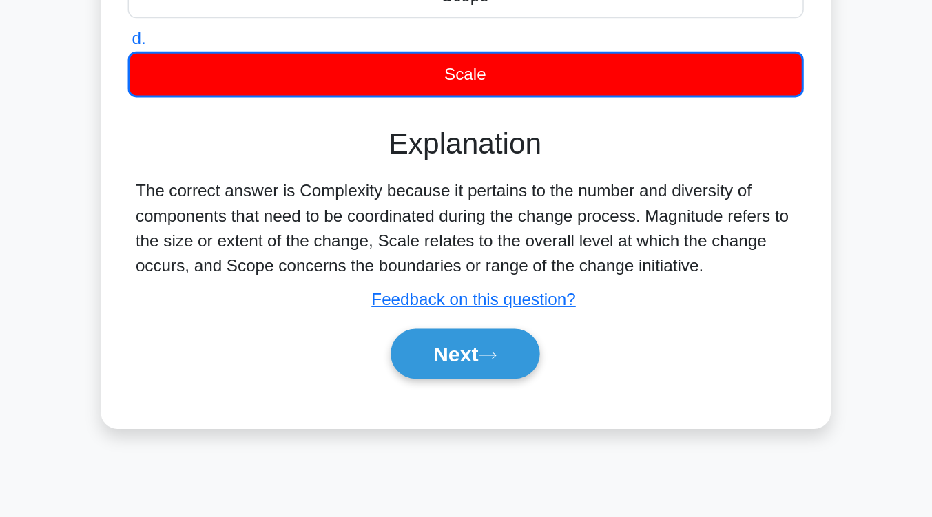
scroll to position [176, 0]
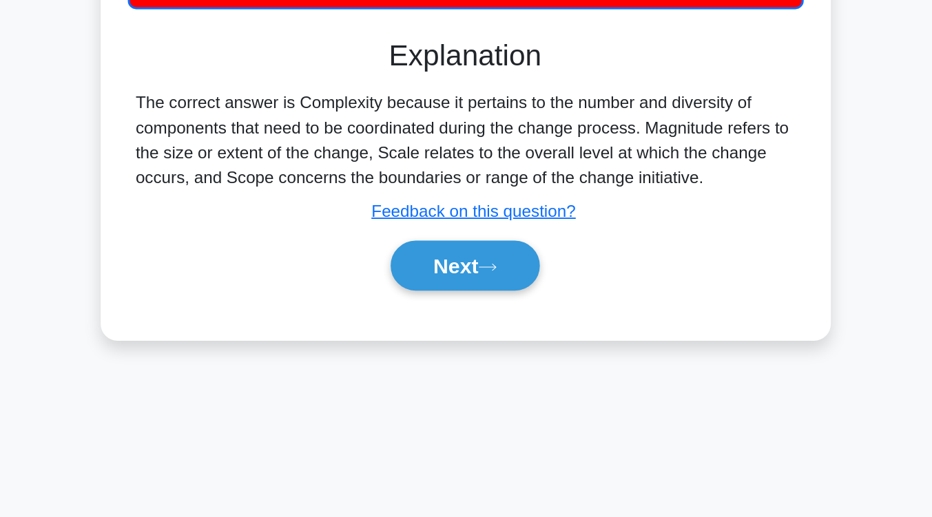
click at [463, 368] on div "Next" at bounding box center [466, 351] width 446 height 44
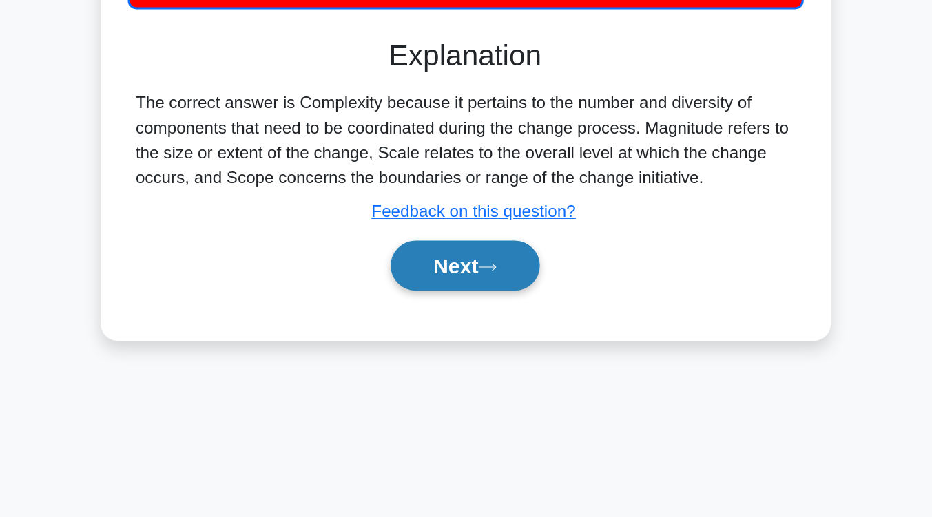
click at [463, 363] on button "Next" at bounding box center [466, 351] width 98 height 33
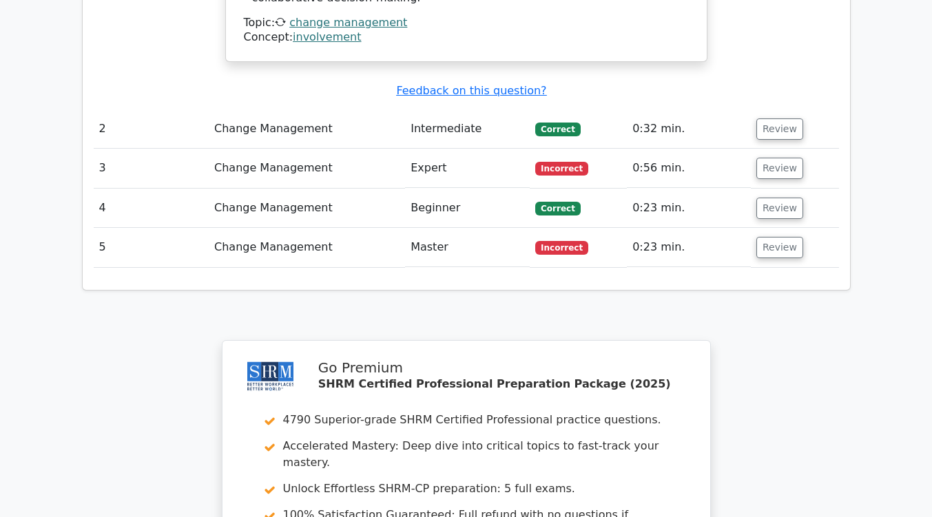
scroll to position [1868, 0]
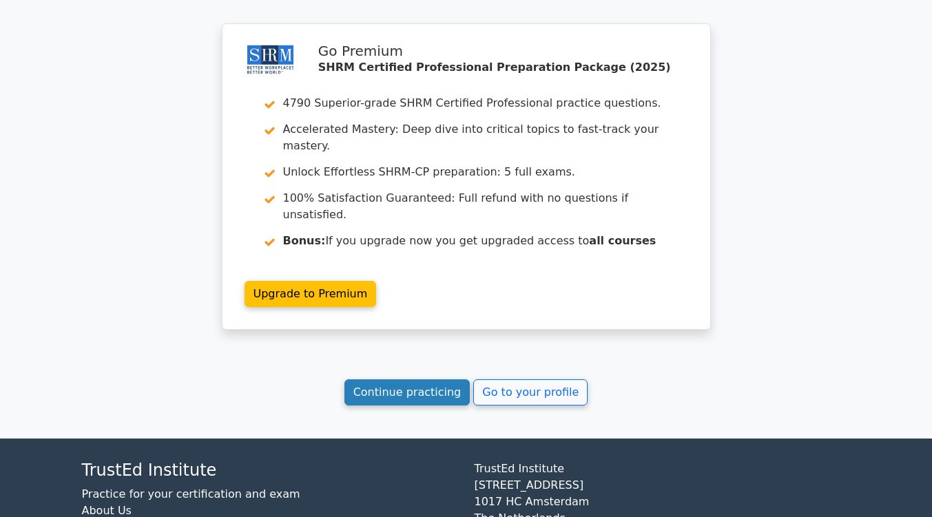
click at [444, 379] on link "Continue practicing" at bounding box center [407, 392] width 126 height 26
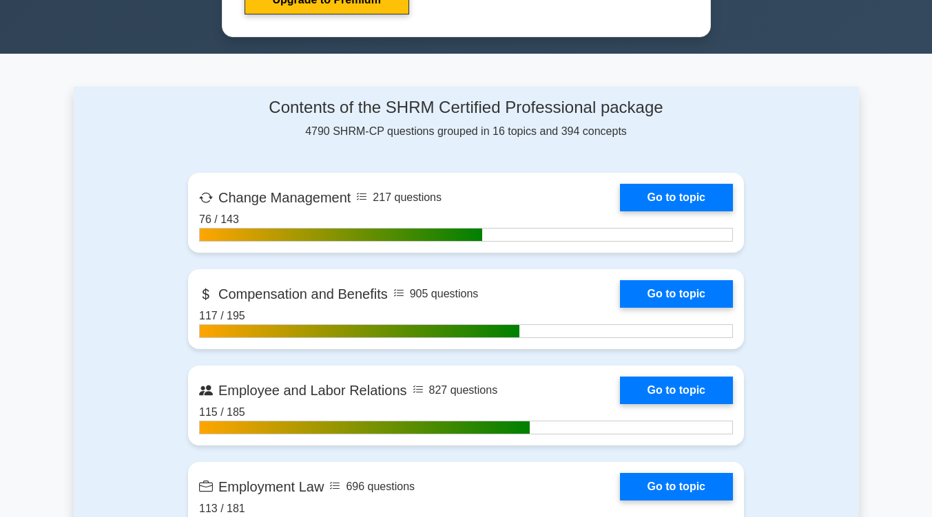
scroll to position [792, 0]
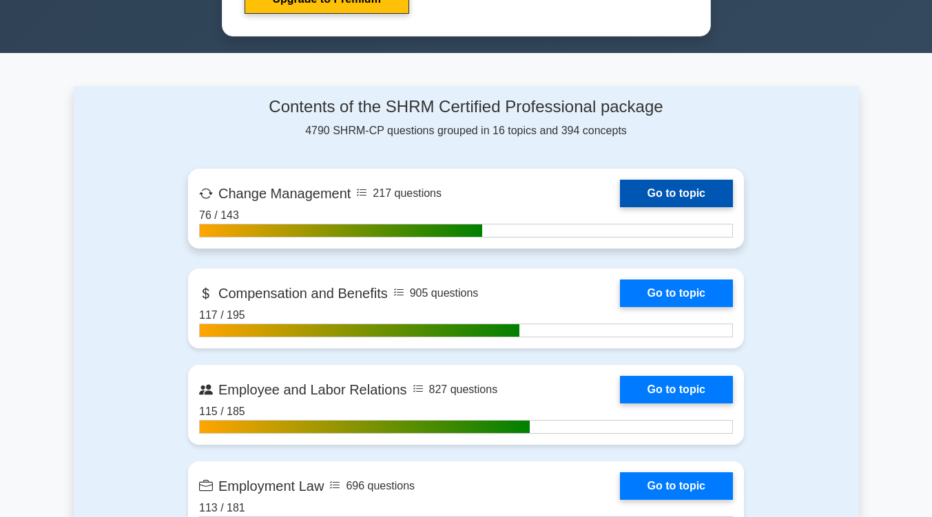
click at [660, 189] on link "Go to topic" at bounding box center [676, 194] width 113 height 28
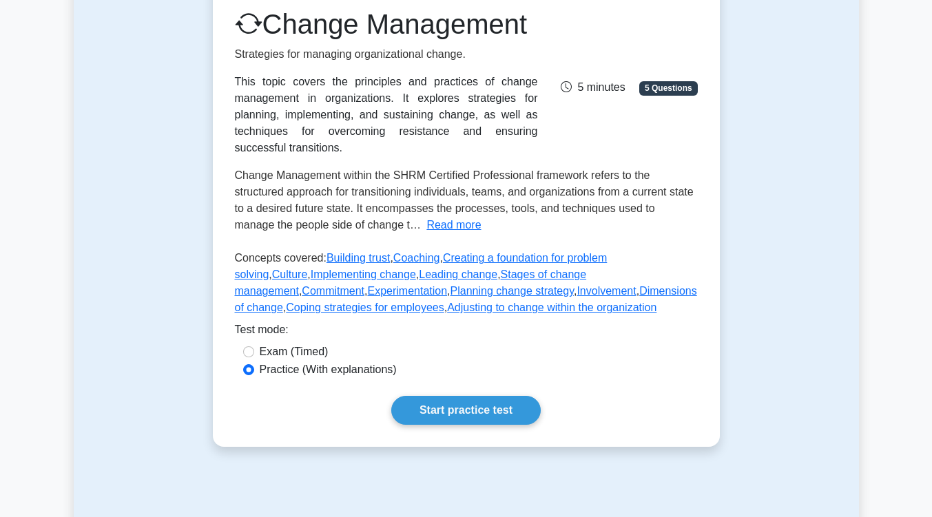
scroll to position [379, 0]
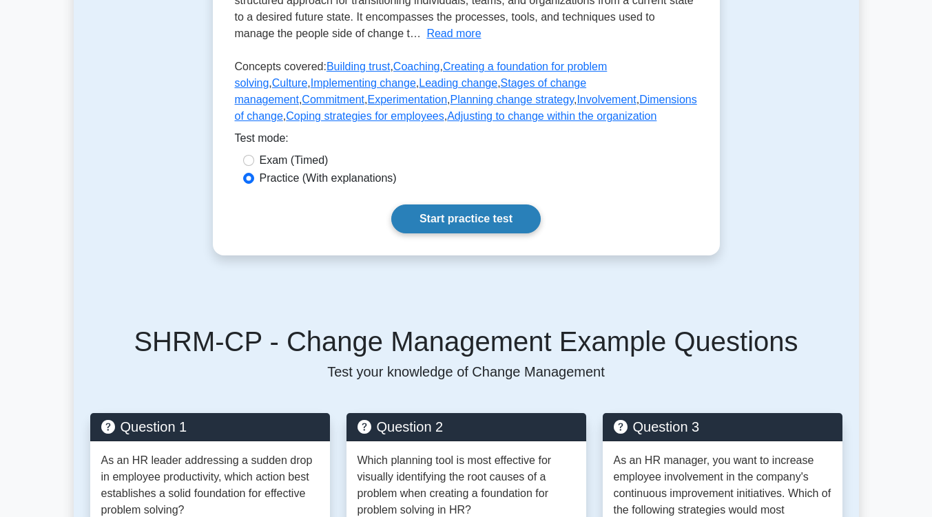
click at [507, 231] on link "Start practice test" at bounding box center [465, 219] width 149 height 29
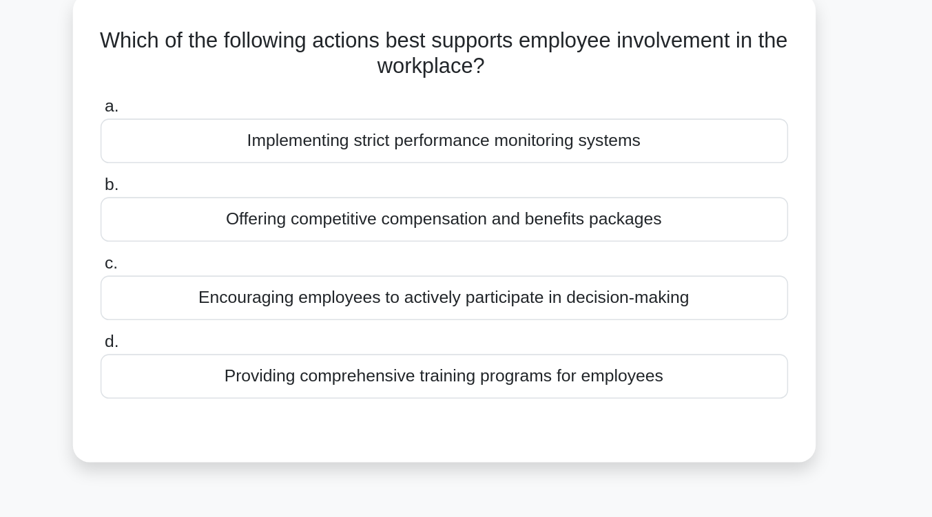
click at [506, 278] on div "Encouraging employees to actively participate in decision-making" at bounding box center [466, 274] width 446 height 29
click at [243, 257] on input "c. Encouraging employees to actively participate in decision-making" at bounding box center [243, 252] width 0 height 9
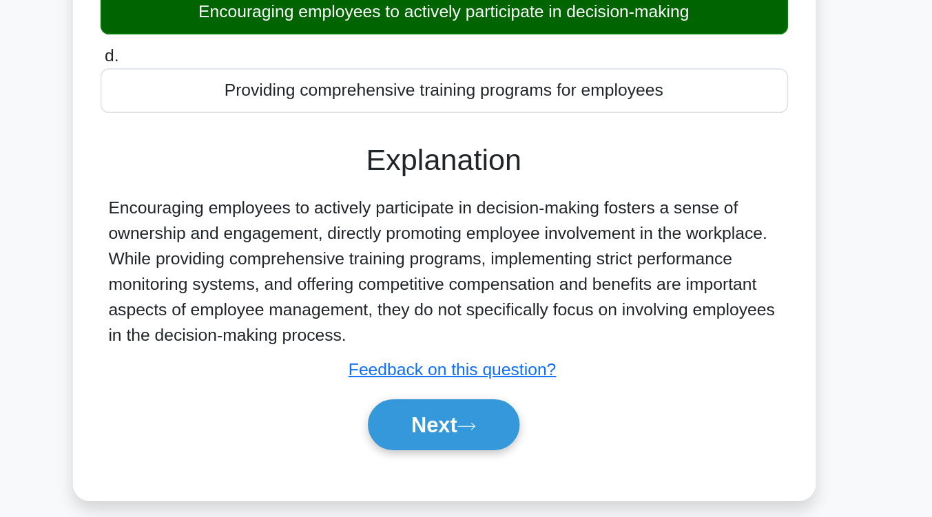
scroll to position [141, 0]
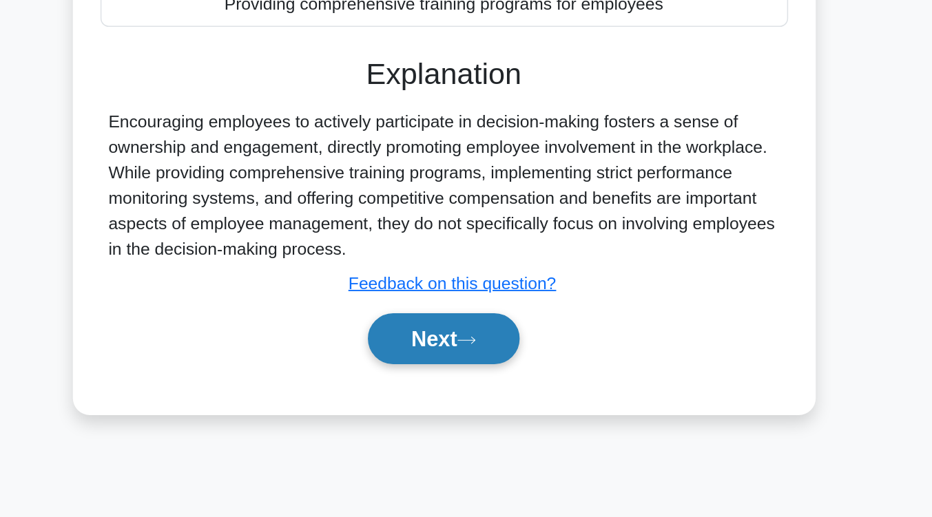
click at [481, 410] on button "Next" at bounding box center [466, 401] width 98 height 33
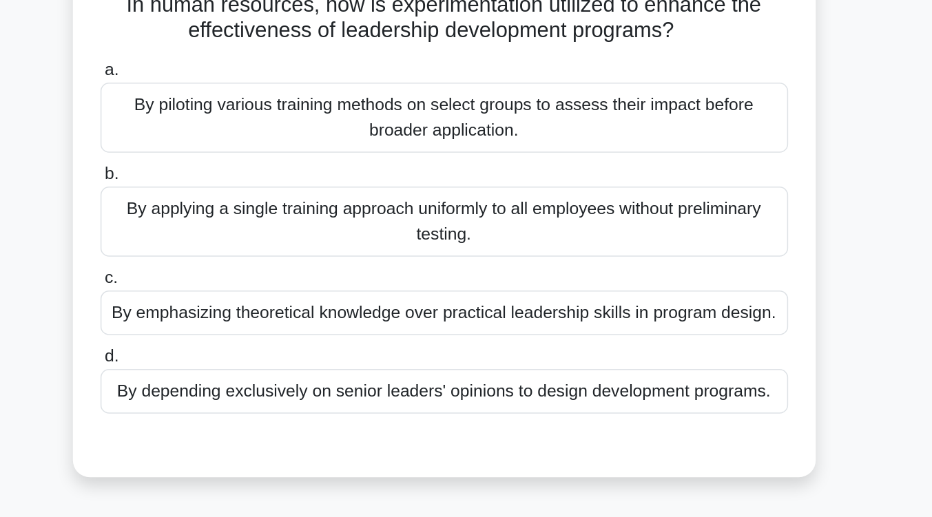
scroll to position [94, 0]
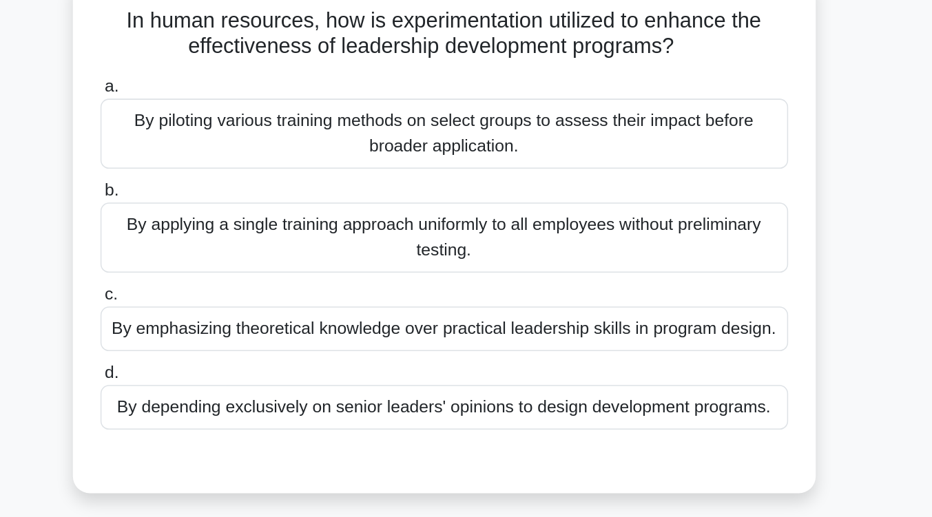
click at [492, 105] on div "By piloting various training methods on select groups to assess their impact be…" at bounding box center [466, 86] width 446 height 45
click at [243, 61] on input "a. By piloting various training methods on select groups to assess their impact…" at bounding box center [243, 56] width 0 height 9
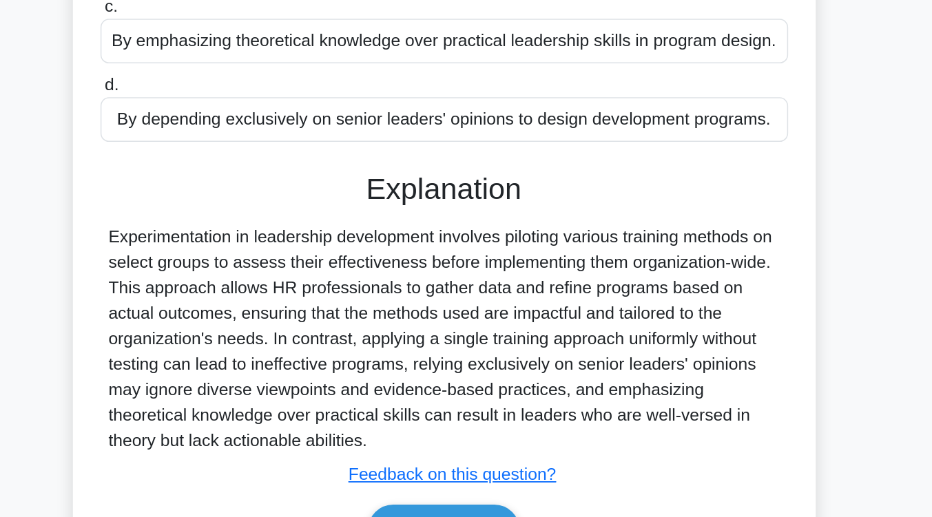
scroll to position [227, 0]
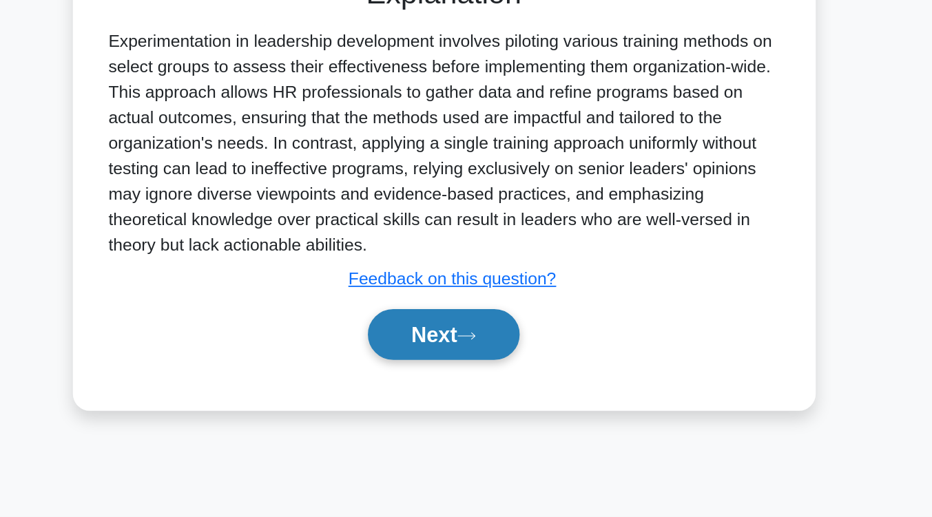
click at [483, 402] on icon at bounding box center [481, 400] width 12 height 8
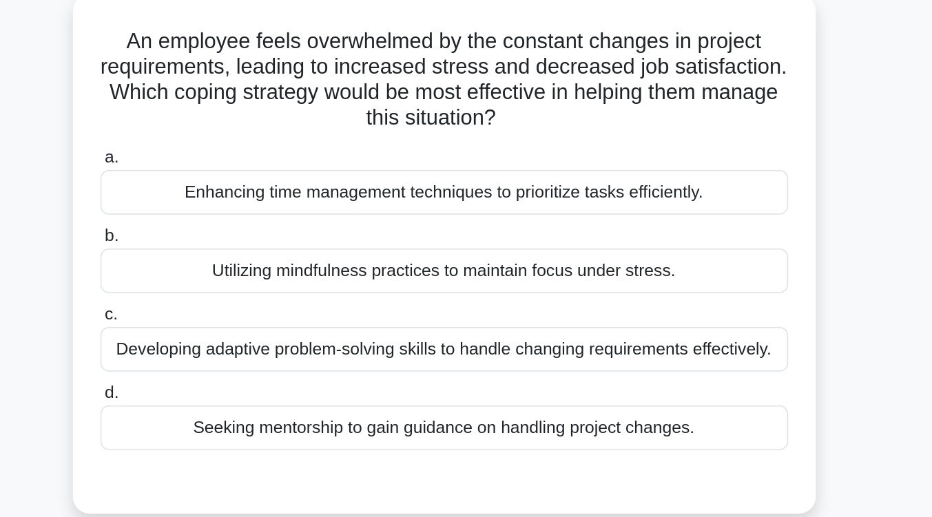
scroll to position [84, 0]
click at [483, 220] on div "Developing adaptive problem-solving skills to handle changing requirements effe…" at bounding box center [466, 227] width 446 height 29
click at [243, 209] on input "c. Developing adaptive problem-solving skills to handle changing requirements e…" at bounding box center [243, 204] width 0 height 9
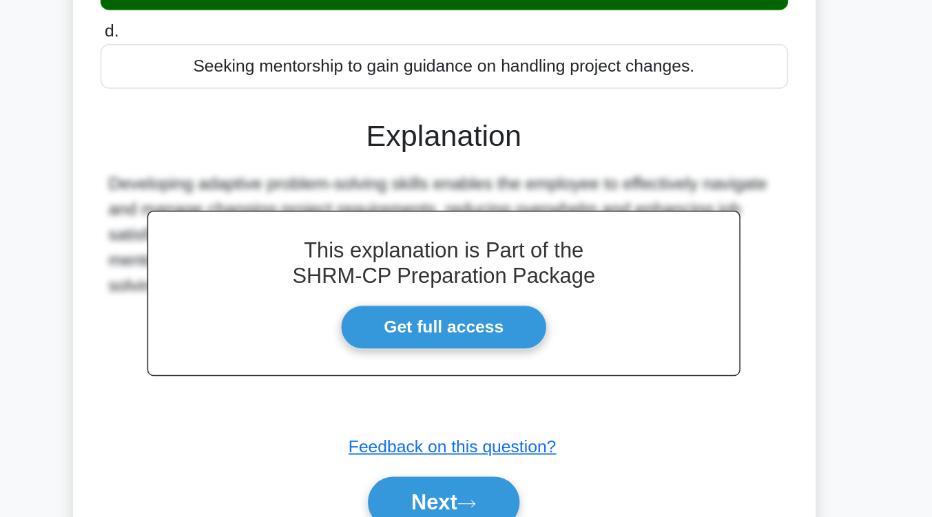
scroll to position [141, 0]
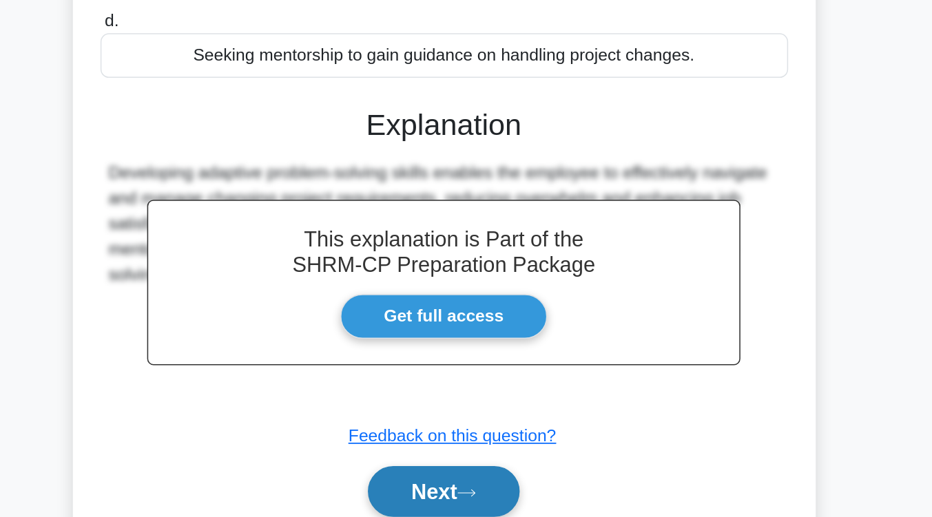
click at [490, 512] on button "Next" at bounding box center [466, 500] width 98 height 33
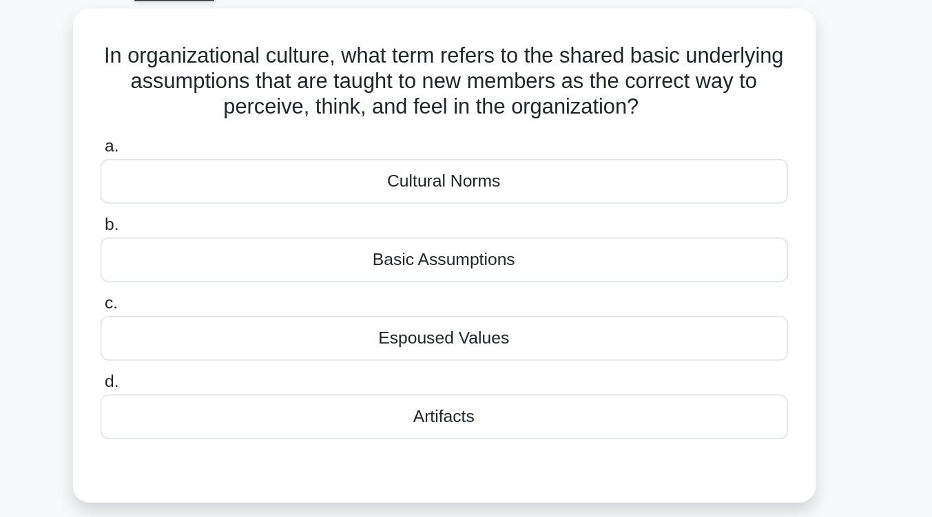
scroll to position [75, 0]
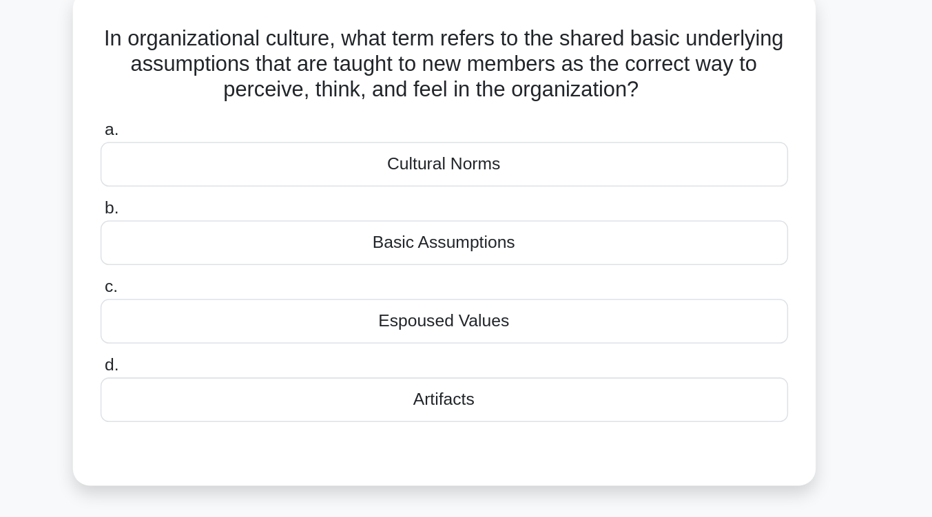
click at [501, 274] on div "Artifacts" at bounding box center [466, 267] width 446 height 29
click at [243, 249] on input "d. Artifacts" at bounding box center [243, 244] width 0 height 9
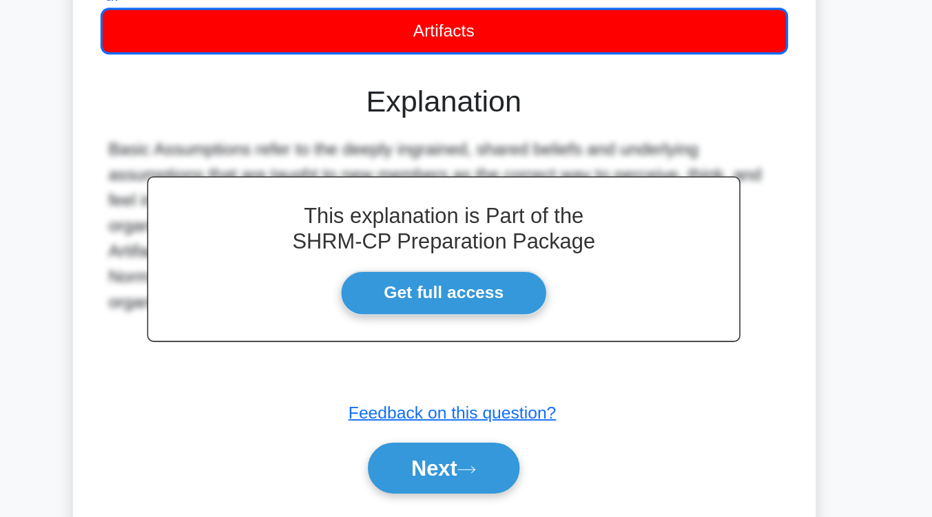
scroll to position [141, 0]
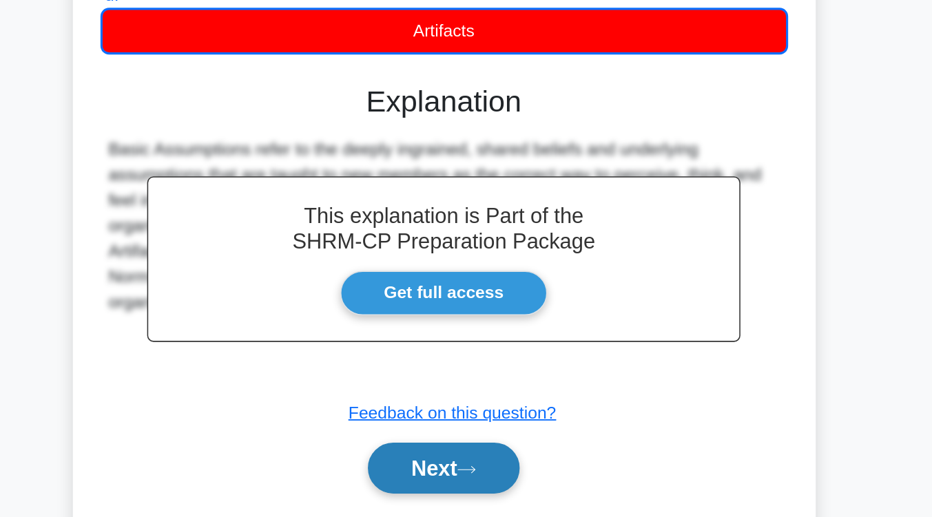
click at [504, 484] on button "Next" at bounding box center [466, 485] width 98 height 33
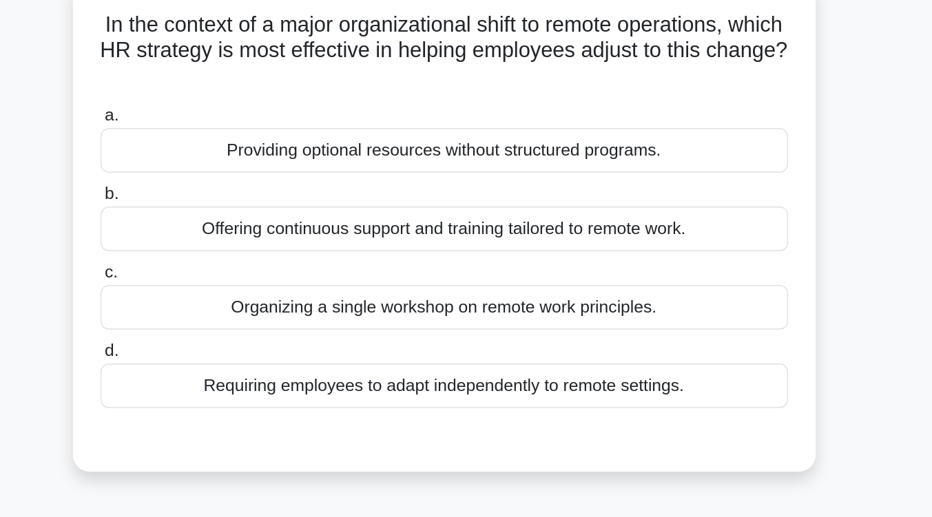
scroll to position [94, 0]
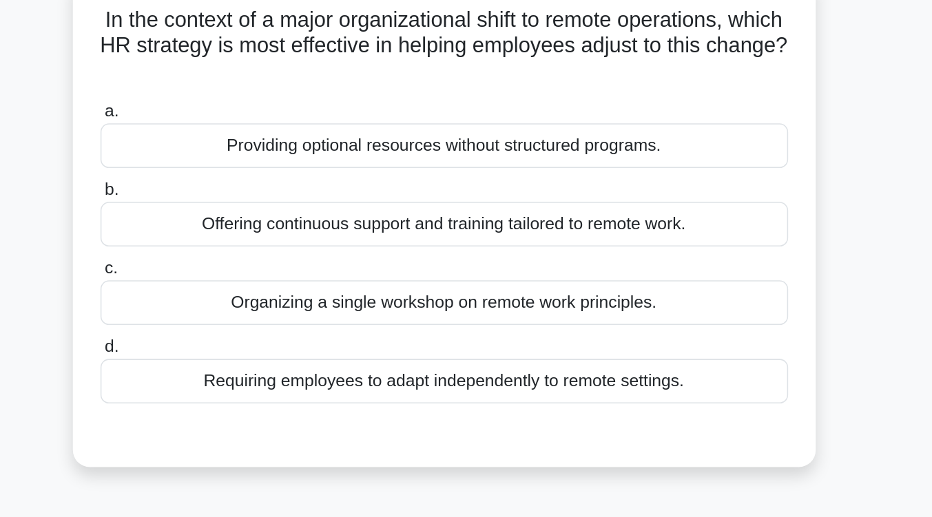
click at [536, 154] on div "Offering continuous support and training tailored to remote work." at bounding box center [466, 146] width 446 height 29
click at [243, 128] on input "b. Offering continuous support and training tailored to remote work." at bounding box center [243, 123] width 0 height 9
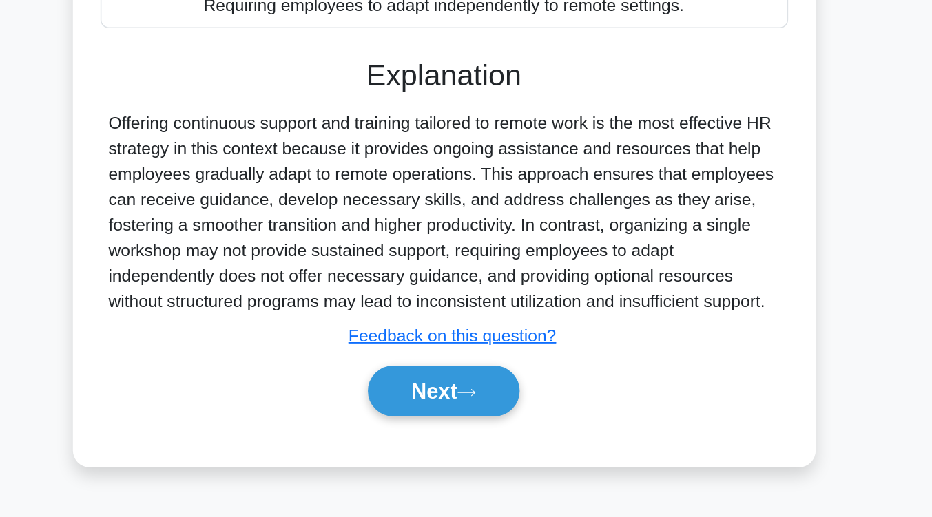
scroll to position [227, 0]
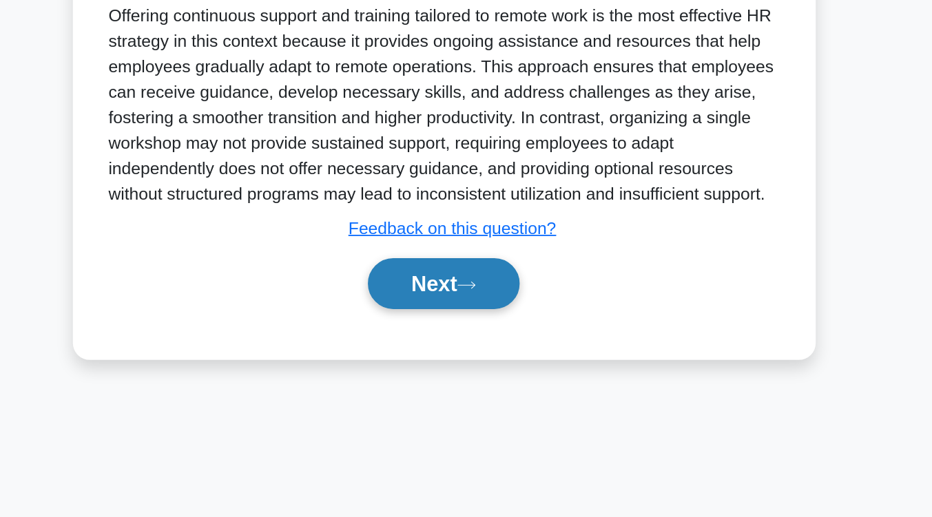
click at [494, 367] on button "Next" at bounding box center [466, 365] width 98 height 33
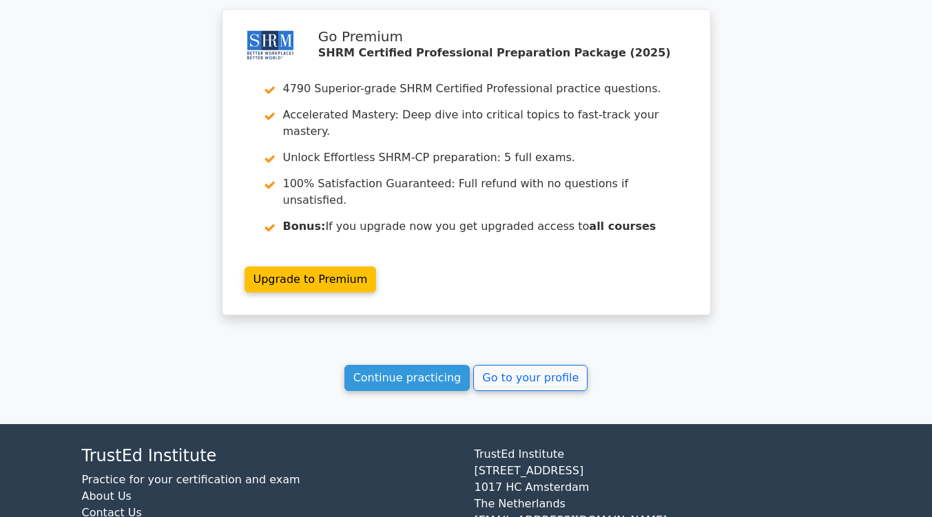
scroll to position [1794, 0]
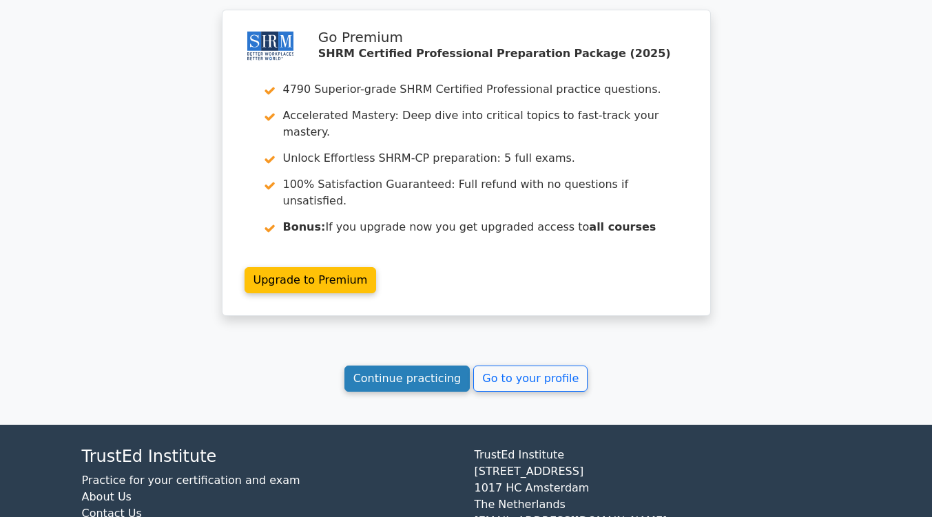
click at [439, 366] on link "Continue practicing" at bounding box center [407, 379] width 126 height 26
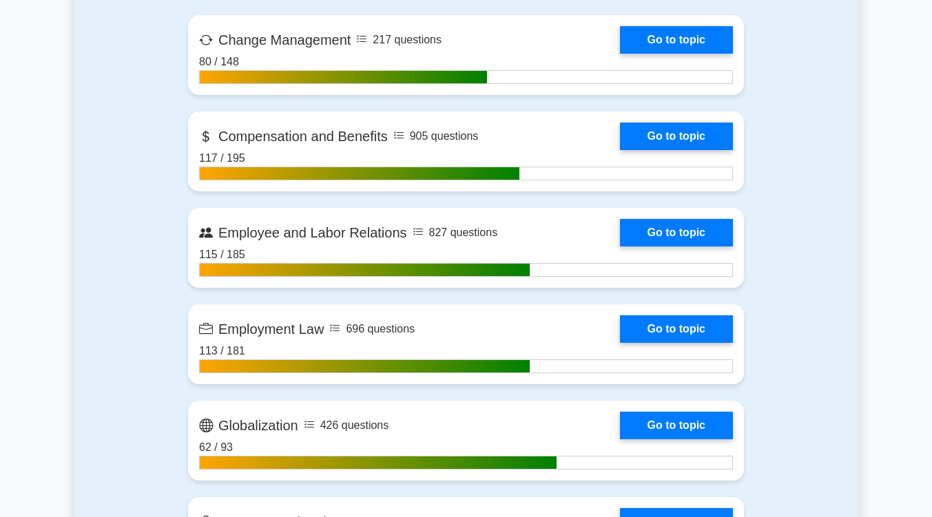
scroll to position [952, 0]
